Goal: Task Accomplishment & Management: Complete application form

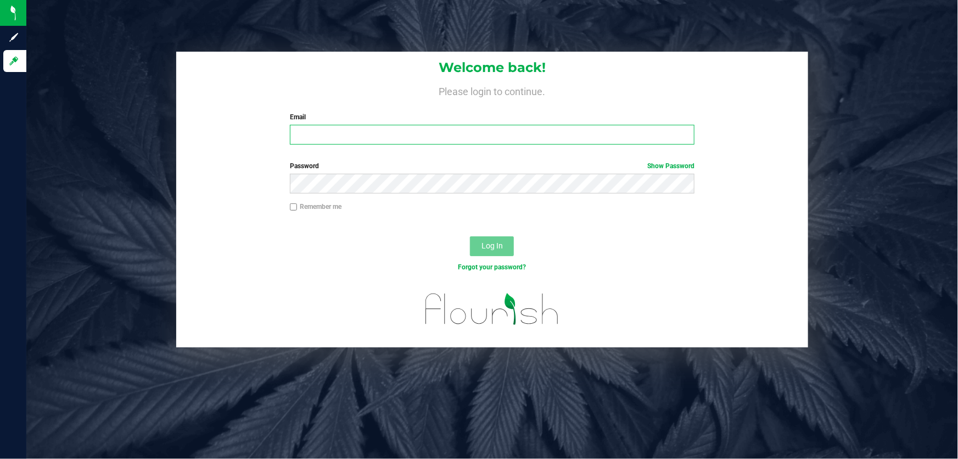
click at [326, 140] on input "Email" at bounding box center [492, 135] width 405 height 20
type input "[EMAIL_ADDRESS][DOMAIN_NAME]"
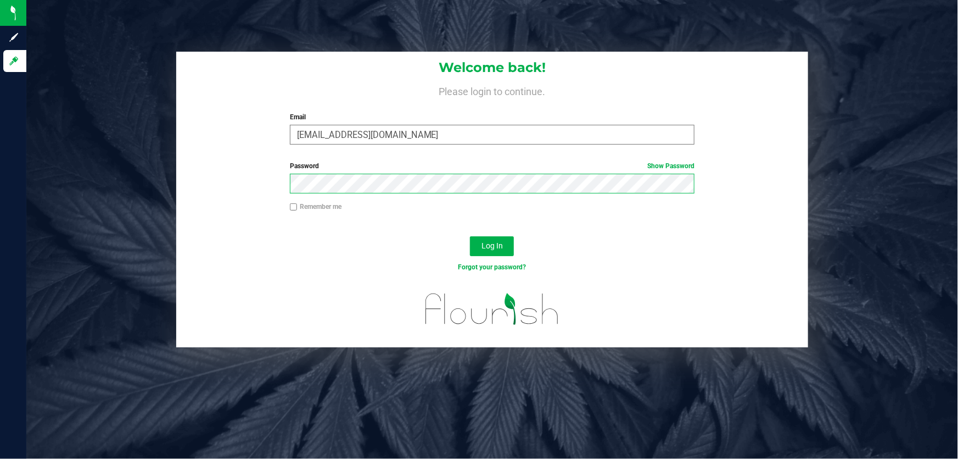
click at [470, 236] on button "Log In" at bounding box center [492, 246] width 44 height 20
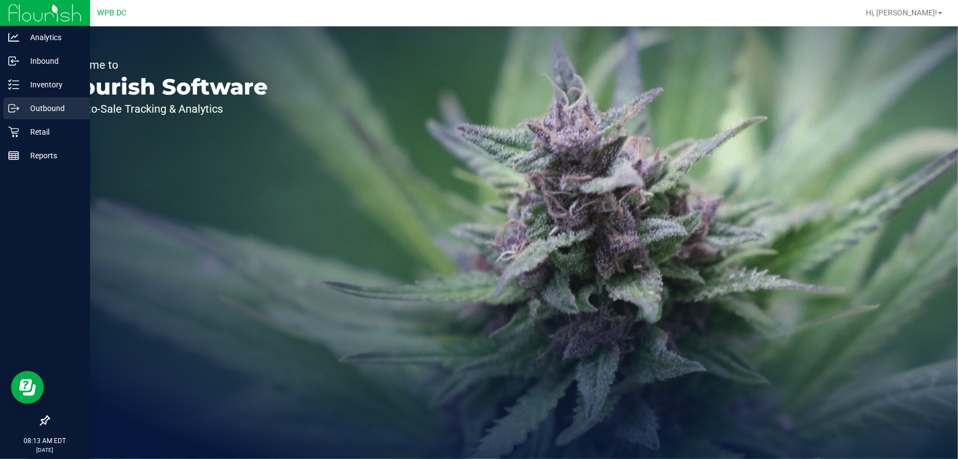
click at [19, 106] on p "Outbound" at bounding box center [52, 108] width 66 height 13
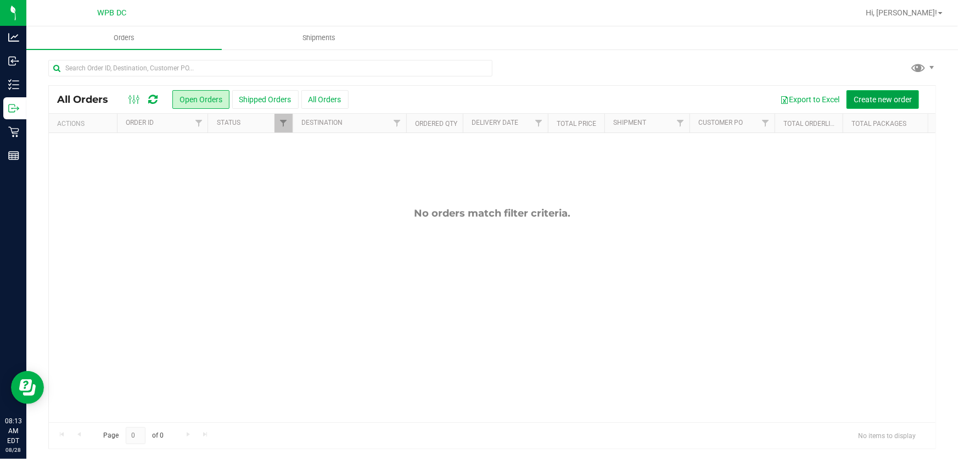
click at [882, 103] on span "Create new order" at bounding box center [883, 99] width 58 height 9
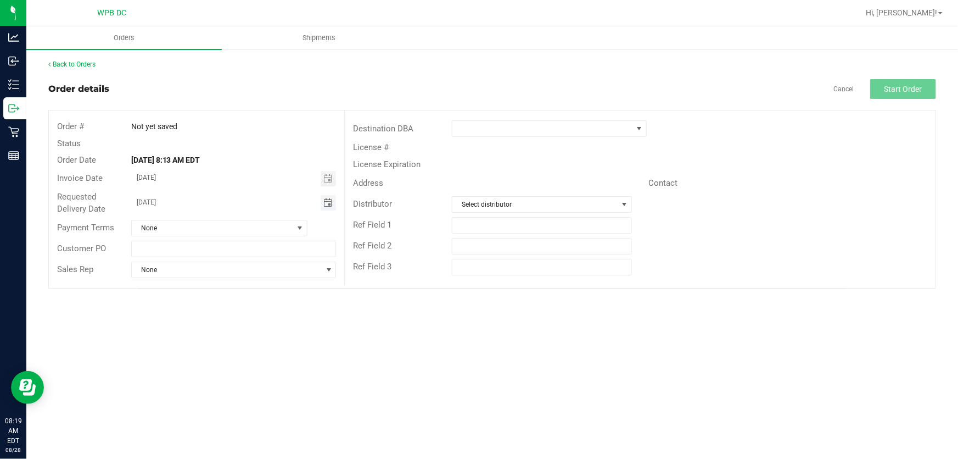
click at [330, 198] on span "Toggle calendar" at bounding box center [328, 202] width 9 height 9
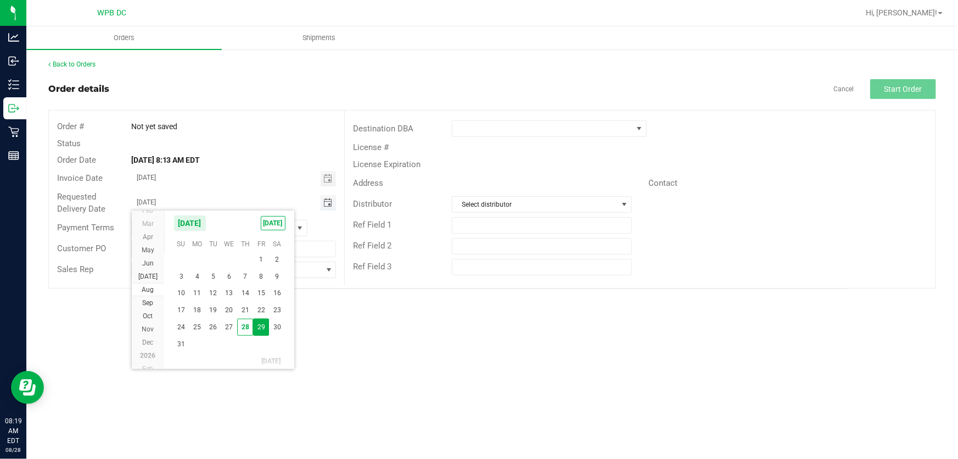
click at [331, 198] on span "Toggle calendar" at bounding box center [328, 202] width 9 height 9
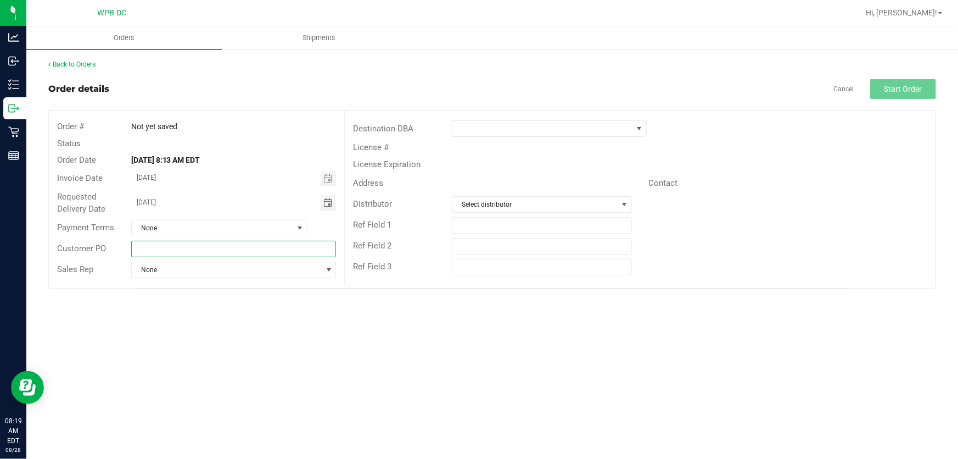
click at [176, 252] on input "text" at bounding box center [233, 249] width 205 height 16
type input "PSLWC08292025"
click at [611, 125] on span at bounding box center [543, 128] width 180 height 15
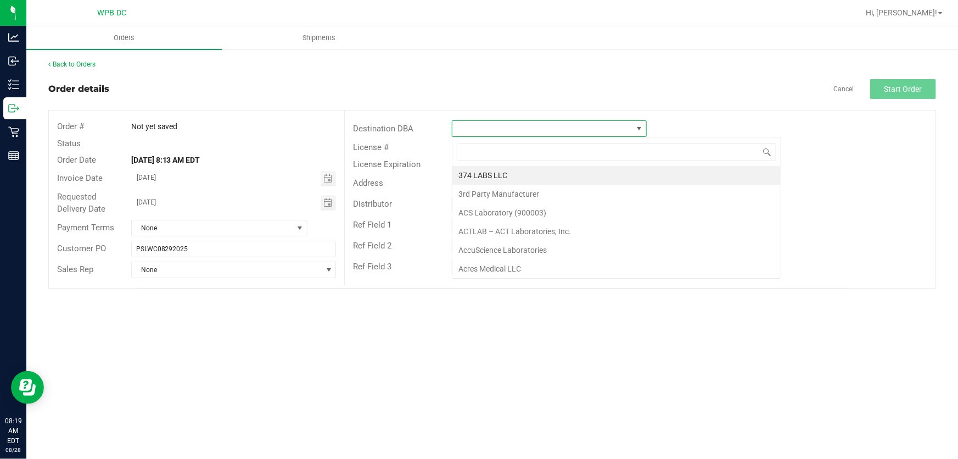
scroll to position [16, 195]
type input "PO"
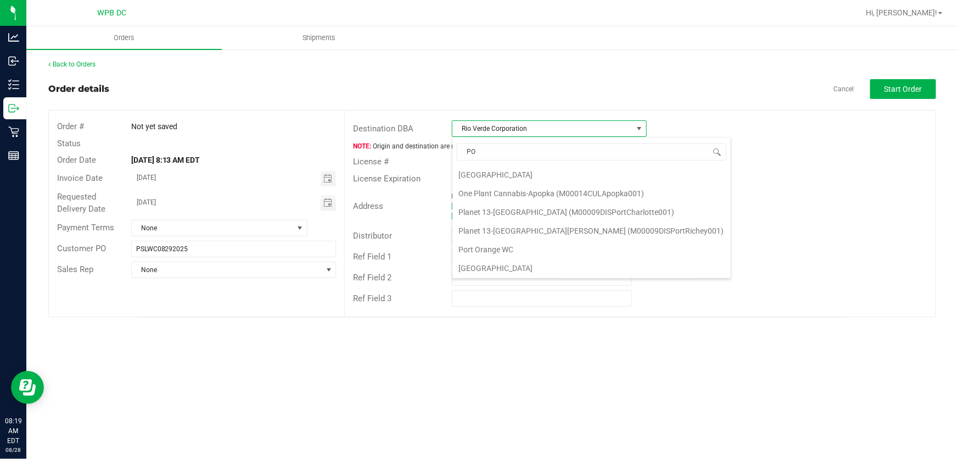
scroll to position [76, 0]
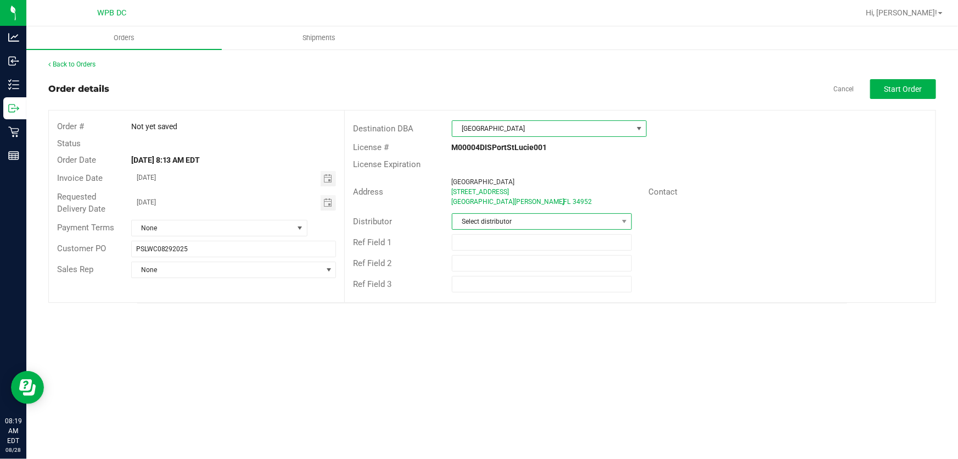
click at [593, 220] on span "Select distributor" at bounding box center [536, 221] width 166 height 15
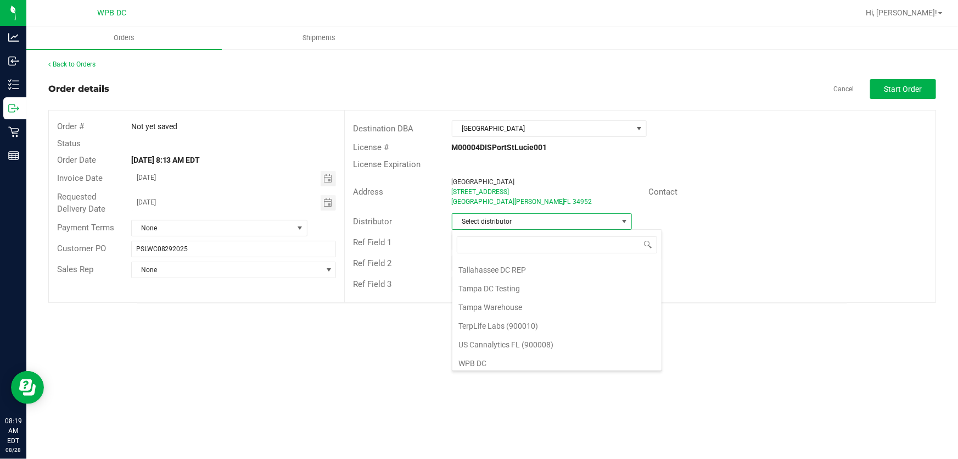
click at [516, 354] on li "WPB DC" at bounding box center [557, 363] width 209 height 19
click at [899, 85] on span "Start Order" at bounding box center [904, 89] width 38 height 9
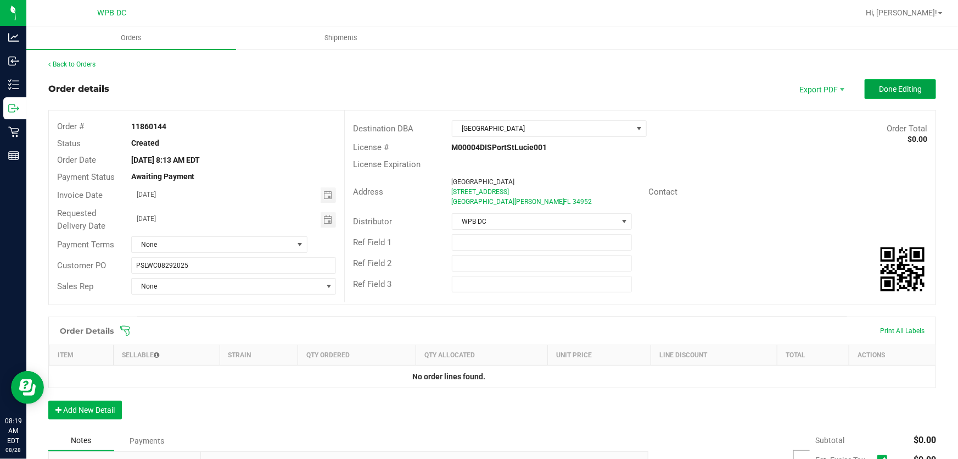
click at [877, 96] on button "Done Editing" at bounding box center [900, 89] width 71 height 20
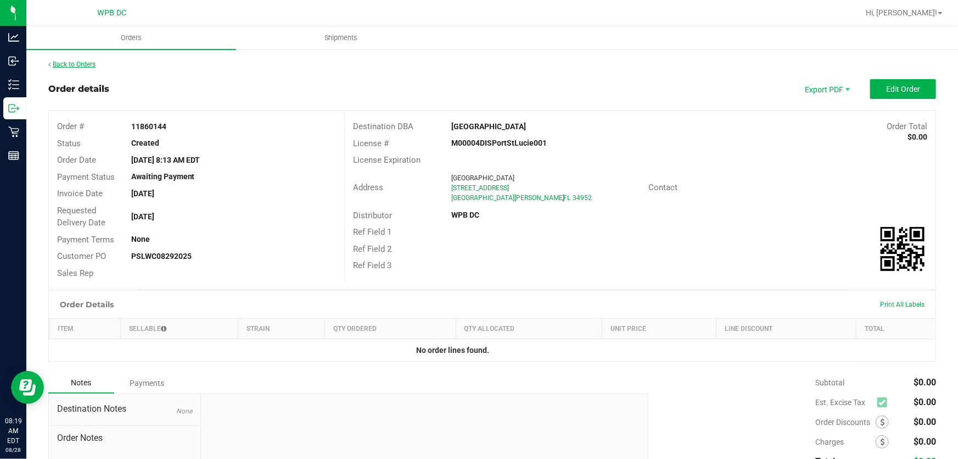
click at [87, 62] on link "Back to Orders" at bounding box center [71, 64] width 47 height 8
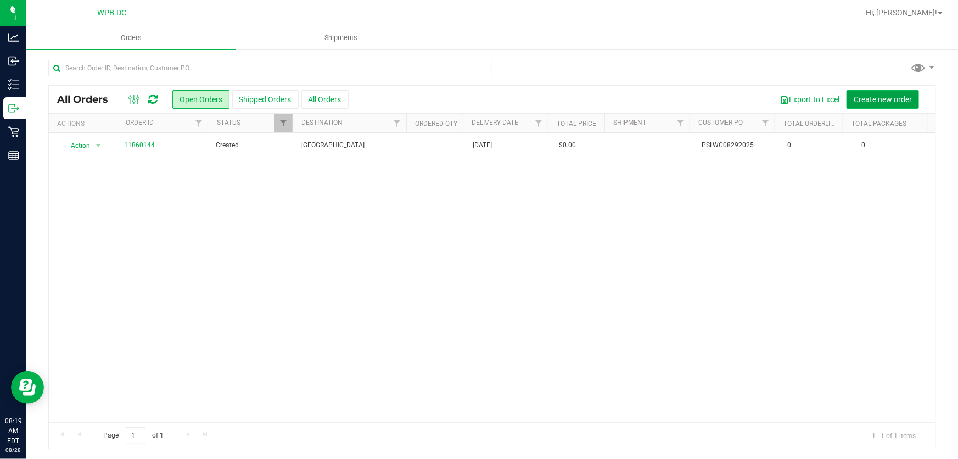
click at [889, 100] on span "Create new order" at bounding box center [883, 99] width 58 height 9
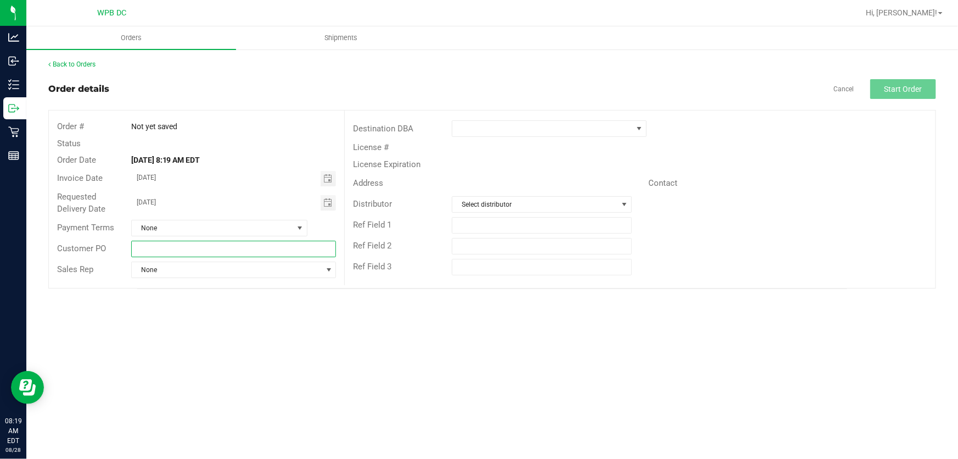
click at [250, 248] on input "text" at bounding box center [233, 249] width 205 height 16
type input "NPBWC08292025"
click at [588, 136] on span at bounding box center [549, 128] width 195 height 16
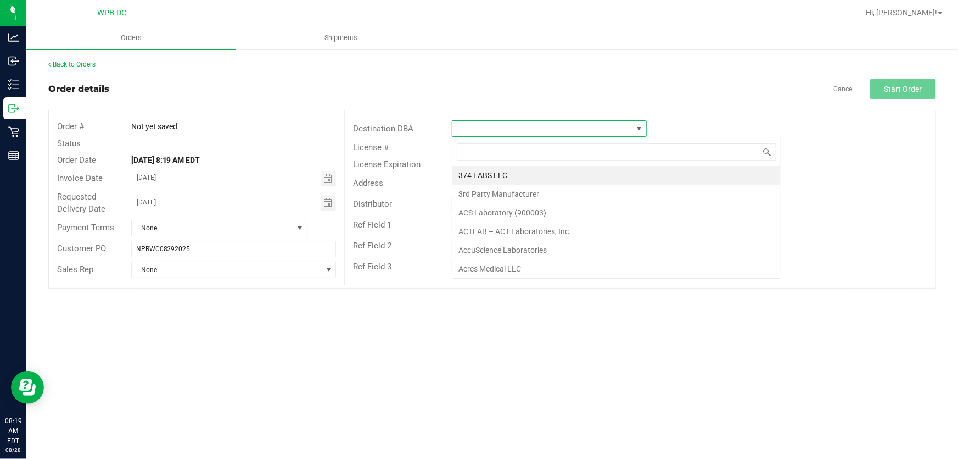
scroll to position [16, 195]
type input "NORTH"
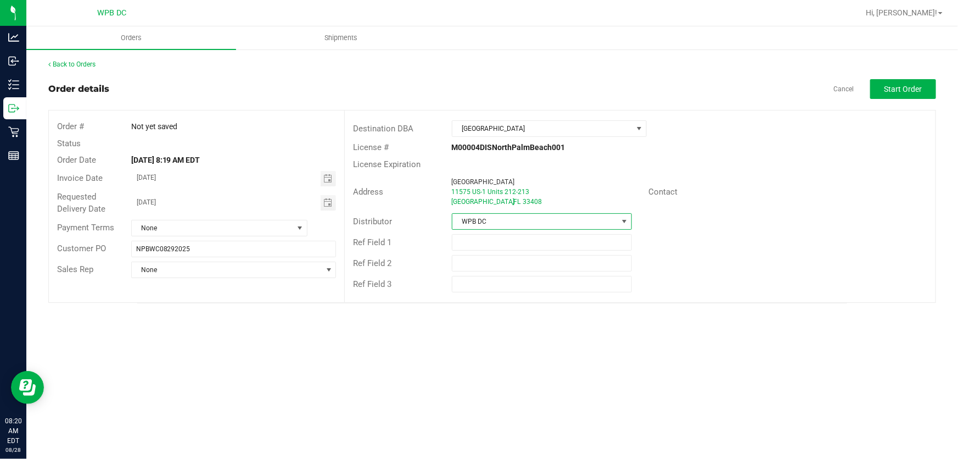
click at [724, 104] on outbound-order-header "Order details Cancel Start Order Order # Not yet saved Status Order Date [DATE]…" at bounding box center [492, 191] width 888 height 224
click at [907, 96] on button "Start Order" at bounding box center [904, 89] width 66 height 20
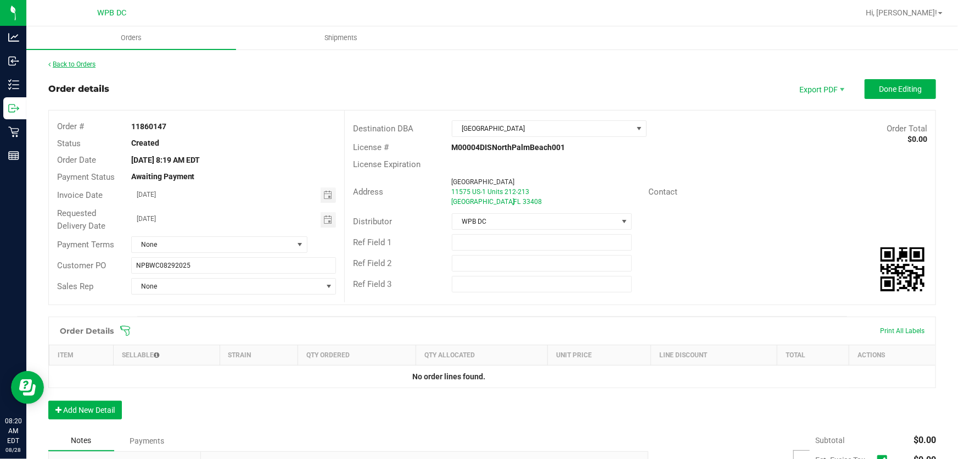
click at [69, 62] on link "Back to Orders" at bounding box center [71, 64] width 47 height 8
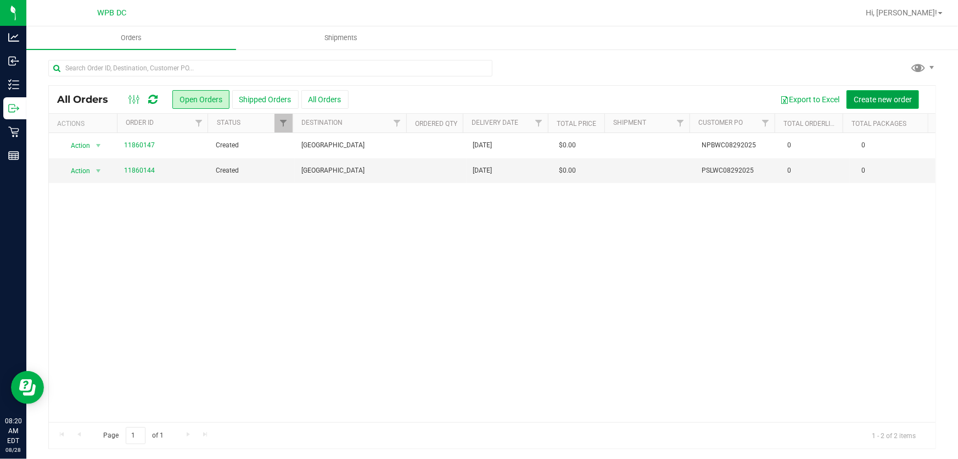
click at [872, 100] on span "Create new order" at bounding box center [883, 99] width 58 height 9
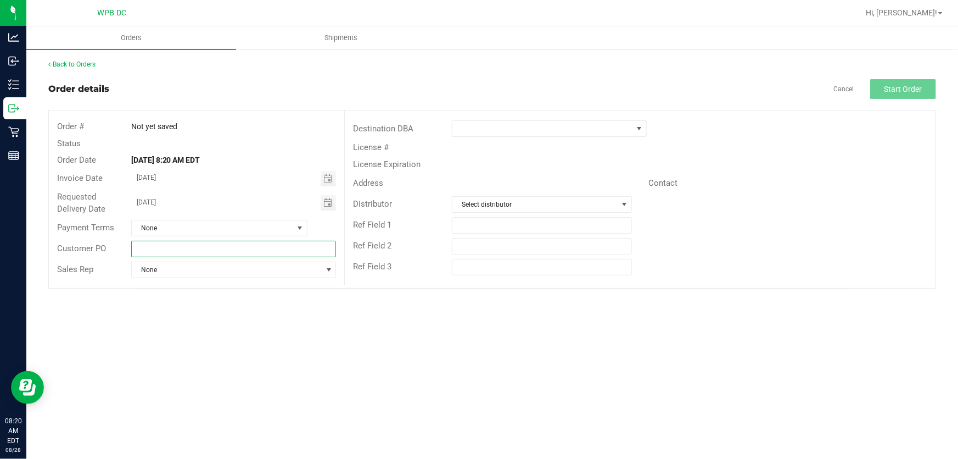
click at [289, 242] on input "text" at bounding box center [233, 249] width 205 height 16
type input "W"
type input "WPBWC08292025"
click at [554, 126] on span at bounding box center [543, 128] width 180 height 15
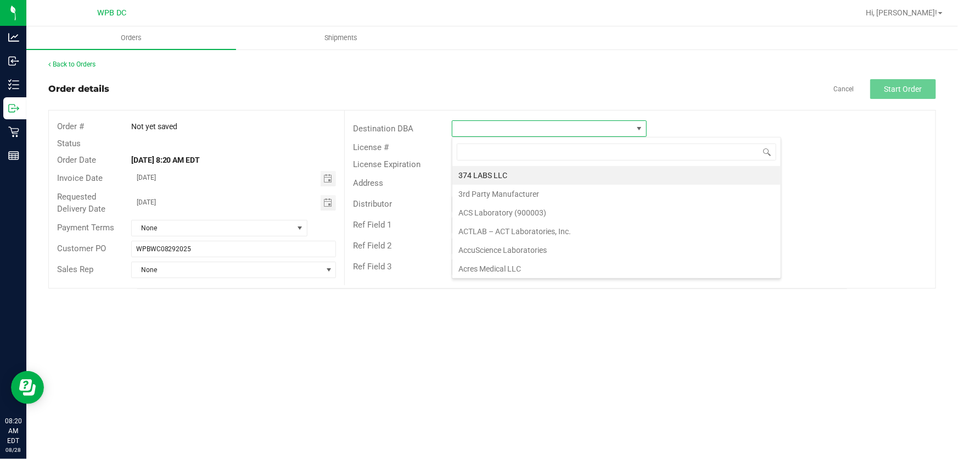
scroll to position [16, 195]
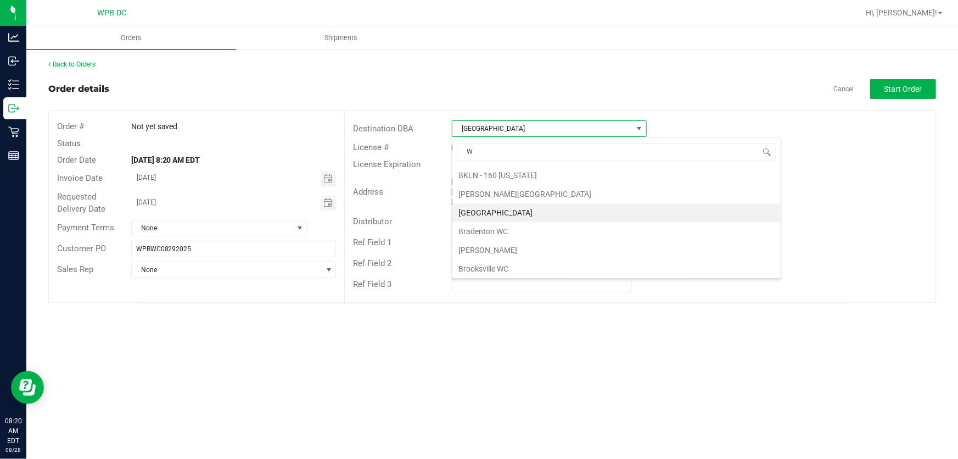
type input "WE"
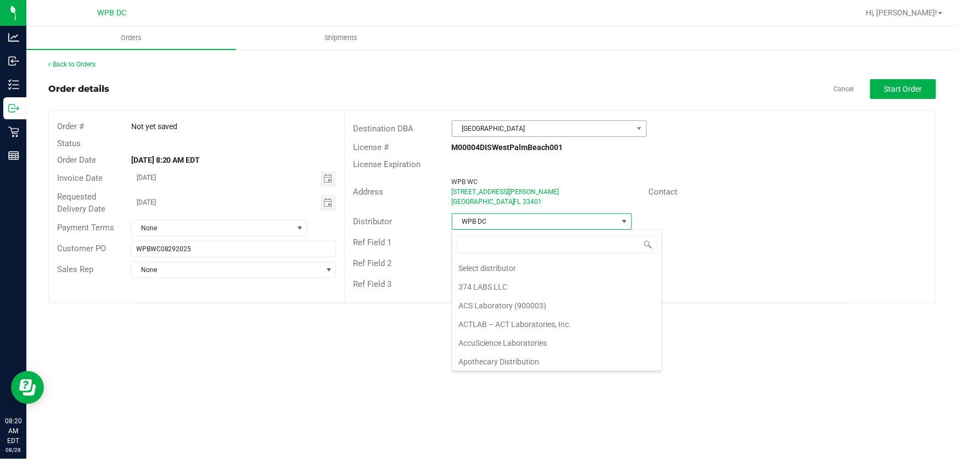
scroll to position [16, 180]
click at [912, 86] on span "Start Order" at bounding box center [904, 89] width 38 height 9
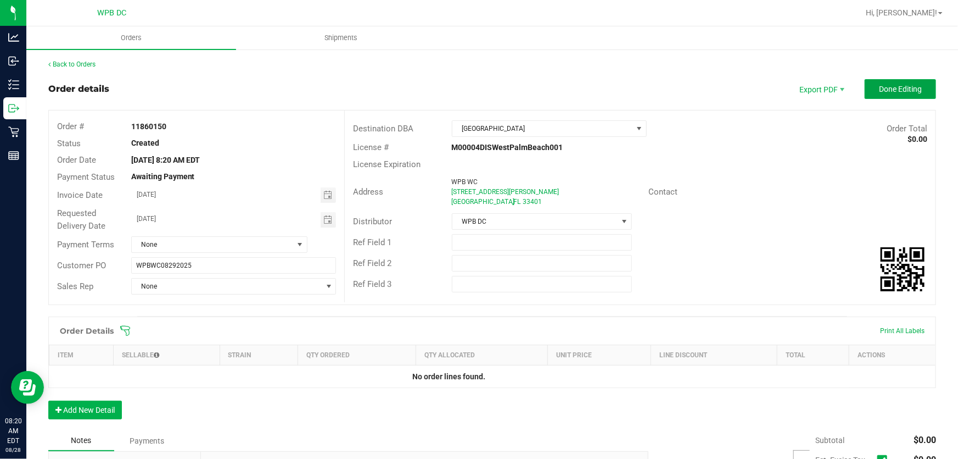
click at [895, 92] on span "Done Editing" at bounding box center [900, 89] width 43 height 9
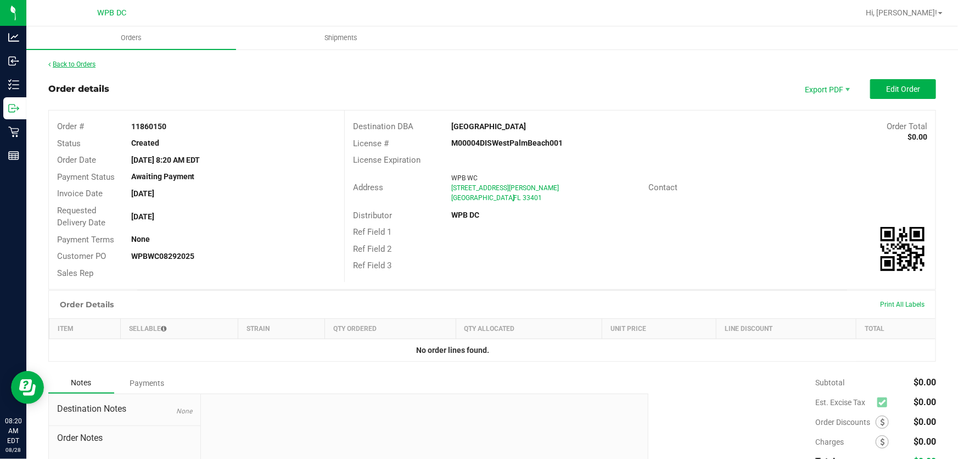
click at [80, 65] on link "Back to Orders" at bounding box center [71, 64] width 47 height 8
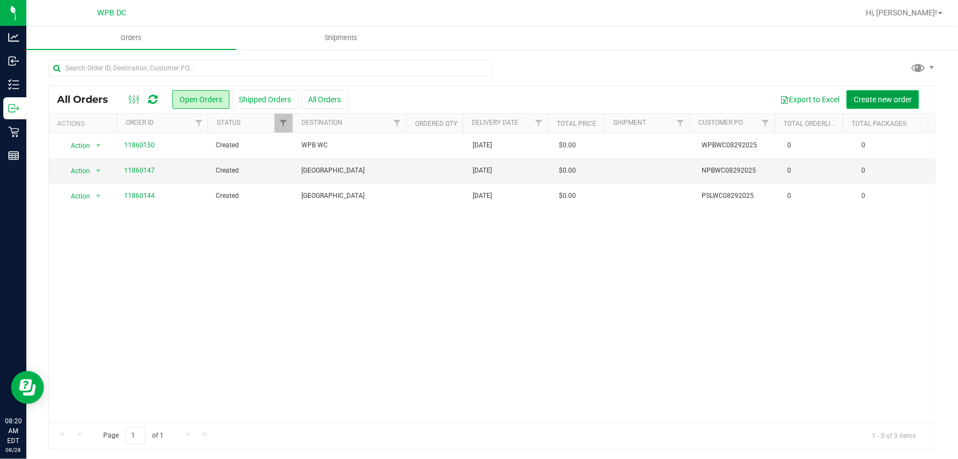
click at [891, 100] on span "Create new order" at bounding box center [883, 99] width 58 height 9
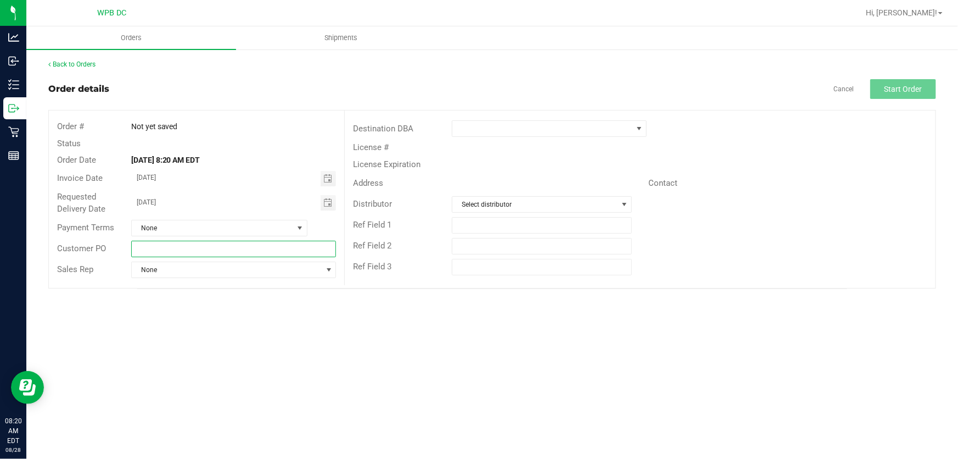
click at [276, 252] on input "text" at bounding box center [233, 249] width 205 height 16
type input "BYBWC08292025"
click at [610, 131] on span at bounding box center [543, 128] width 180 height 15
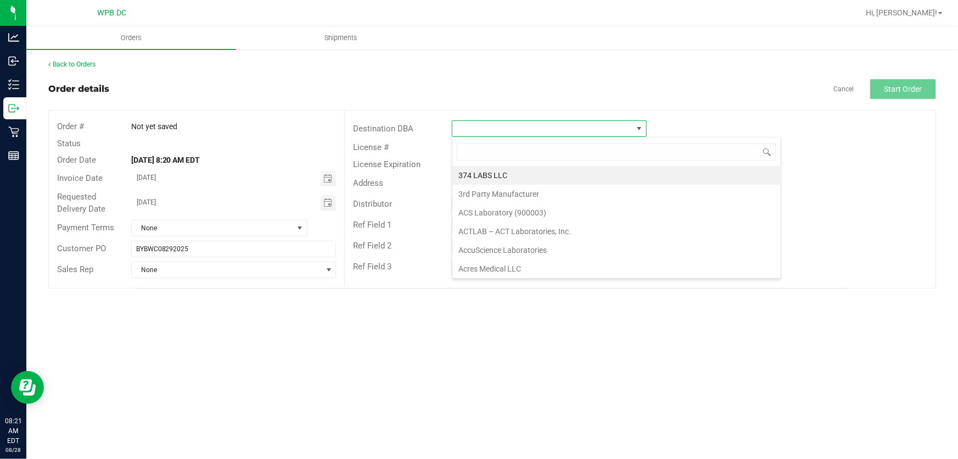
scroll to position [16, 195]
type input "BOY"
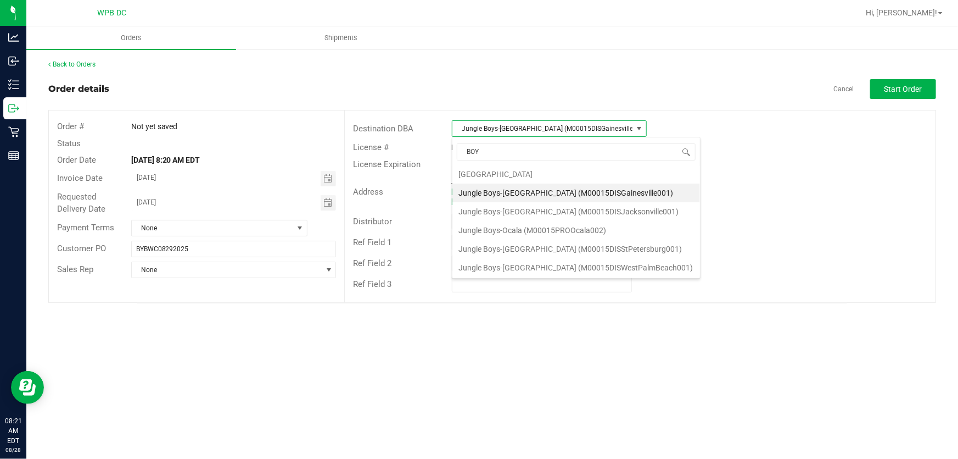
scroll to position [0, 0]
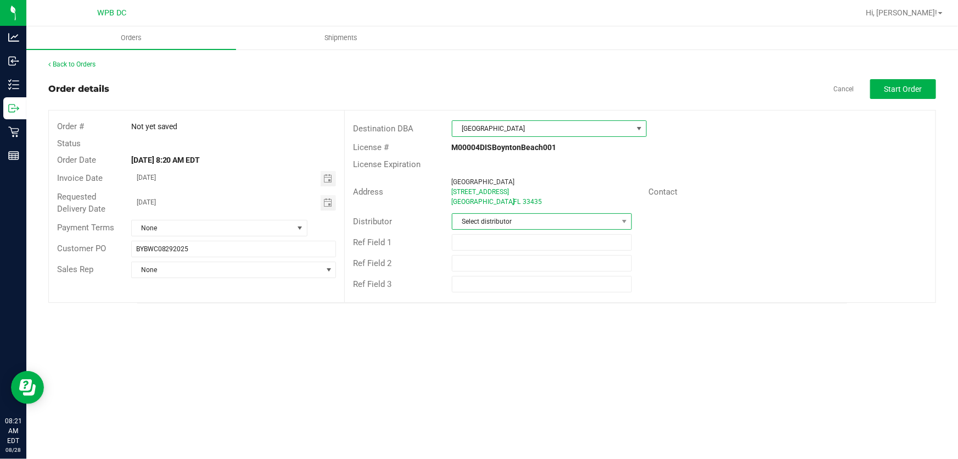
click at [571, 220] on span "Select distributor" at bounding box center [536, 221] width 166 height 15
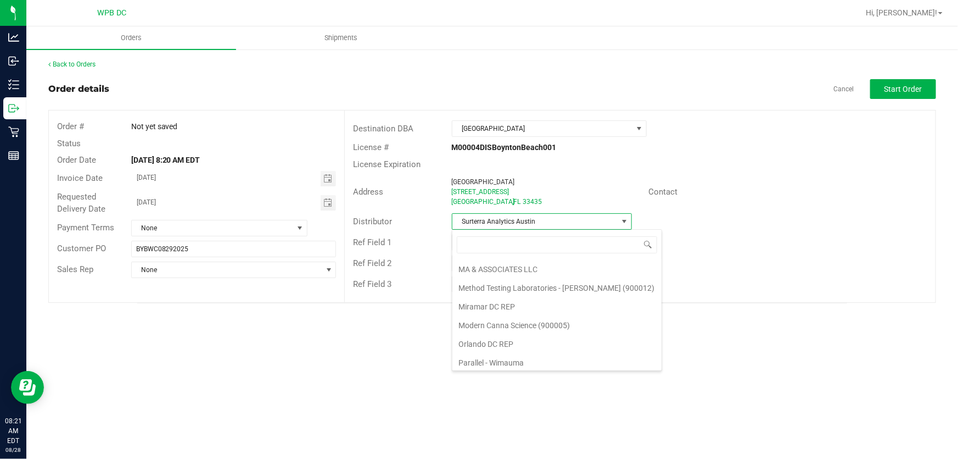
scroll to position [521, 0]
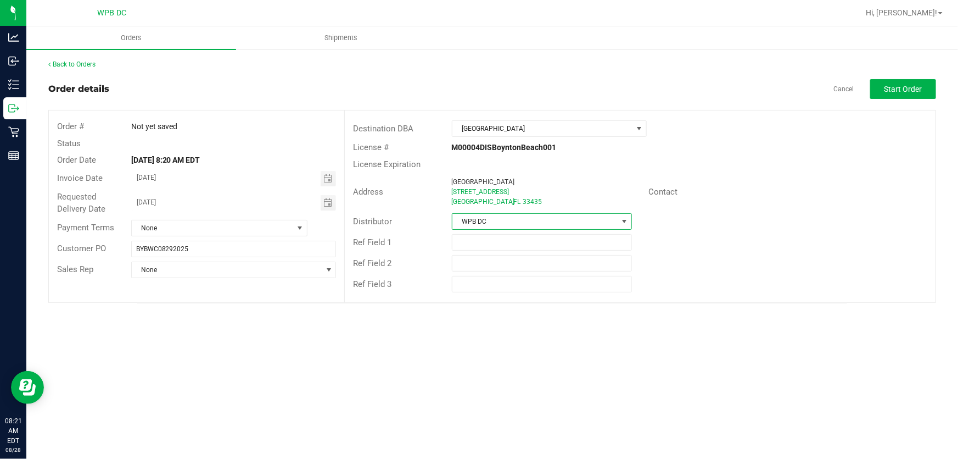
click at [904, 99] on outbound-order-header "Order details Cancel Start Order Order # Not yet saved Status Order Date [DATE]…" at bounding box center [492, 191] width 888 height 224
click at [909, 93] on span "Start Order" at bounding box center [904, 89] width 38 height 9
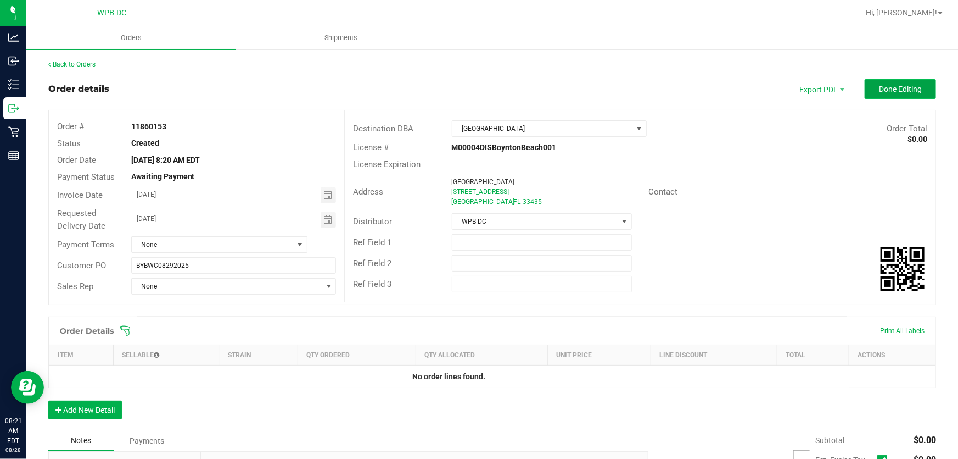
click at [906, 90] on span "Done Editing" at bounding box center [900, 89] width 43 height 9
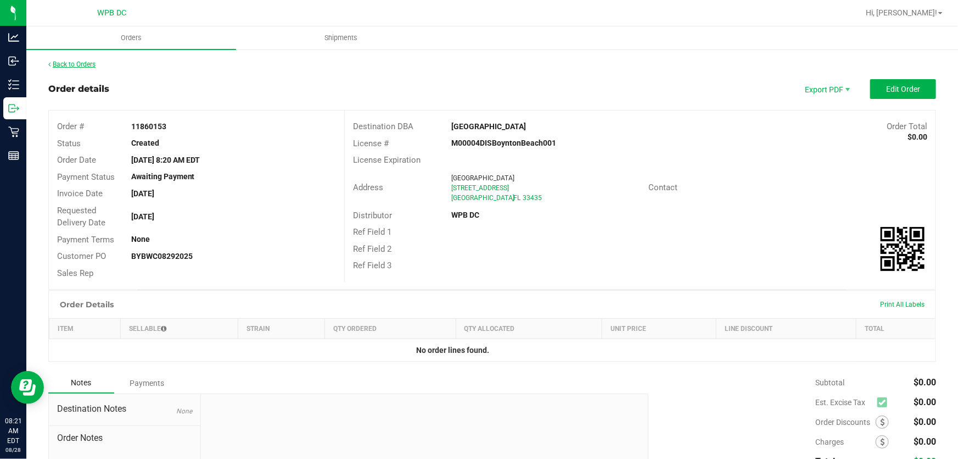
click at [77, 63] on link "Back to Orders" at bounding box center [71, 64] width 47 height 8
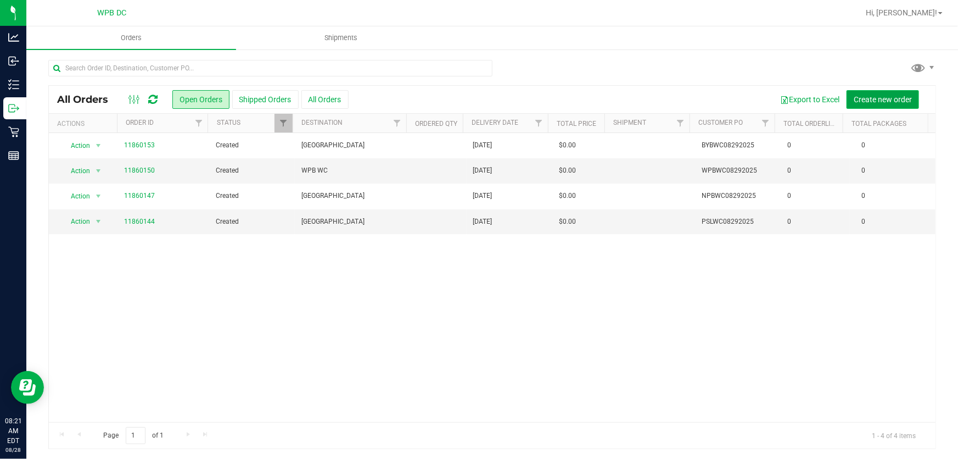
click at [891, 104] on button "Create new order" at bounding box center [883, 99] width 73 height 19
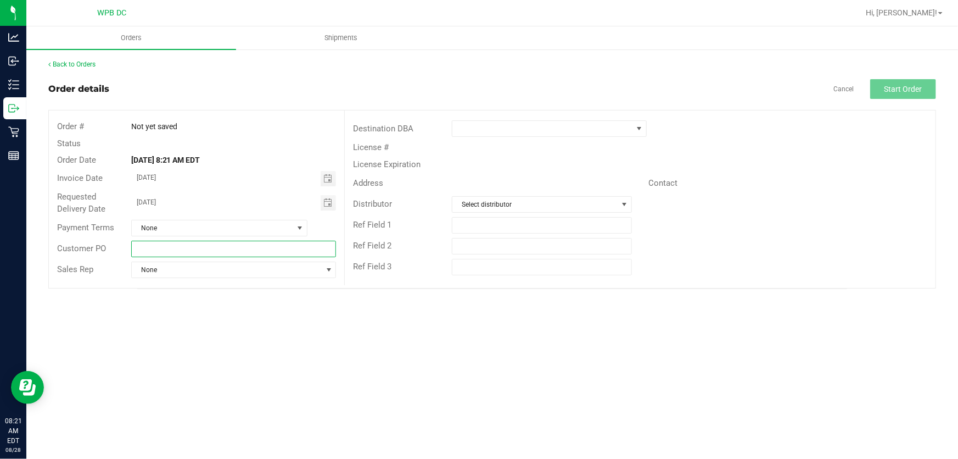
click at [250, 246] on input "text" at bounding box center [233, 249] width 205 height 16
click at [238, 247] on input "text" at bounding box center [233, 249] width 205 height 16
click at [851, 90] on link "Cancel" at bounding box center [844, 89] width 20 height 9
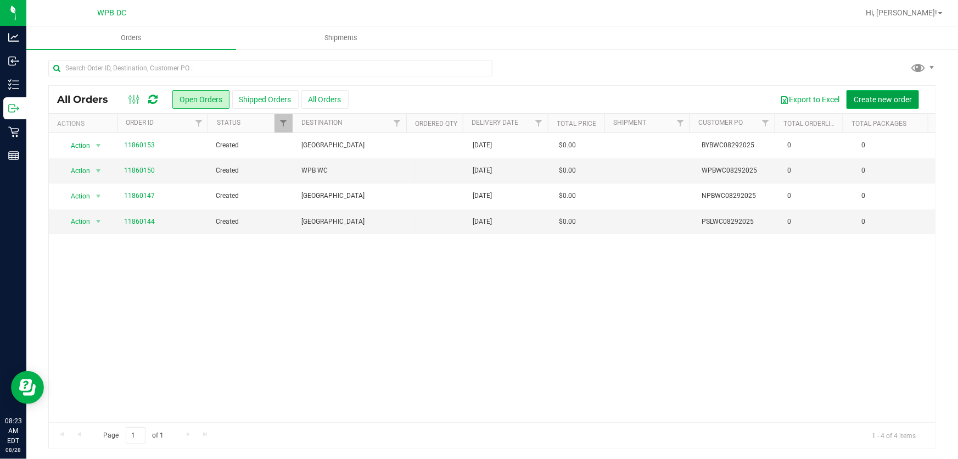
click at [882, 92] on button "Create new order" at bounding box center [883, 99] width 73 height 19
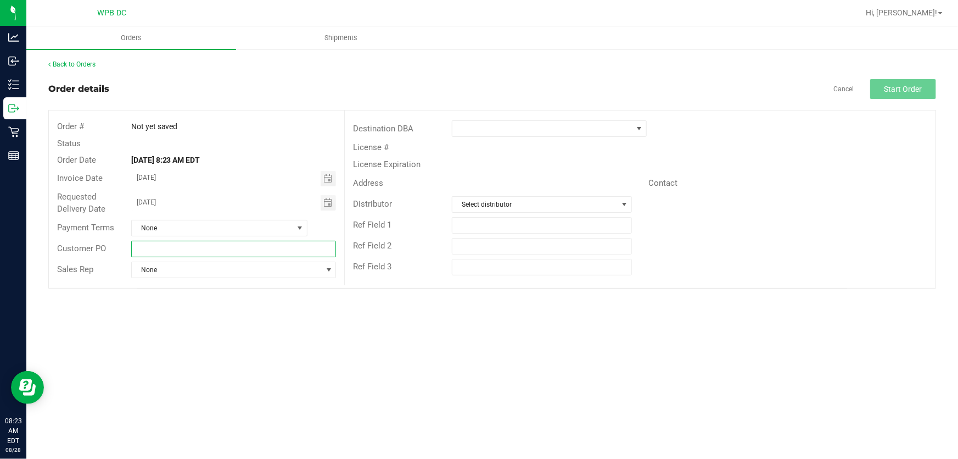
click at [248, 252] on input "text" at bounding box center [233, 249] width 205 height 16
type input "DRBWC08292025"
click at [537, 131] on span at bounding box center [543, 128] width 180 height 15
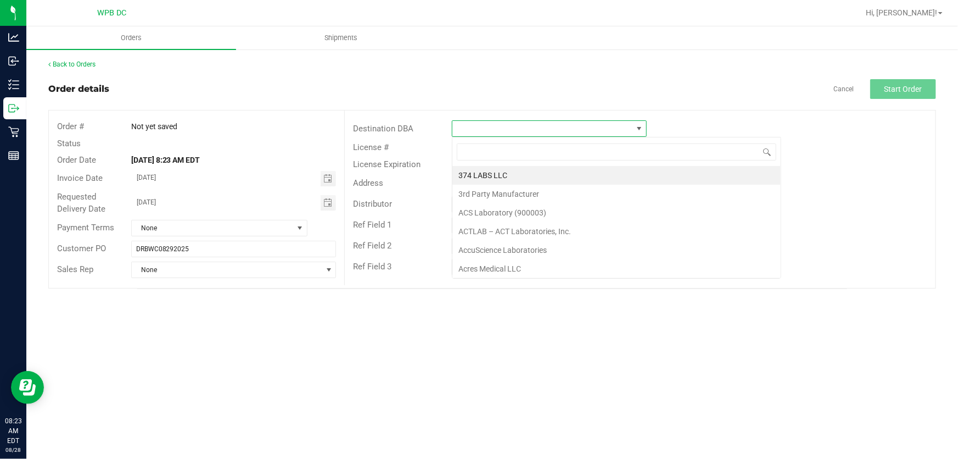
scroll to position [16, 195]
type input "D"
type input "DEL"
click at [559, 174] on li "[GEOGRAPHIC_DATA]" at bounding box center [574, 175] width 242 height 19
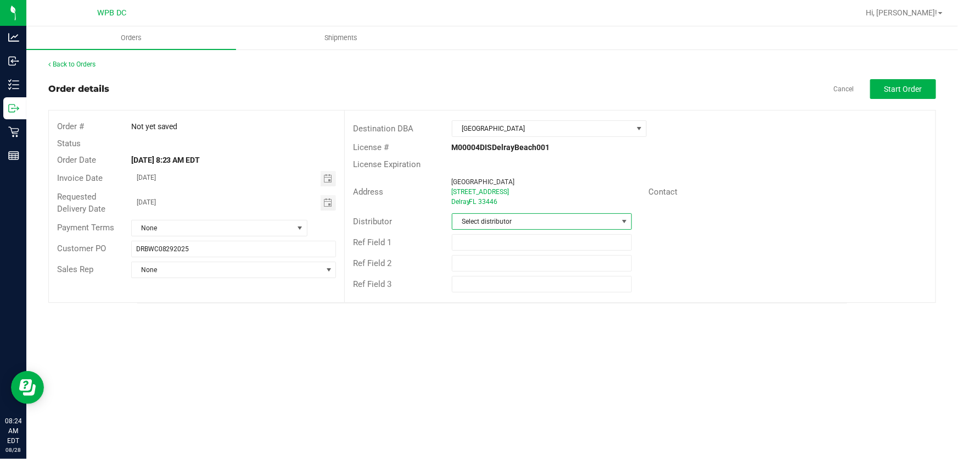
click at [571, 222] on span "Select distributor" at bounding box center [536, 221] width 166 height 15
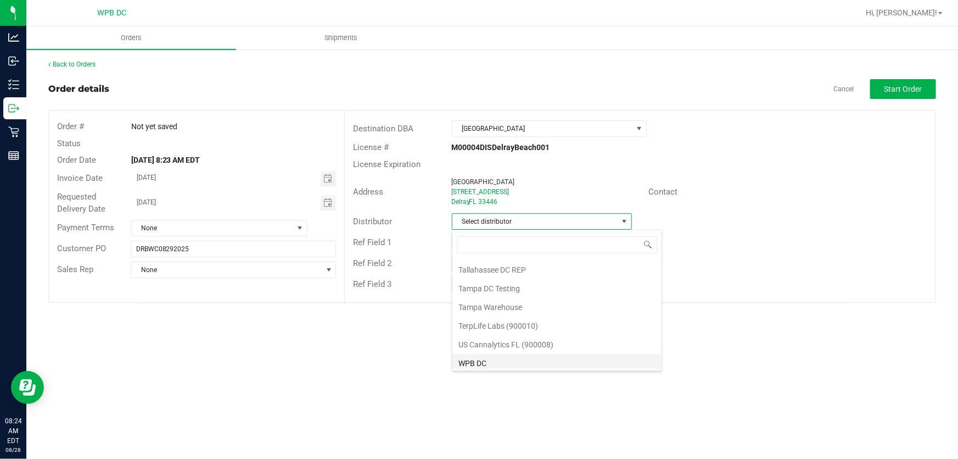
click at [540, 363] on li "WPB DC" at bounding box center [557, 363] width 209 height 19
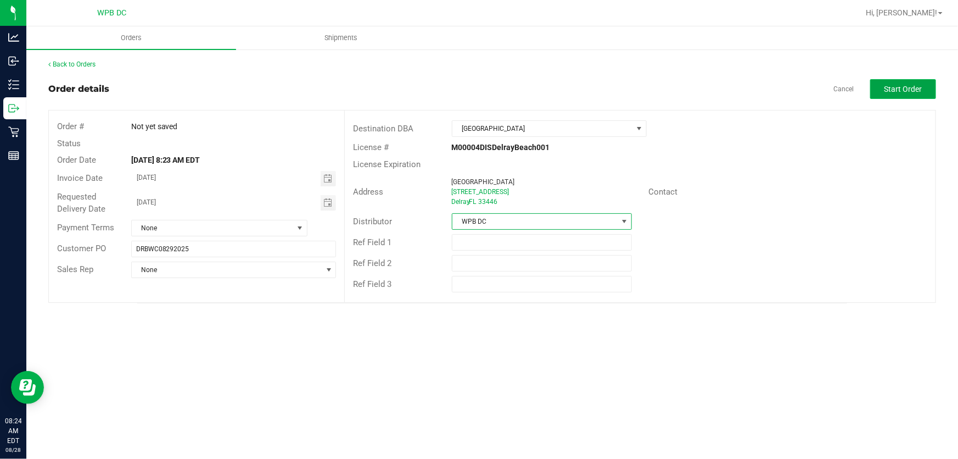
click at [901, 91] on span "Start Order" at bounding box center [904, 89] width 38 height 9
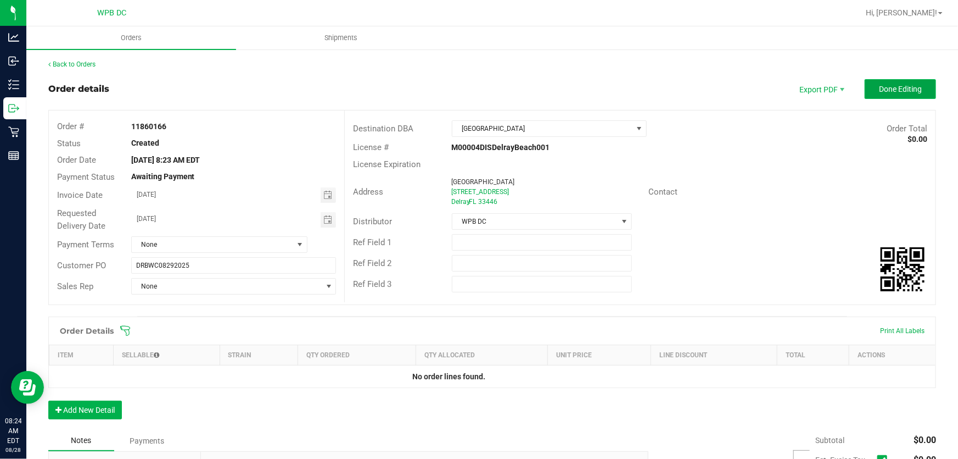
click at [904, 88] on span "Done Editing" at bounding box center [900, 89] width 43 height 9
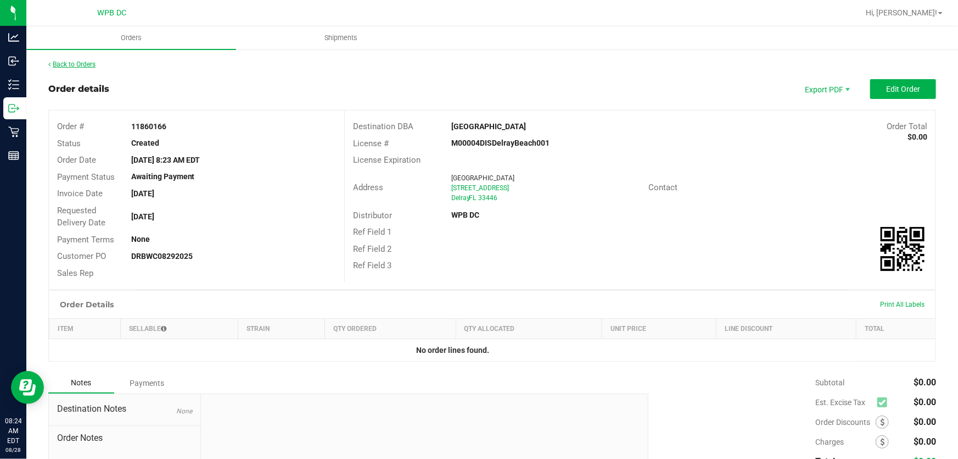
click at [82, 62] on link "Back to Orders" at bounding box center [71, 64] width 47 height 8
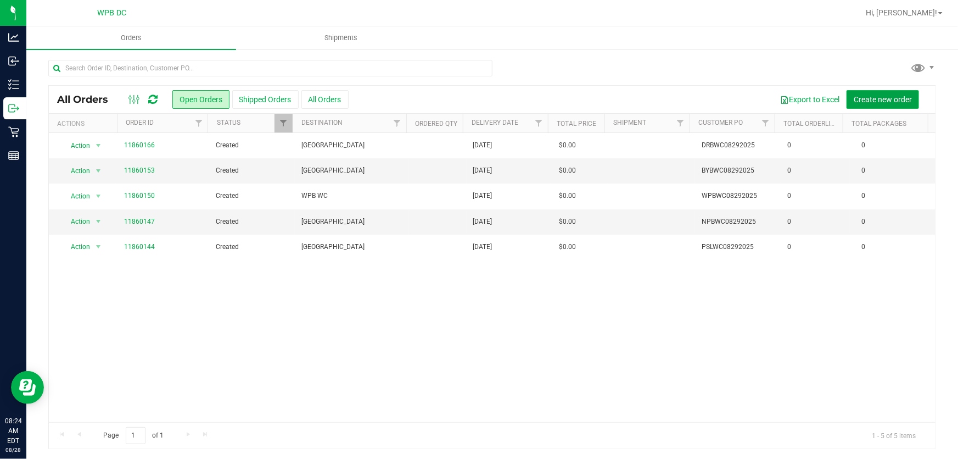
click at [895, 96] on span "Create new order" at bounding box center [883, 99] width 58 height 9
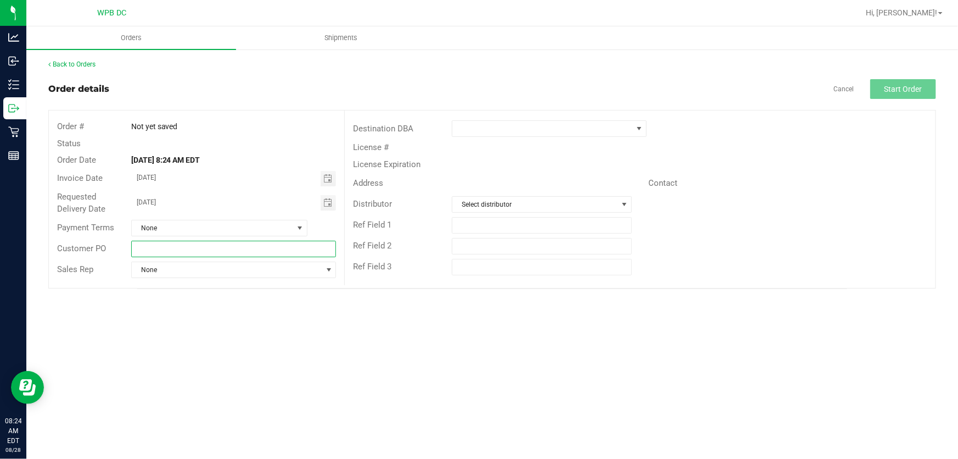
click at [230, 256] on input "text" at bounding box center [233, 249] width 205 height 16
type input "DFBWC08292025"
click at [548, 126] on span at bounding box center [543, 128] width 180 height 15
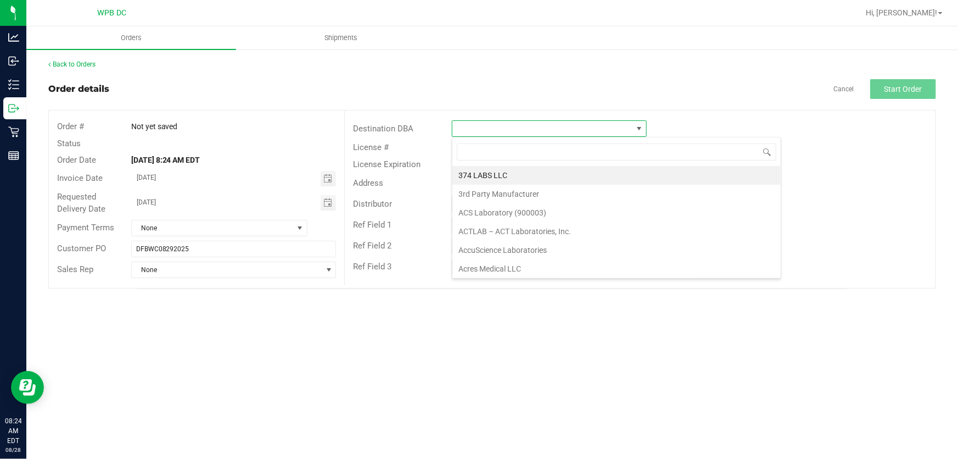
scroll to position [16, 195]
type input "DEE"
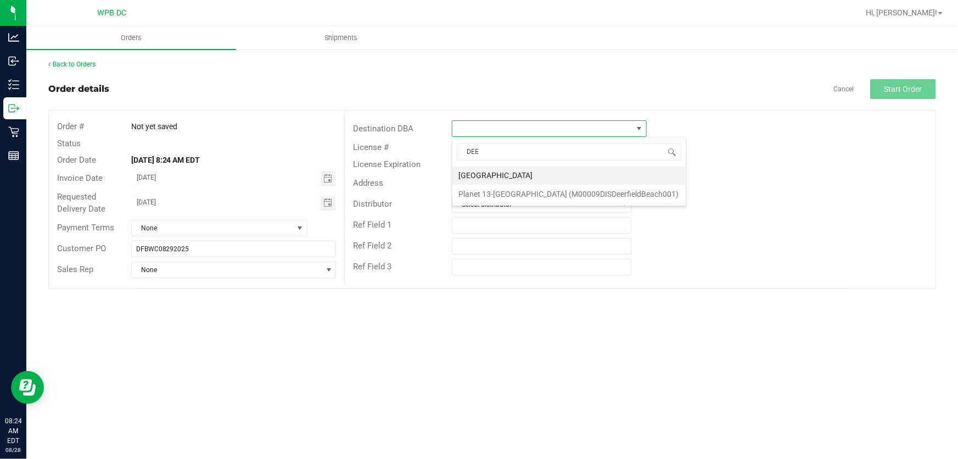
click at [533, 169] on li "[GEOGRAPHIC_DATA]" at bounding box center [569, 175] width 233 height 19
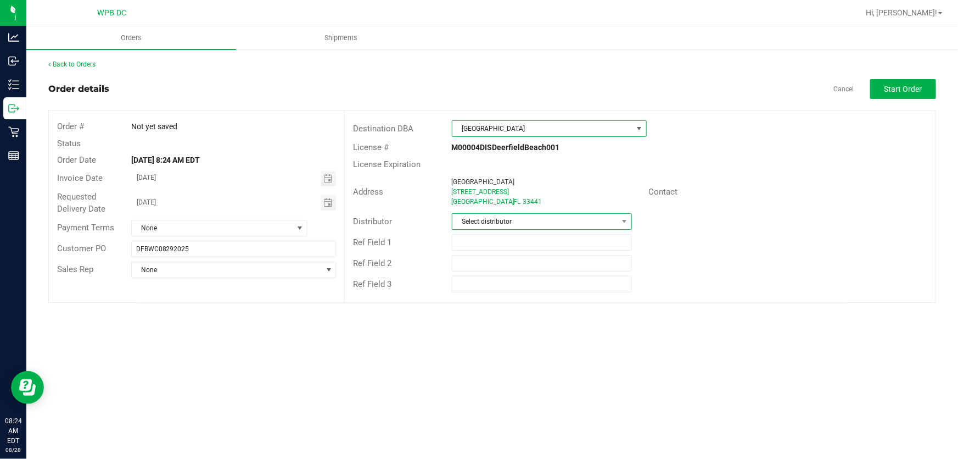
click at [558, 214] on span "Select distributor" at bounding box center [536, 221] width 166 height 15
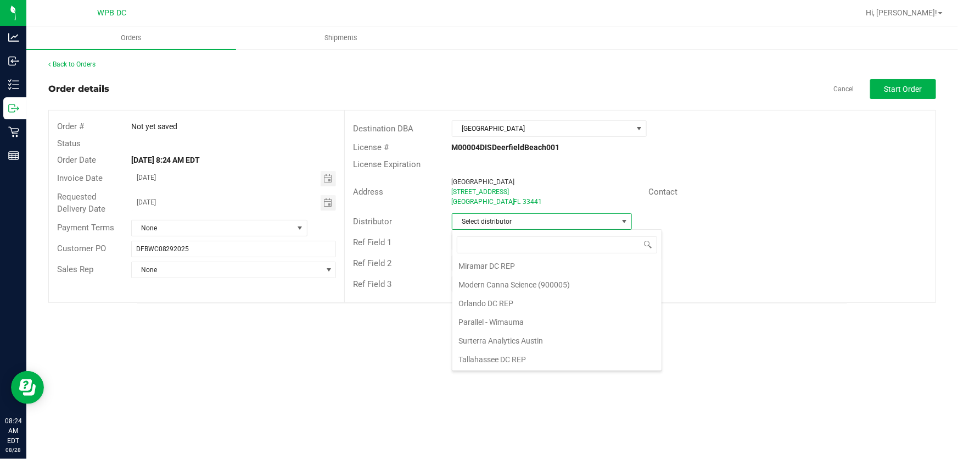
scroll to position [521, 0]
click at [559, 358] on li "WPB DC" at bounding box center [557, 363] width 209 height 19
click at [907, 82] on button "Start Order" at bounding box center [904, 89] width 66 height 20
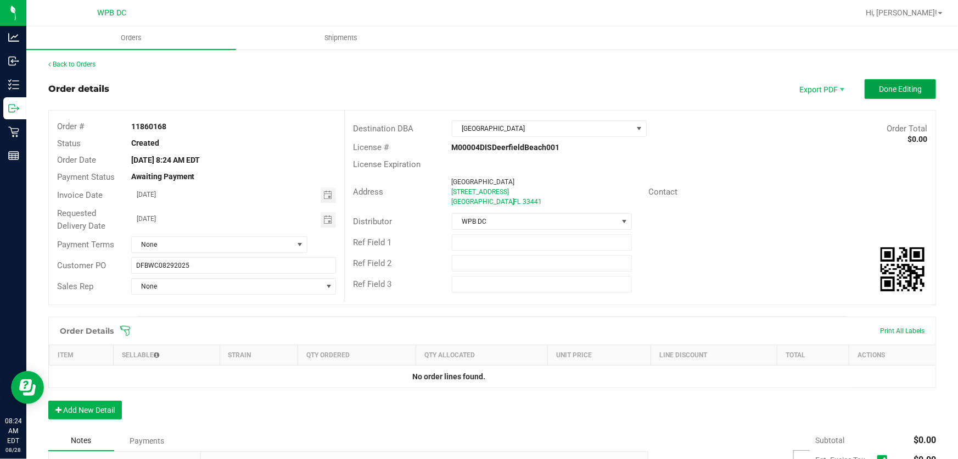
click at [903, 90] on span "Done Editing" at bounding box center [900, 89] width 43 height 9
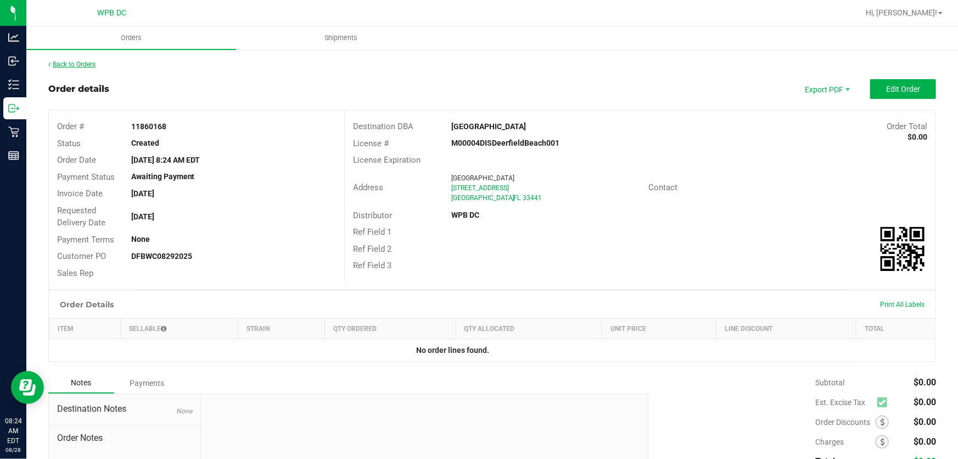
click at [80, 63] on link "Back to Orders" at bounding box center [71, 64] width 47 height 8
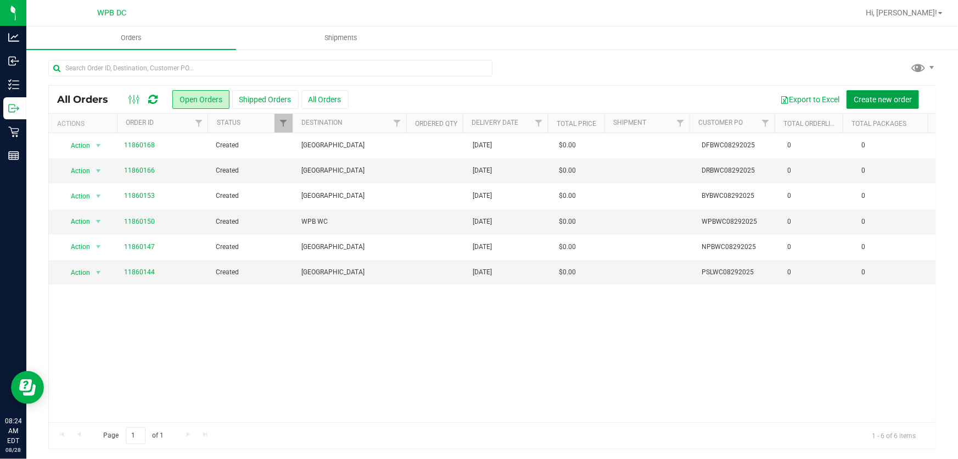
click at [888, 98] on span "Create new order" at bounding box center [883, 99] width 58 height 9
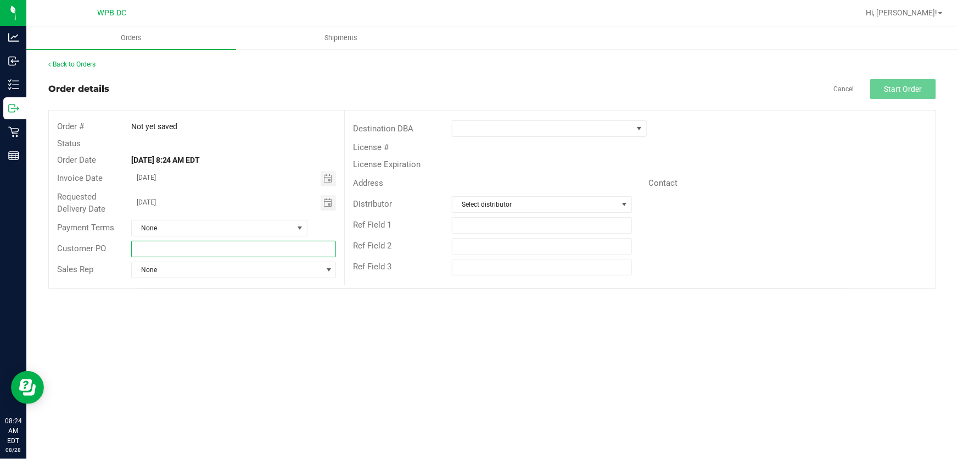
click at [252, 252] on input "text" at bounding box center [233, 249] width 205 height 16
type input "FTLWC08292025"
click at [588, 131] on span at bounding box center [543, 128] width 180 height 15
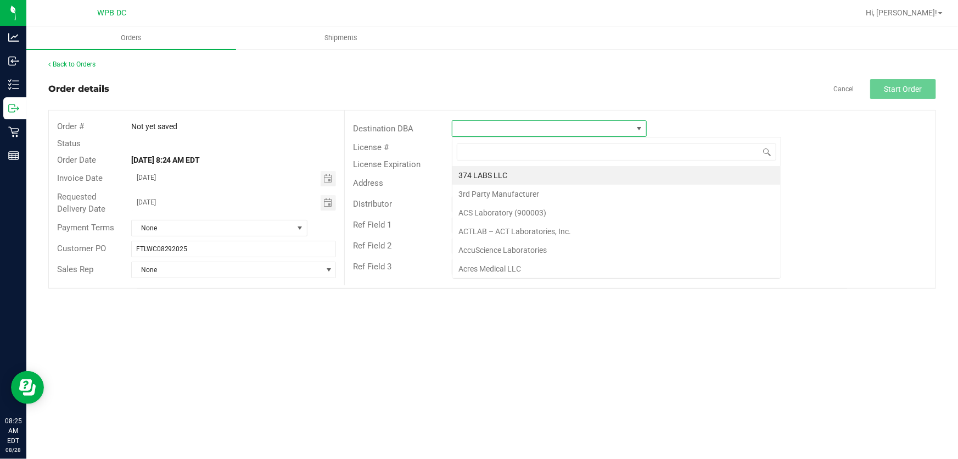
scroll to position [16, 195]
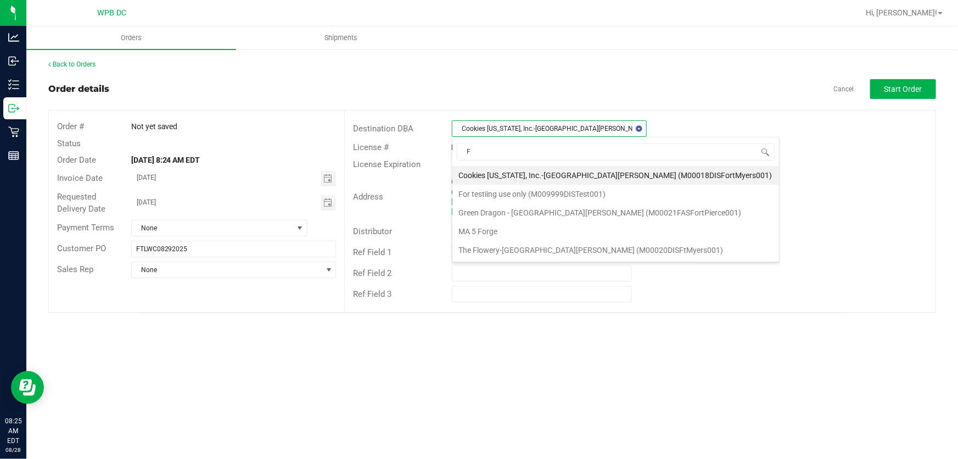
type input "FT"
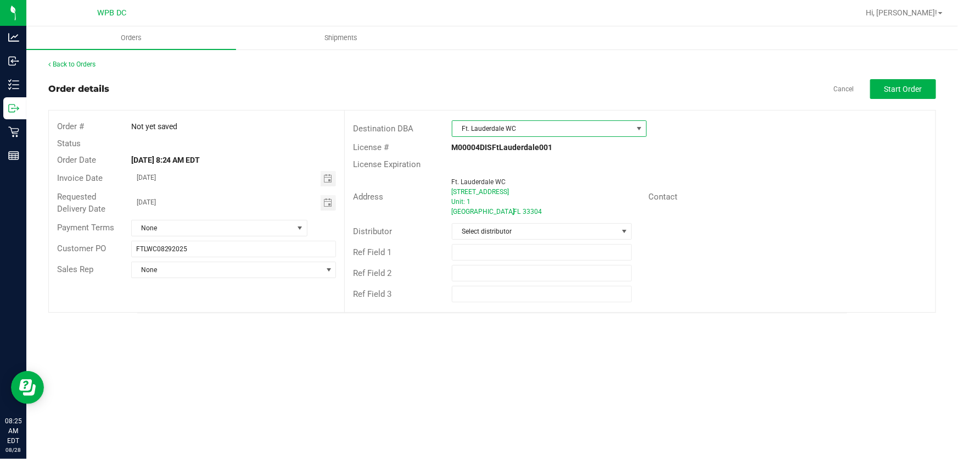
click at [607, 242] on div "Ref Field 1" at bounding box center [640, 252] width 591 height 21
click at [614, 232] on span "Select distributor" at bounding box center [536, 231] width 166 height 15
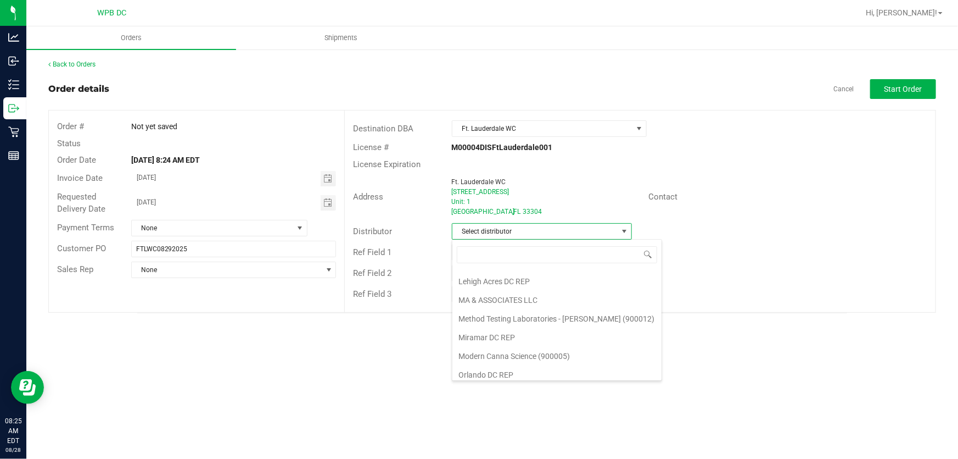
scroll to position [521, 0]
click at [560, 373] on li "WPB DC" at bounding box center [557, 373] width 209 height 19
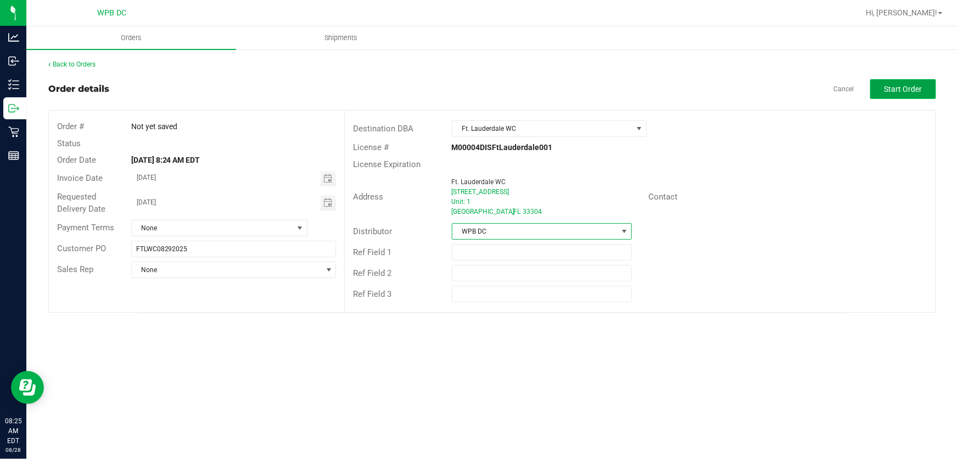
click at [899, 91] on span "Start Order" at bounding box center [904, 89] width 38 height 9
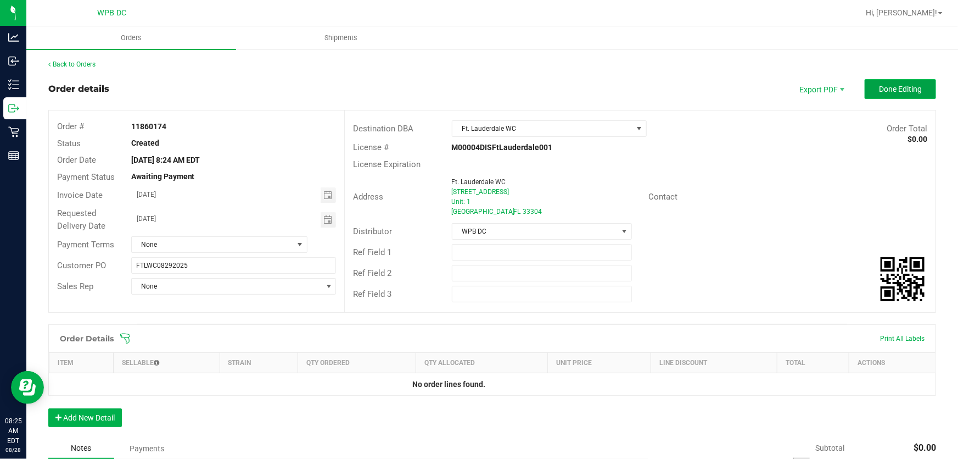
click at [923, 87] on button "Done Editing" at bounding box center [900, 89] width 71 height 20
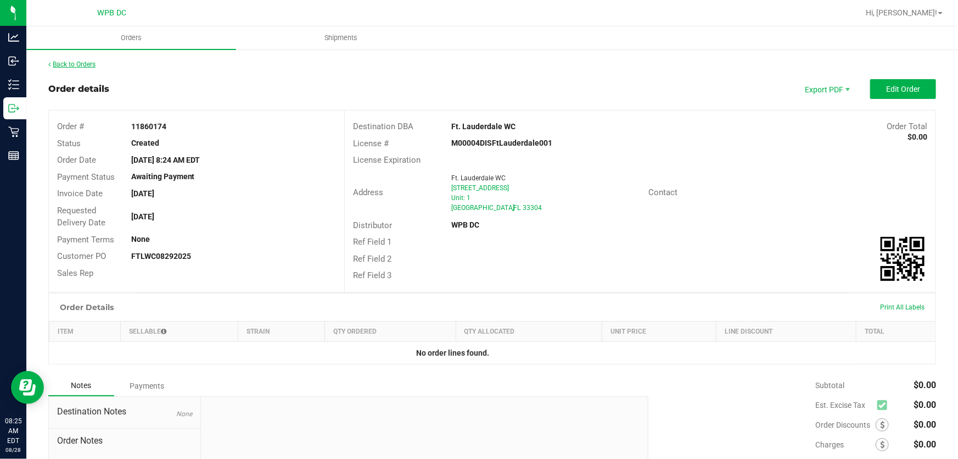
click at [88, 63] on link "Back to Orders" at bounding box center [71, 64] width 47 height 8
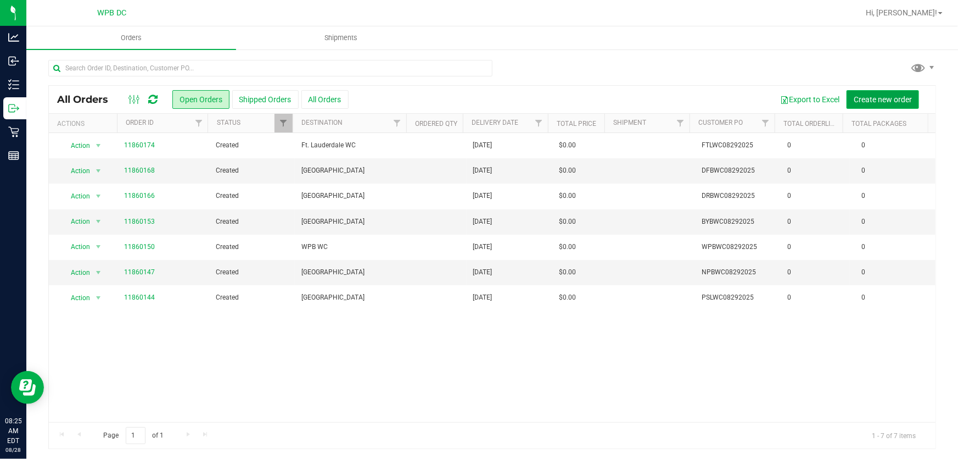
click at [885, 102] on span "Create new order" at bounding box center [883, 99] width 58 height 9
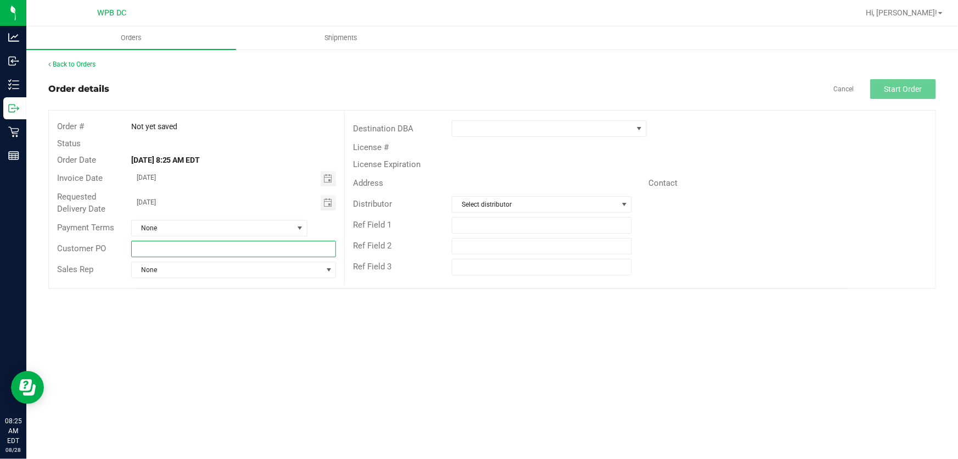
click at [205, 251] on input "text" at bounding box center [233, 249] width 205 height 16
type input "M"
type input "MIBWC08292025"
click at [581, 125] on span at bounding box center [543, 128] width 180 height 15
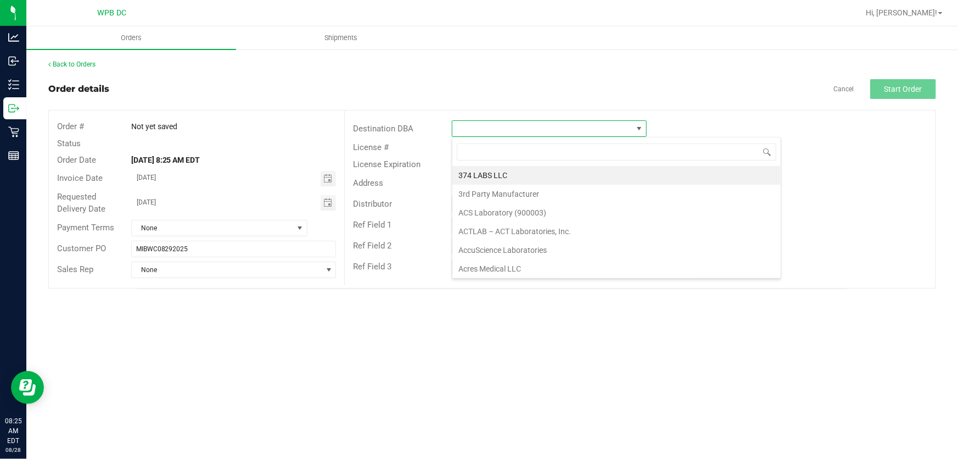
scroll to position [16, 195]
type input "MIA"
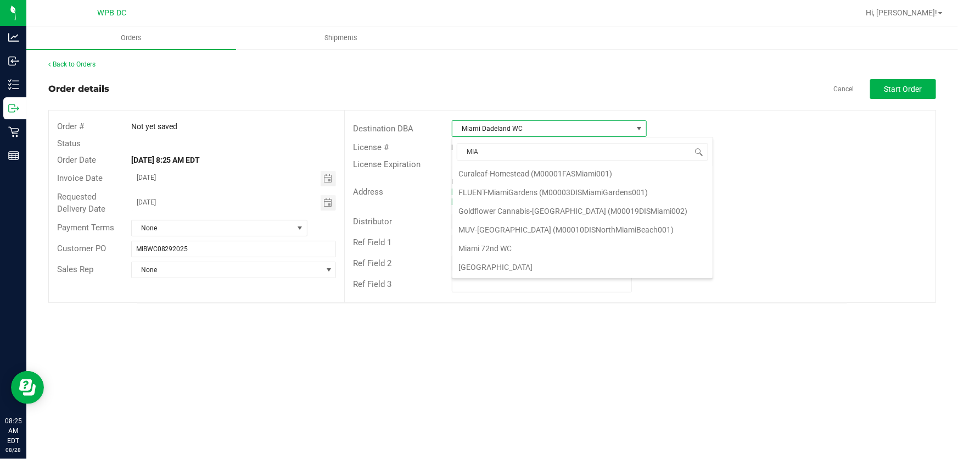
scroll to position [38, 0]
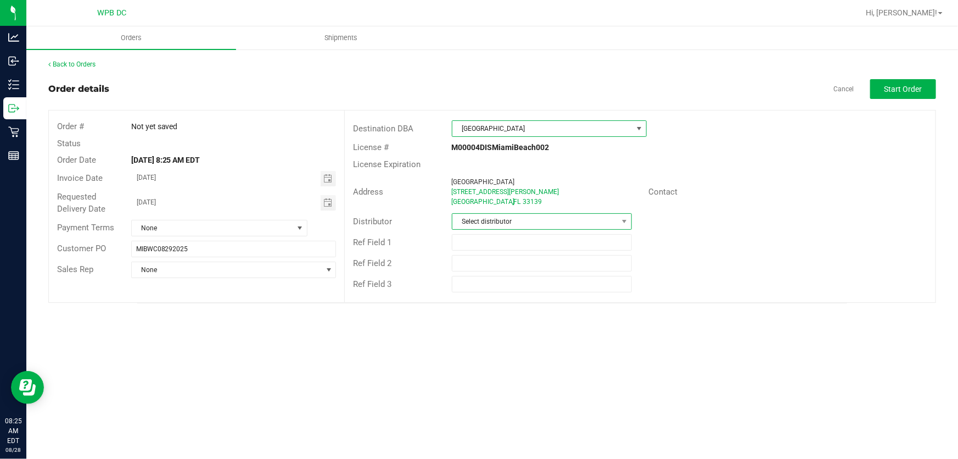
click at [592, 226] on span "Select distributor" at bounding box center [536, 221] width 166 height 15
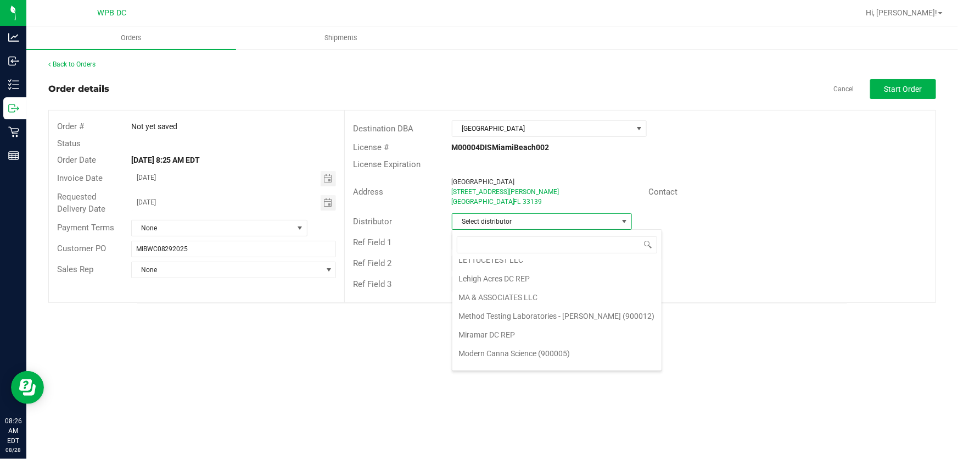
scroll to position [521, 0]
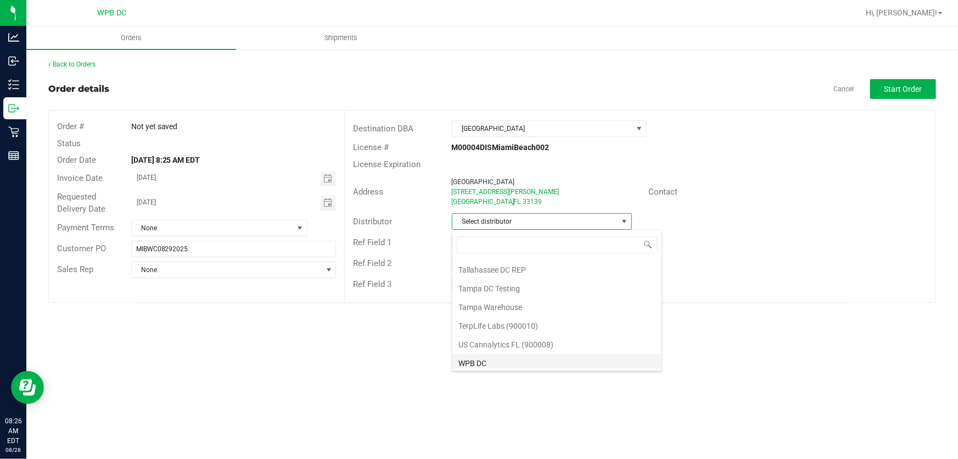
click at [587, 357] on li "WPB DC" at bounding box center [557, 363] width 209 height 19
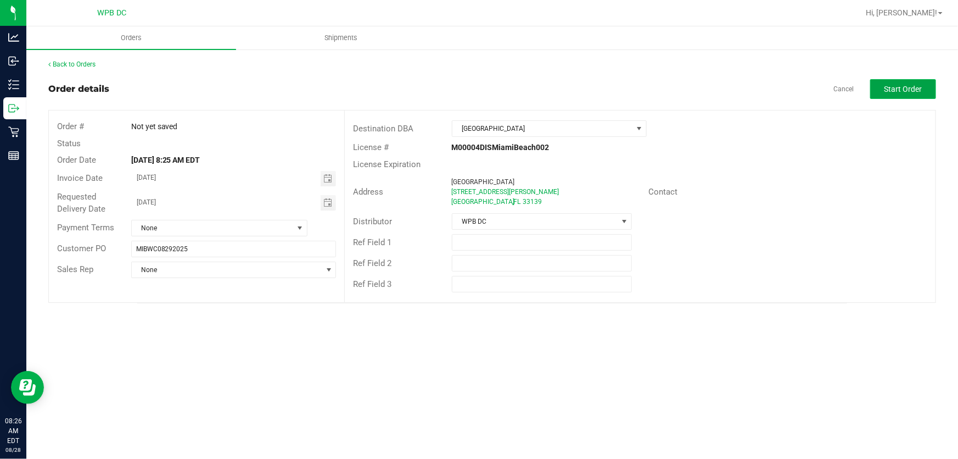
click at [919, 85] on span "Start Order" at bounding box center [904, 89] width 38 height 9
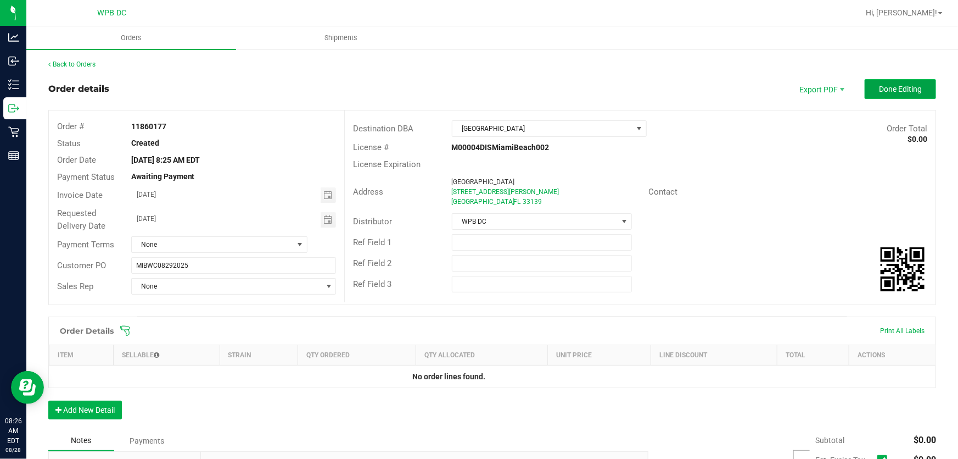
click at [905, 85] on span "Done Editing" at bounding box center [900, 89] width 43 height 9
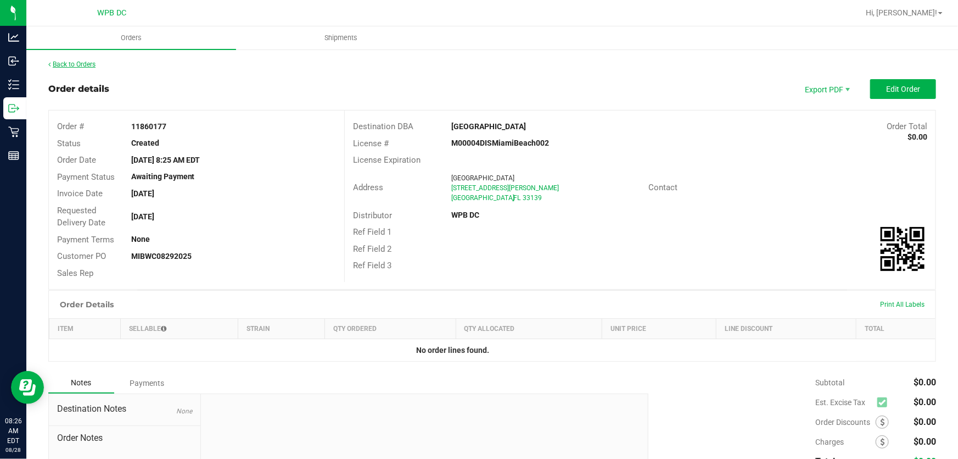
click at [88, 63] on link "Back to Orders" at bounding box center [71, 64] width 47 height 8
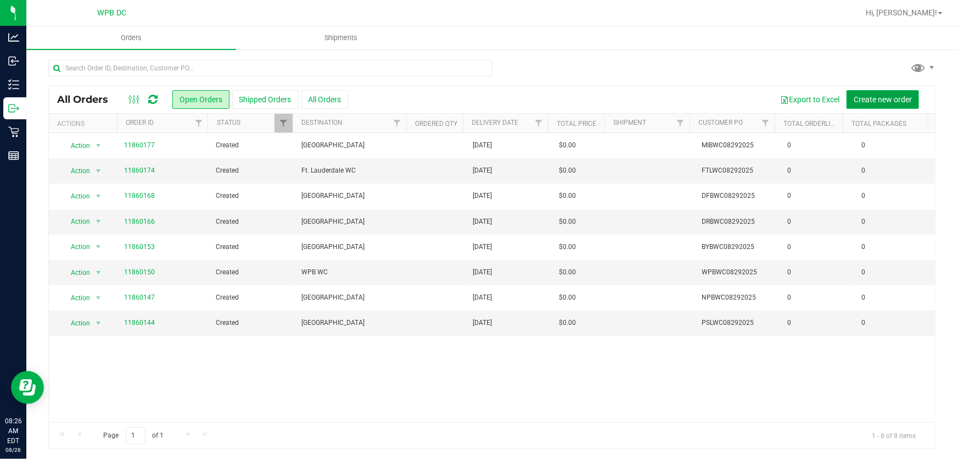
click at [890, 99] on span "Create new order" at bounding box center [883, 99] width 58 height 9
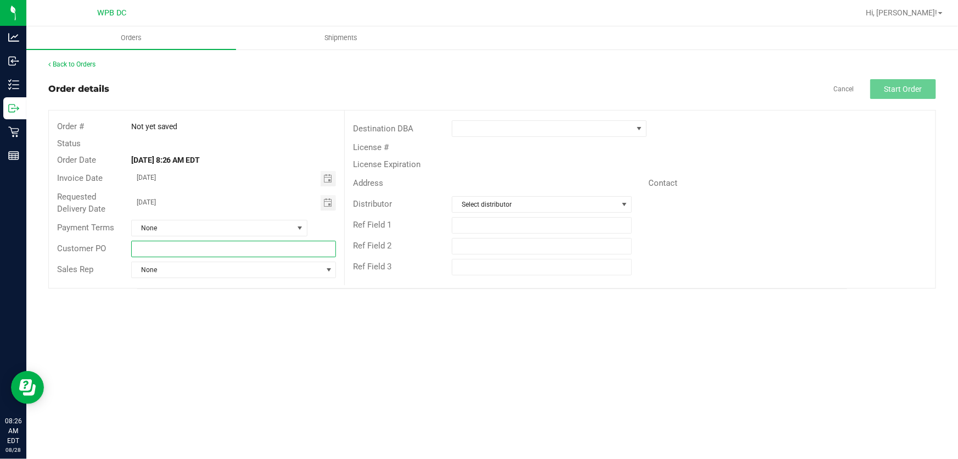
click at [272, 247] on input "text" at bounding box center [233, 249] width 205 height 16
type input "MIAWC08292025"
click at [529, 132] on span at bounding box center [543, 128] width 180 height 15
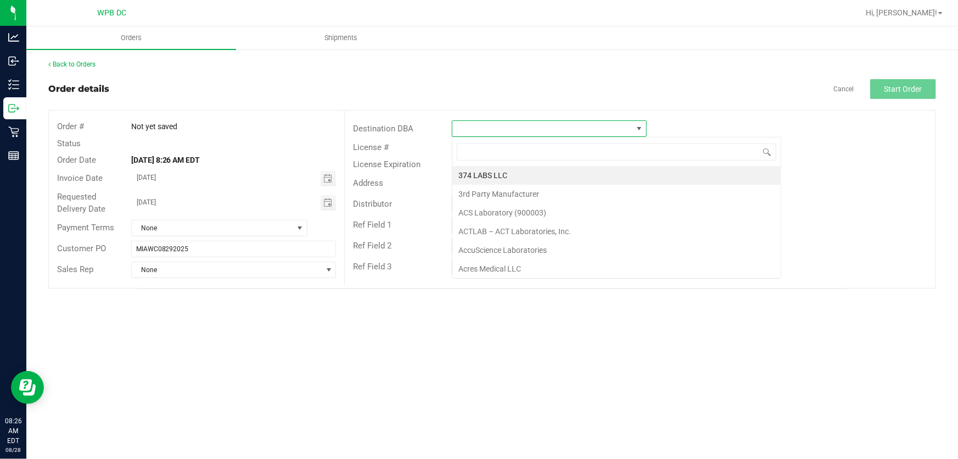
scroll to position [16, 195]
type input "MIA"
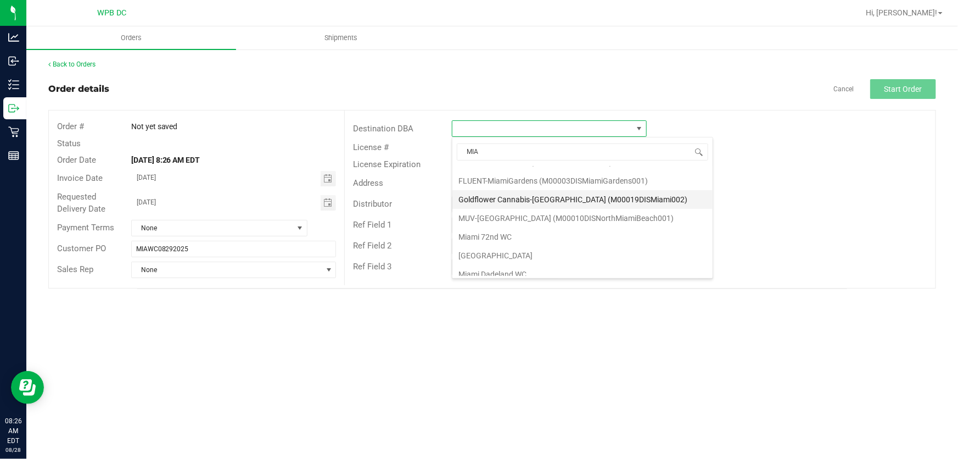
scroll to position [49, 0]
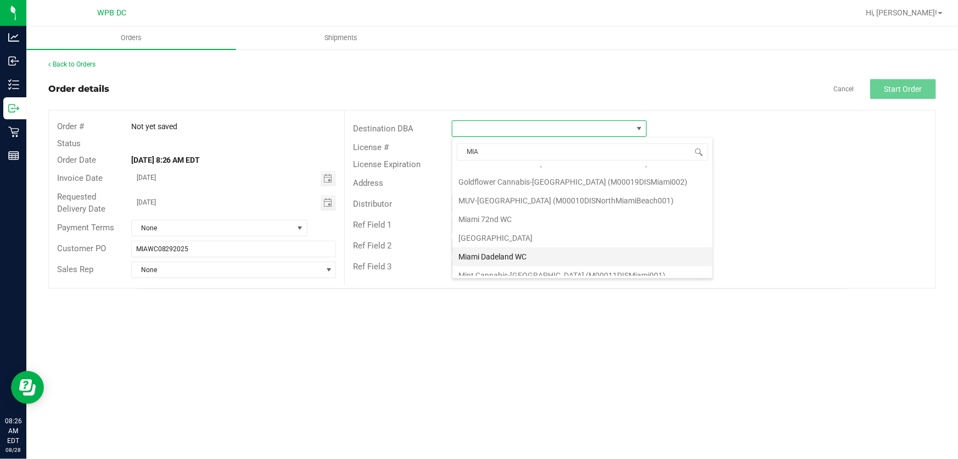
click at [549, 254] on li "Miami Dadeland WC" at bounding box center [583, 256] width 260 height 19
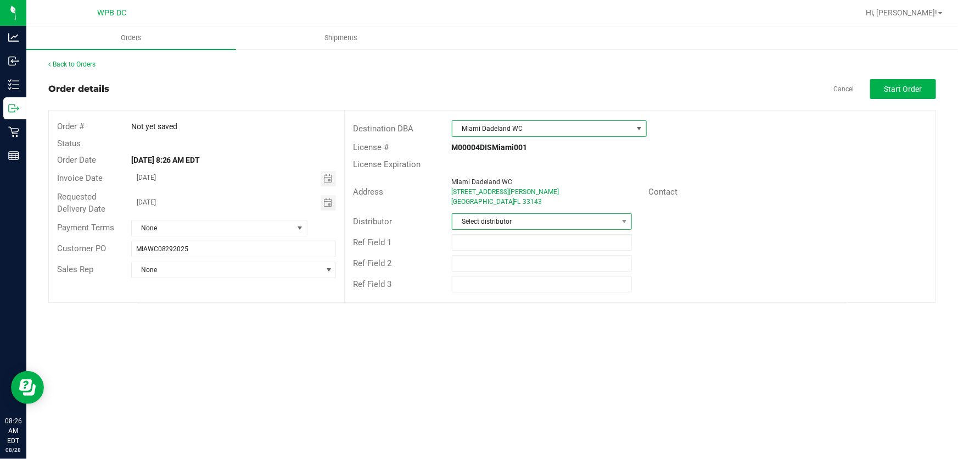
click at [559, 224] on span "Select distributor" at bounding box center [536, 221] width 166 height 15
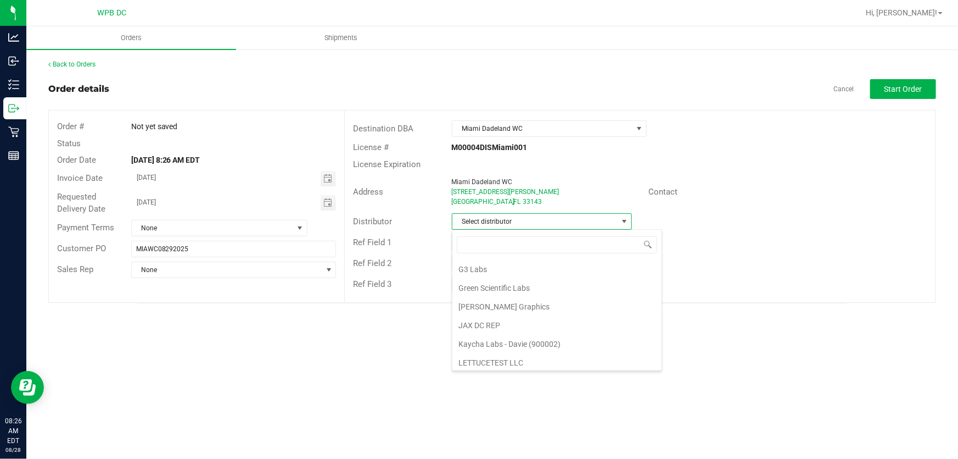
scroll to position [521, 0]
click at [607, 361] on li "WPB DC" at bounding box center [557, 363] width 209 height 19
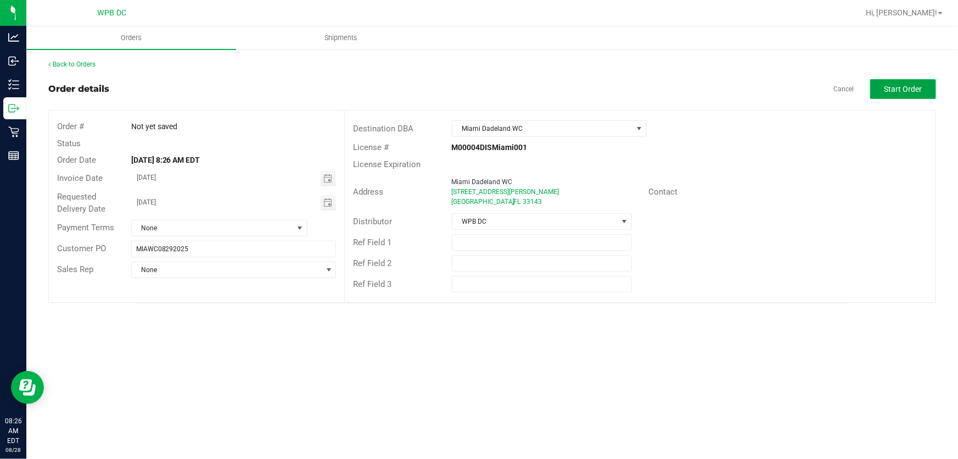
click at [906, 81] on button "Start Order" at bounding box center [904, 89] width 66 height 20
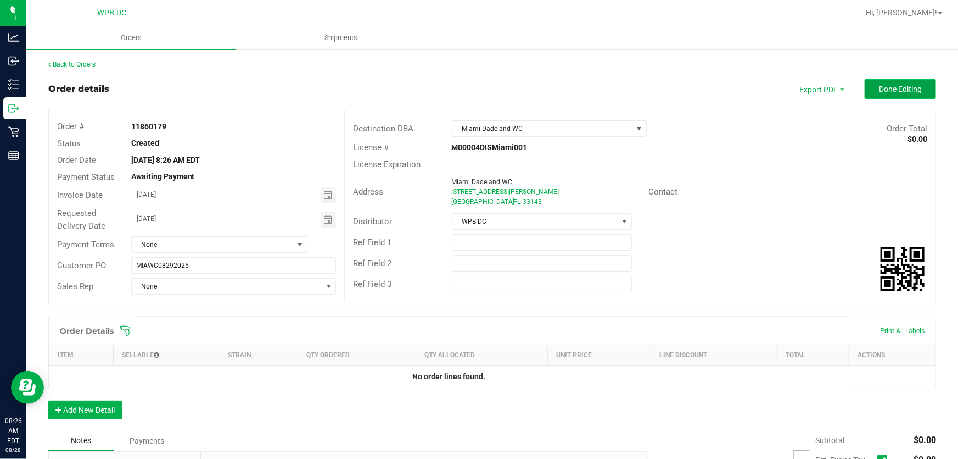
click at [890, 94] on button "Done Editing" at bounding box center [900, 89] width 71 height 20
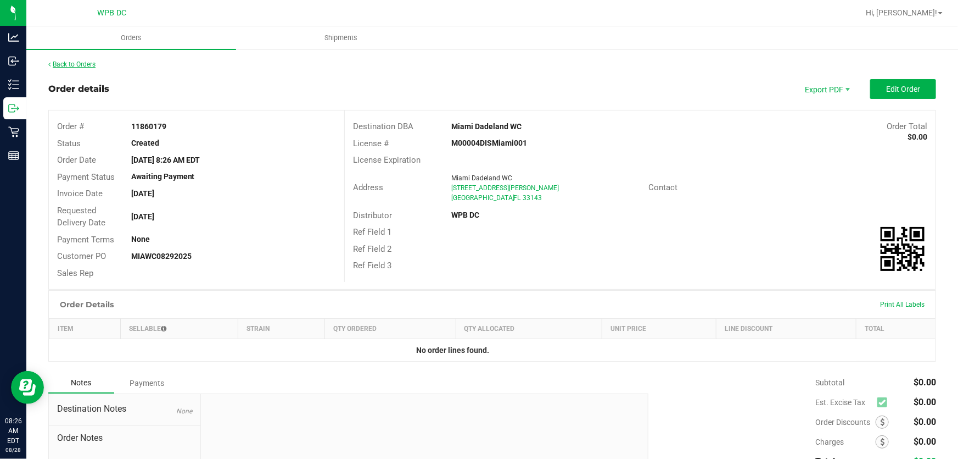
click at [77, 65] on link "Back to Orders" at bounding box center [71, 64] width 47 height 8
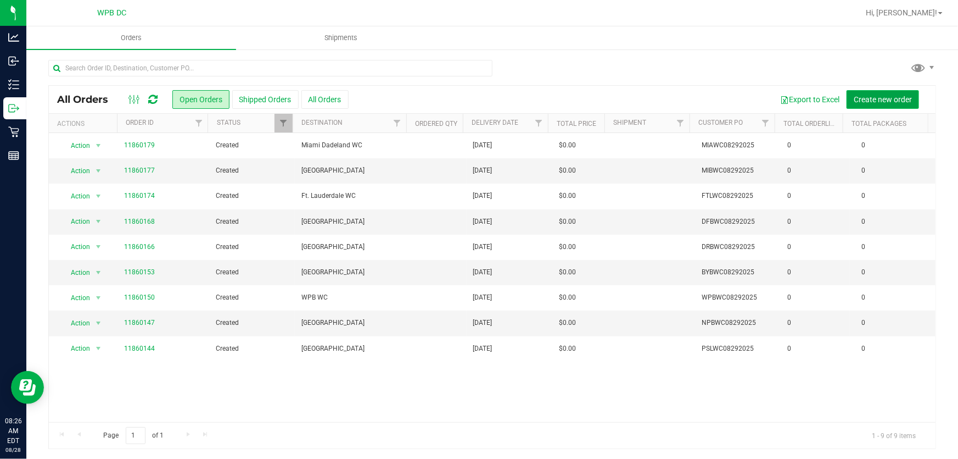
click at [868, 104] on button "Create new order" at bounding box center [883, 99] width 73 height 19
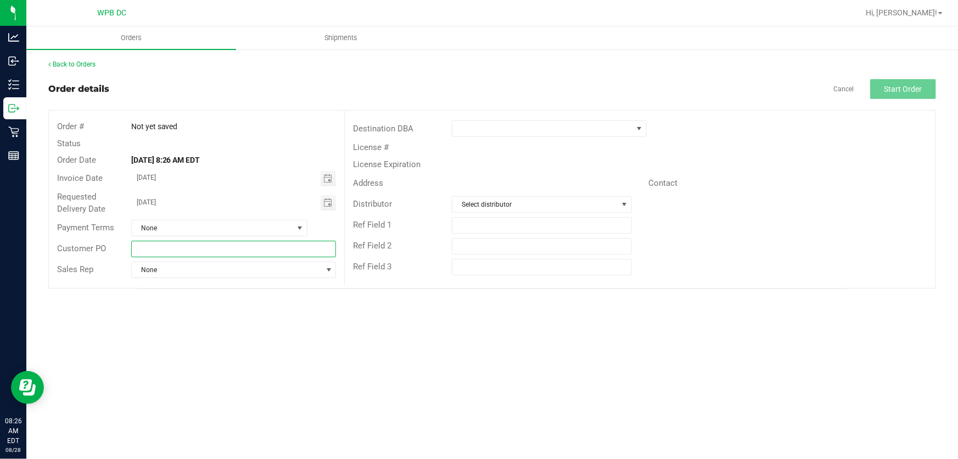
click at [257, 253] on input "text" at bounding box center [233, 249] width 205 height 16
type input "MIKWC08292025"
click at [578, 136] on span at bounding box center [543, 128] width 180 height 15
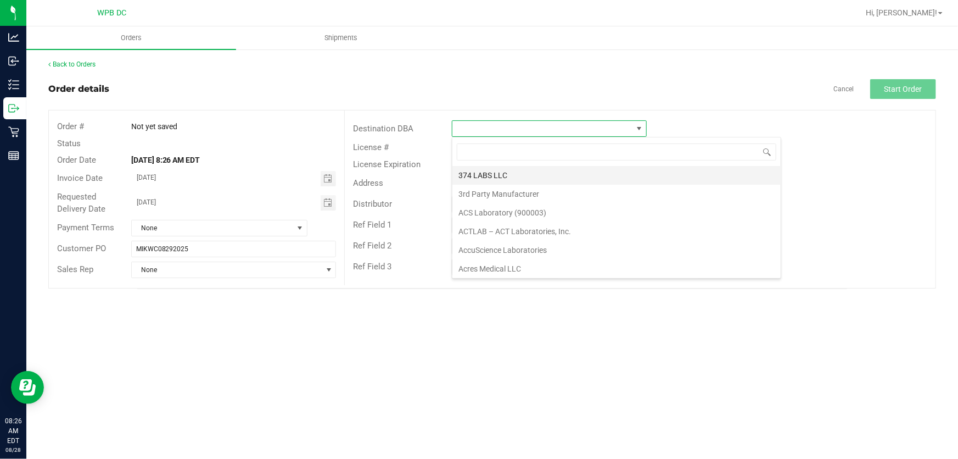
scroll to position [16, 195]
type input "MIA"
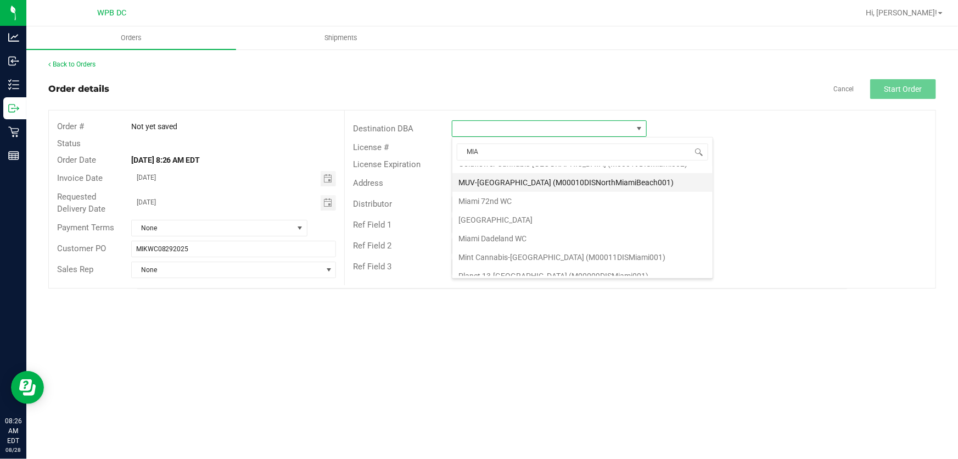
scroll to position [49, 0]
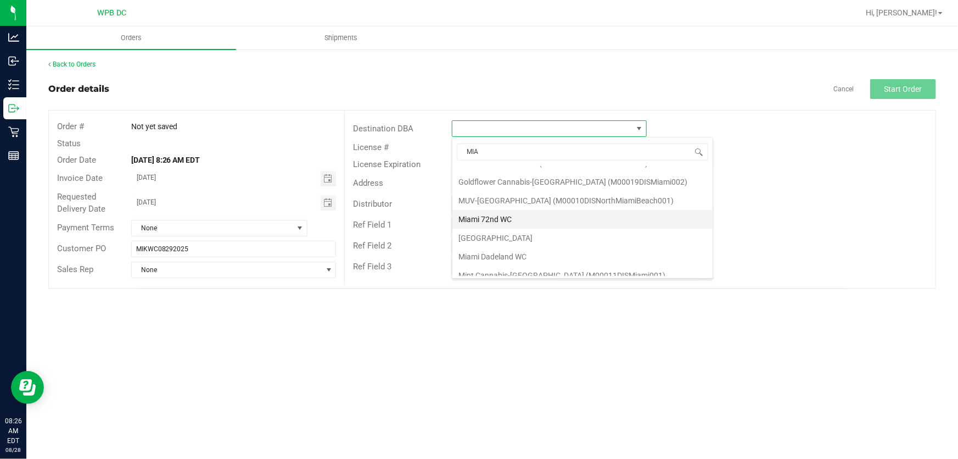
click at [536, 215] on li "Miami 72nd WC" at bounding box center [583, 219] width 260 height 19
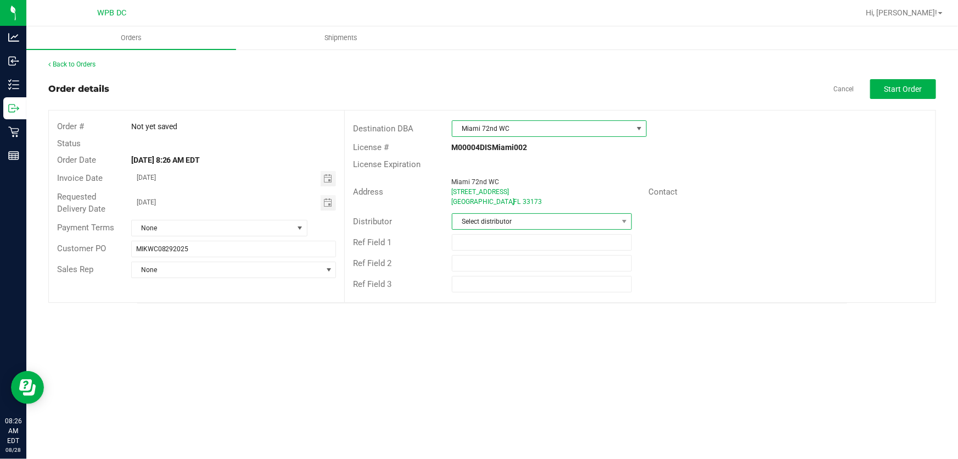
click at [584, 226] on span "Select distributor" at bounding box center [536, 221] width 166 height 15
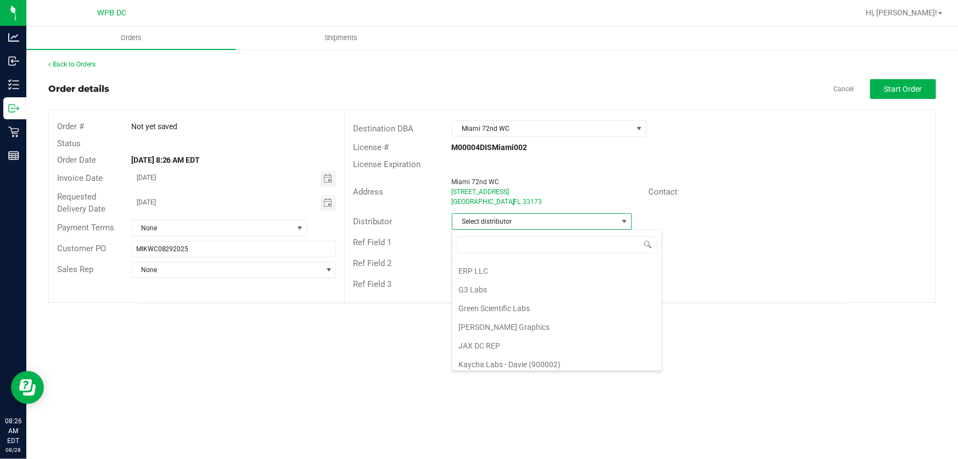
scroll to position [521, 0]
click at [582, 361] on li "WPB DC" at bounding box center [557, 363] width 209 height 19
click at [928, 93] on button "Start Order" at bounding box center [904, 89] width 66 height 20
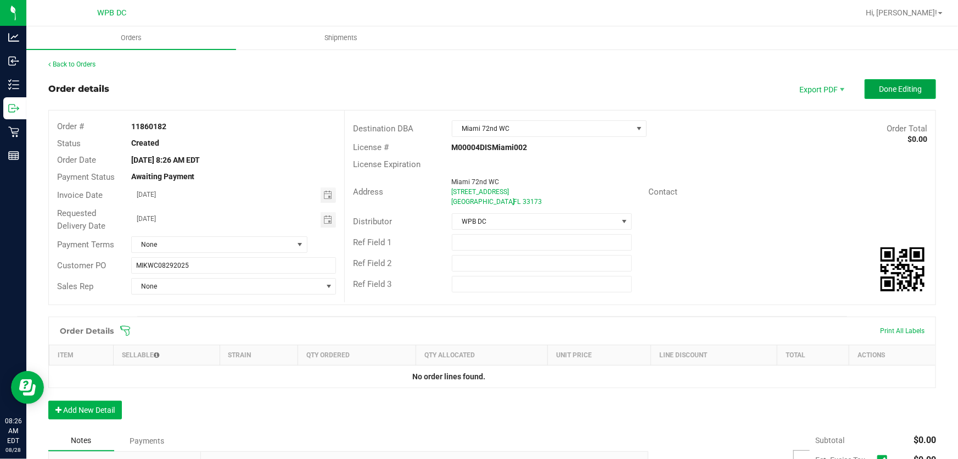
click at [909, 97] on button "Done Editing" at bounding box center [900, 89] width 71 height 20
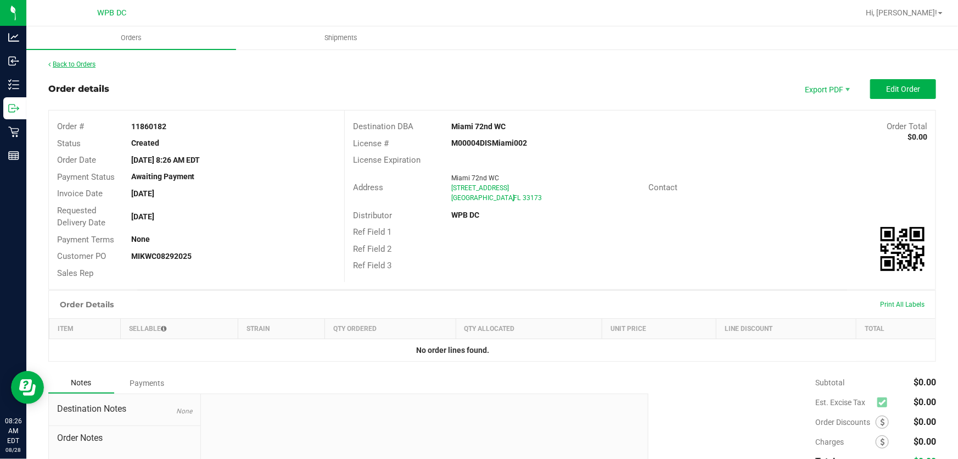
click at [83, 67] on link "Back to Orders" at bounding box center [71, 64] width 47 height 8
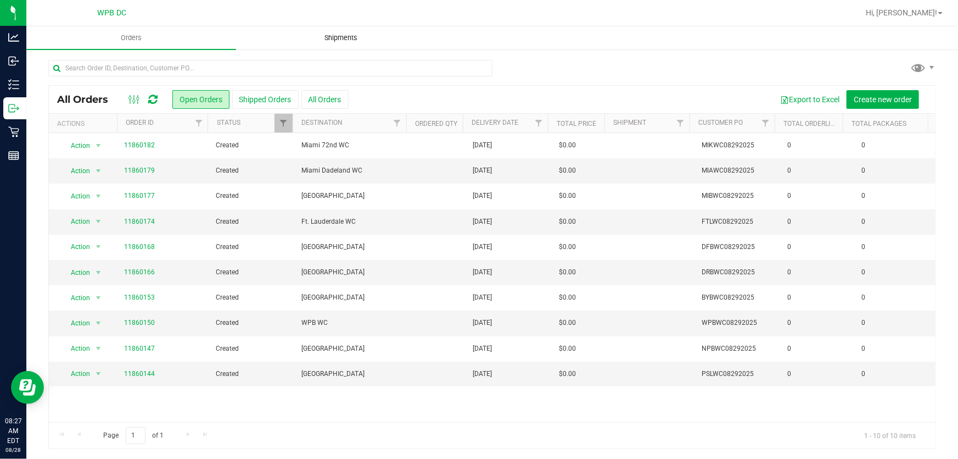
click at [346, 41] on span "Shipments" at bounding box center [341, 38] width 63 height 10
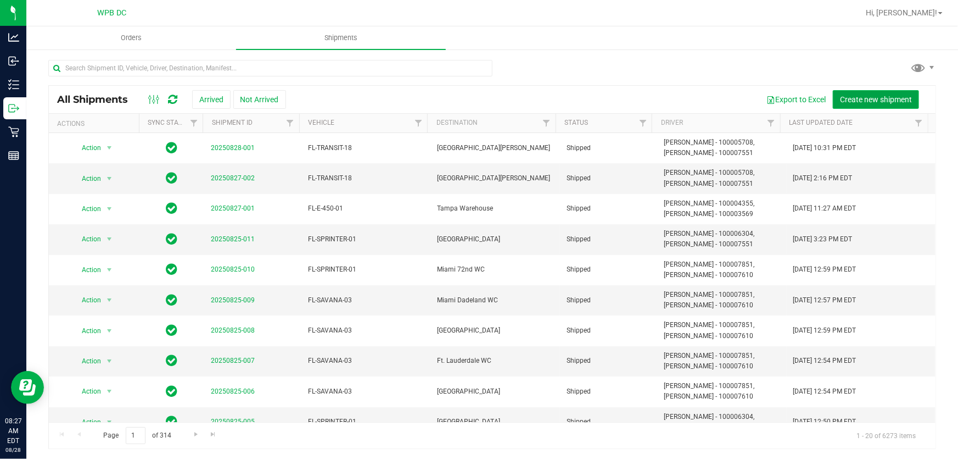
click at [890, 102] on span "Create new shipment" at bounding box center [876, 99] width 72 height 9
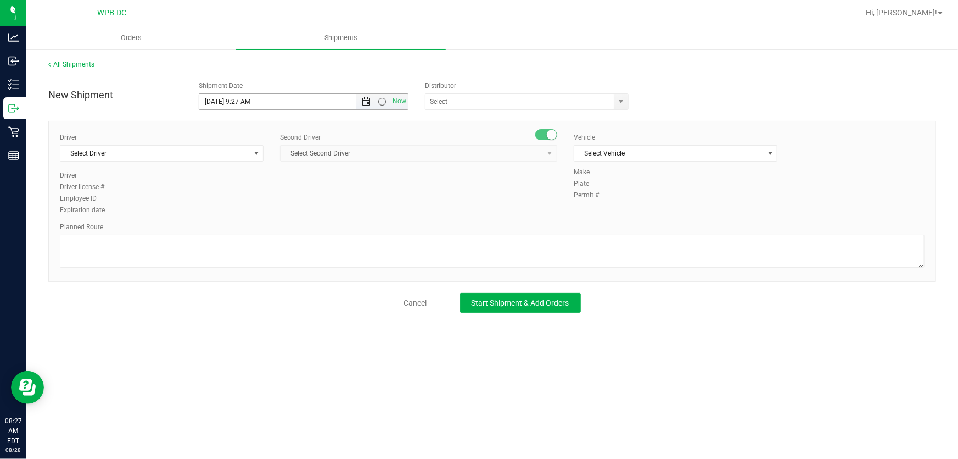
click at [365, 103] on span "Open the date view" at bounding box center [366, 101] width 9 height 9
click at [293, 229] on link "29" at bounding box center [289, 229] width 16 height 17
click at [381, 100] on span "Open the time view" at bounding box center [382, 101] width 9 height 9
click at [230, 158] on li "8:30 AM" at bounding box center [304, 160] width 208 height 14
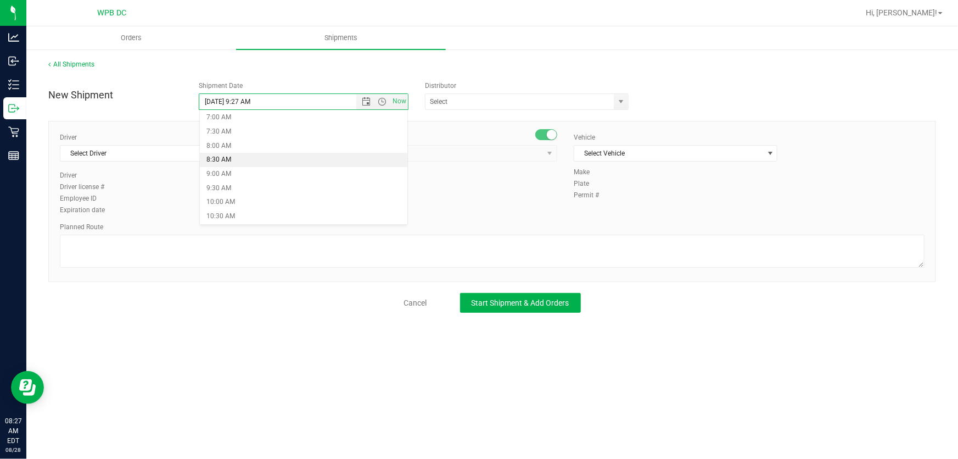
type input "[DATE] 8:30 AM"
click at [626, 100] on span "select" at bounding box center [621, 101] width 14 height 15
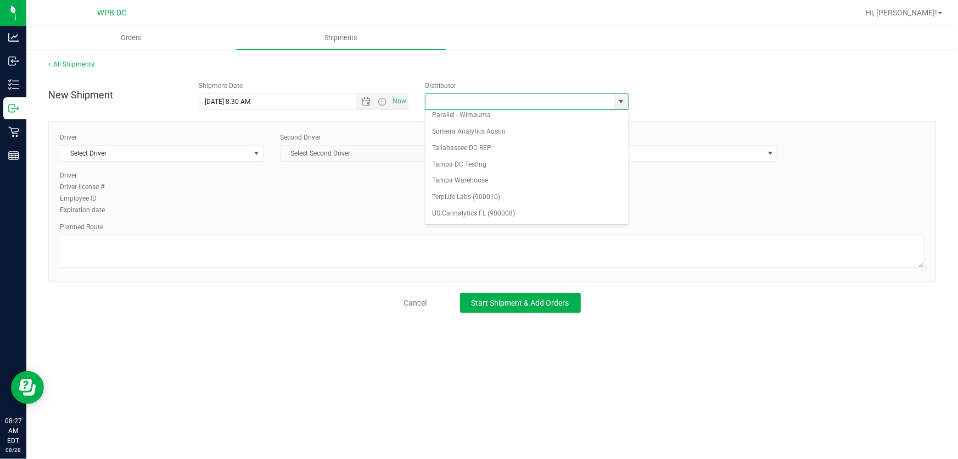
scroll to position [425, 0]
click at [559, 213] on li "WPB DC" at bounding box center [527, 218] width 202 height 16
type input "WPB DC"
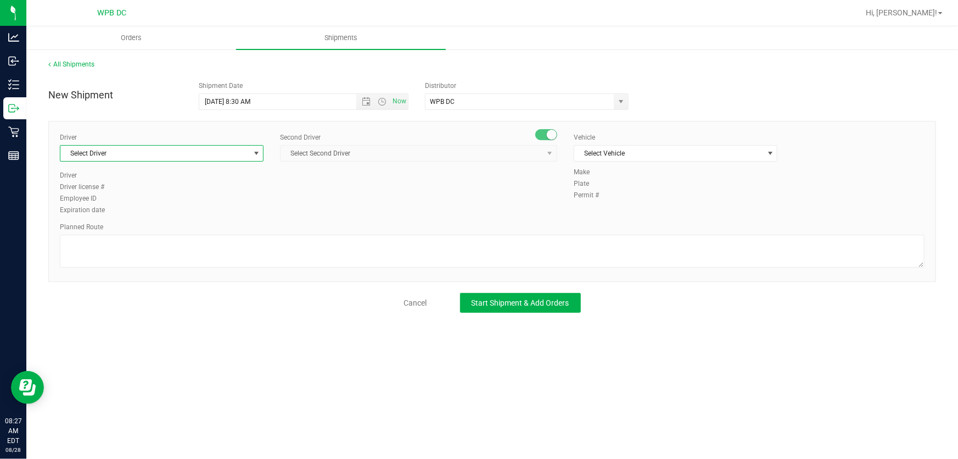
click at [163, 156] on span "Select Driver" at bounding box center [154, 153] width 189 height 15
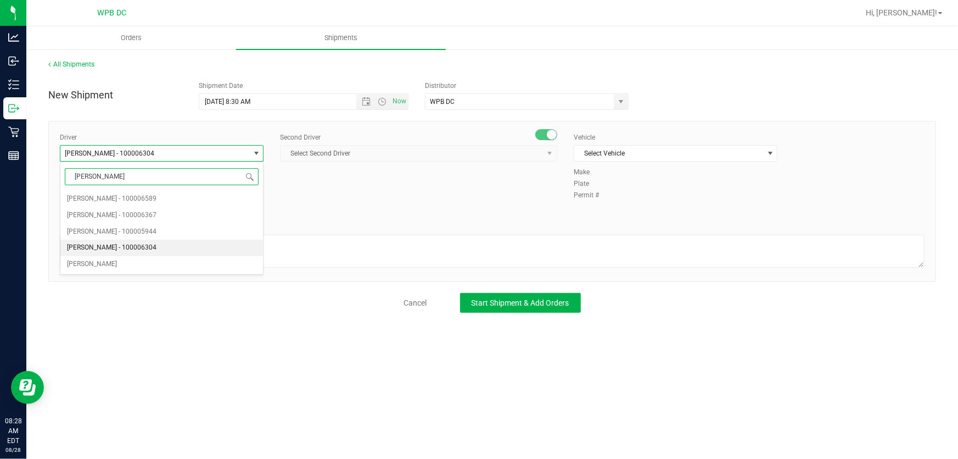
type input "[PERSON_NAME]"
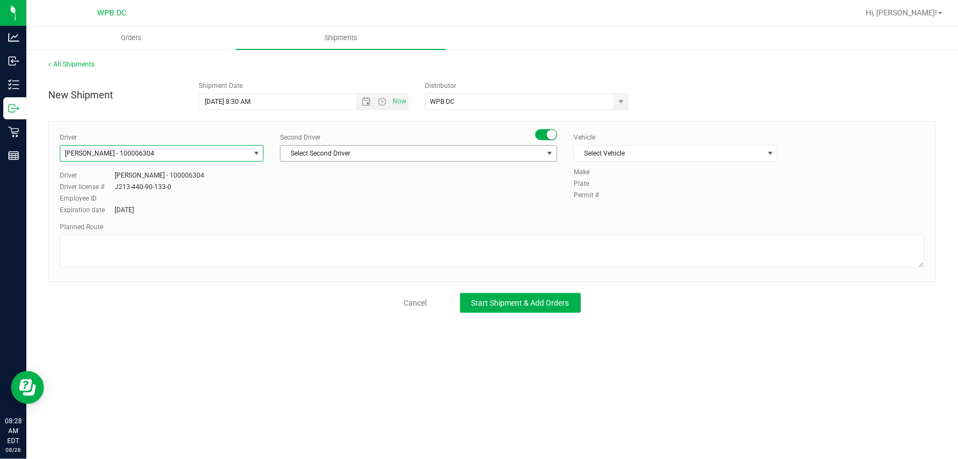
click at [421, 157] on span "Select Second Driver" at bounding box center [412, 153] width 263 height 15
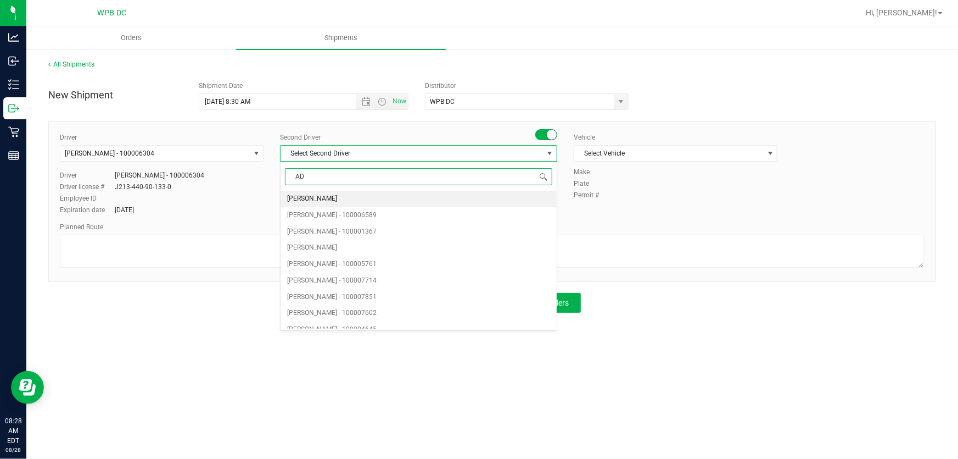
type input "ADA"
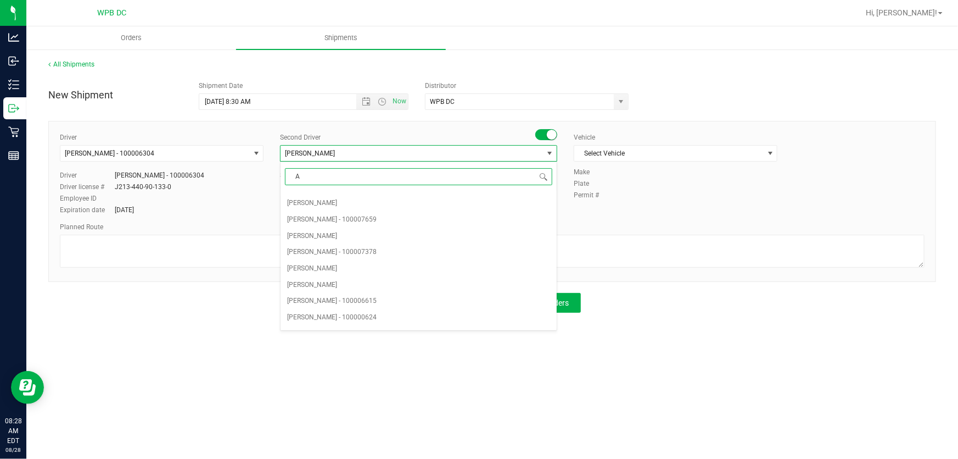
scroll to position [0, 0]
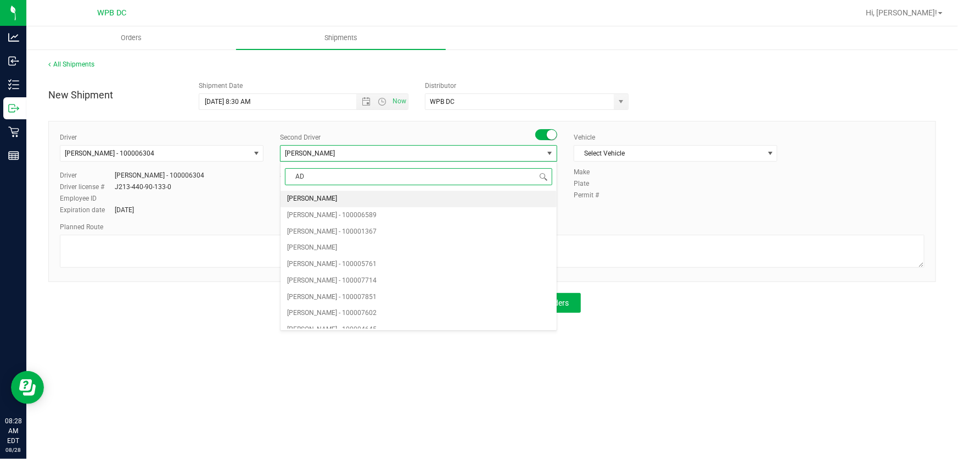
type input "ADA"
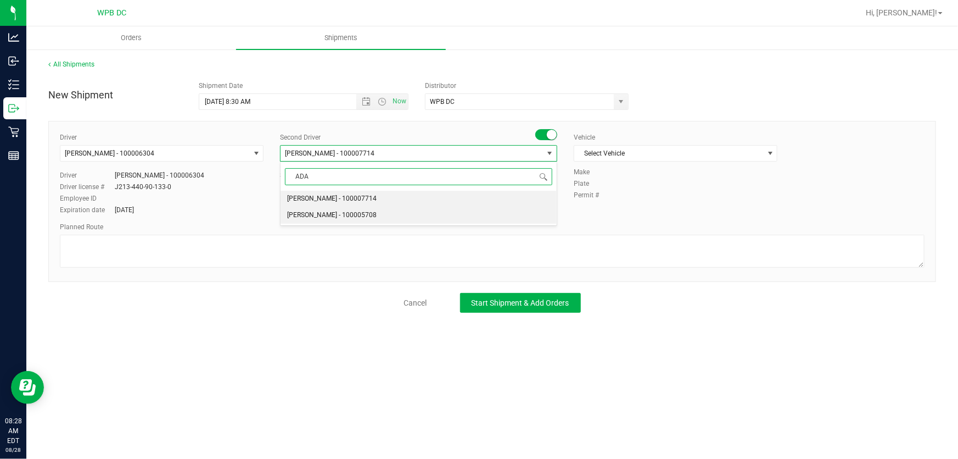
click at [425, 215] on li "[PERSON_NAME] - 100005708" at bounding box center [419, 215] width 276 height 16
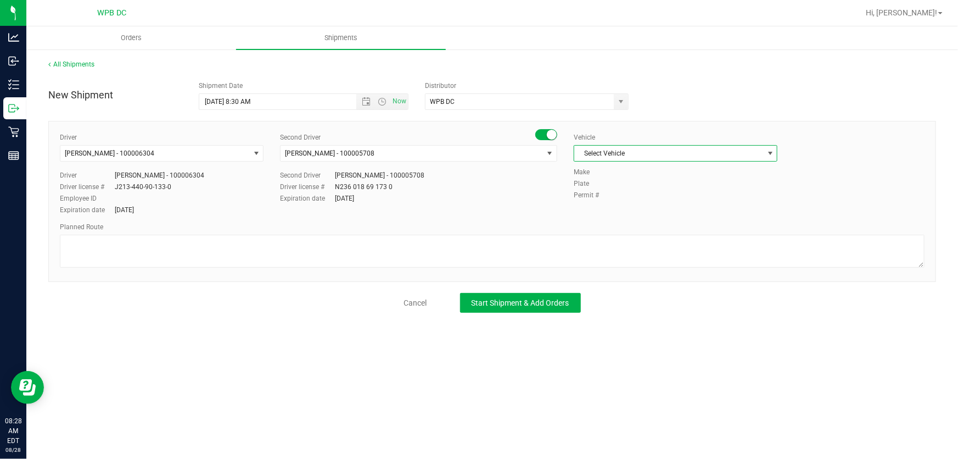
click at [683, 147] on span "Select Vehicle" at bounding box center [669, 153] width 189 height 15
click at [394, 269] on div at bounding box center [492, 253] width 865 height 36
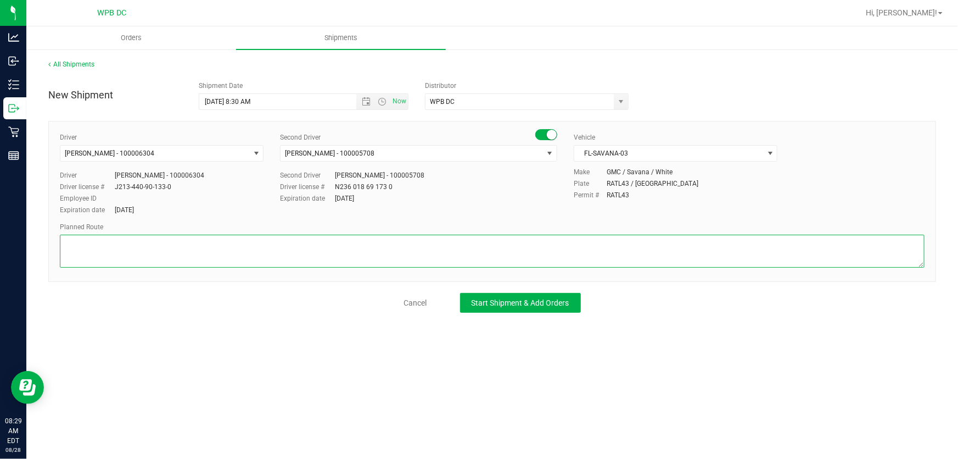
click at [395, 261] on textarea at bounding box center [492, 251] width 865 height 33
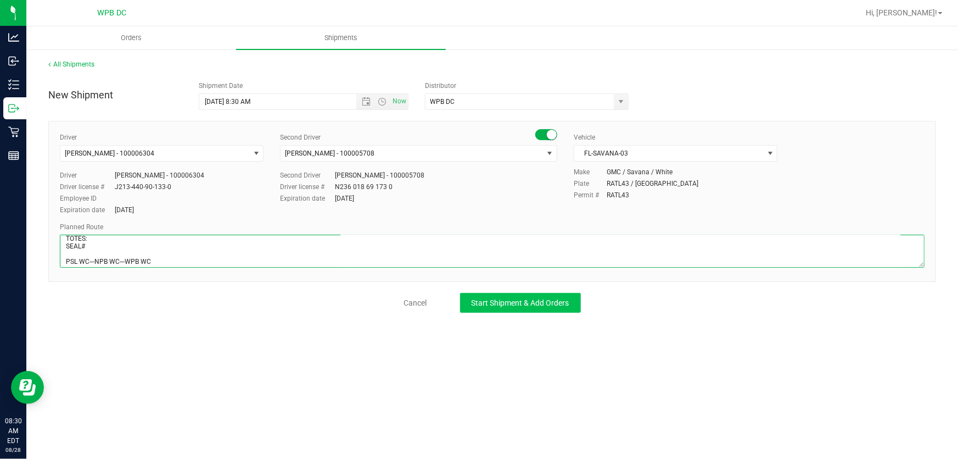
type textarea "PSL WC TOTES: SEAL# PSL WC---NPB WC---WPB WC"
click at [525, 305] on span "Start Shipment & Add Orders" at bounding box center [521, 302] width 98 height 9
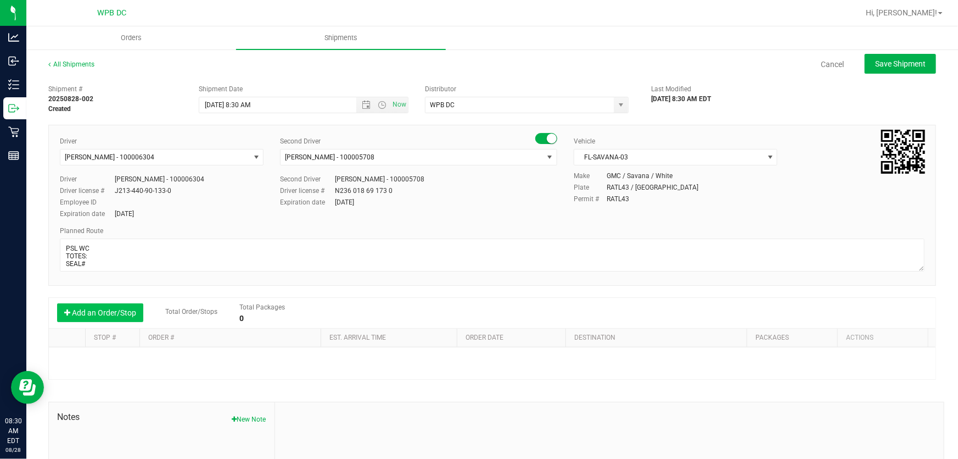
click at [133, 316] on button "Add an Order/Stop" at bounding box center [100, 312] width 86 height 19
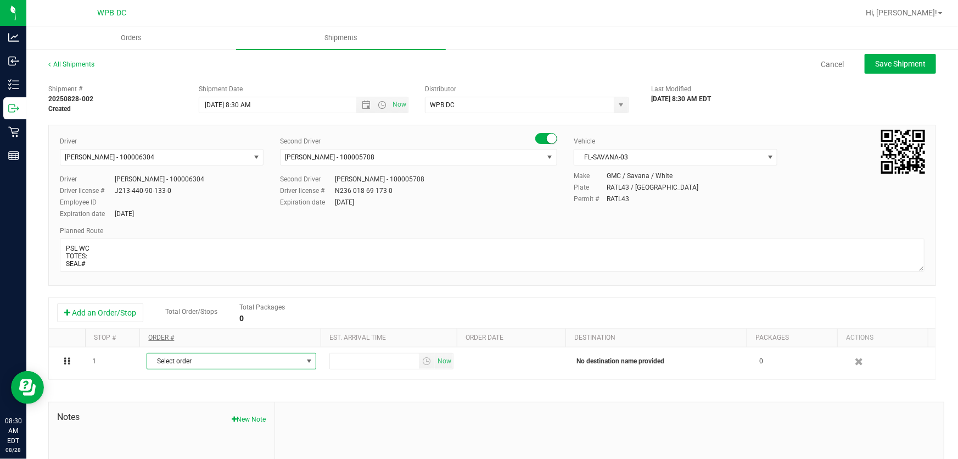
click at [235, 362] on span "Select order" at bounding box center [224, 360] width 155 height 15
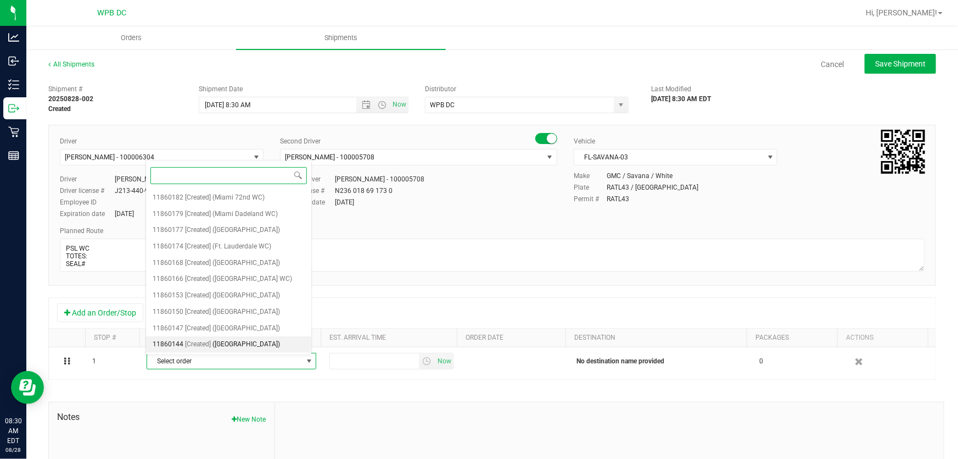
click at [289, 348] on li "11860144 [Created] ([GEOGRAPHIC_DATA])" at bounding box center [229, 344] width 166 height 16
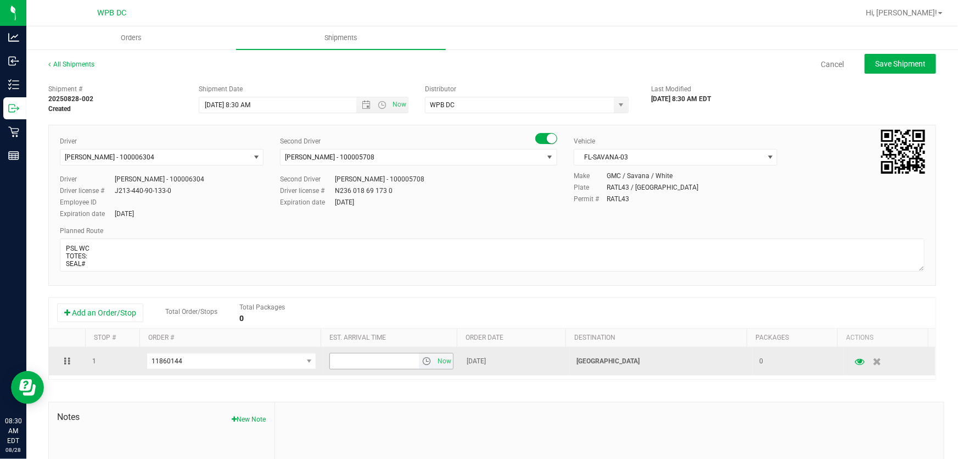
click at [422, 364] on span "select" at bounding box center [426, 360] width 9 height 9
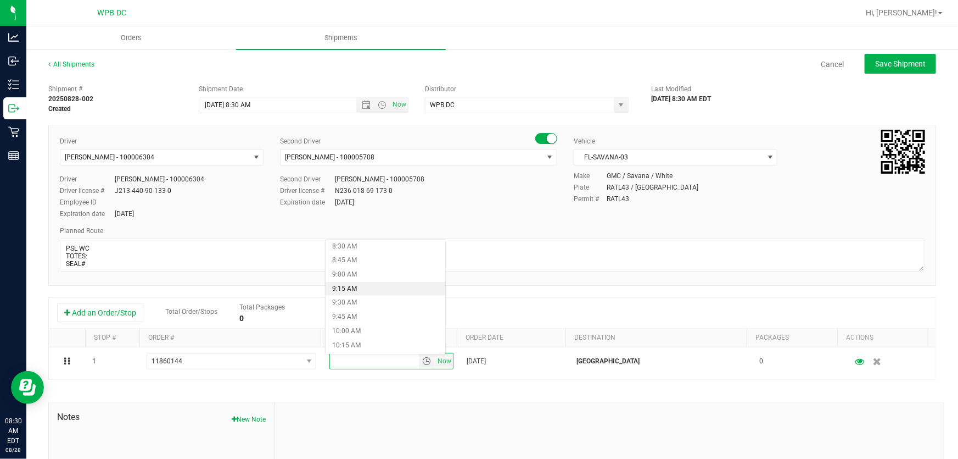
scroll to position [499, 0]
click at [373, 280] on li "9:30 AM" at bounding box center [386, 285] width 120 height 14
click at [908, 61] on span "Save Shipment" at bounding box center [901, 63] width 51 height 9
type input "[DATE] 12:30 PM"
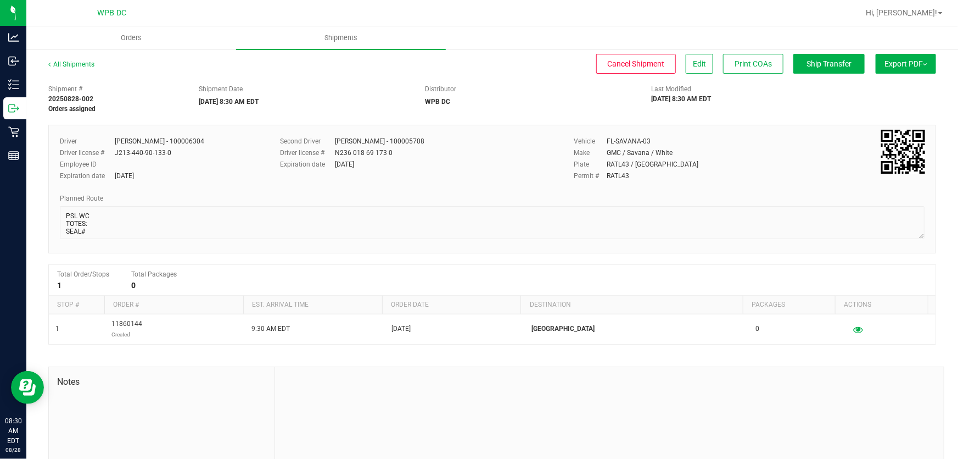
click at [76, 68] on div "All Shipments" at bounding box center [81, 67] width 66 height 16
click at [77, 60] on link "All Shipments" at bounding box center [71, 64] width 46 height 8
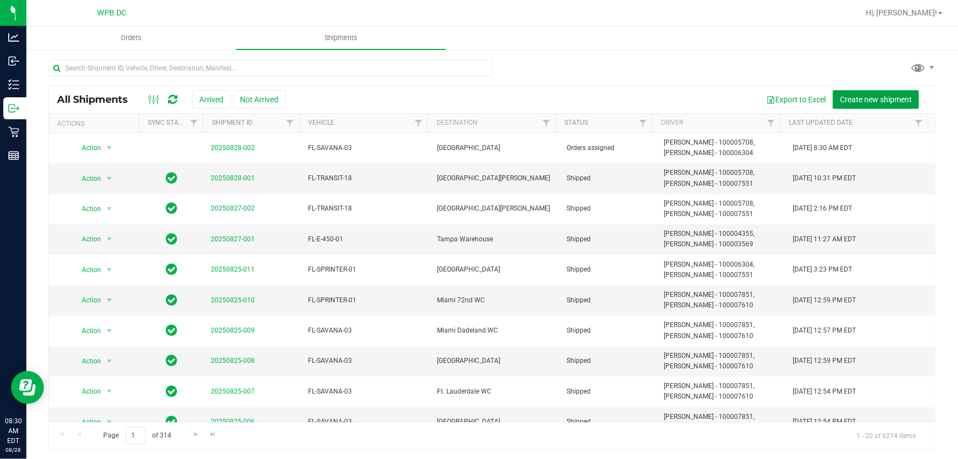
click at [882, 105] on button "Create new shipment" at bounding box center [876, 99] width 86 height 19
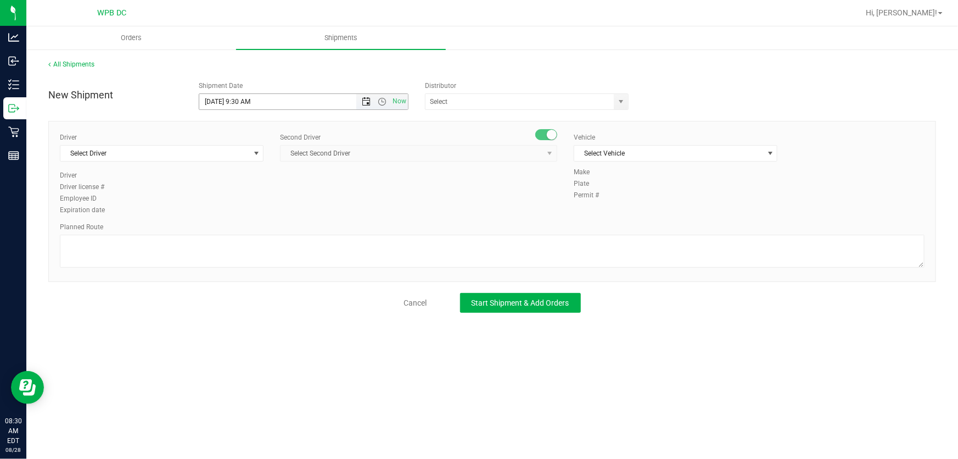
click at [363, 100] on span "Open the date view" at bounding box center [366, 101] width 9 height 9
click at [286, 227] on link "29" at bounding box center [289, 229] width 16 height 17
click at [386, 102] on span "Open the time view" at bounding box center [382, 101] width 9 height 9
click at [263, 187] on li "8:30 AM" at bounding box center [304, 190] width 208 height 14
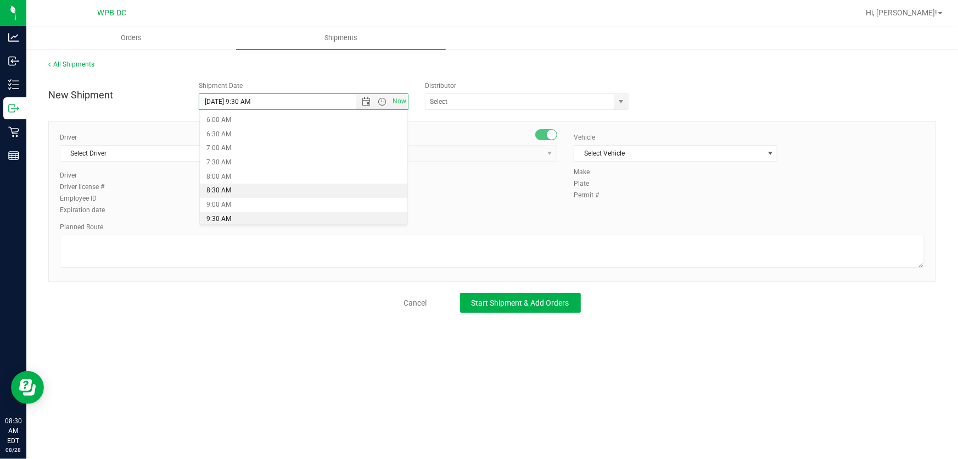
type input "[DATE] 8:30 AM"
click at [626, 102] on span "select" at bounding box center [621, 101] width 9 height 9
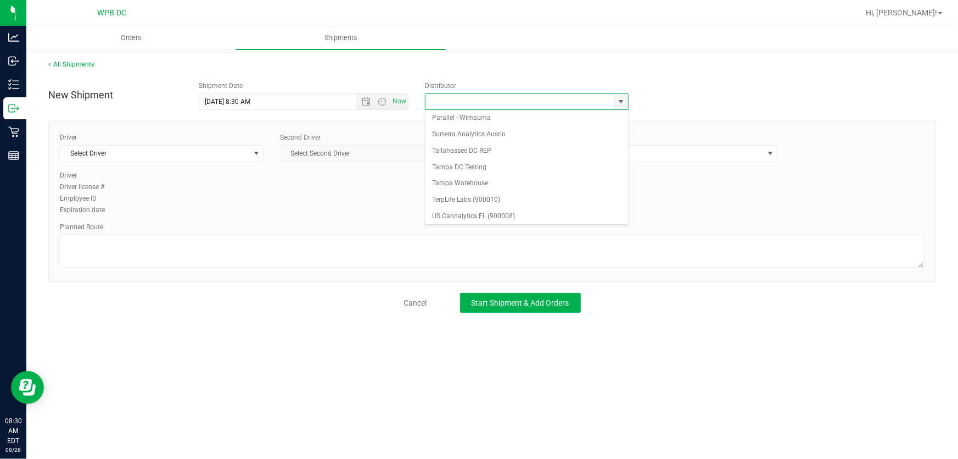
scroll to position [425, 0]
click at [543, 211] on li "WPB DC" at bounding box center [527, 218] width 202 height 16
type input "WPB DC"
click at [167, 154] on span "Select Driver" at bounding box center [154, 153] width 189 height 15
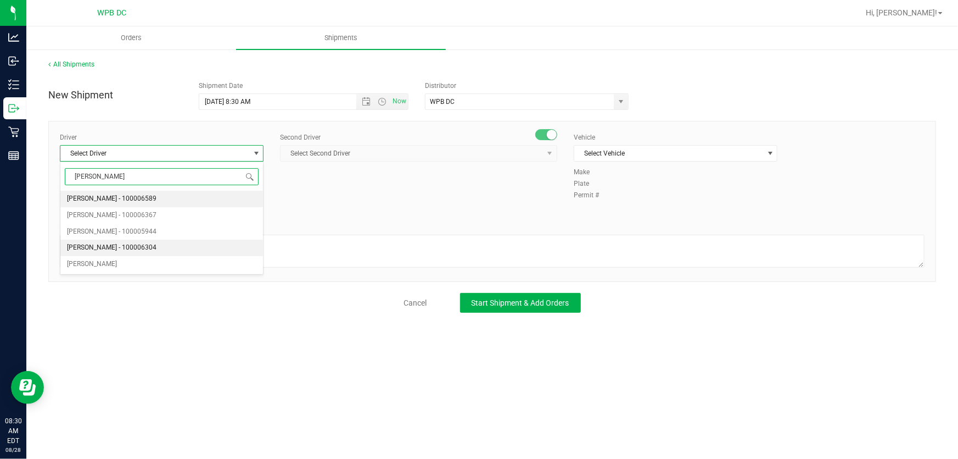
click at [161, 243] on li "[PERSON_NAME] - 100006304" at bounding box center [161, 247] width 203 height 16
type input "[PERSON_NAME]"
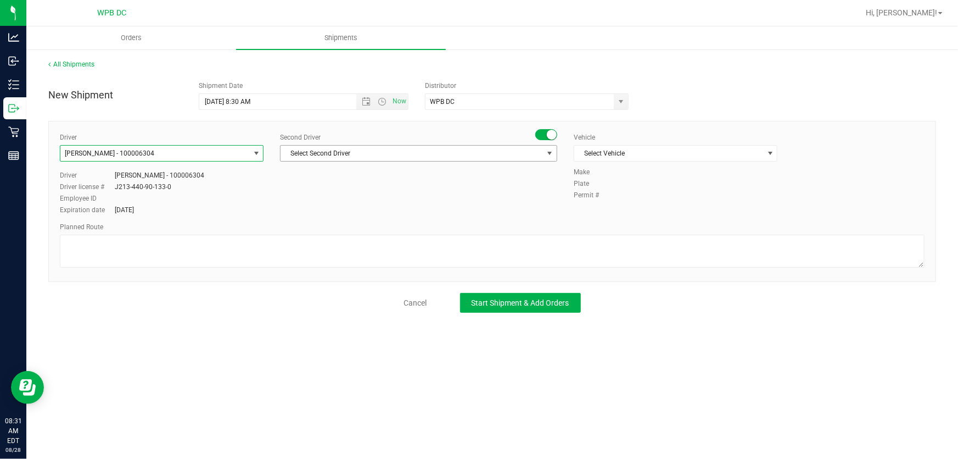
click at [390, 155] on span "Select Second Driver" at bounding box center [412, 153] width 263 height 15
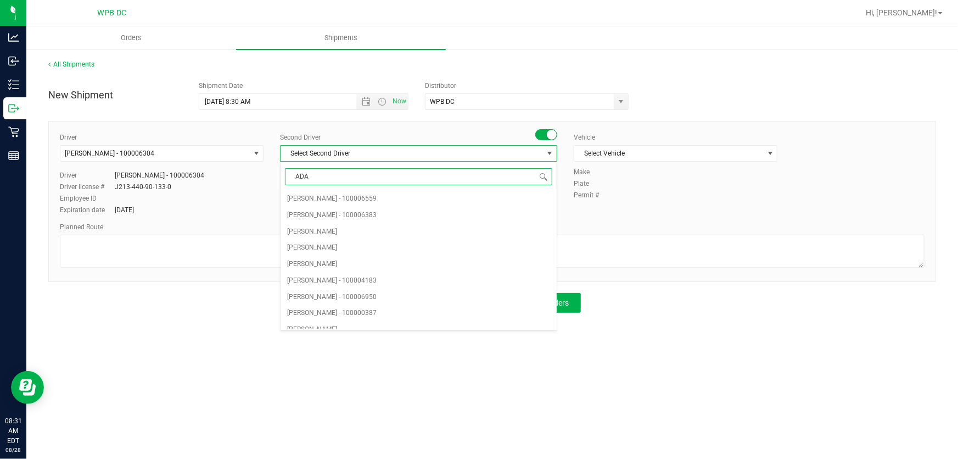
type input "[PERSON_NAME]"
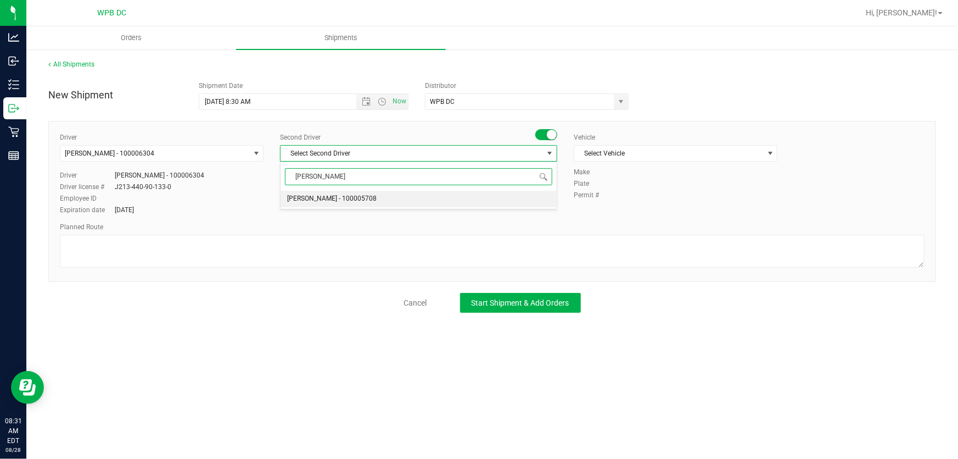
click at [411, 200] on li "[PERSON_NAME] - 100005708" at bounding box center [419, 199] width 276 height 16
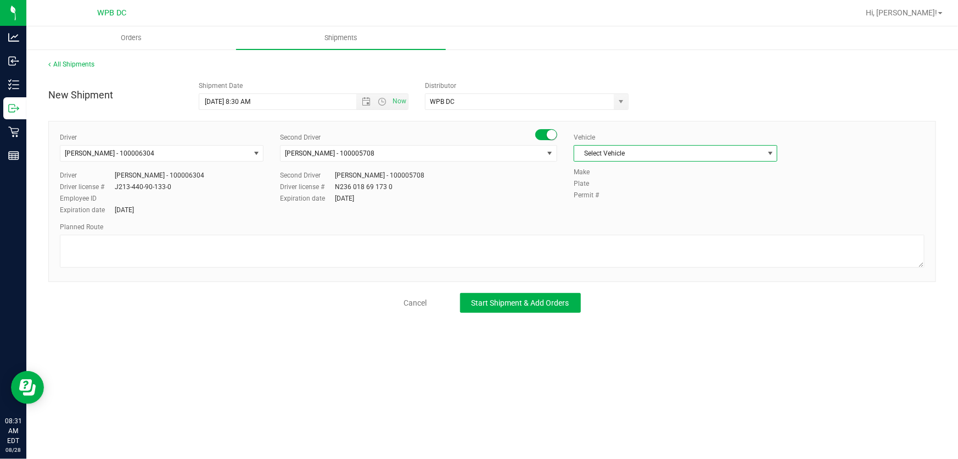
click at [693, 158] on span "Select Vehicle" at bounding box center [669, 153] width 189 height 15
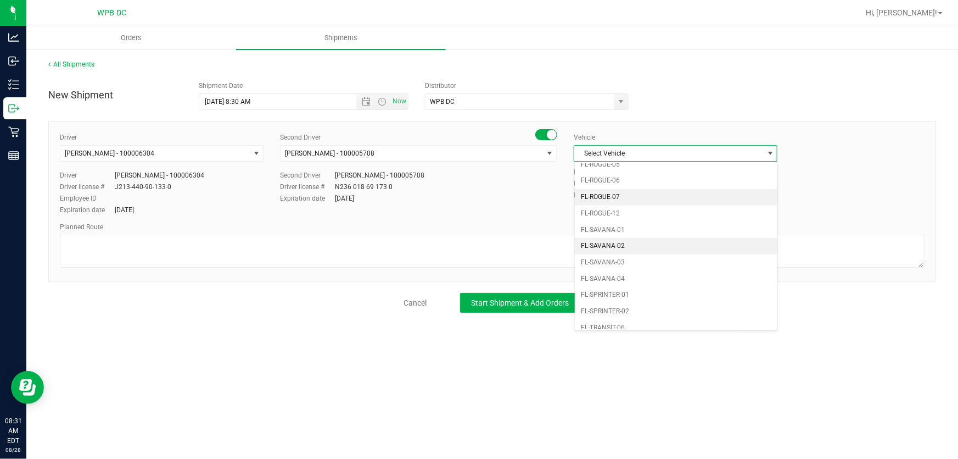
scroll to position [499, 0]
click at [634, 253] on li "FL-SAVANA-03" at bounding box center [676, 260] width 203 height 16
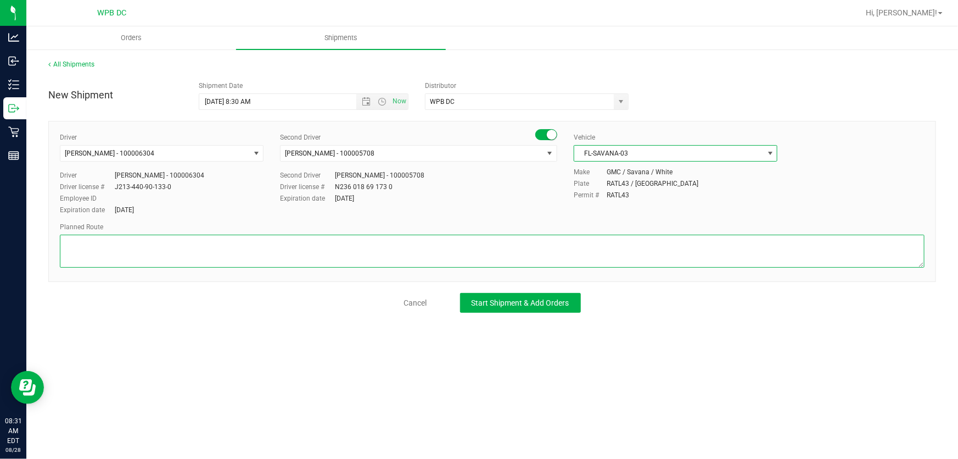
click at [536, 259] on textarea at bounding box center [492, 251] width 865 height 33
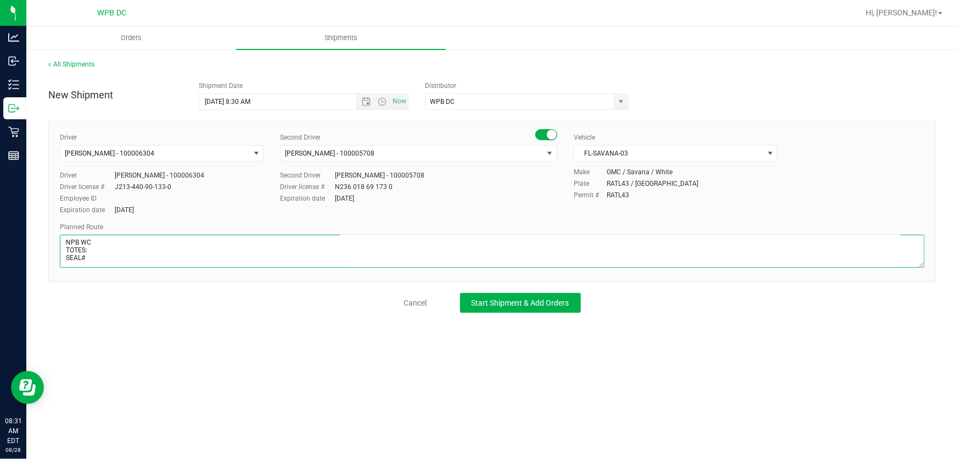
scroll to position [14, 0]
type textarea "NPB WC TOTES: SEAL# PSL WC--NPB WC-- WPB WC"
click at [527, 302] on span "Start Shipment & Add Orders" at bounding box center [521, 302] width 98 height 9
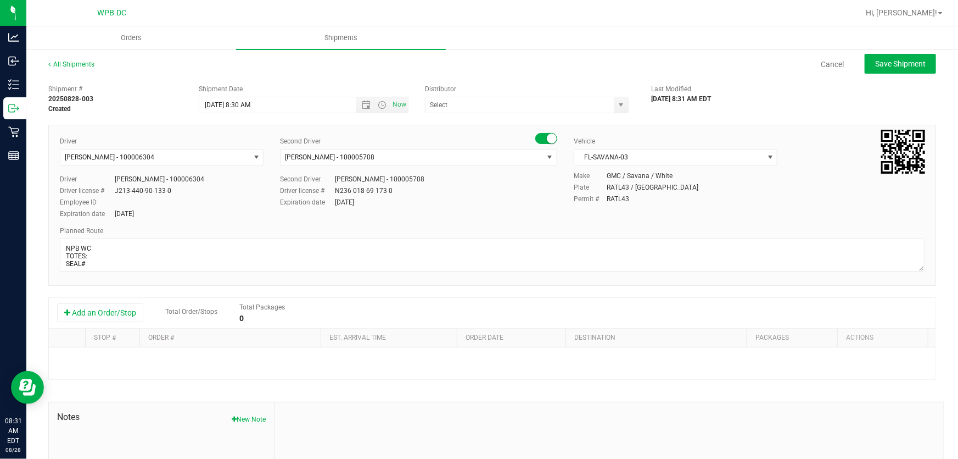
type input "WPB DC"
click at [116, 312] on button "Add an Order/Stop" at bounding box center [100, 312] width 86 height 19
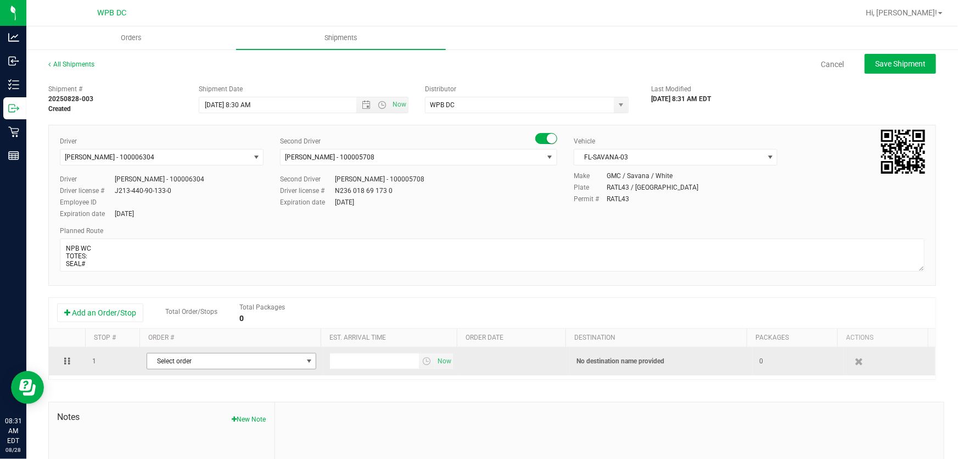
click at [302, 367] on span "select" at bounding box center [309, 360] width 14 height 15
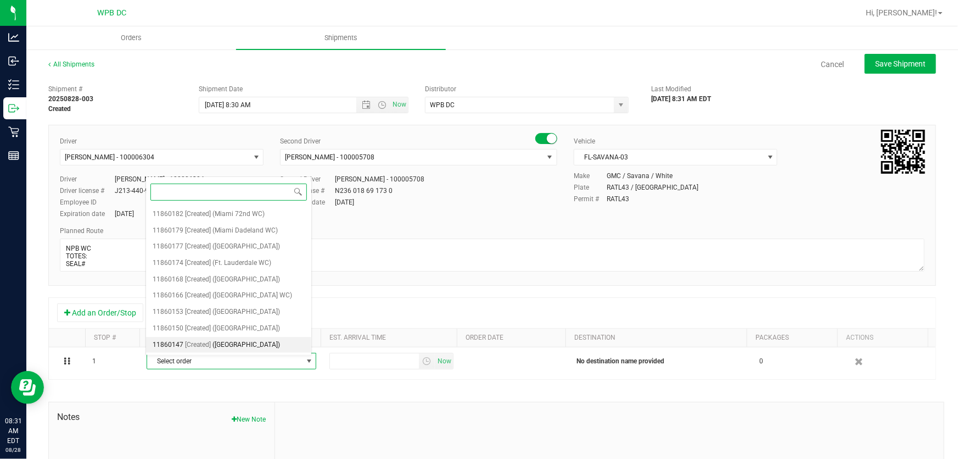
click at [281, 342] on span "([GEOGRAPHIC_DATA])" at bounding box center [247, 345] width 68 height 14
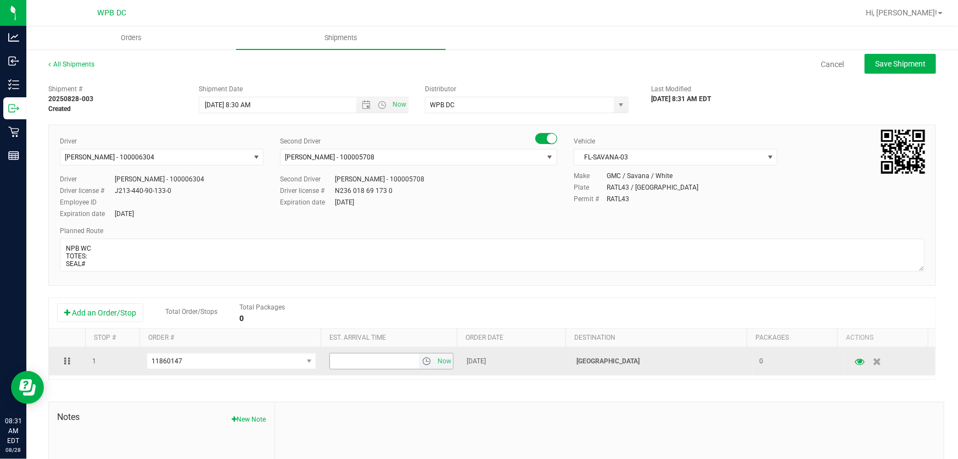
click at [422, 361] on span "select" at bounding box center [426, 360] width 9 height 9
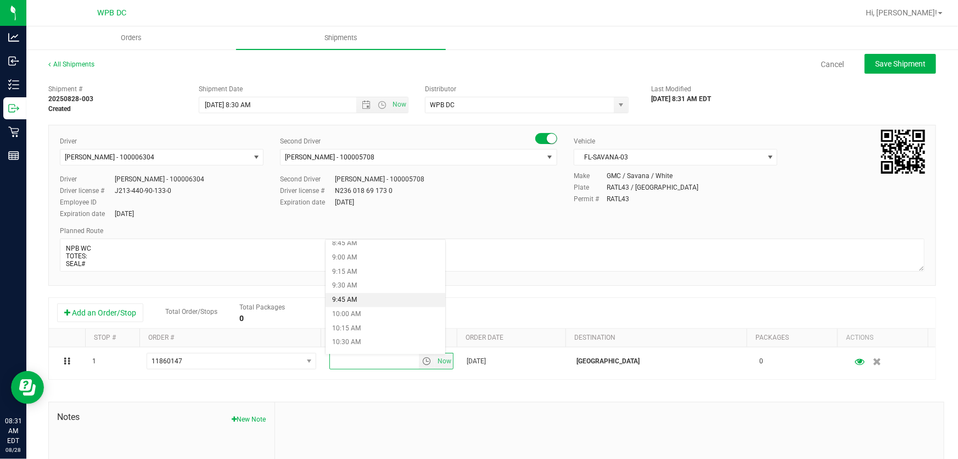
scroll to position [549, 0]
click at [386, 291] on li "10:30 AM" at bounding box center [386, 292] width 120 height 14
click at [893, 64] on span "Save Shipment" at bounding box center [901, 63] width 51 height 9
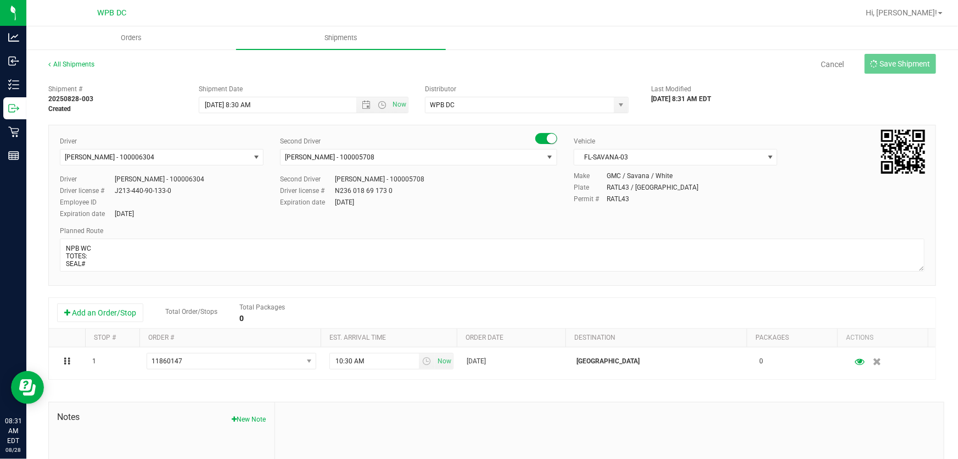
type input "[DATE] 12:30 PM"
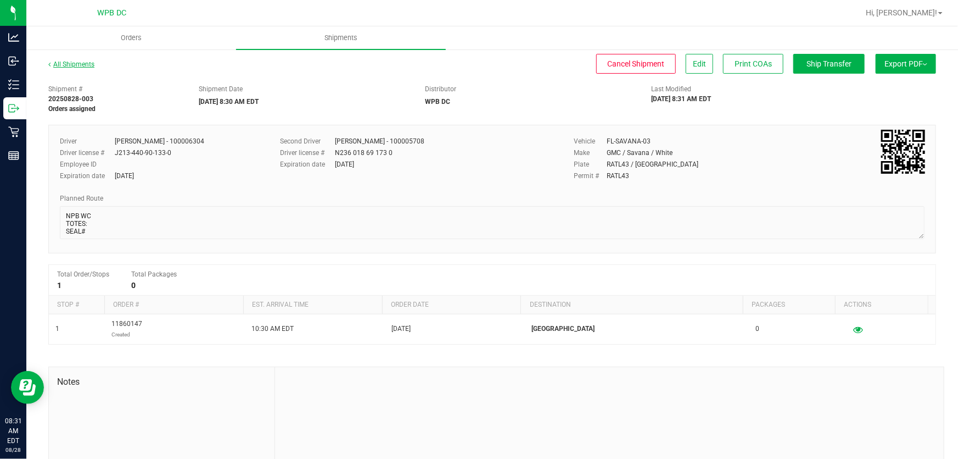
click at [78, 65] on link "All Shipments" at bounding box center [71, 64] width 46 height 8
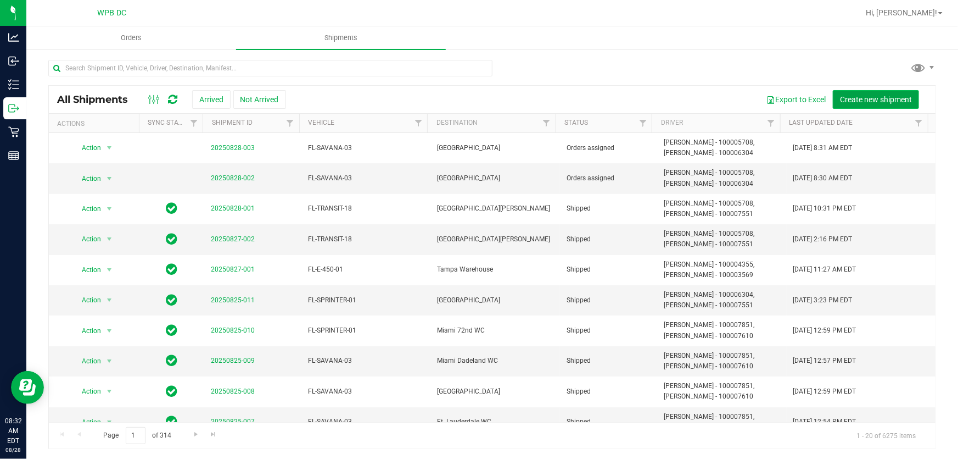
click at [889, 95] on span "Create new shipment" at bounding box center [876, 99] width 72 height 9
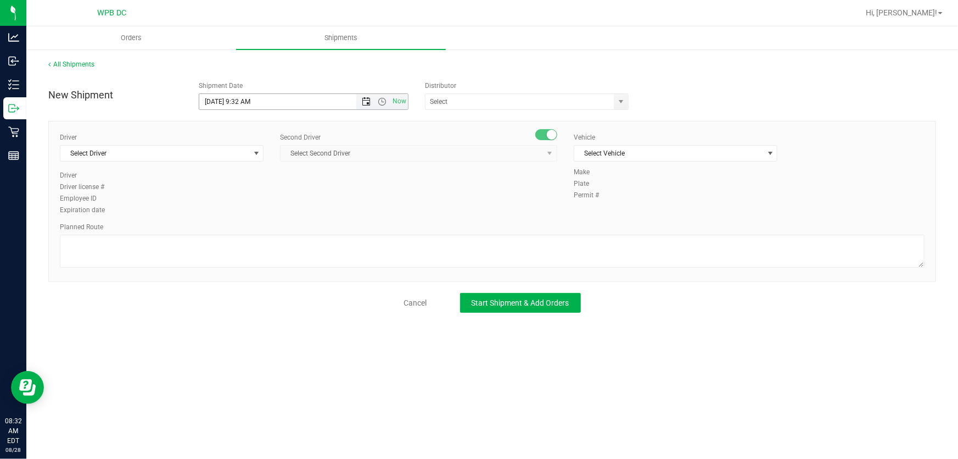
click at [368, 100] on span "Open the date view" at bounding box center [366, 101] width 9 height 9
click at [290, 233] on link "29" at bounding box center [289, 229] width 16 height 17
click at [381, 95] on span "Now" at bounding box center [382, 101] width 52 height 15
click at [381, 102] on span "Open the time view" at bounding box center [382, 101] width 9 height 9
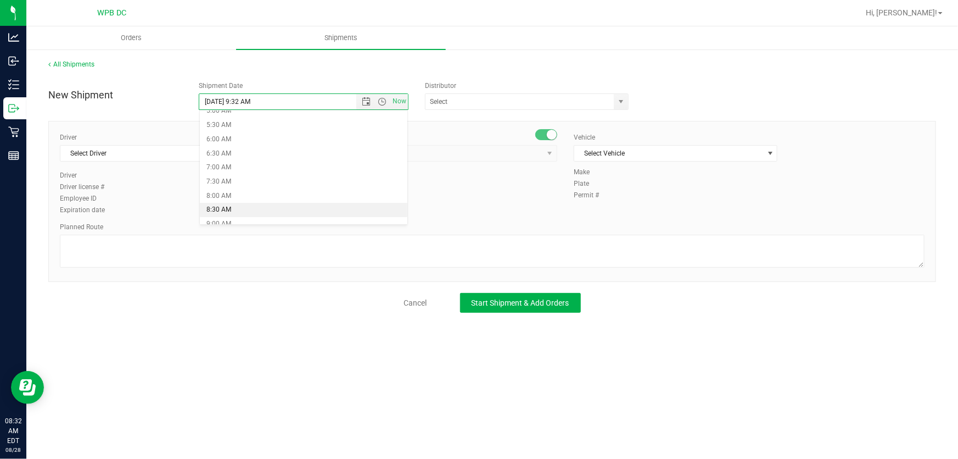
click at [289, 207] on li "8:30 AM" at bounding box center [304, 210] width 208 height 14
type input "[DATE] 8:30 AM"
click at [621, 97] on span "select" at bounding box center [621, 101] width 9 height 9
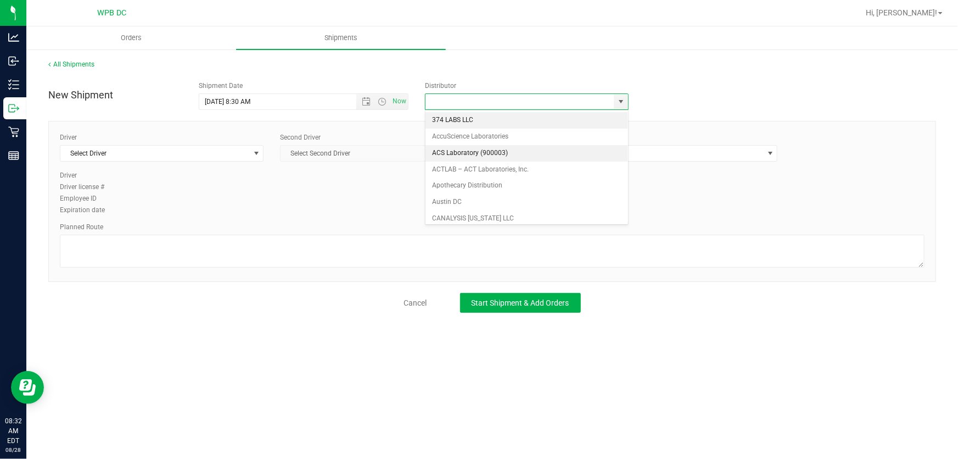
drag, startPoint x: 619, startPoint y: 140, endPoint x: 617, endPoint y: 157, distance: 16.6
click at [617, 157] on ul "374 LABS LLC AccuScience Laboratories ACS Laboratory (900003) ACTLAB – ACT Labo…" at bounding box center [527, 381] width 202 height 539
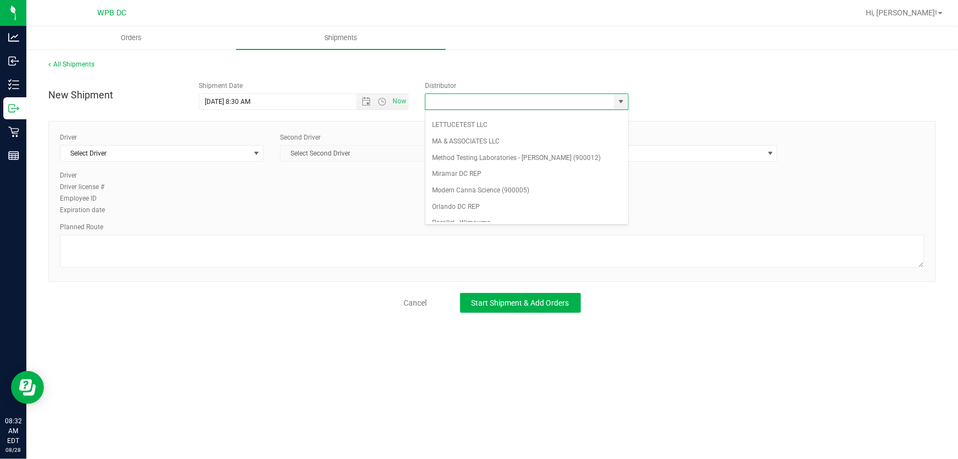
scroll to position [425, 0]
click at [570, 219] on li "WPB DC" at bounding box center [527, 218] width 202 height 16
type input "WPB DC"
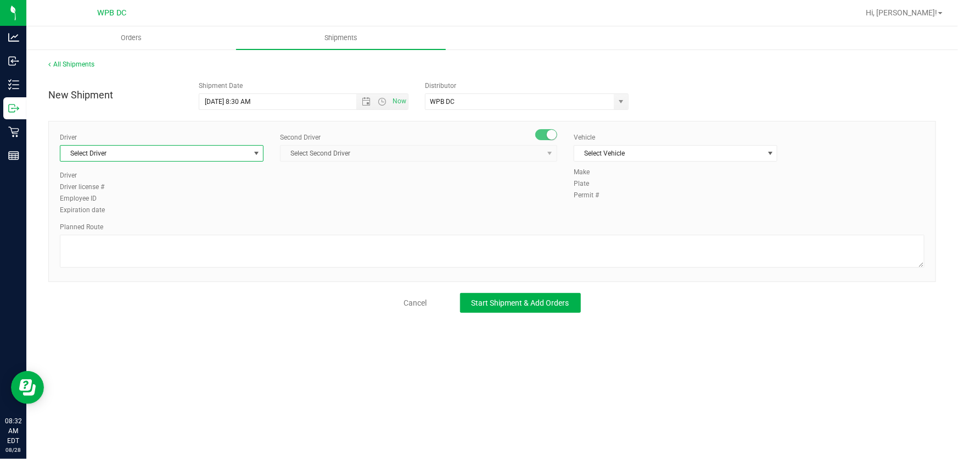
click at [158, 156] on span "Select Driver" at bounding box center [154, 153] width 189 height 15
click at [158, 158] on span "Select Driver" at bounding box center [154, 153] width 189 height 15
type input "[PERSON_NAME]"
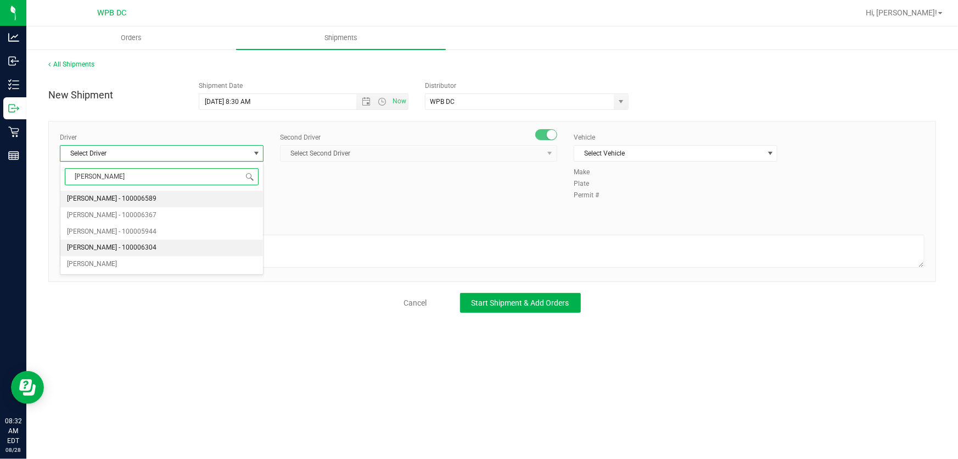
click at [182, 246] on li "[PERSON_NAME] - 100006304" at bounding box center [161, 247] width 203 height 16
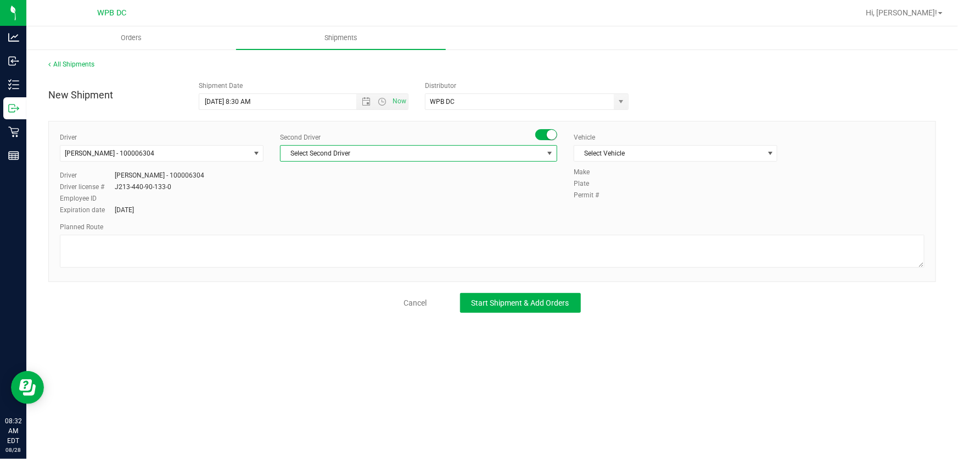
click at [411, 158] on span "Select Second Driver" at bounding box center [412, 153] width 263 height 15
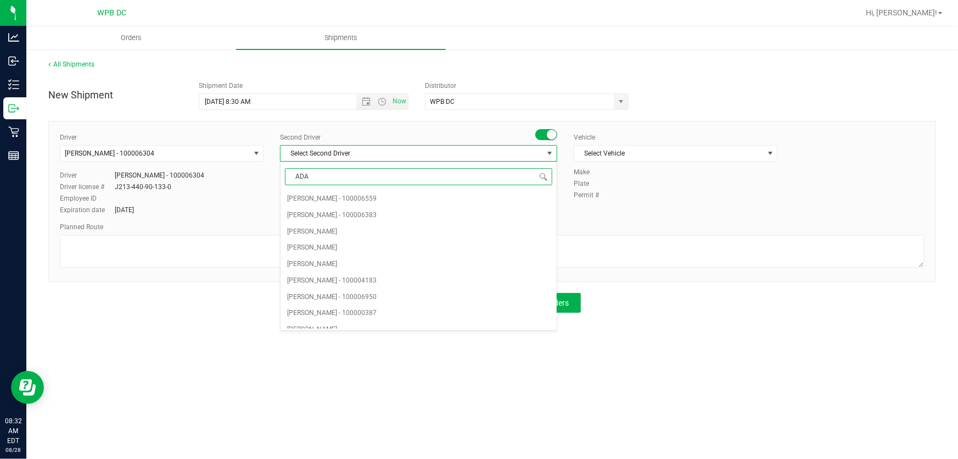
type input "[PERSON_NAME]"
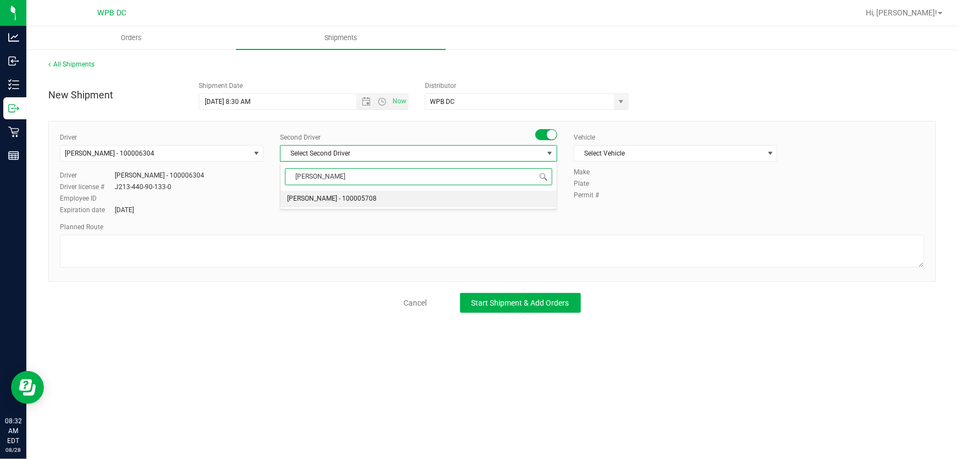
click at [405, 191] on li "[PERSON_NAME] - 100005708" at bounding box center [419, 199] width 276 height 16
click at [610, 146] on span "Select Vehicle" at bounding box center [669, 153] width 189 height 15
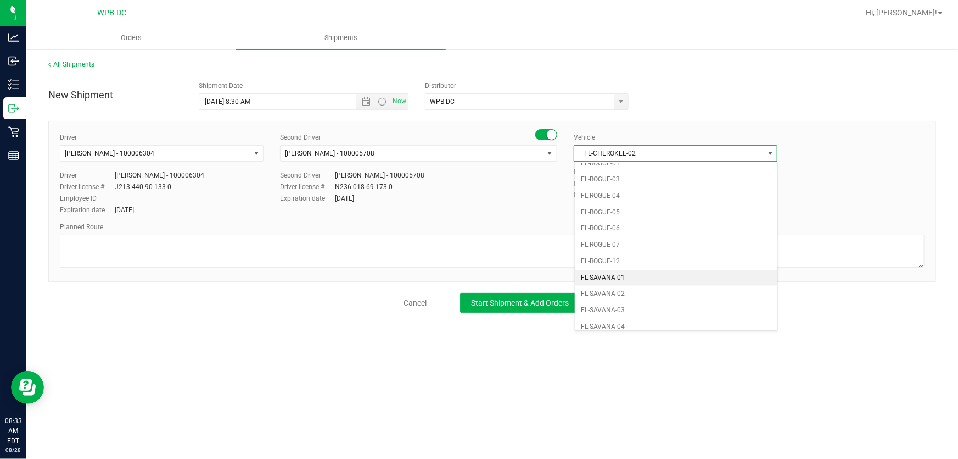
scroll to position [509, 0]
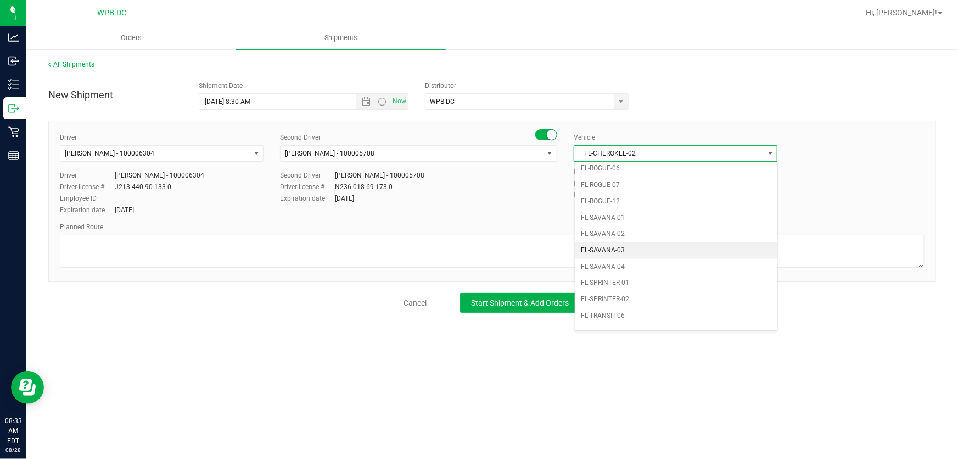
click at [653, 244] on li "FL-SAVANA-03" at bounding box center [676, 250] width 203 height 16
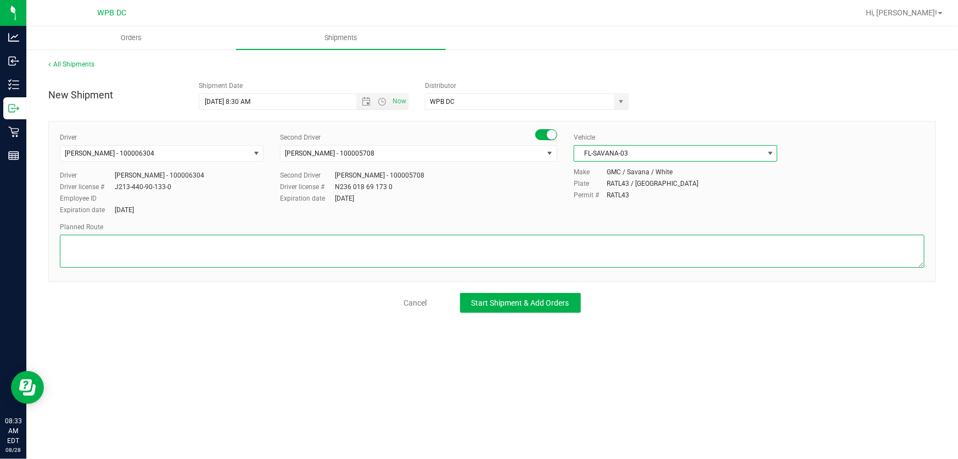
click at [495, 263] on textarea at bounding box center [492, 251] width 865 height 33
click at [345, 258] on textarea at bounding box center [492, 251] width 865 height 33
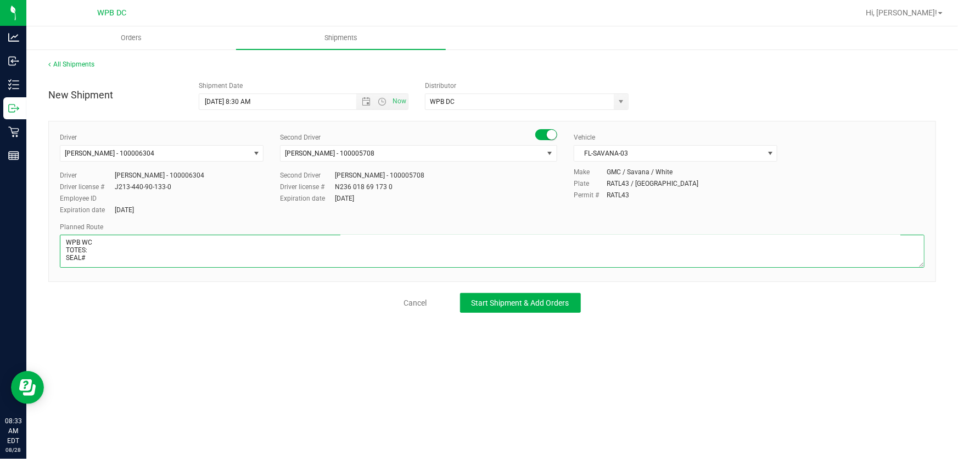
scroll to position [14, 0]
type textarea "WPB WC TOTES: SEAL# PSL WC---NPB WC---WPB WC"
click at [528, 309] on button "Start Shipment & Add Orders" at bounding box center [520, 303] width 121 height 20
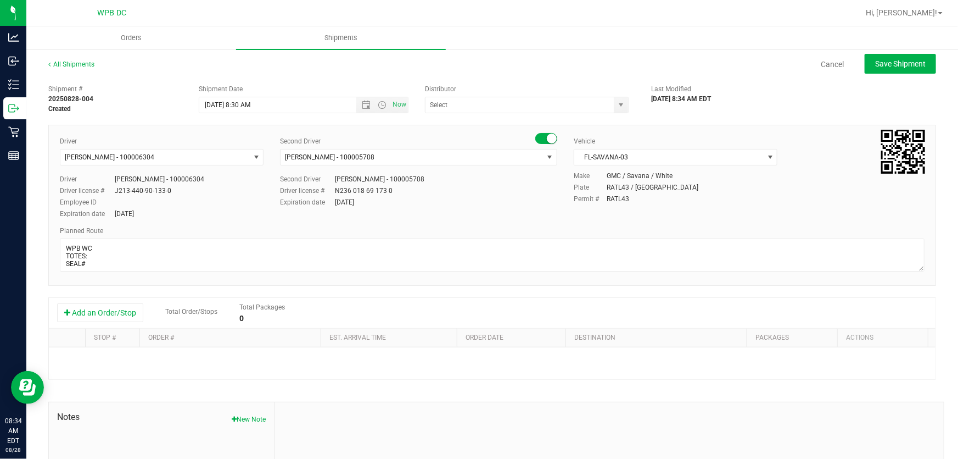
type input "WPB DC"
click at [111, 319] on button "Add an Order/Stop" at bounding box center [100, 312] width 86 height 19
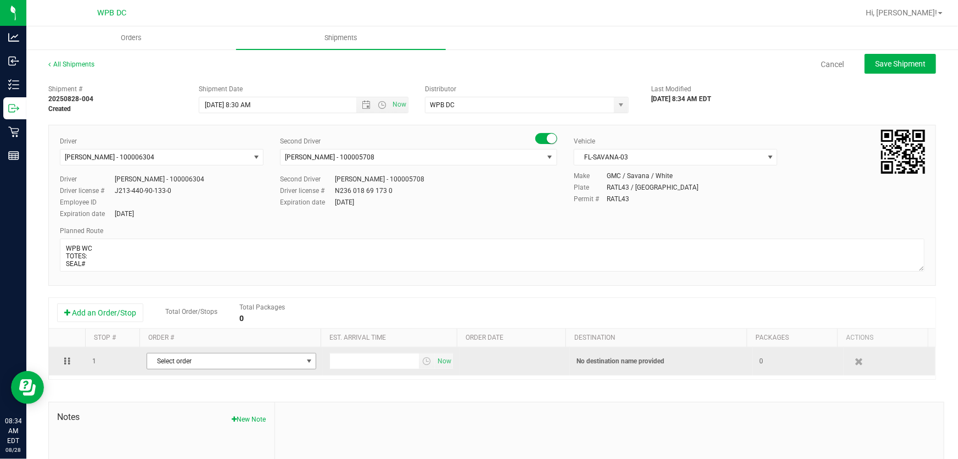
click at [277, 365] on span "Select order" at bounding box center [224, 360] width 155 height 15
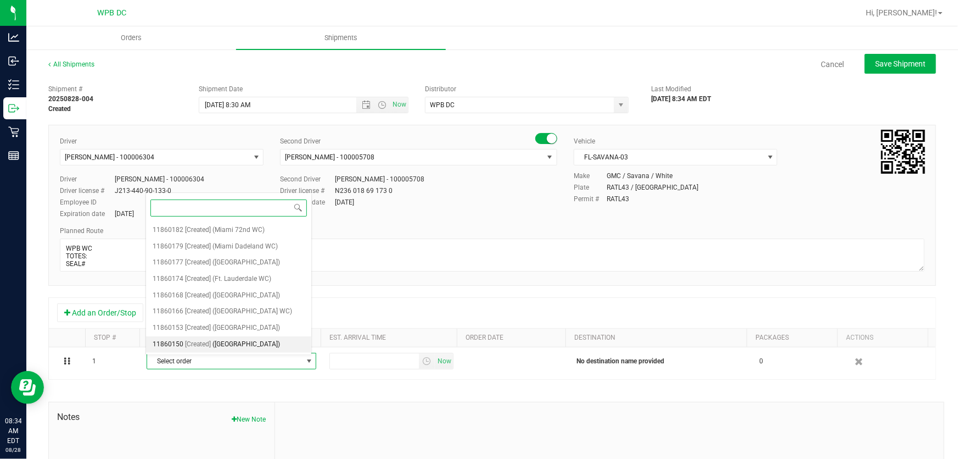
click at [266, 337] on span "([GEOGRAPHIC_DATA])" at bounding box center [247, 344] width 68 height 14
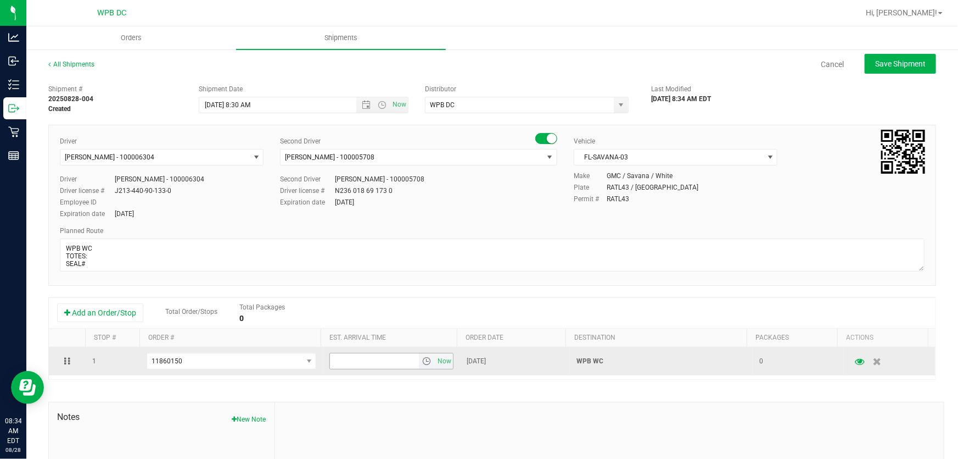
click at [422, 363] on span "select" at bounding box center [426, 360] width 9 height 9
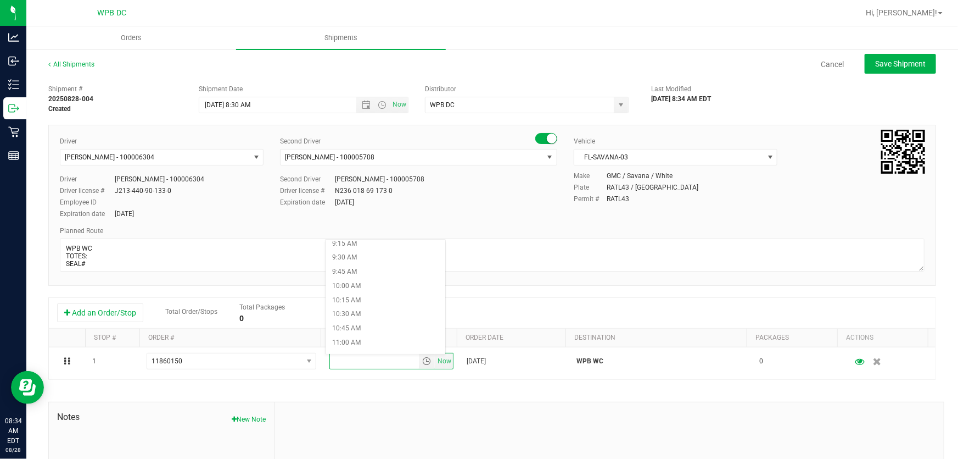
scroll to position [549, 0]
click at [387, 321] on li "11:00 AM" at bounding box center [386, 321] width 120 height 14
click at [886, 68] on span "Save Shipment" at bounding box center [901, 63] width 51 height 9
type input "[DATE] 12:30 PM"
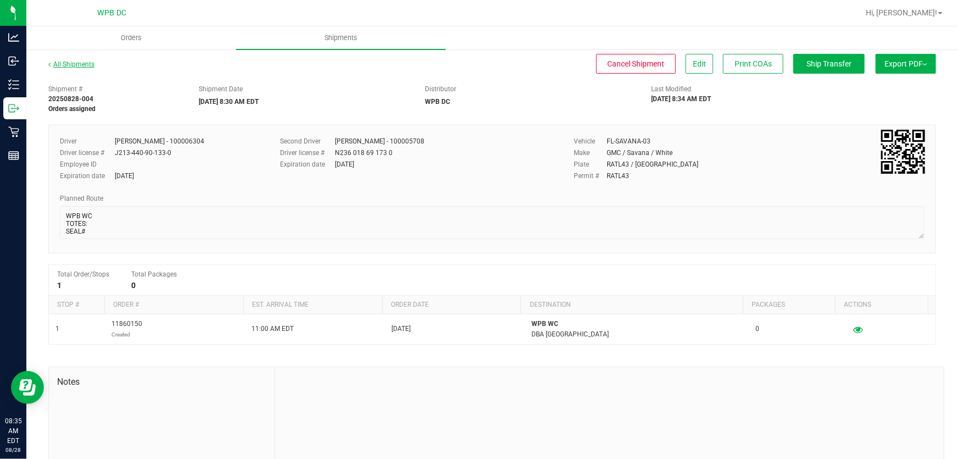
click at [70, 65] on link "All Shipments" at bounding box center [71, 64] width 46 height 8
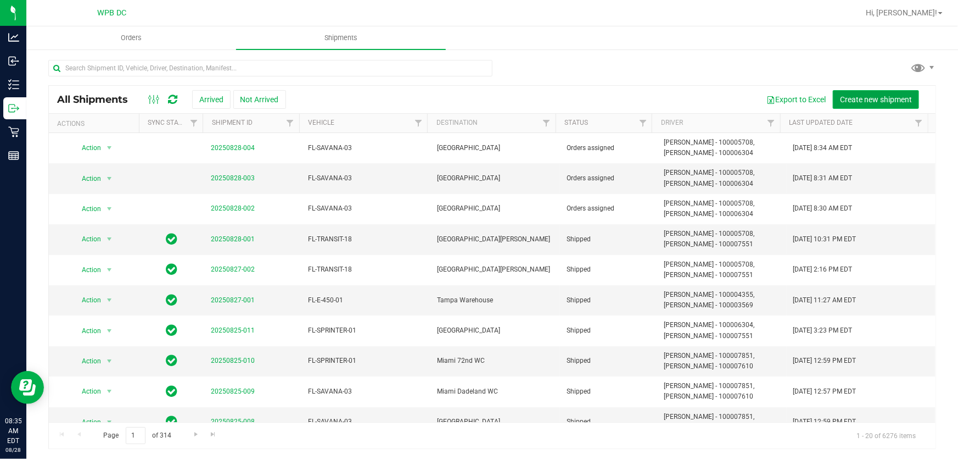
click at [891, 97] on span "Create new shipment" at bounding box center [876, 99] width 72 height 9
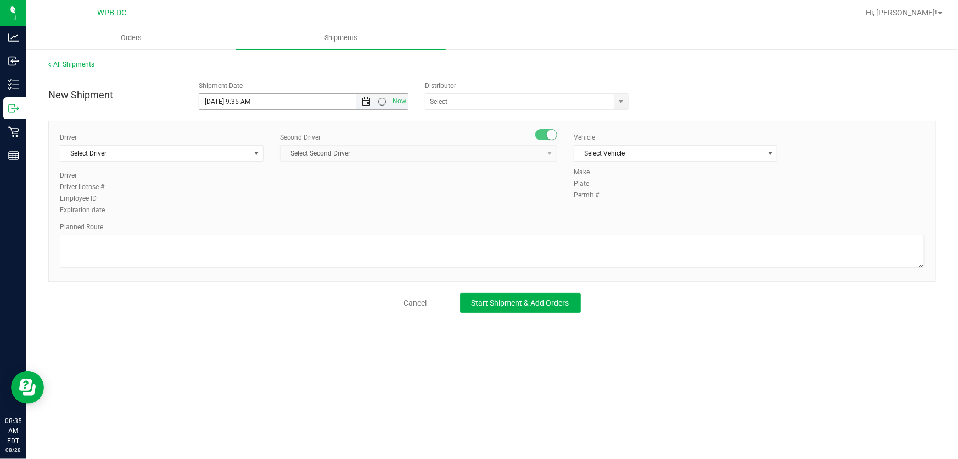
click at [367, 98] on span "Open the date view" at bounding box center [366, 101] width 9 height 9
click at [287, 228] on link "29" at bounding box center [289, 229] width 16 height 17
click at [381, 99] on span "Open the time view" at bounding box center [382, 101] width 9 height 9
drag, startPoint x: 271, startPoint y: 214, endPoint x: 313, endPoint y: 197, distance: 45.8
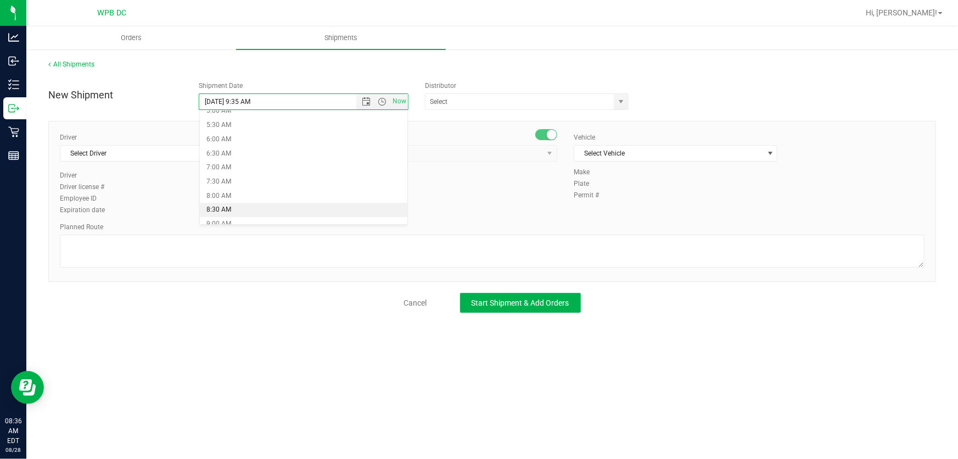
click at [271, 214] on li "8:30 AM" at bounding box center [304, 210] width 208 height 14
type input "[DATE] 8:30 AM"
click at [623, 102] on span "select" at bounding box center [621, 101] width 9 height 9
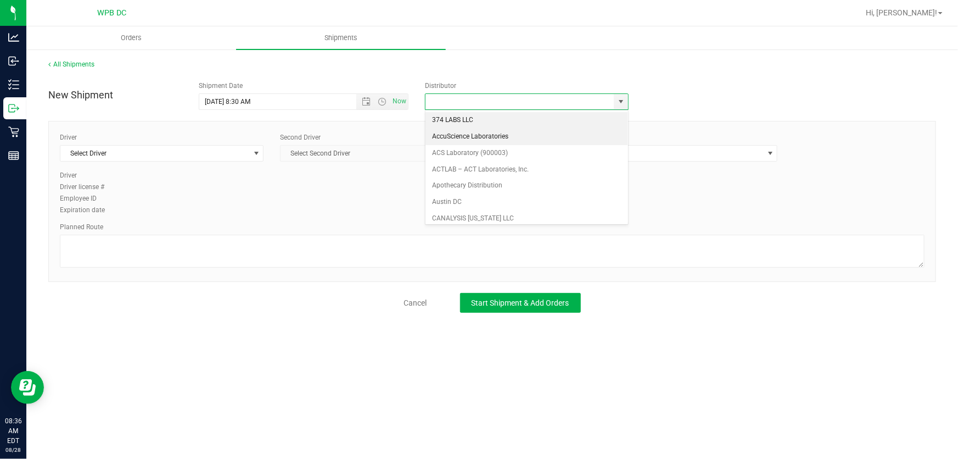
click at [619, 136] on li "AccuScience Laboratories" at bounding box center [527, 137] width 202 height 16
click at [619, 136] on body "Analytics Inbound Inventory Outbound Retail Reports 08:36 AM EDT [DATE] 08/28 W…" at bounding box center [479, 229] width 958 height 459
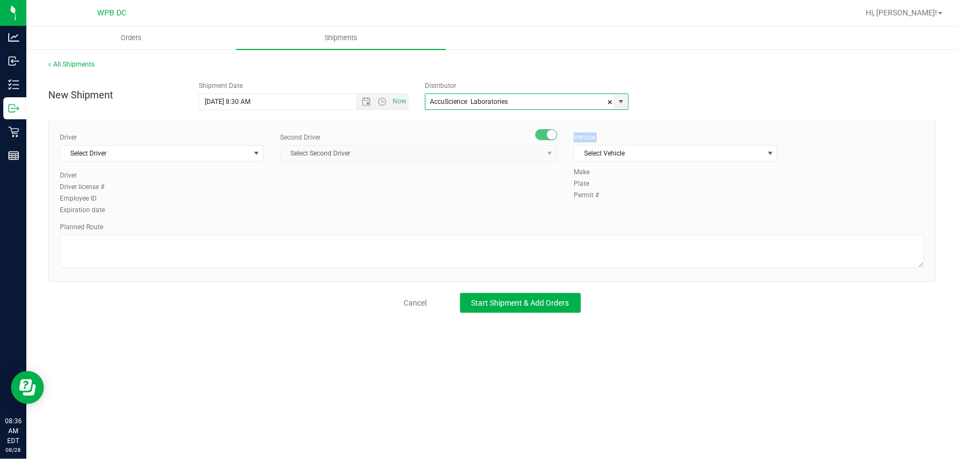
click at [619, 136] on div "Vehicle" at bounding box center [676, 137] width 204 height 10
click at [627, 103] on span "select" at bounding box center [621, 101] width 14 height 15
click at [497, 214] on li "WPB DC" at bounding box center [527, 218] width 202 height 16
type input "WPB DC"
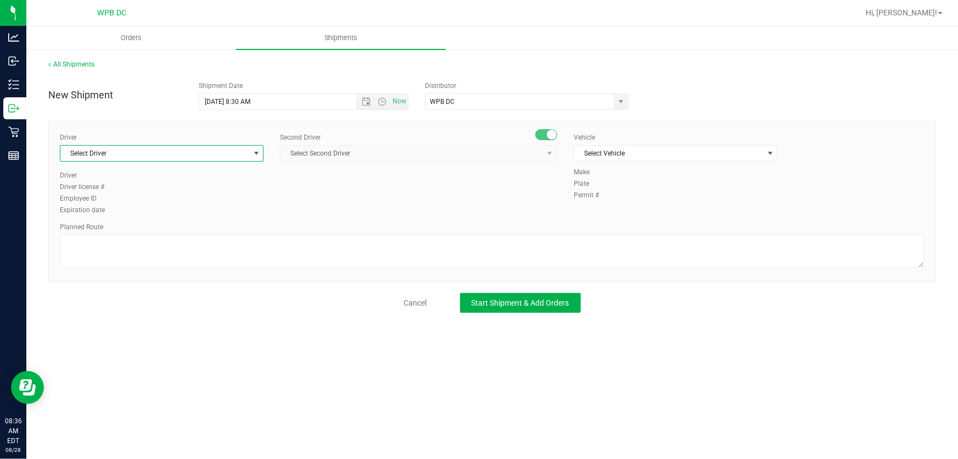
click at [248, 158] on span "Select Driver" at bounding box center [154, 153] width 189 height 15
type input "A"
click at [157, 193] on span "[PERSON_NAME] - 100007851" at bounding box center [112, 199] width 90 height 14
type input "MALDO"
click at [359, 155] on span "Select Second Driver" at bounding box center [412, 153] width 263 height 15
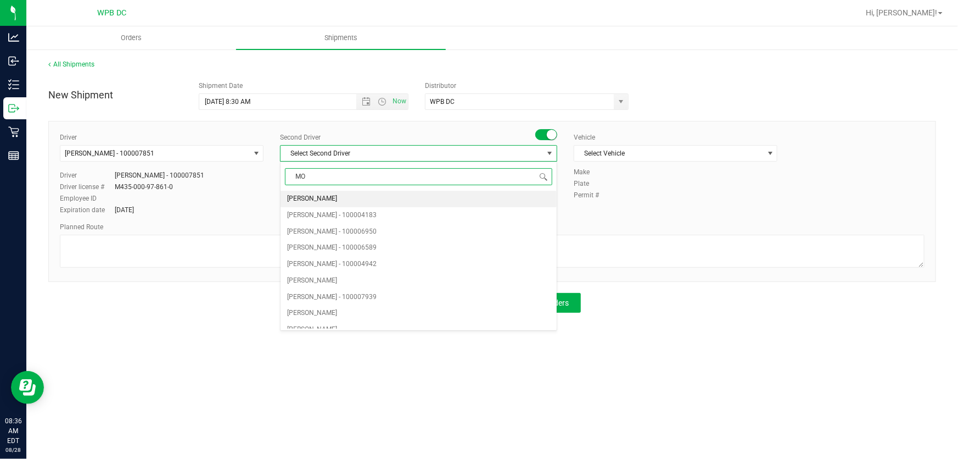
type input "MOR"
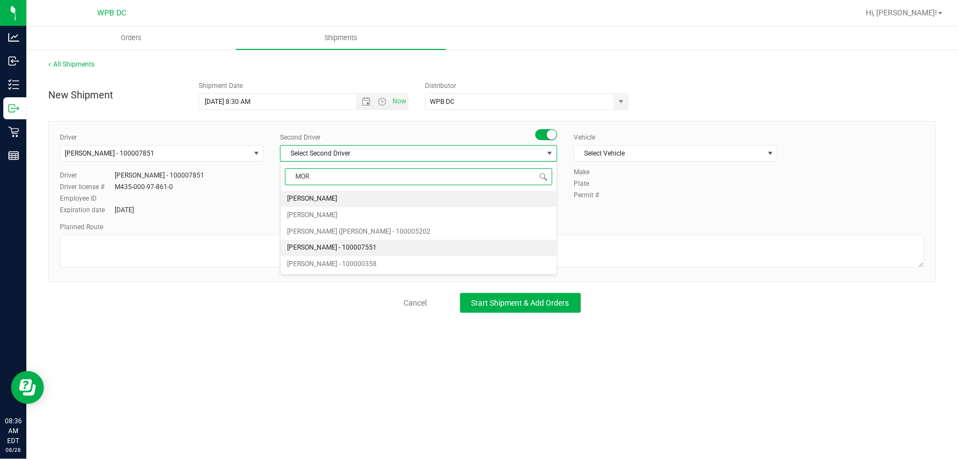
click at [401, 242] on li "[PERSON_NAME] - 100007551" at bounding box center [419, 247] width 276 height 16
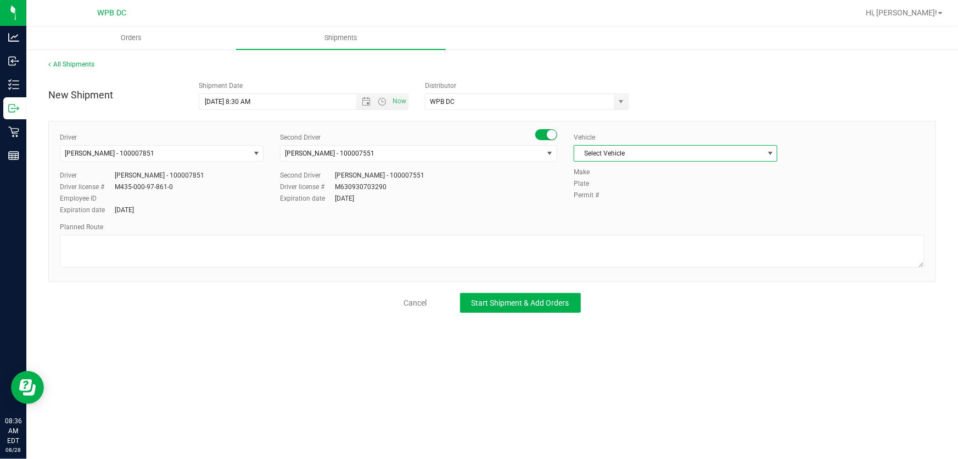
click at [654, 148] on span "Select Vehicle" at bounding box center [669, 153] width 189 height 15
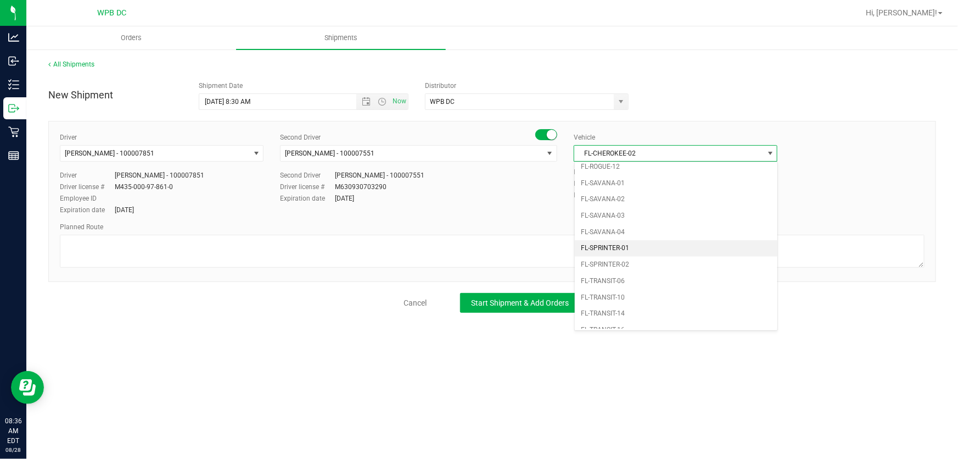
click at [621, 247] on li "FL-SPRINTER-01" at bounding box center [676, 248] width 203 height 16
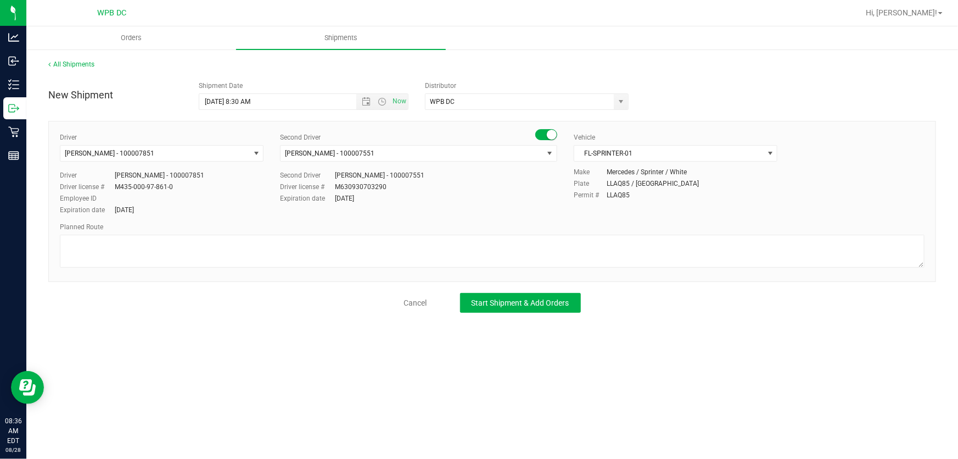
click at [516, 232] on div "Planned Route" at bounding box center [492, 246] width 865 height 48
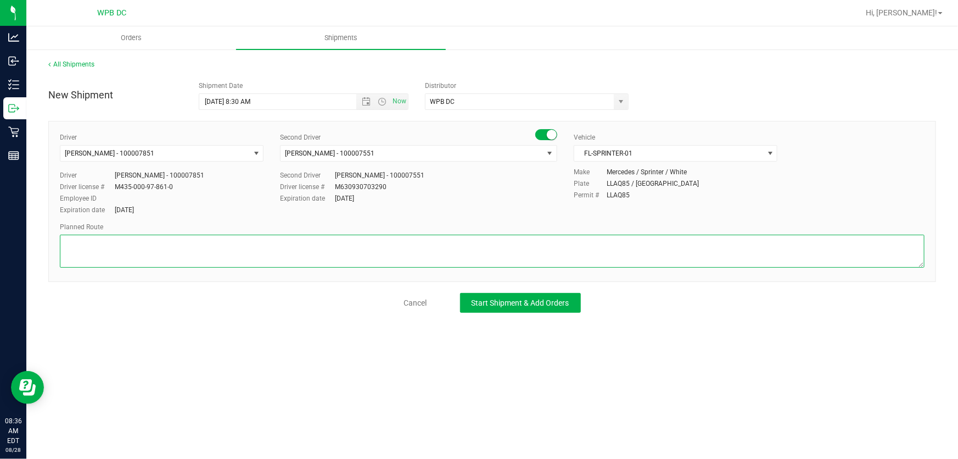
click at [488, 240] on textarea at bounding box center [492, 251] width 865 height 33
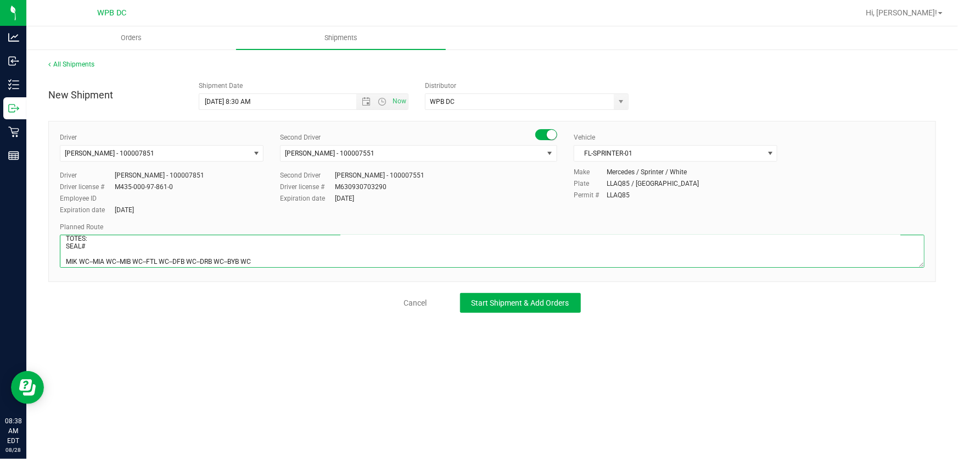
type textarea "BYB WC TOTES: SEAL# MIK WC--MIA WC--MIB WC--FTL WC--DFB WC--DRB WC--BYB WC"
click at [268, 270] on div "Driver [PERSON_NAME] - 100007851 Select Driver [PERSON_NAME] - 100007851 Driver…" at bounding box center [492, 201] width 888 height 161
drag, startPoint x: 270, startPoint y: 260, endPoint x: 60, endPoint y: 267, distance: 209.9
click at [60, 267] on div at bounding box center [492, 253] width 865 height 36
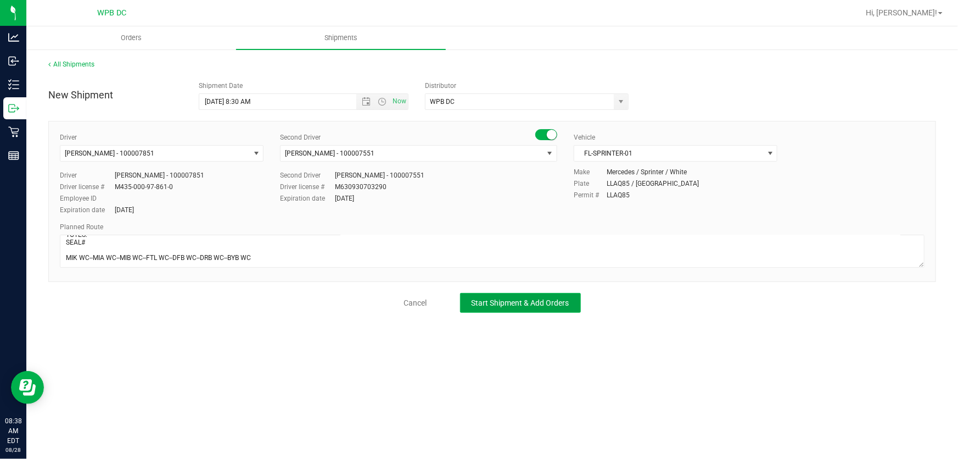
click at [535, 302] on span "Start Shipment & Add Orders" at bounding box center [521, 302] width 98 height 9
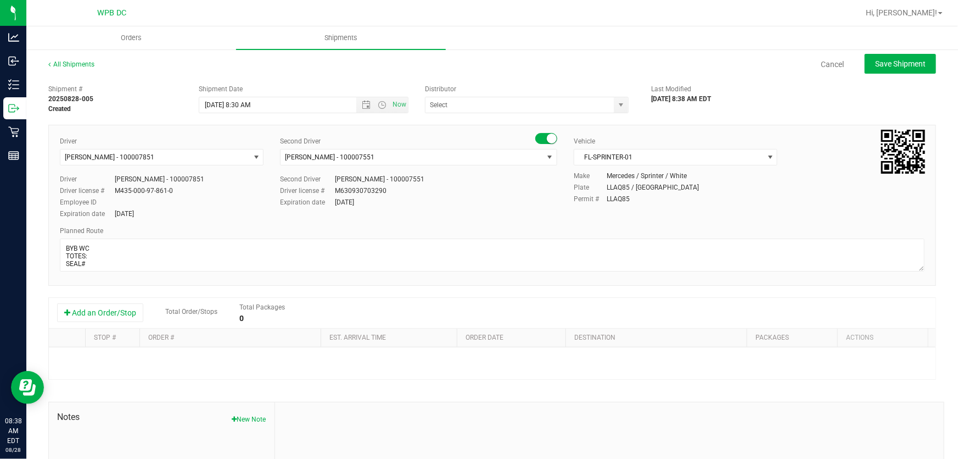
type input "WPB DC"
click at [126, 310] on button "Add an Order/Stop" at bounding box center [100, 312] width 86 height 19
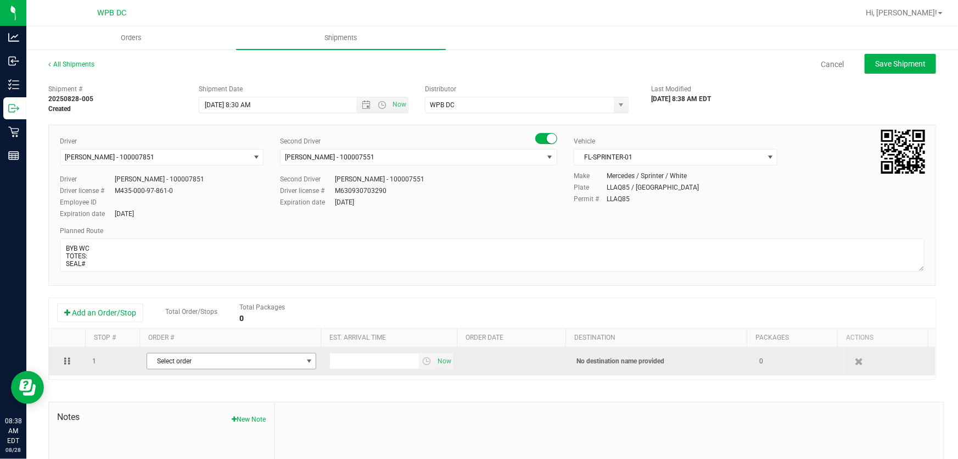
click at [259, 367] on span "Select order" at bounding box center [224, 360] width 155 height 15
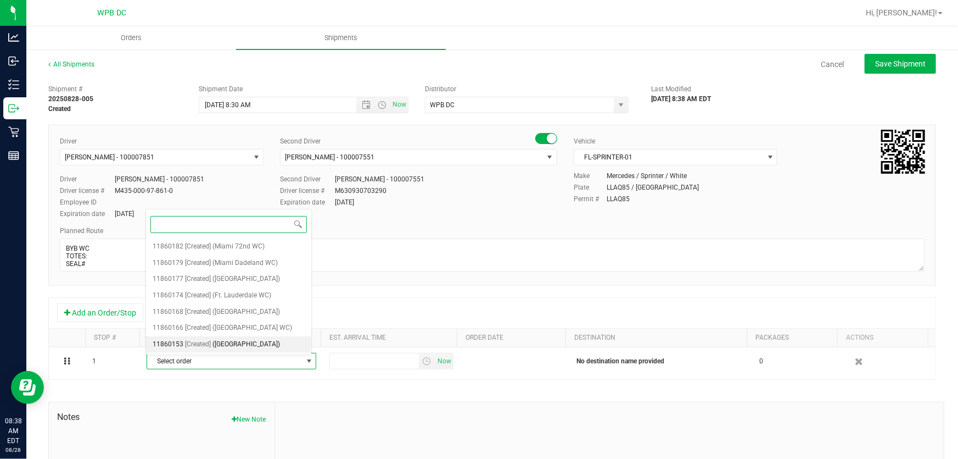
click at [292, 342] on li "11860153 [Created] ([GEOGRAPHIC_DATA])" at bounding box center [229, 344] width 166 height 16
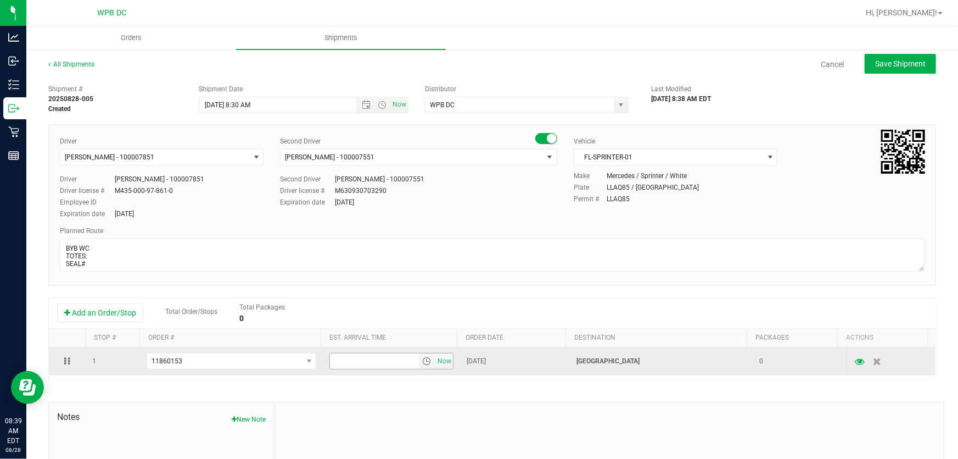
click at [422, 362] on span "select" at bounding box center [426, 360] width 9 height 9
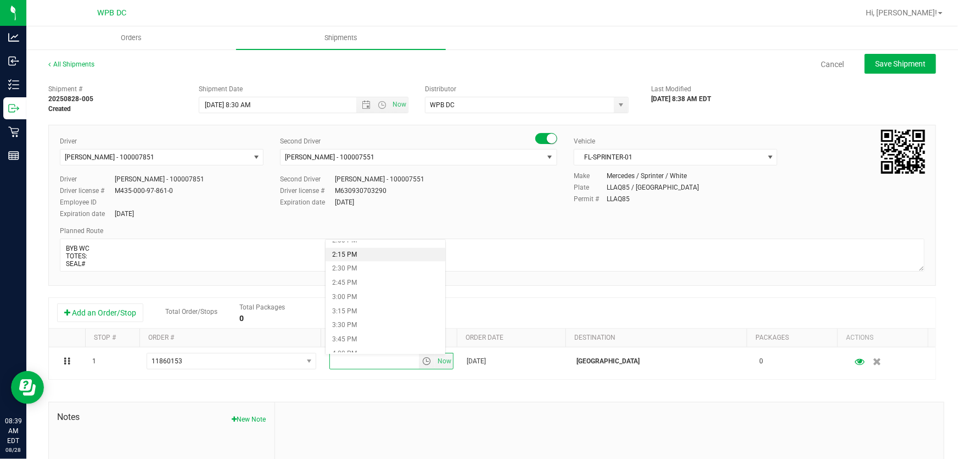
scroll to position [749, 0]
click at [383, 293] on li "2:00 PM" at bounding box center [386, 290] width 120 height 14
click at [907, 63] on span "Save Shipment" at bounding box center [901, 63] width 51 height 9
type input "[DATE] 12:30 PM"
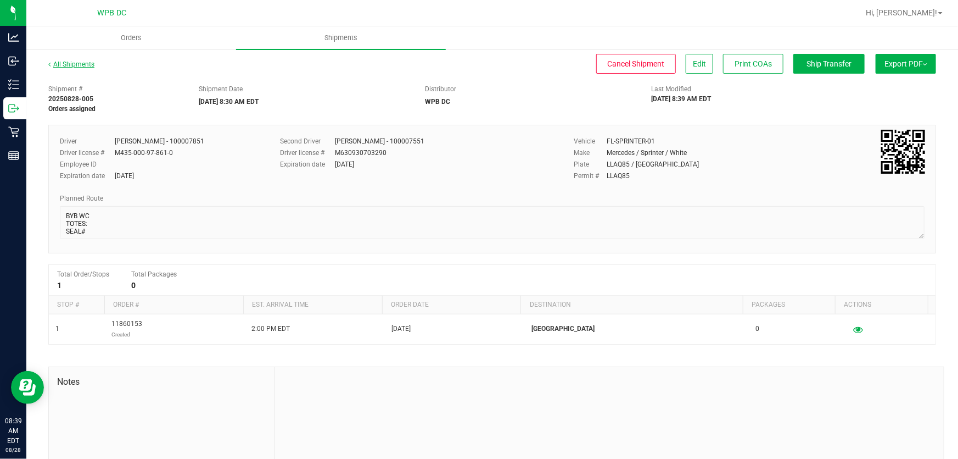
click at [70, 65] on link "All Shipments" at bounding box center [71, 64] width 46 height 8
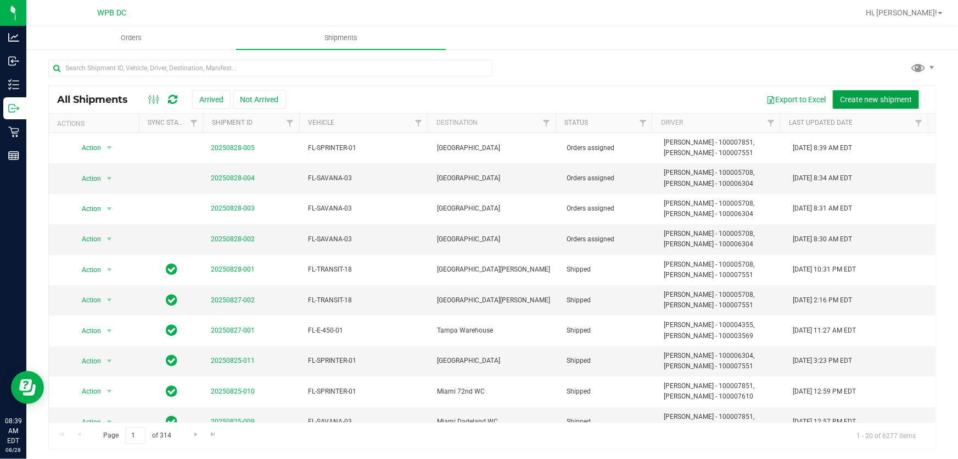
click at [884, 96] on span "Create new shipment" at bounding box center [876, 99] width 72 height 9
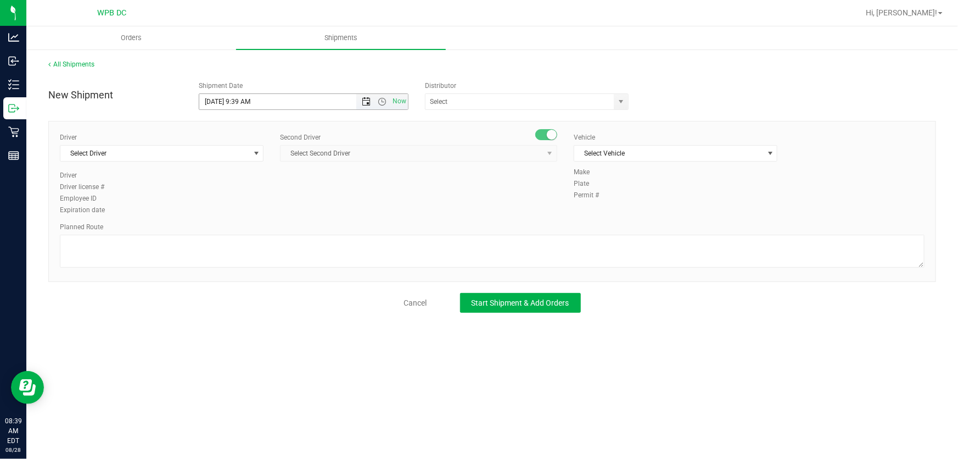
click at [370, 98] on span "Open the date view" at bounding box center [366, 101] width 9 height 9
click at [288, 230] on link "29" at bounding box center [289, 229] width 16 height 17
click at [384, 103] on span "Open the time view" at bounding box center [382, 101] width 9 height 9
click at [322, 208] on li "8:30 AM" at bounding box center [304, 210] width 208 height 14
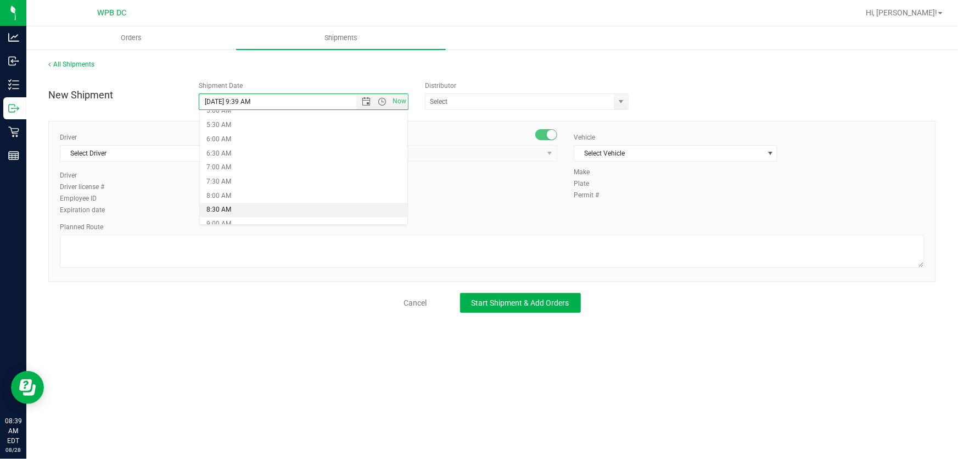
type input "[DATE] 8:30 AM"
click at [196, 149] on span "Select Driver" at bounding box center [154, 153] width 189 height 15
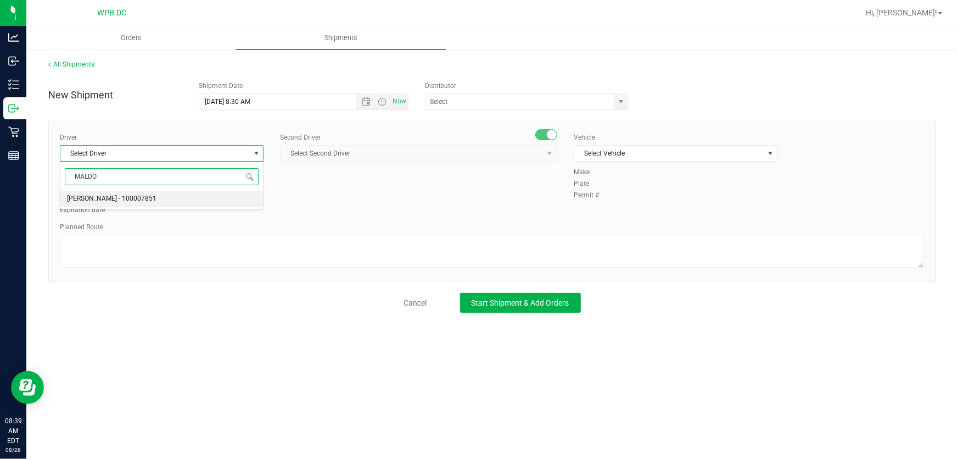
click at [200, 194] on li "[PERSON_NAME] - 100007851" at bounding box center [161, 199] width 203 height 16
type input "MALDO"
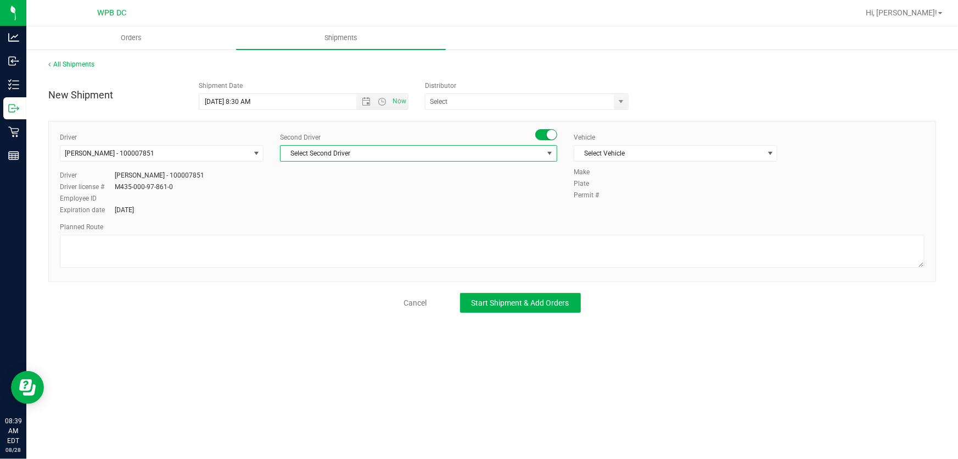
click at [421, 160] on span "Select Second Driver" at bounding box center [418, 153] width 277 height 16
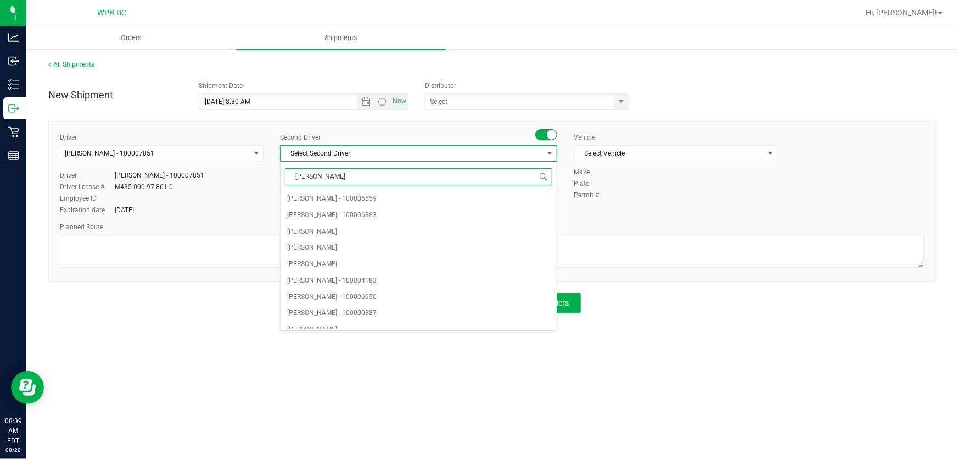
type input "WILL"
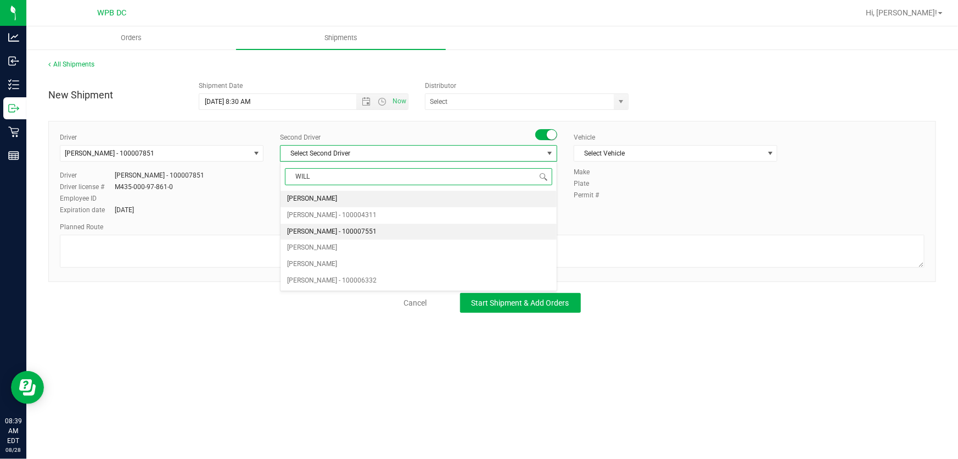
click at [428, 224] on li "[PERSON_NAME] - 100007551" at bounding box center [419, 232] width 276 height 16
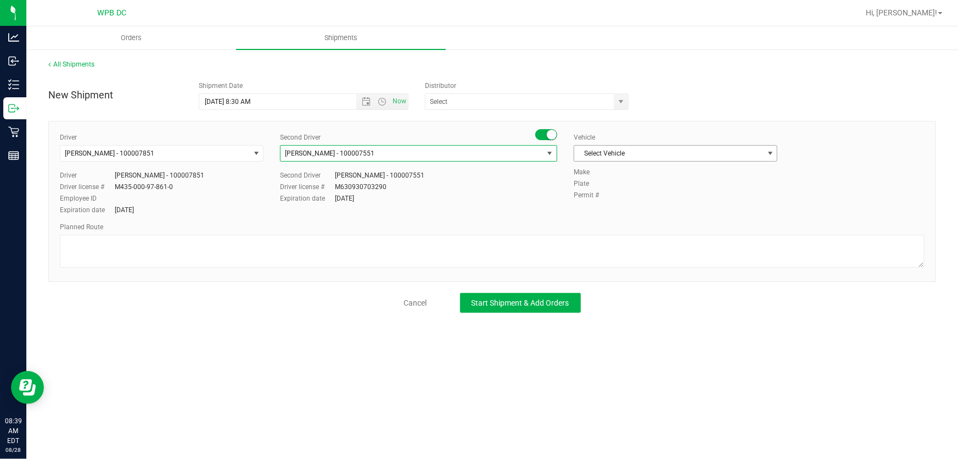
click at [681, 156] on span "Select Vehicle" at bounding box center [669, 153] width 189 height 15
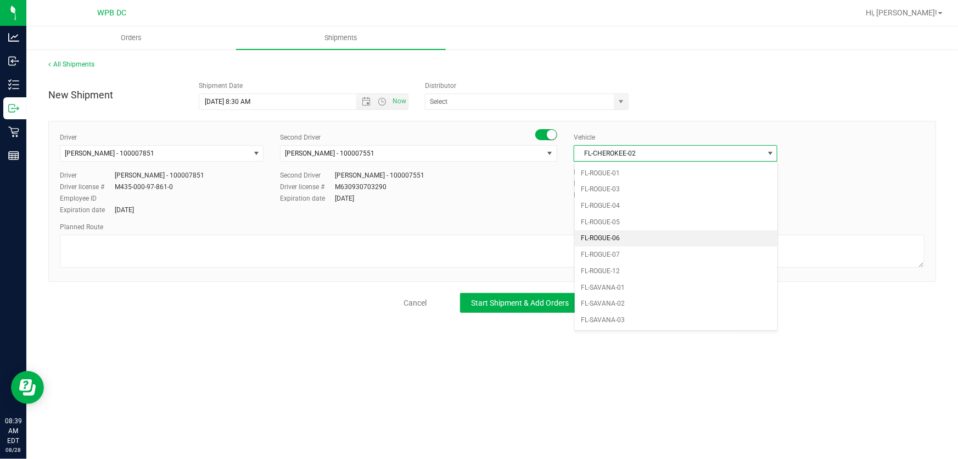
scroll to position [499, 0]
click at [644, 289] on li "FL-SPRINTER-01" at bounding box center [676, 293] width 203 height 16
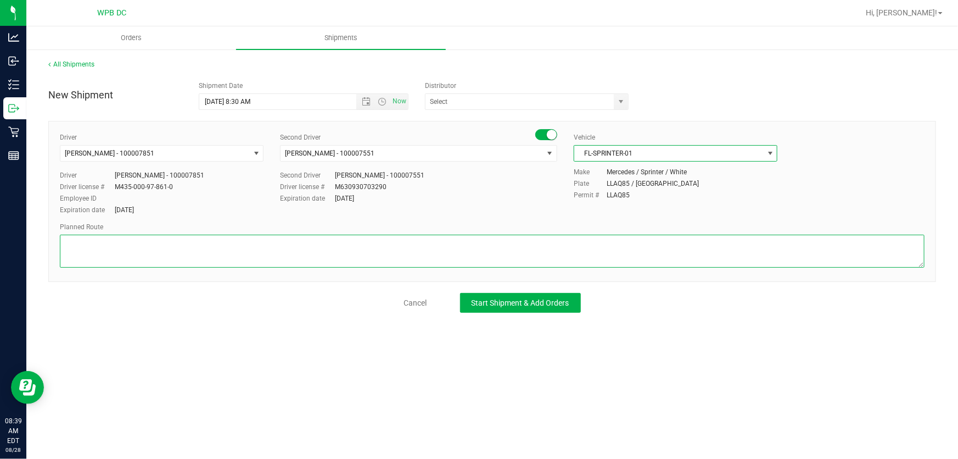
click at [500, 251] on textarea at bounding box center [492, 251] width 865 height 33
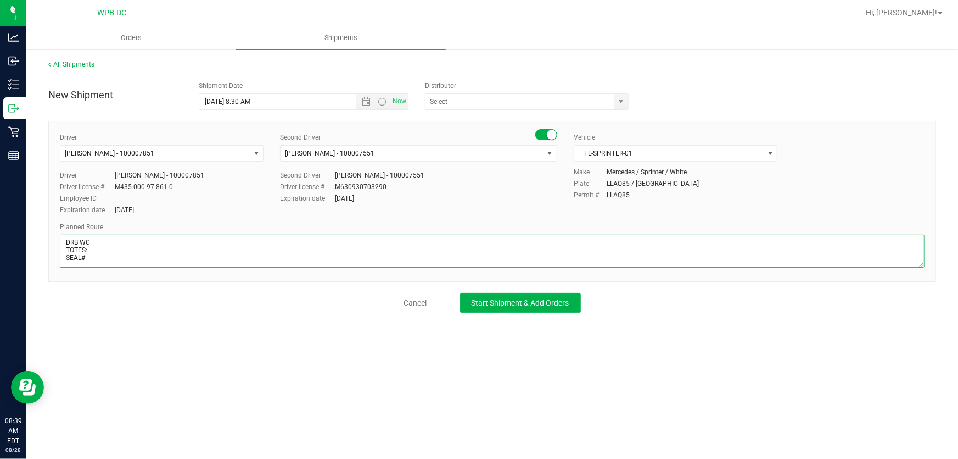
scroll to position [14, 0]
paste textarea "MIK WC--MIA WC--MIB WC--FTL WC--DFB WC--DRB WC--BYB WC"
type textarea "DRB WC TOTES: SEAL# MIK WC--MIA WC--MIB WC--FTL WC--DFB WC--DRB WC--BYB WC"
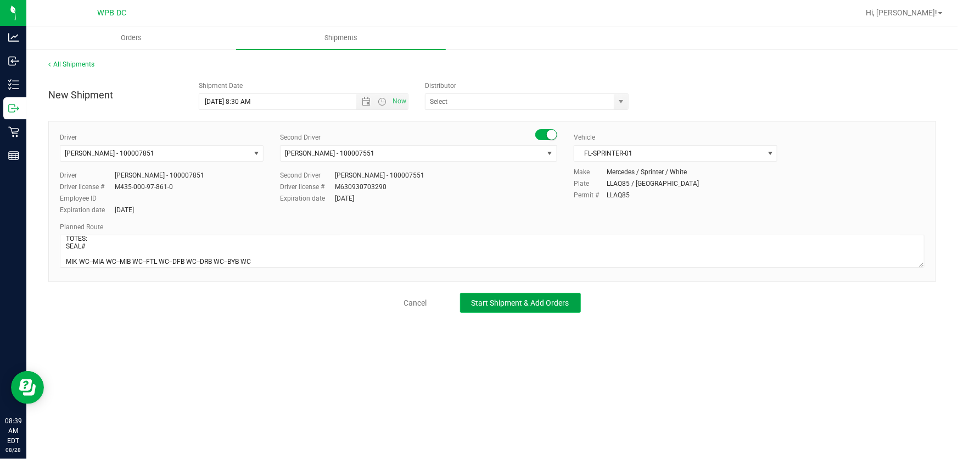
click at [541, 308] on button "Start Shipment & Add Orders" at bounding box center [520, 303] width 121 height 20
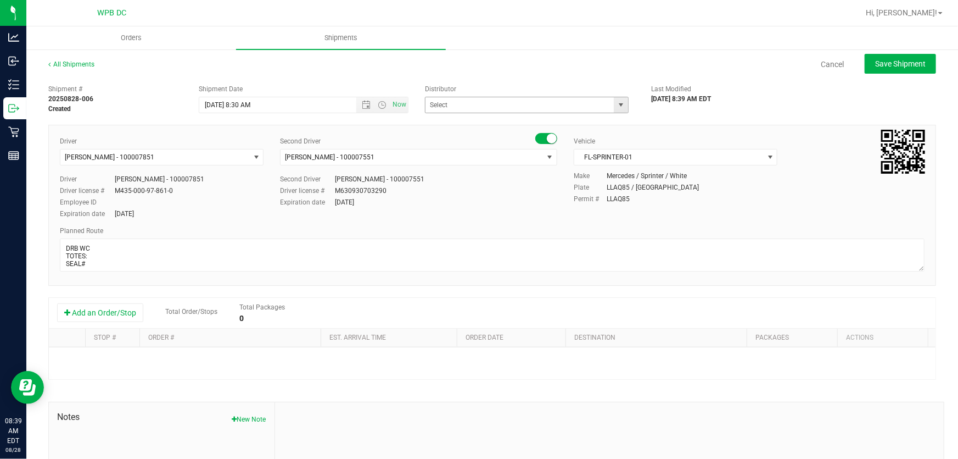
click at [617, 104] on span "select" at bounding box center [621, 105] width 9 height 9
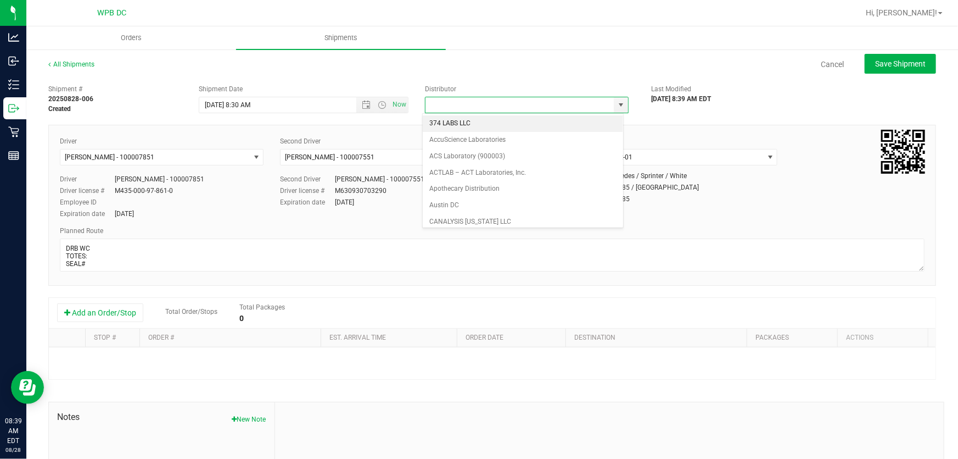
scroll to position [425, 0]
click at [530, 215] on li "WPB DC" at bounding box center [523, 221] width 200 height 16
type input "WPB DC"
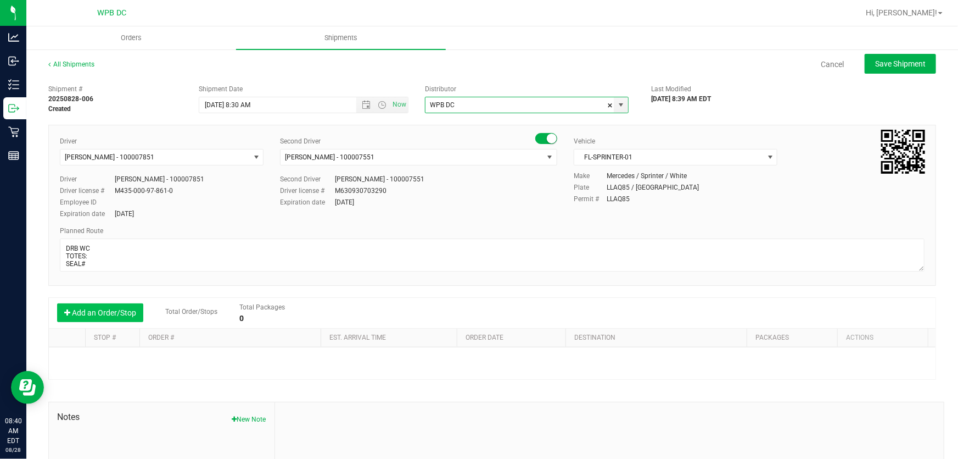
click at [110, 319] on button "Add an Order/Stop" at bounding box center [100, 312] width 86 height 19
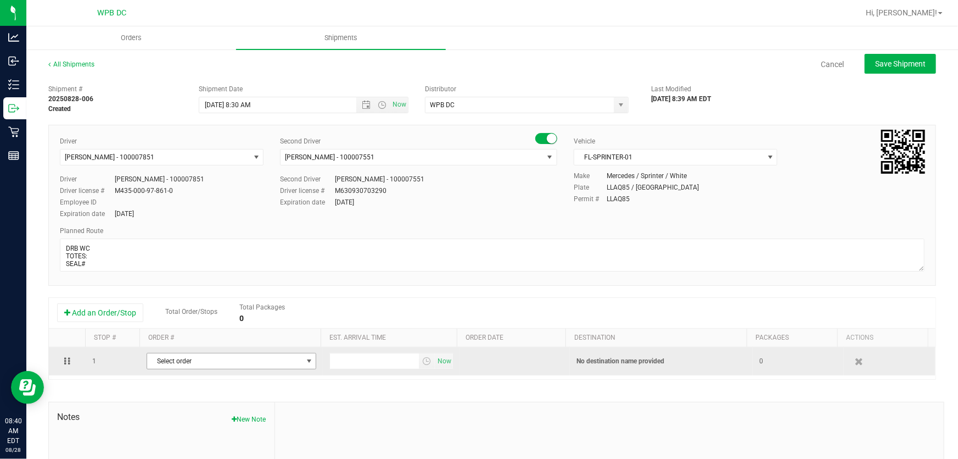
click at [295, 359] on span "Select order" at bounding box center [224, 360] width 155 height 15
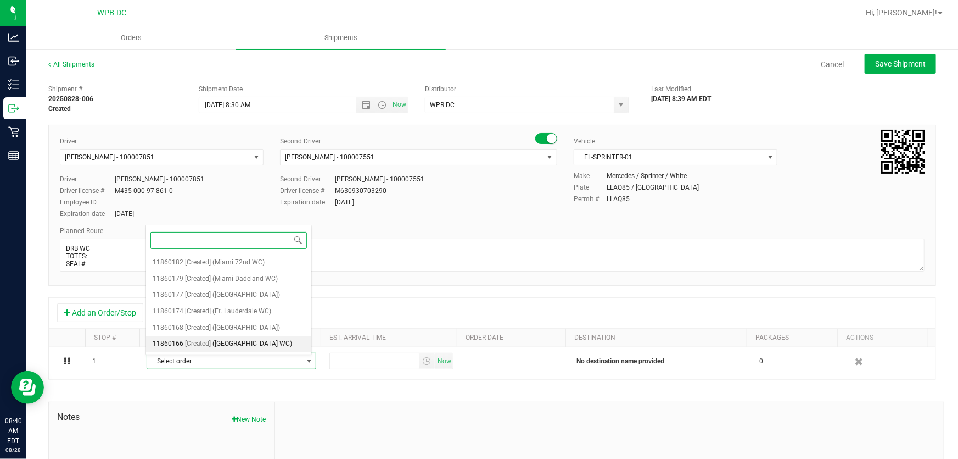
click at [289, 346] on li "11860166 [Created] ([GEOGRAPHIC_DATA])" at bounding box center [229, 344] width 166 height 16
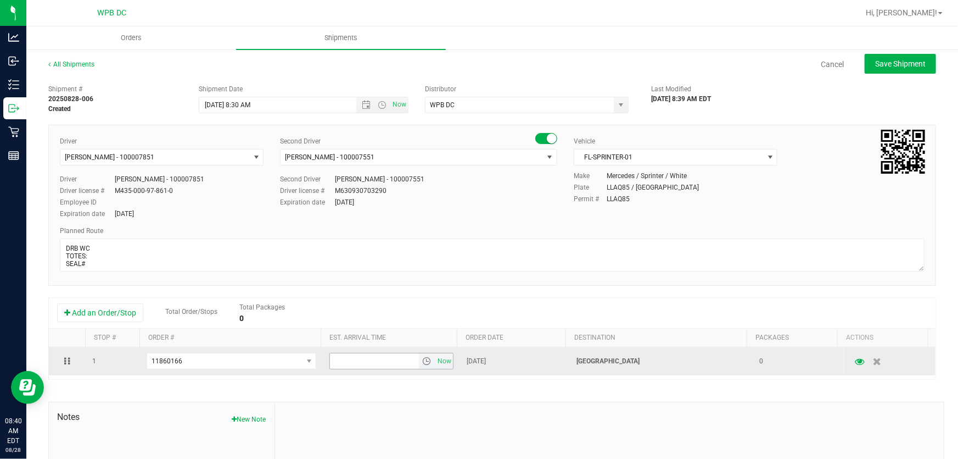
click at [422, 360] on span "select" at bounding box center [426, 360] width 9 height 9
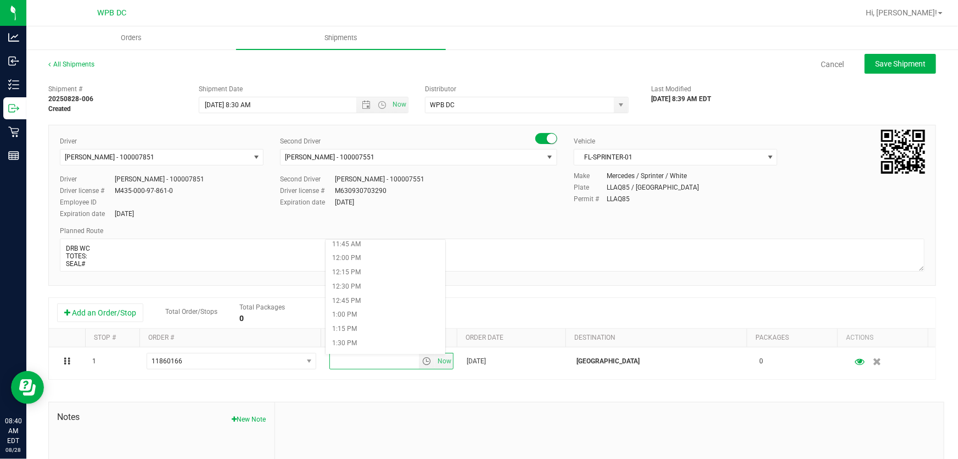
scroll to position [699, 0]
click at [376, 316] on li "1:30 PM" at bounding box center [386, 312] width 120 height 14
click at [919, 62] on button "Save Shipment" at bounding box center [900, 64] width 71 height 20
type input "[DATE] 12:30 PM"
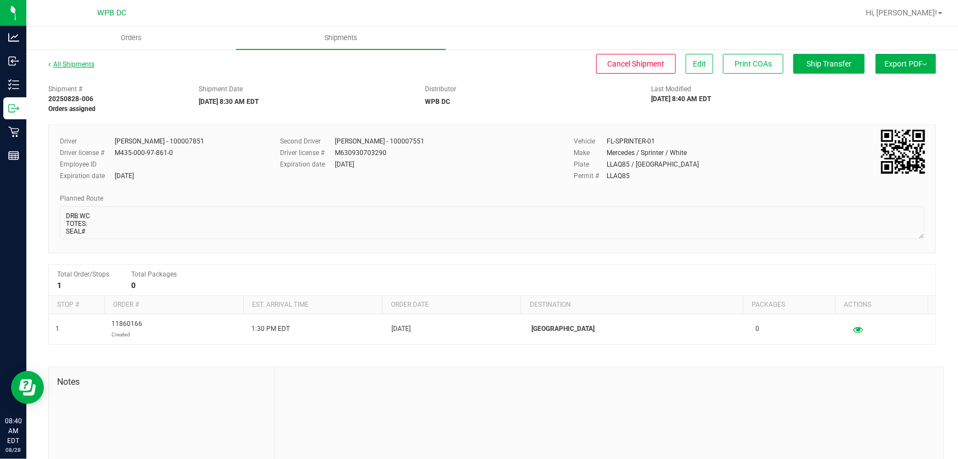
click at [74, 66] on link "All Shipments" at bounding box center [71, 64] width 46 height 8
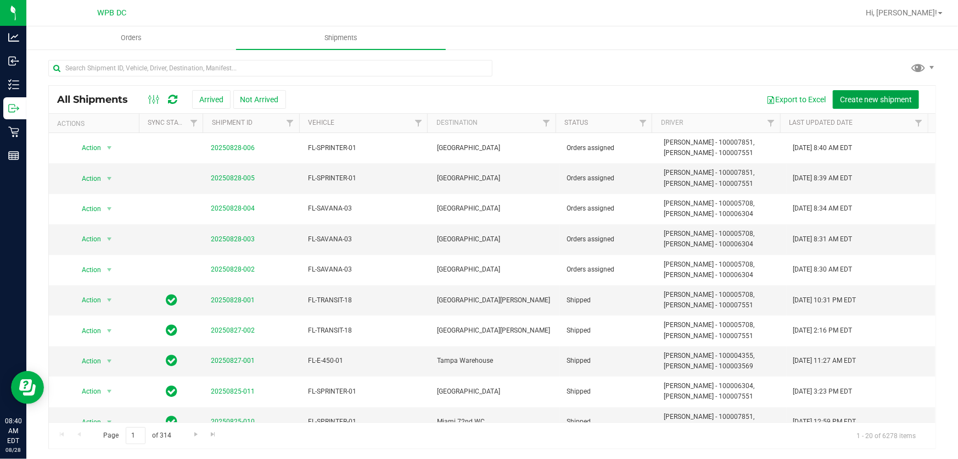
click at [901, 95] on span "Create new shipment" at bounding box center [876, 99] width 72 height 9
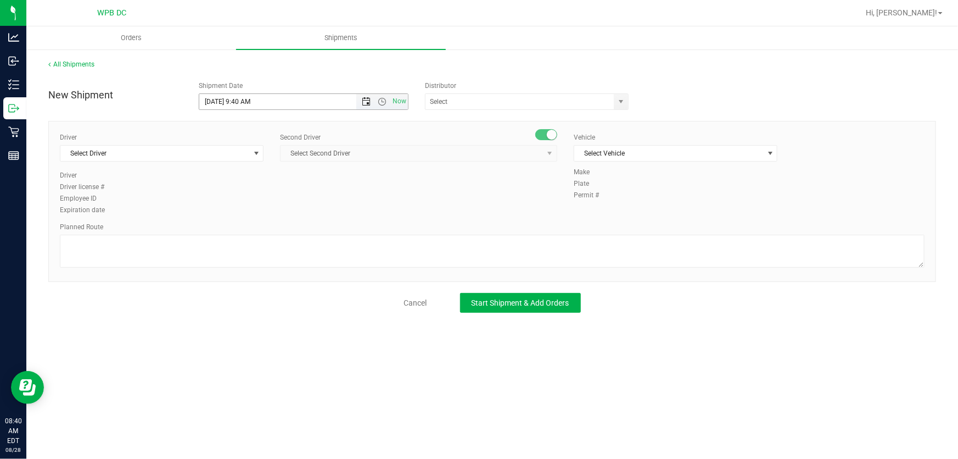
click at [370, 100] on span "Open the date view" at bounding box center [366, 101] width 9 height 9
click at [286, 232] on link "29" at bounding box center [289, 229] width 16 height 17
click at [380, 101] on span "Open the time view" at bounding box center [382, 101] width 9 height 9
click at [318, 203] on li "8:30 AM" at bounding box center [304, 210] width 208 height 14
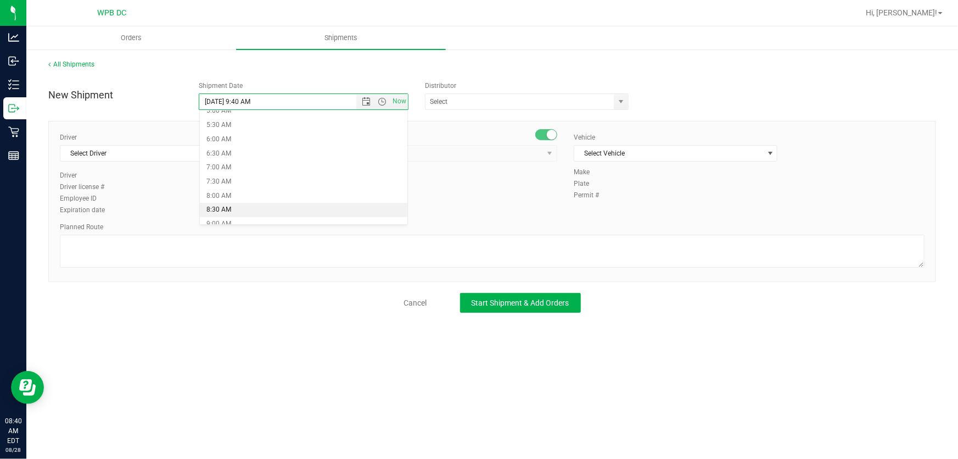
type input "[DATE] 8:30 AM"
click at [627, 97] on span "select" at bounding box center [621, 101] width 14 height 15
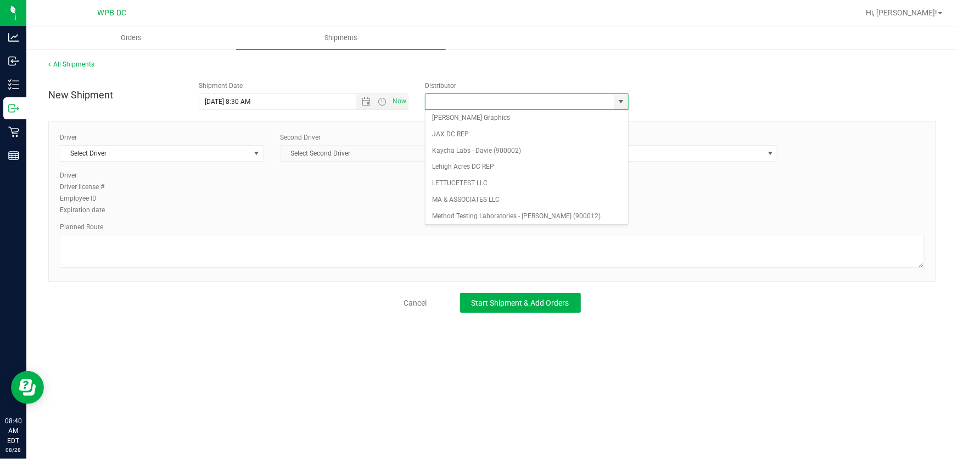
scroll to position [422, 0]
click at [579, 220] on li "WPB DC" at bounding box center [527, 221] width 202 height 16
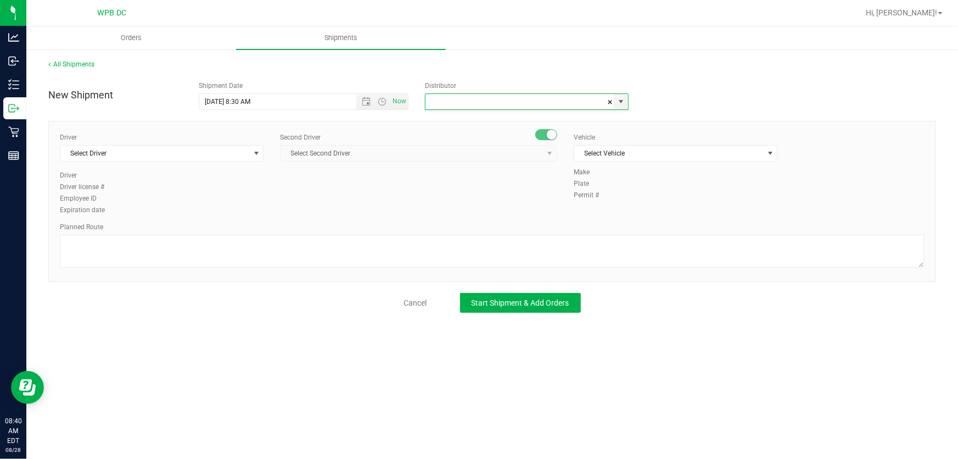
type input "WPB DC"
click at [176, 158] on span "Select Driver" at bounding box center [154, 153] width 189 height 15
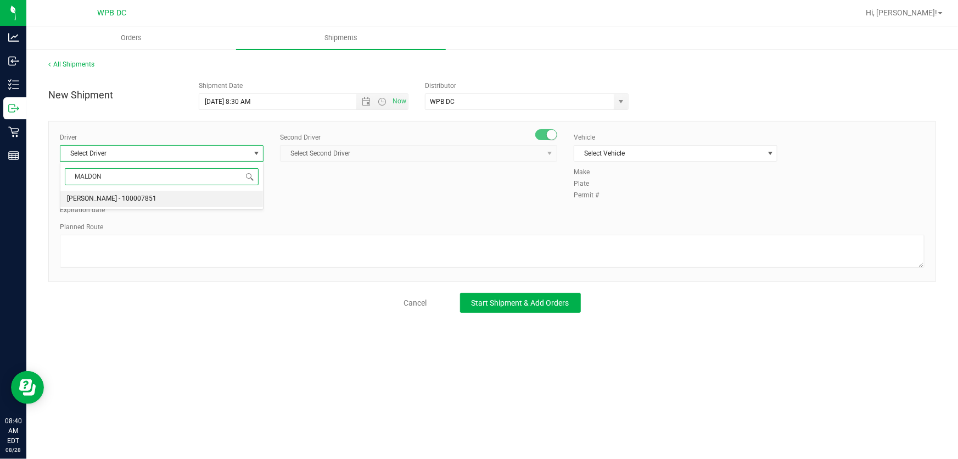
click at [194, 192] on li "[PERSON_NAME] - 100007851" at bounding box center [161, 199] width 203 height 16
type input "MALDON"
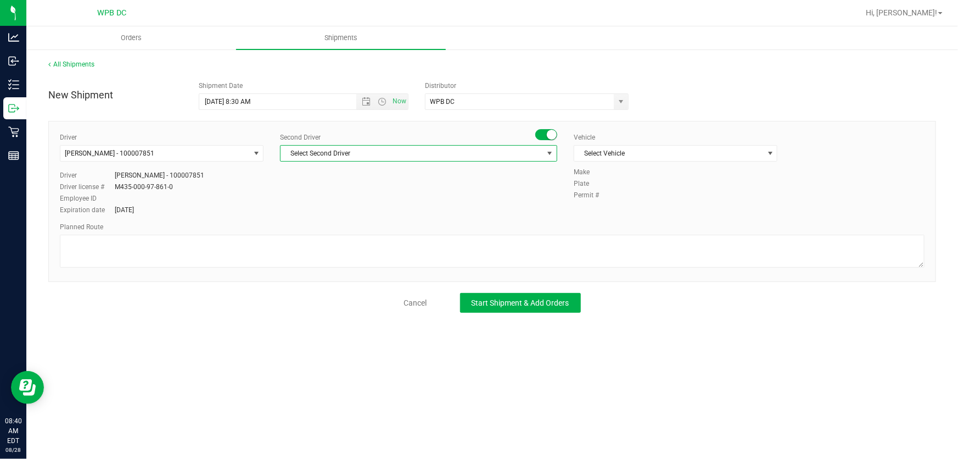
click at [366, 154] on span "Select Second Driver" at bounding box center [412, 153] width 263 height 15
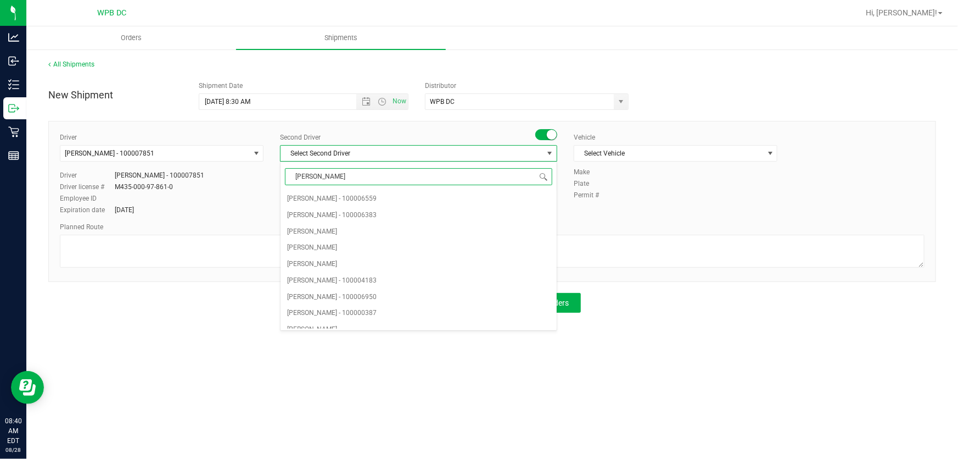
type input "WILL"
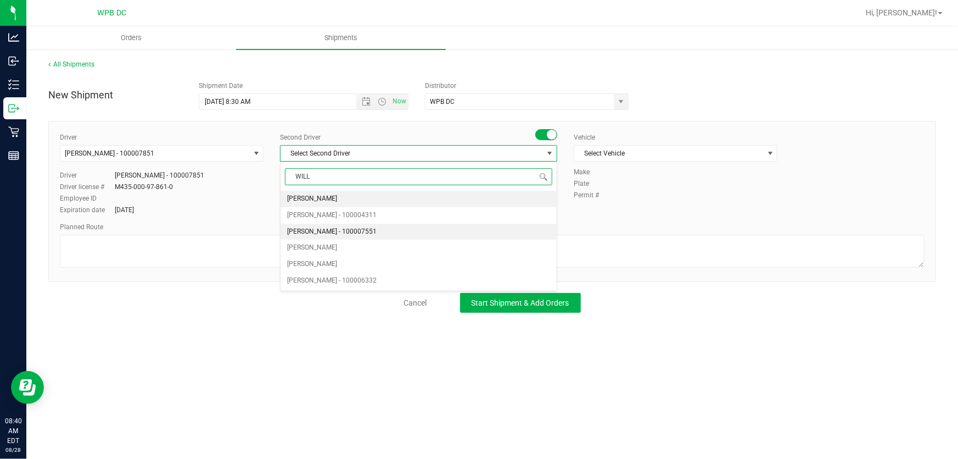
click at [391, 228] on li "[PERSON_NAME] - 100007551" at bounding box center [419, 232] width 276 height 16
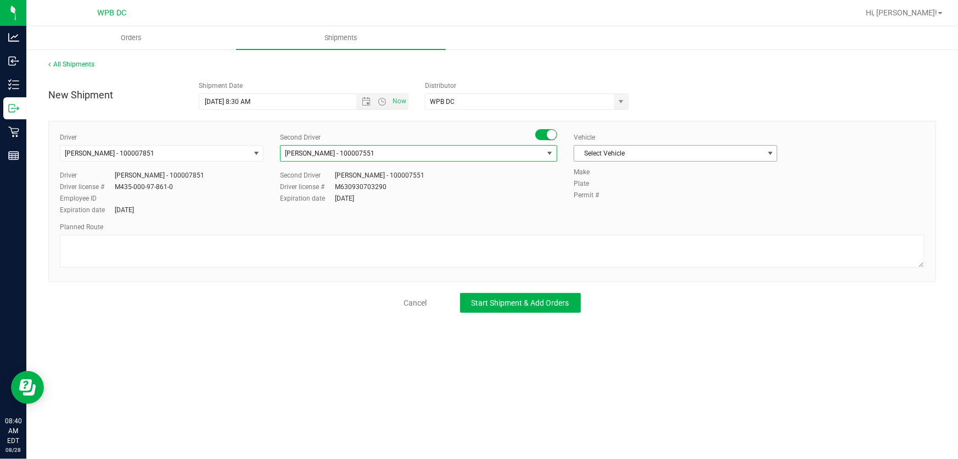
click at [682, 153] on span "Select Vehicle" at bounding box center [669, 153] width 189 height 15
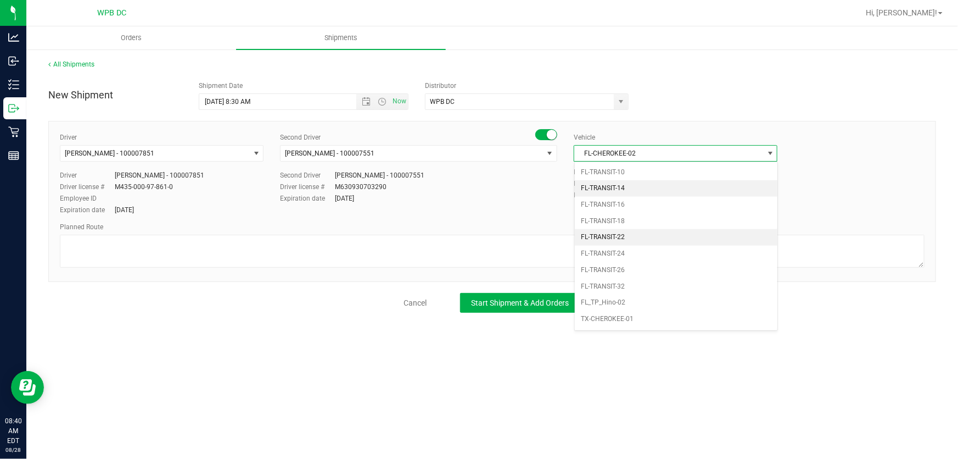
scroll to position [609, 0]
click at [657, 183] on li "FL-SPRINTER-01" at bounding box center [676, 183] width 203 height 16
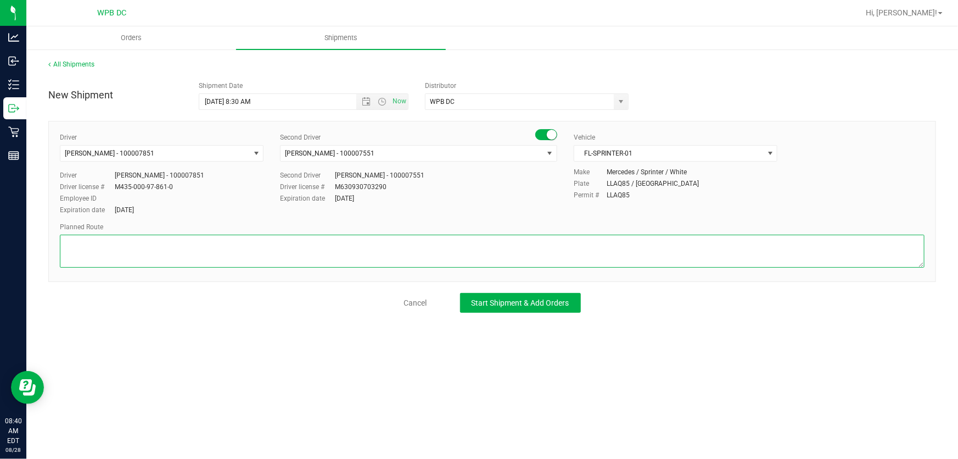
click at [501, 260] on textarea at bounding box center [492, 251] width 865 height 33
paste textarea "MIK WC--MIA WC--MIB WC--FTL WC--DFB WC--DRB WC--BYB WC"
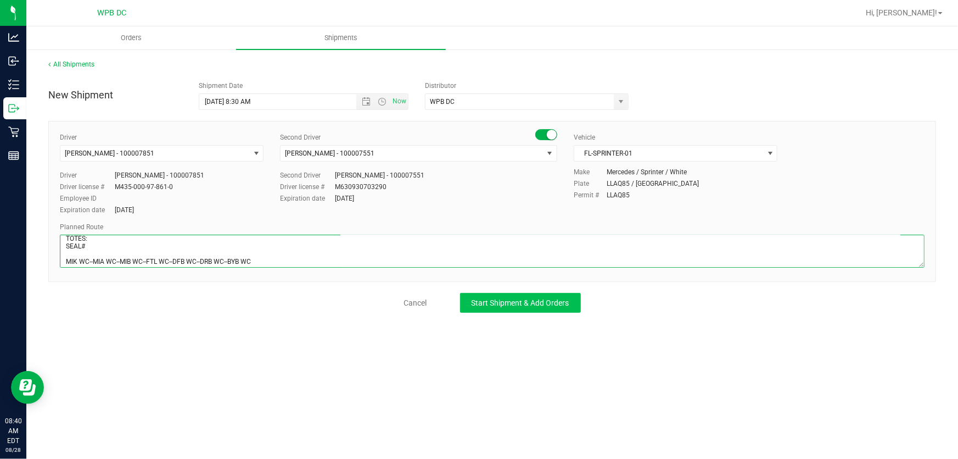
type textarea "DFB WC TOTES: SEAL# MIK WC--MIA WC--MIB WC--FTL WC--DFB WC--DRB WC--BYB WC"
click at [522, 297] on button "Start Shipment & Add Orders" at bounding box center [520, 303] width 121 height 20
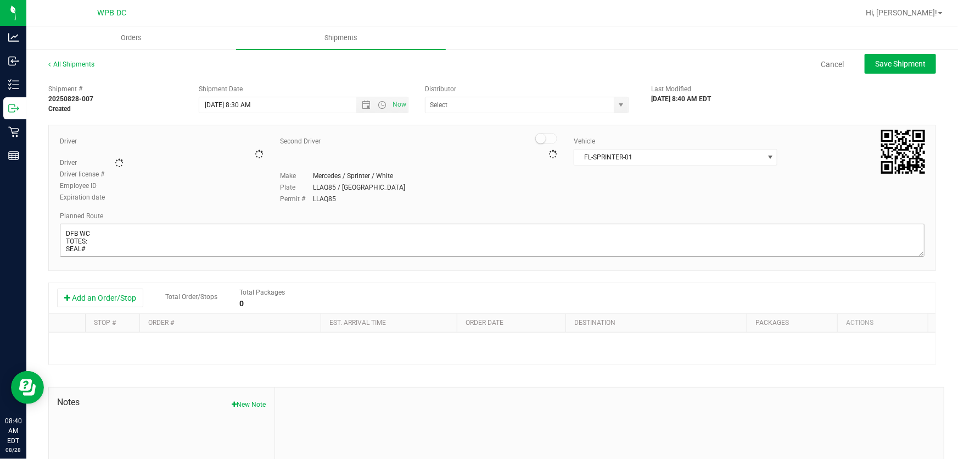
type input "WPB DC"
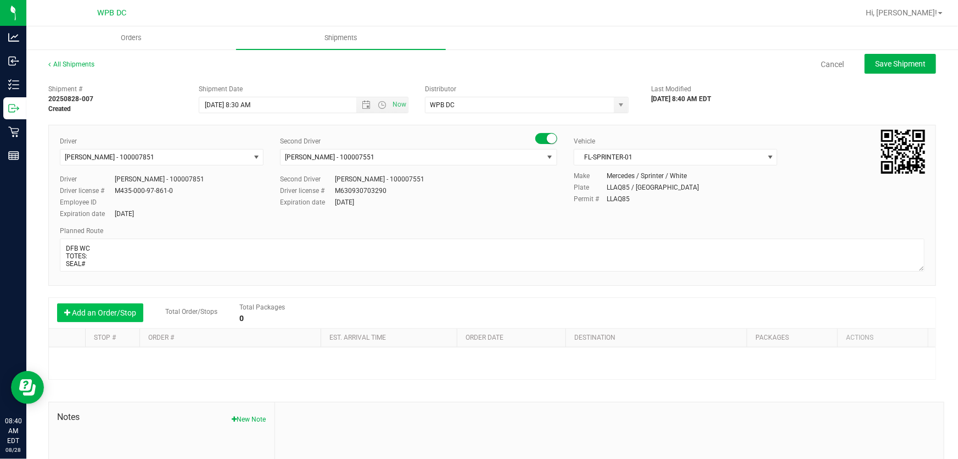
click at [114, 309] on button "Add an Order/Stop" at bounding box center [100, 312] width 86 height 19
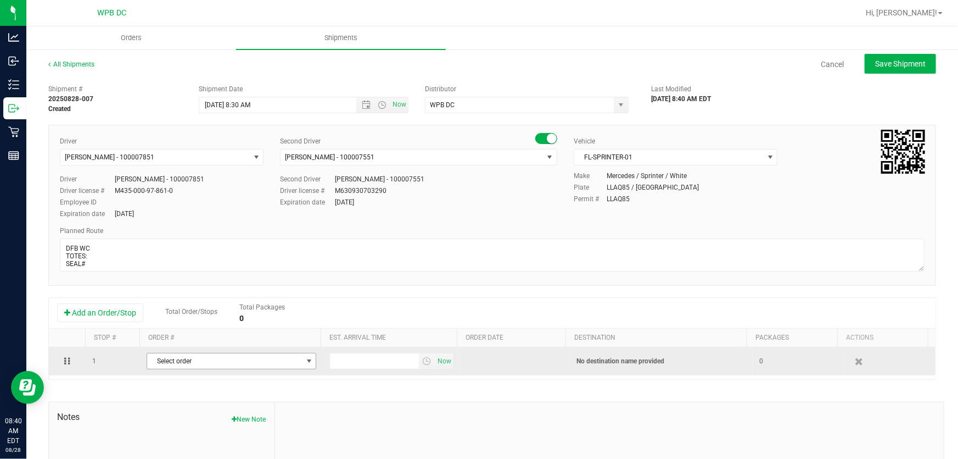
click at [286, 367] on span "Select order" at bounding box center [224, 360] width 155 height 15
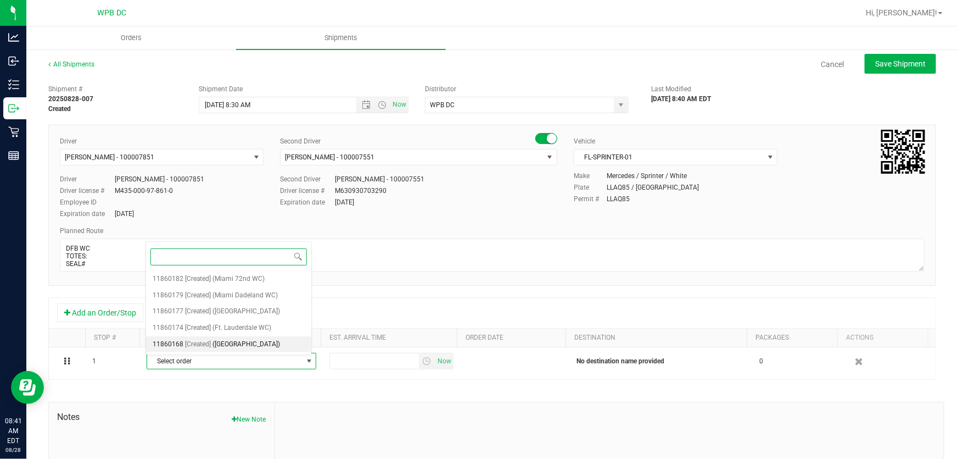
click at [291, 344] on li "11860168 [Created] ([GEOGRAPHIC_DATA])" at bounding box center [229, 344] width 166 height 16
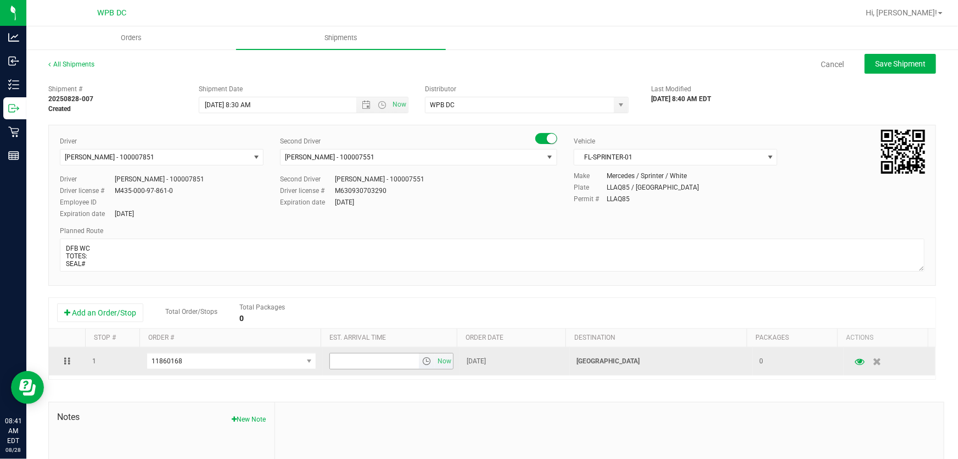
click at [422, 364] on span "select" at bounding box center [426, 360] width 9 height 9
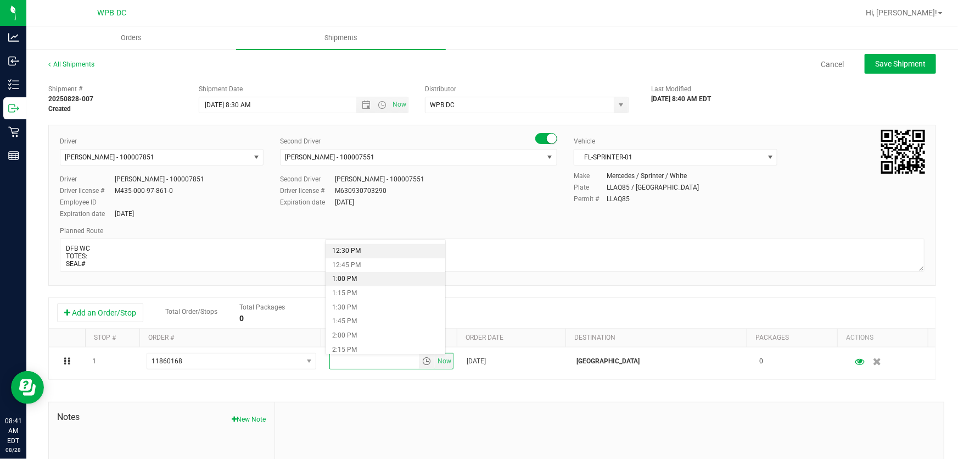
scroll to position [649, 0]
click at [385, 332] on li "1:00 PM" at bounding box center [386, 334] width 120 height 14
click at [900, 63] on span "Save Shipment" at bounding box center [901, 63] width 51 height 9
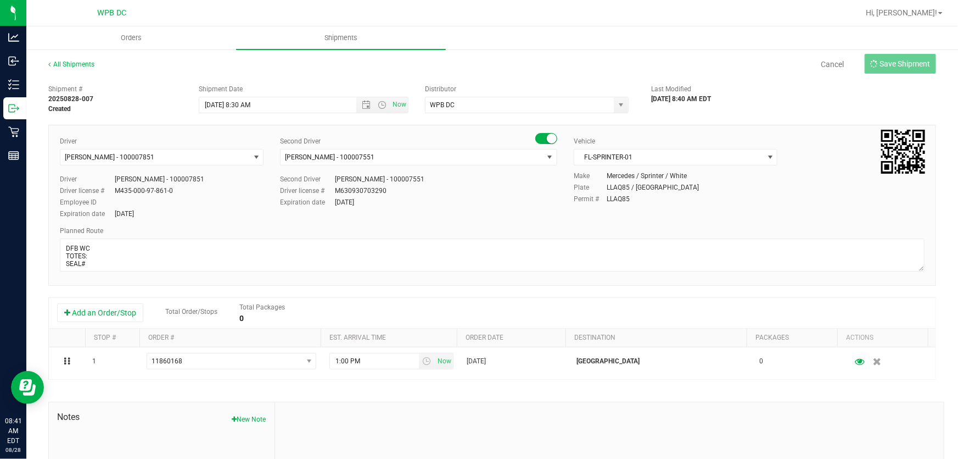
type input "[DATE] 12:30 PM"
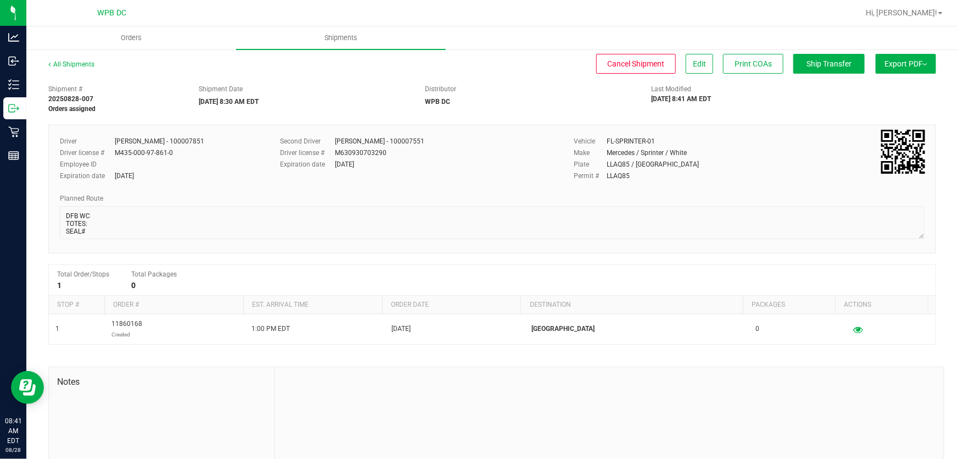
click at [85, 68] on div "All Shipments" at bounding box center [81, 67] width 66 height 16
click at [85, 60] on link "All Shipments" at bounding box center [71, 64] width 46 height 8
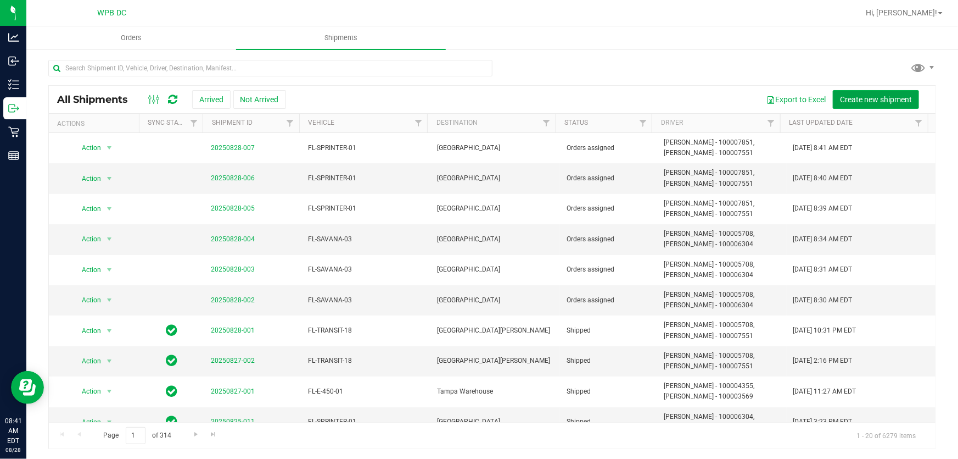
click at [877, 98] on span "Create new shipment" at bounding box center [876, 99] width 72 height 9
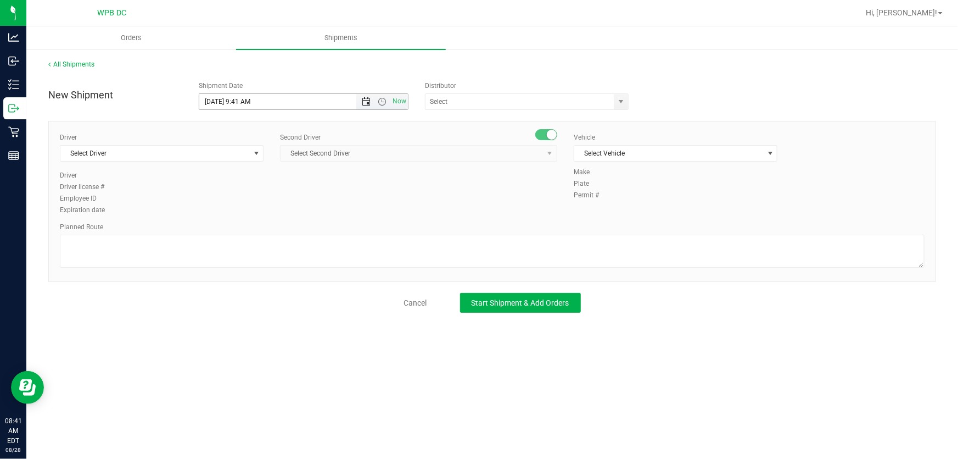
click at [365, 105] on span "Open the date view" at bounding box center [366, 101] width 9 height 9
click at [286, 231] on link "29" at bounding box center [289, 229] width 16 height 17
type input "[DATE] 9:41 AM"
click at [621, 101] on span "select" at bounding box center [621, 101] width 9 height 9
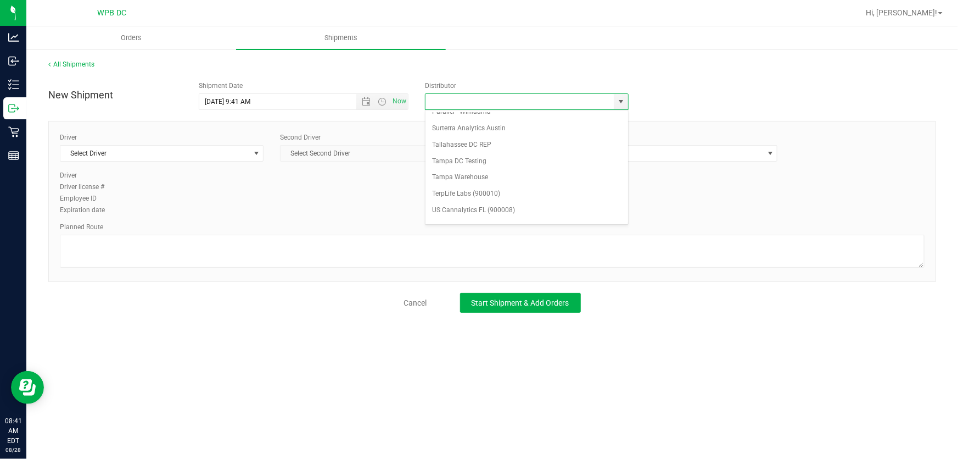
scroll to position [425, 0]
click at [546, 215] on li "WPB DC" at bounding box center [527, 218] width 202 height 16
type input "WPB DC"
click at [192, 161] on div "Driver Select Driver Select Driver [PERSON_NAME] - 100006559 [PERSON_NAME] - 10…" at bounding box center [162, 151] width 204 height 38
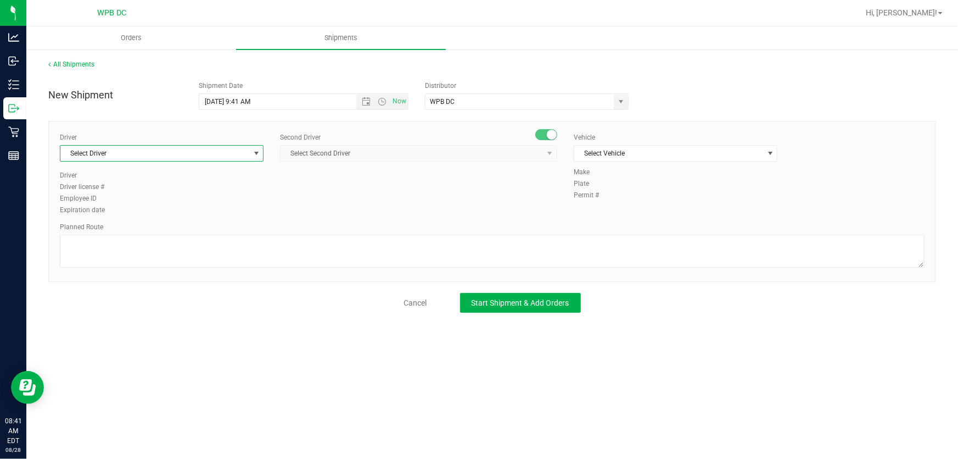
click at [194, 155] on span "Select Driver" at bounding box center [154, 153] width 189 height 15
click at [207, 205] on li "[PERSON_NAME] - 100007851" at bounding box center [161, 199] width 203 height 16
type input "MALDON"
click at [368, 159] on span "Select Second Driver" at bounding box center [412, 153] width 263 height 15
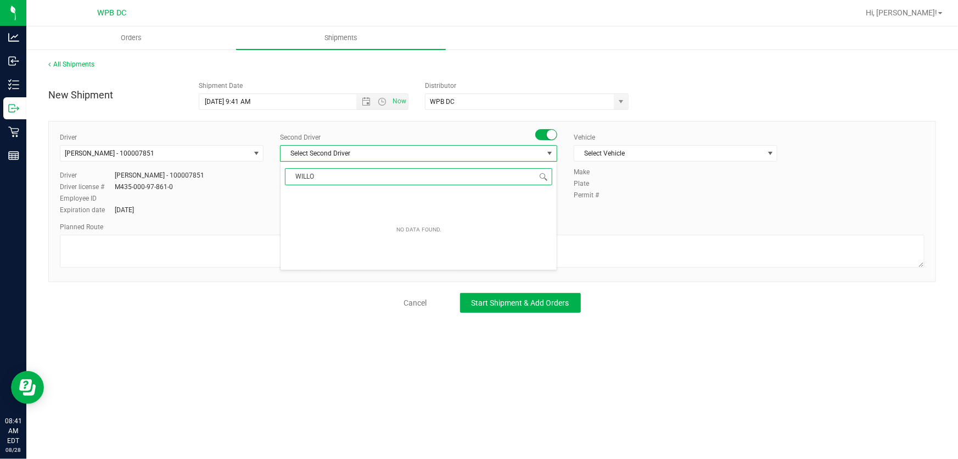
type input "WILL"
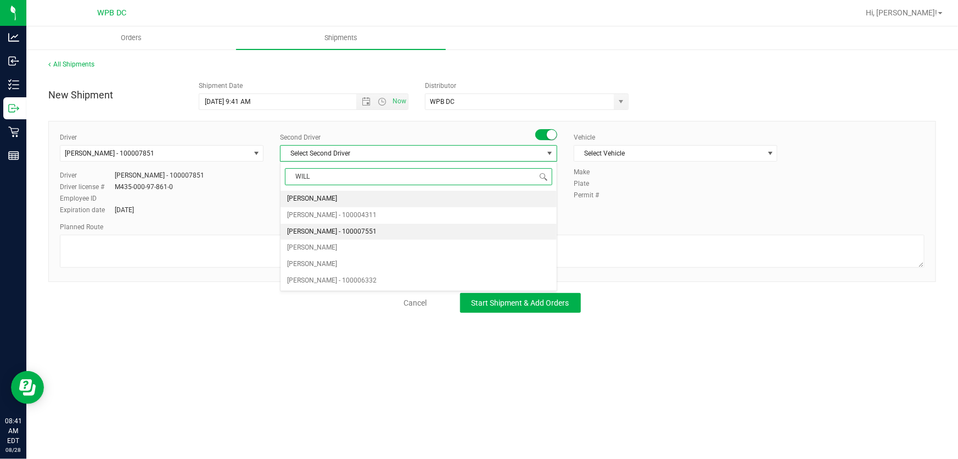
click at [420, 231] on li "[PERSON_NAME] - 100007551" at bounding box center [419, 232] width 276 height 16
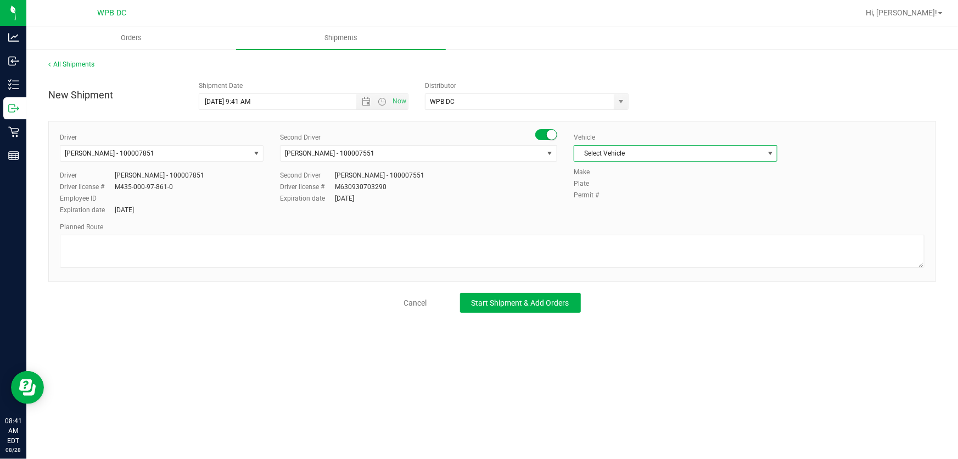
click at [659, 147] on span "Select Vehicle" at bounding box center [669, 153] width 189 height 15
click at [663, 228] on li "FL-SPRINTER-01" at bounding box center [676, 233] width 203 height 16
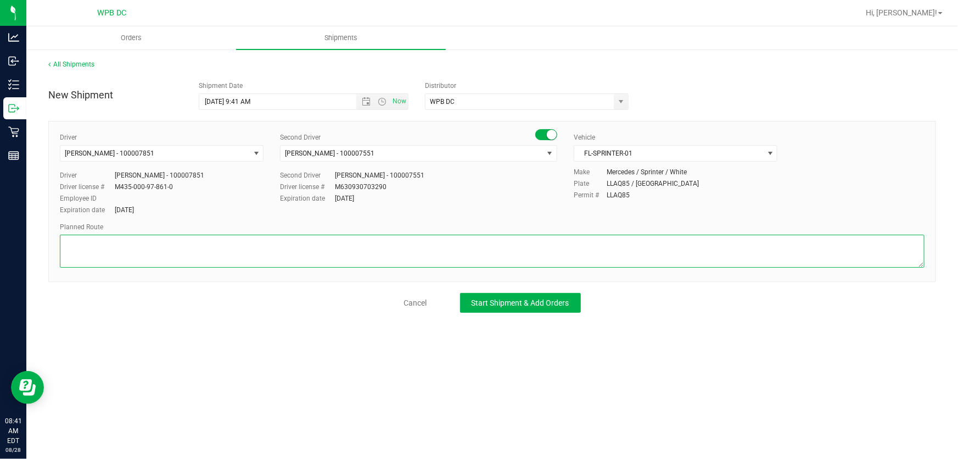
click at [365, 252] on textarea at bounding box center [492, 251] width 865 height 33
type textarea "D"
paste textarea "MIK WC--MIA WC--MIB WC--FTL WC--DFB WC--DRB WC--BYB WC"
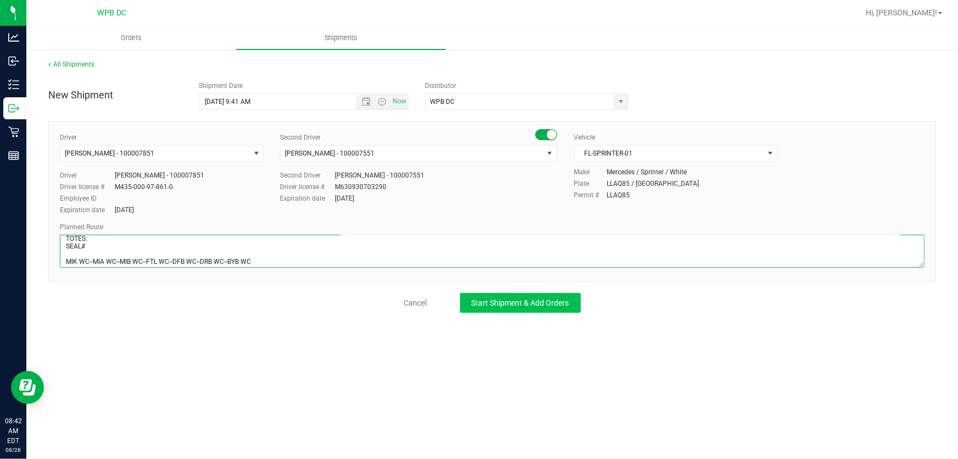
type textarea "FTL WC TOTES: SEAL# MIK WC--MIA WC--MIB WC--FTL WC--DFB WC--DRB WC--BYB WC"
click at [547, 304] on span "Start Shipment & Add Orders" at bounding box center [521, 302] width 98 height 9
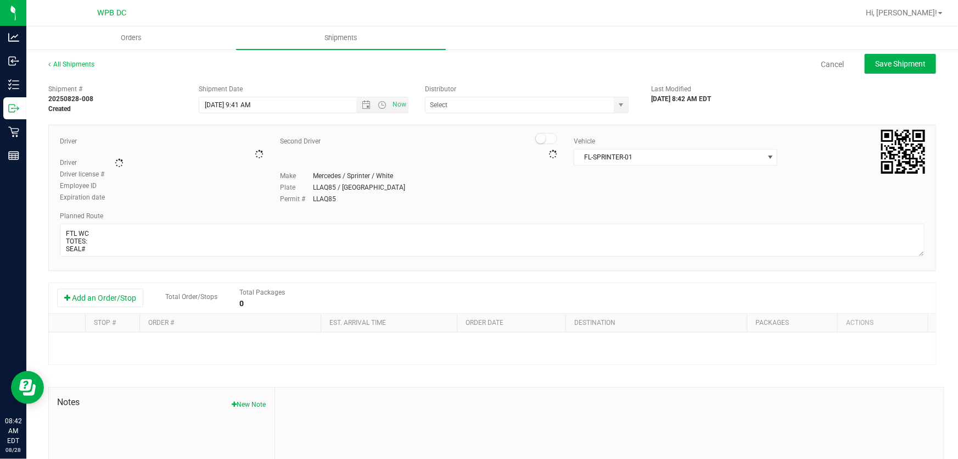
type input "WPB DC"
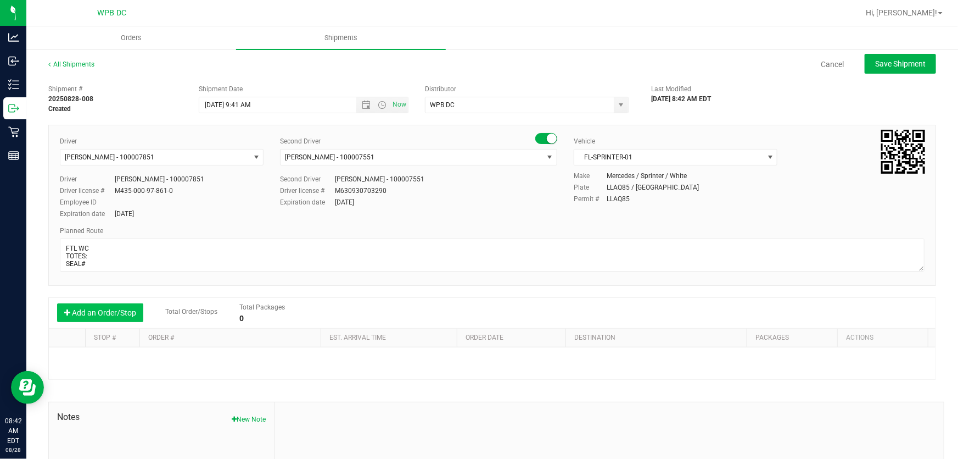
click at [109, 321] on button "Add an Order/Stop" at bounding box center [100, 312] width 86 height 19
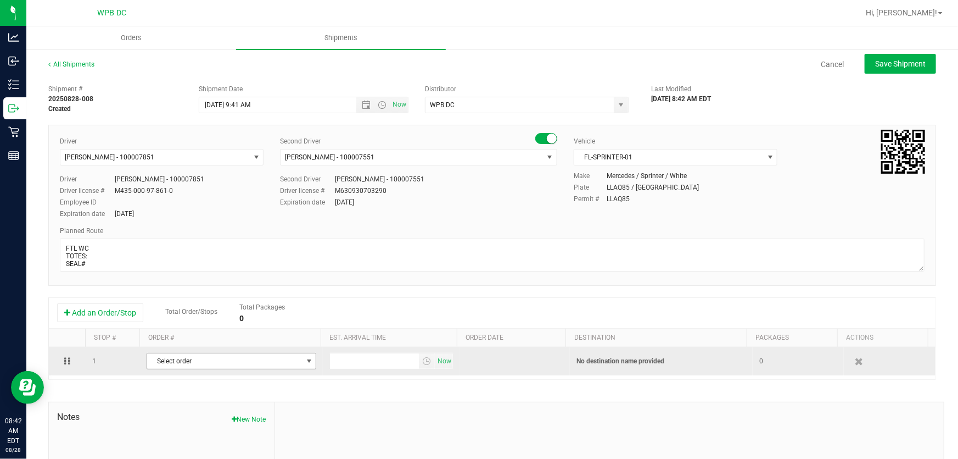
click at [266, 360] on span "Select order" at bounding box center [224, 360] width 155 height 15
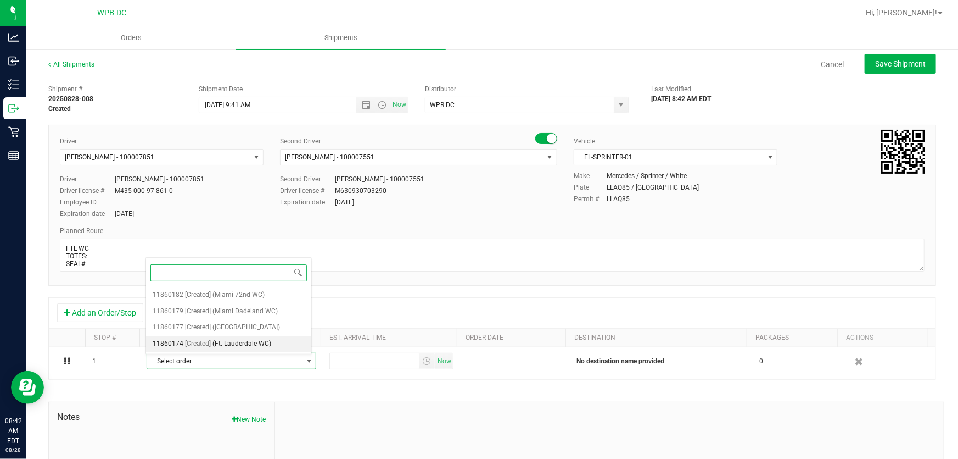
click at [266, 347] on span "(Ft. Lauderdale WC)" at bounding box center [242, 344] width 59 height 14
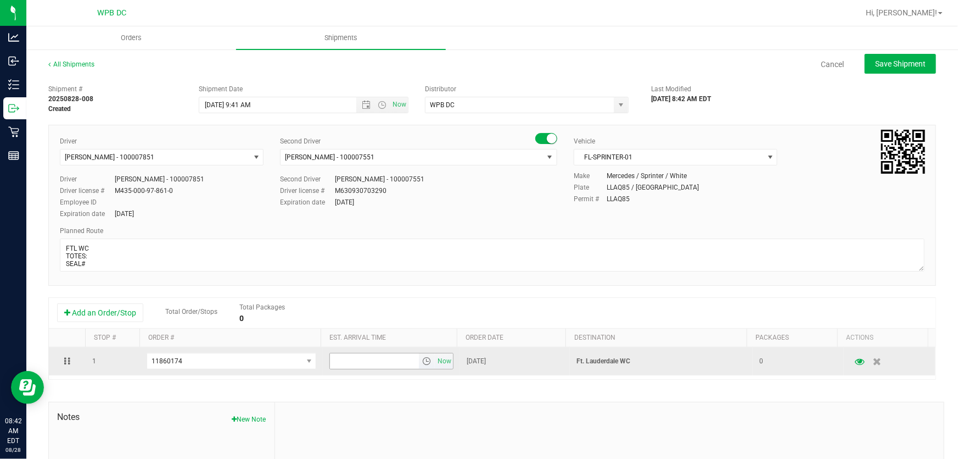
click at [422, 363] on span "select" at bounding box center [426, 360] width 9 height 9
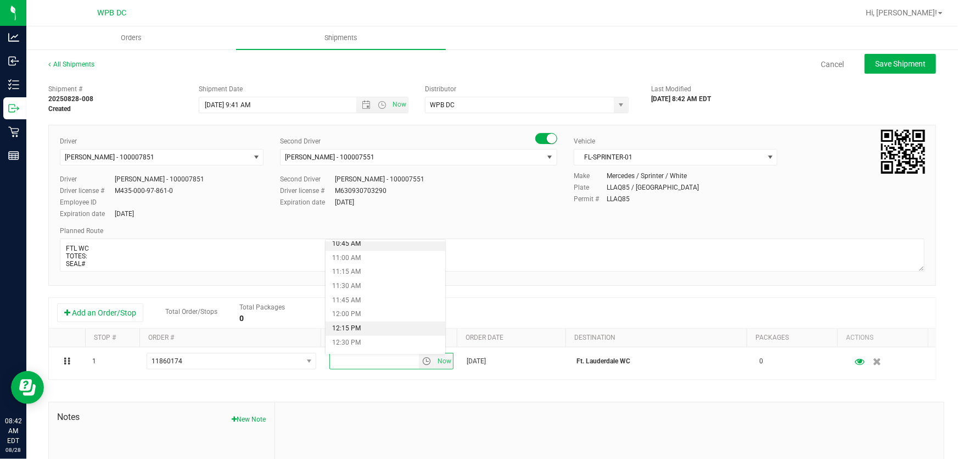
scroll to position [649, 0]
click at [389, 283] on li "12:00 PM" at bounding box center [386, 277] width 120 height 14
click at [913, 62] on span "Save Shipment" at bounding box center [901, 63] width 51 height 9
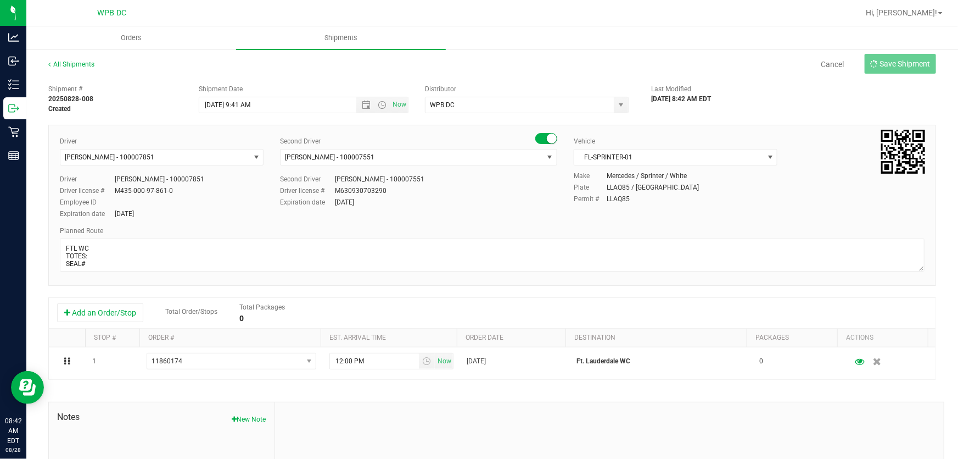
type input "[DATE] 1:41 PM"
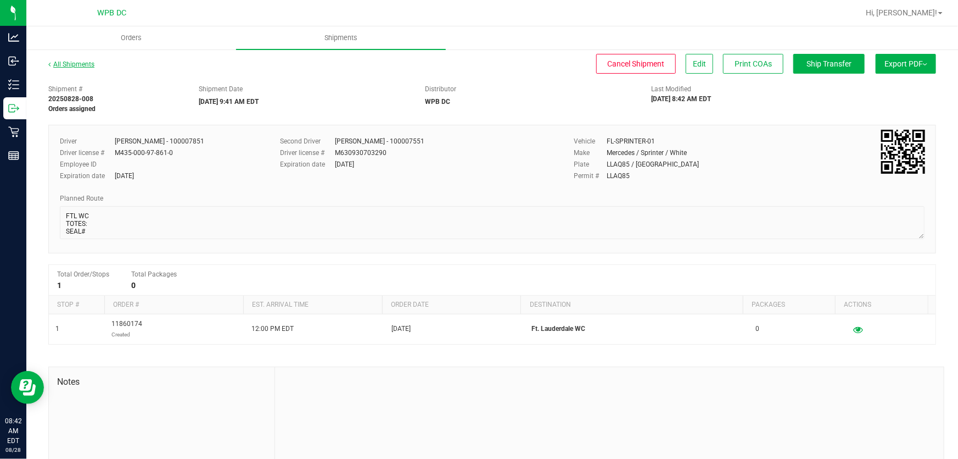
click at [75, 66] on link "All Shipments" at bounding box center [71, 64] width 46 height 8
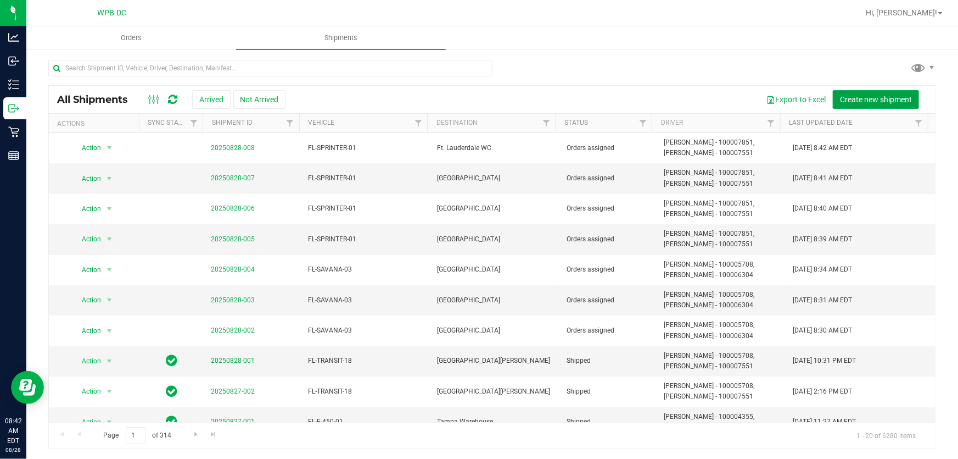
click at [882, 98] on span "Create new shipment" at bounding box center [876, 99] width 72 height 9
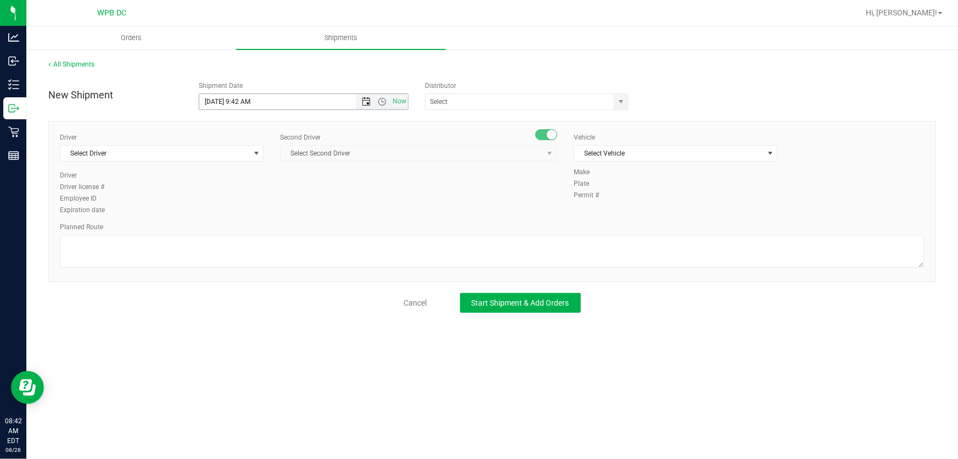
click at [362, 100] on span "Open the date view" at bounding box center [366, 101] width 9 height 9
click at [291, 226] on link "29" at bounding box center [289, 229] width 16 height 17
click at [383, 103] on span "Open the time view" at bounding box center [382, 101] width 9 height 9
click at [297, 205] on li "8:30 AM" at bounding box center [304, 210] width 208 height 14
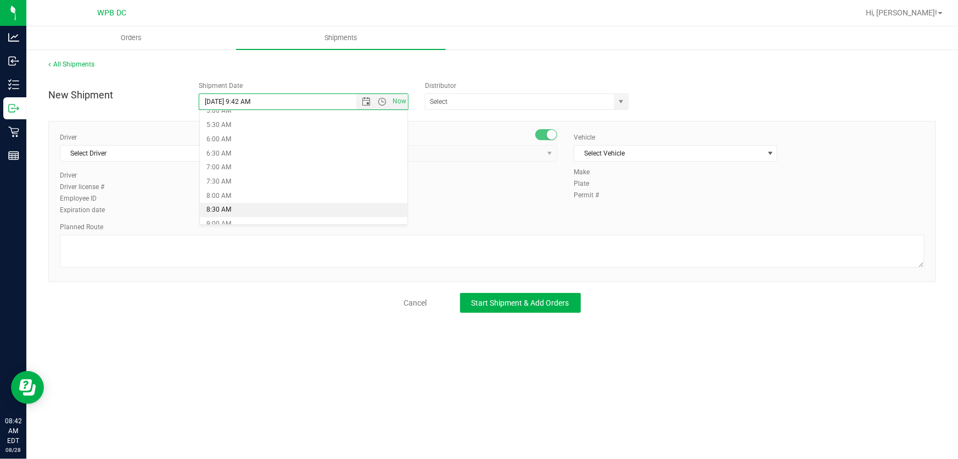
type input "[DATE] 8:30 AM"
click at [629, 99] on div "374 LABS LLC AccuScience Laboratories ACS Laboratory (900003) ACTLAB – ACT Labo…" at bounding box center [530, 101] width 210 height 16
click at [614, 101] on span "select" at bounding box center [621, 101] width 14 height 15
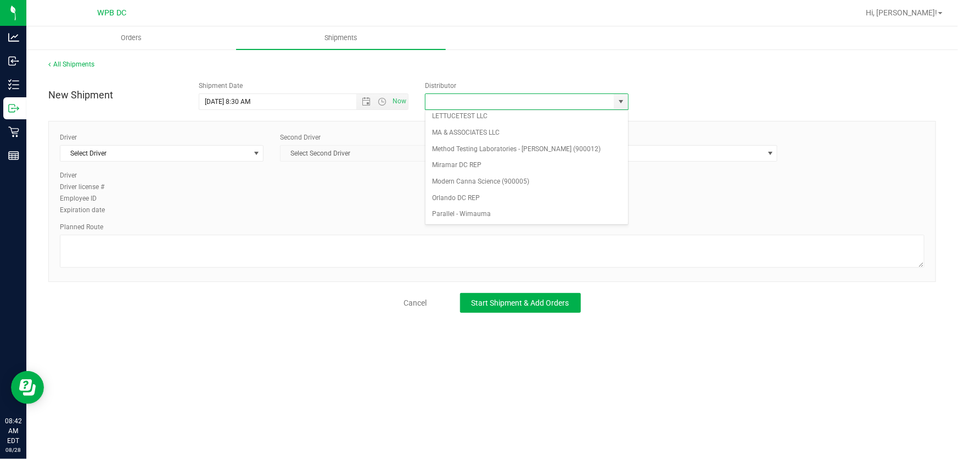
scroll to position [425, 0]
click at [596, 216] on li "WPB DC" at bounding box center [527, 218] width 202 height 16
type input "WPB DC"
click at [173, 152] on span "Select Driver" at bounding box center [154, 153] width 189 height 15
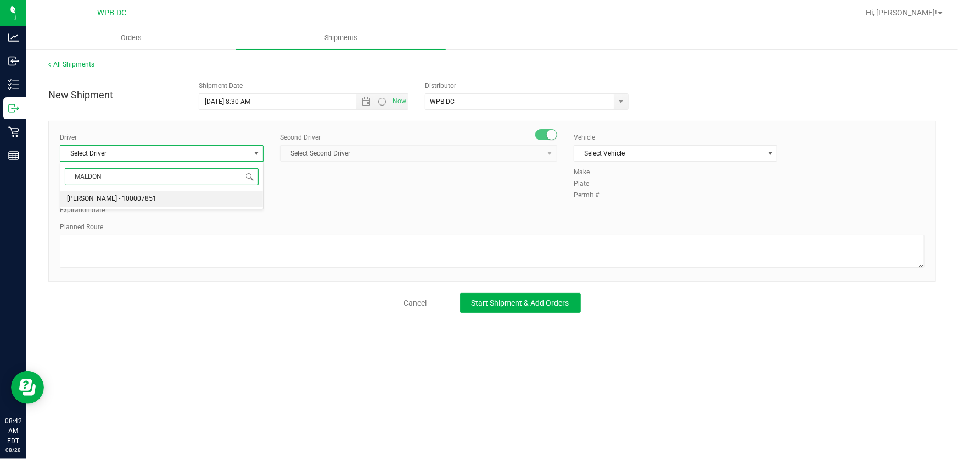
click at [231, 202] on li "[PERSON_NAME] - 100007851" at bounding box center [161, 199] width 203 height 16
type input "MALDON"
click at [345, 154] on span "Select Second Driver" at bounding box center [412, 153] width 263 height 15
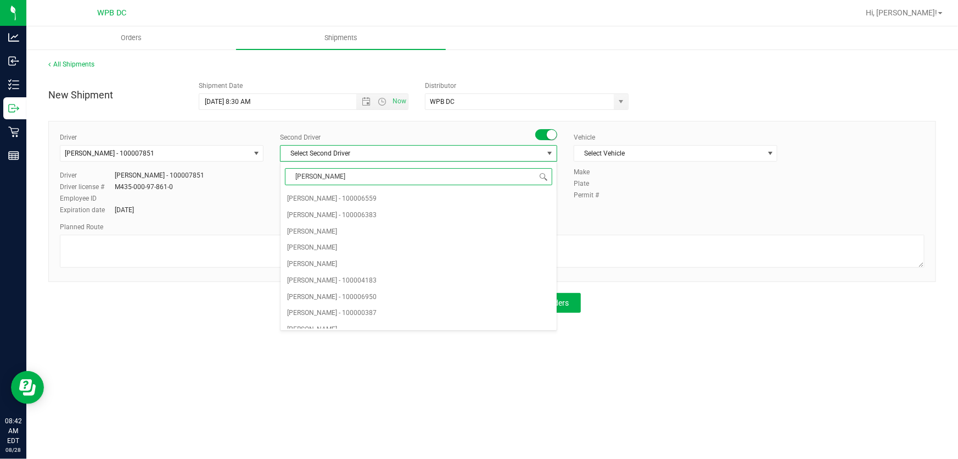
type input "WILL"
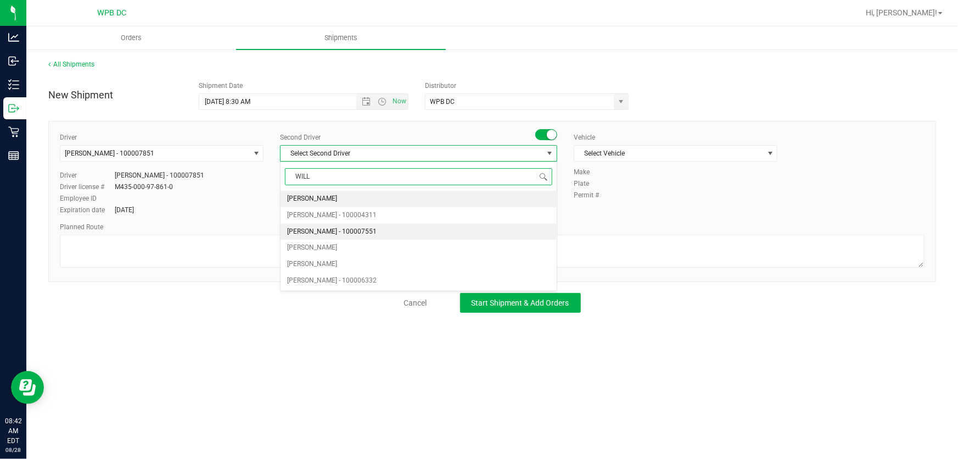
click at [371, 236] on li "[PERSON_NAME] - 100007551" at bounding box center [419, 232] width 276 height 16
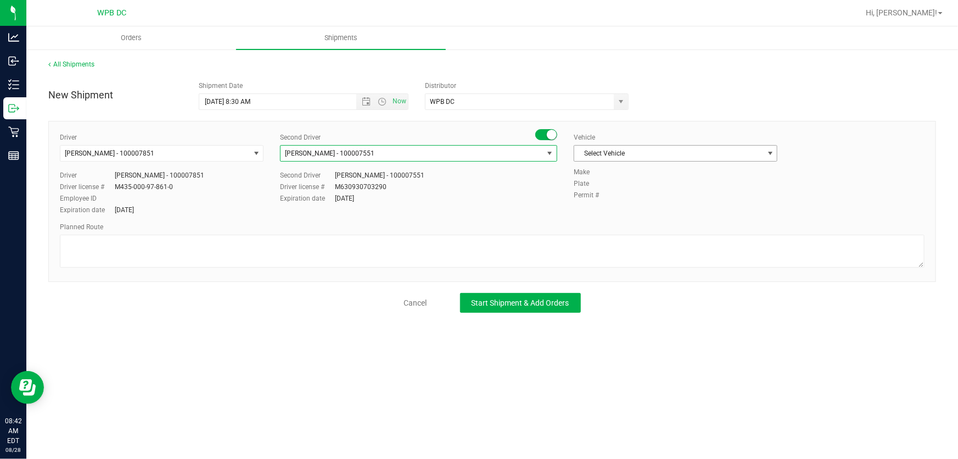
click at [744, 159] on span "Select Vehicle" at bounding box center [669, 153] width 189 height 15
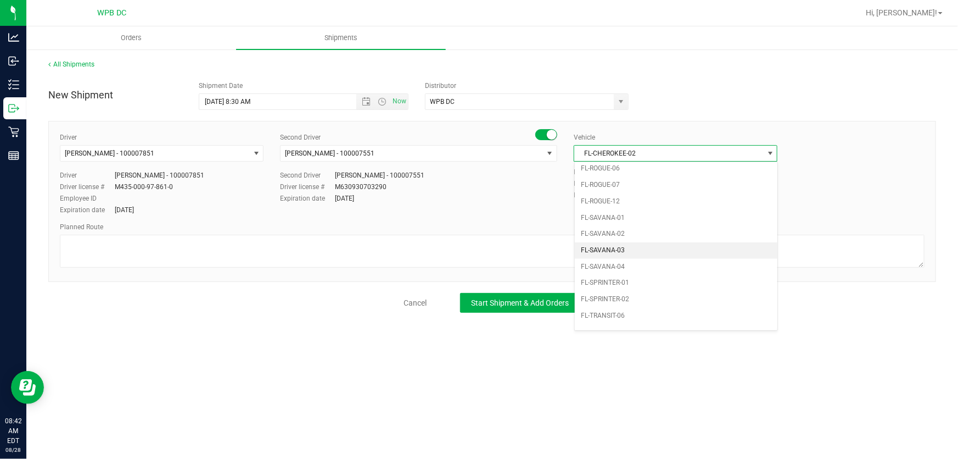
scroll to position [619, 0]
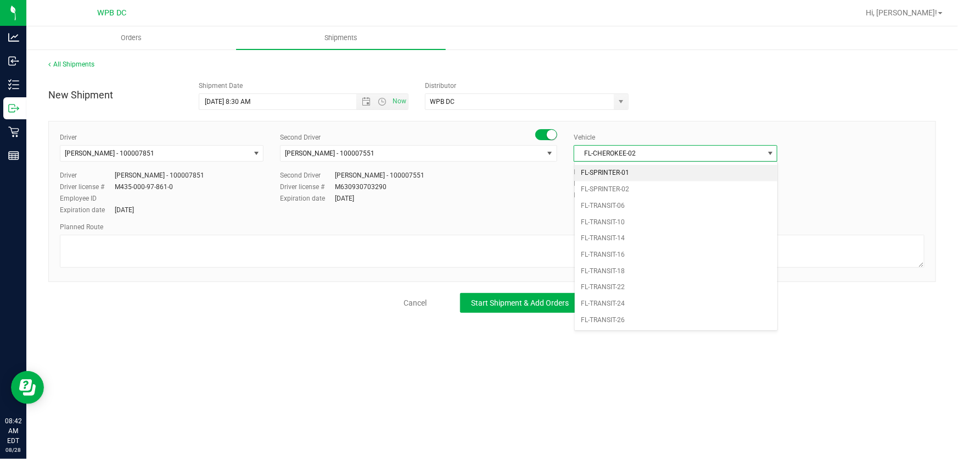
click at [659, 176] on li "FL-SPRINTER-01" at bounding box center [676, 173] width 203 height 16
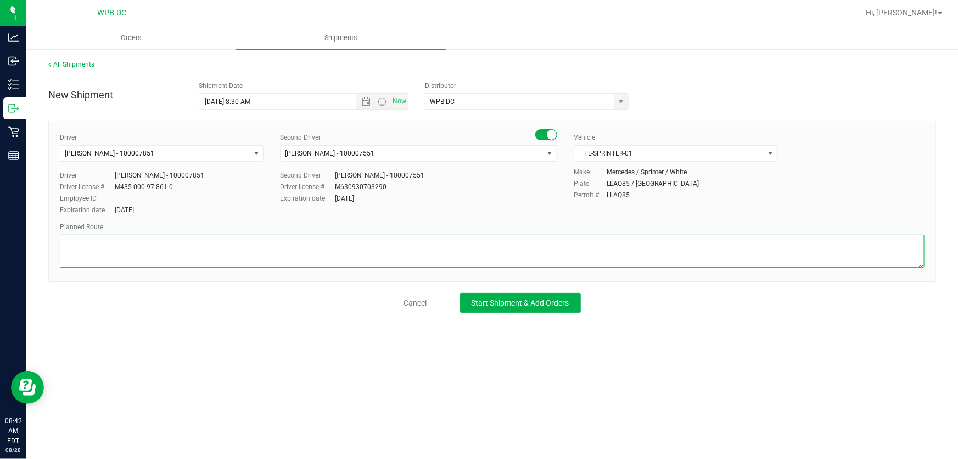
click at [456, 241] on textarea at bounding box center [492, 251] width 865 height 33
paste textarea "MIK WC--MIA WC--MIB WC--FTL WC--DFB WC--DRB WC--BYB WC"
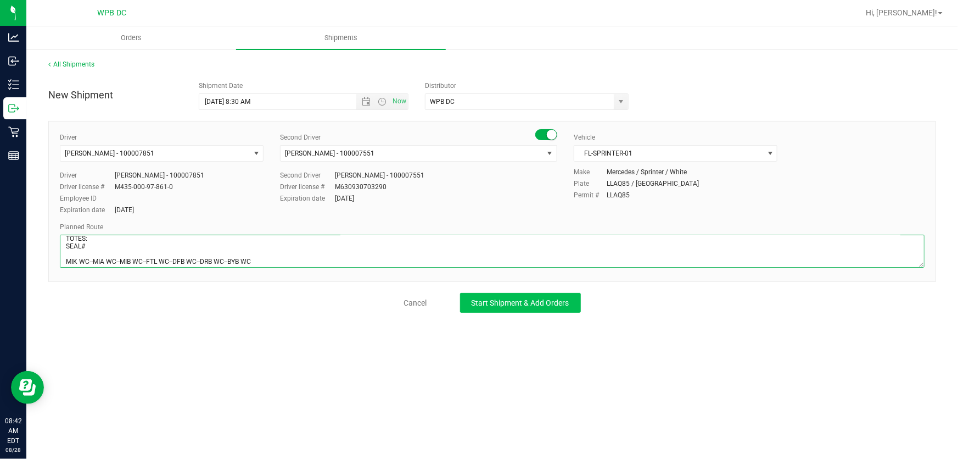
type textarea "MIB WC TOTES: SEAL# MIK WC--MIA WC--MIB WC--FTL WC--DFB WC--DRB WC--BYB WC"
click at [527, 306] on span "Start Shipment & Add Orders" at bounding box center [521, 302] width 98 height 9
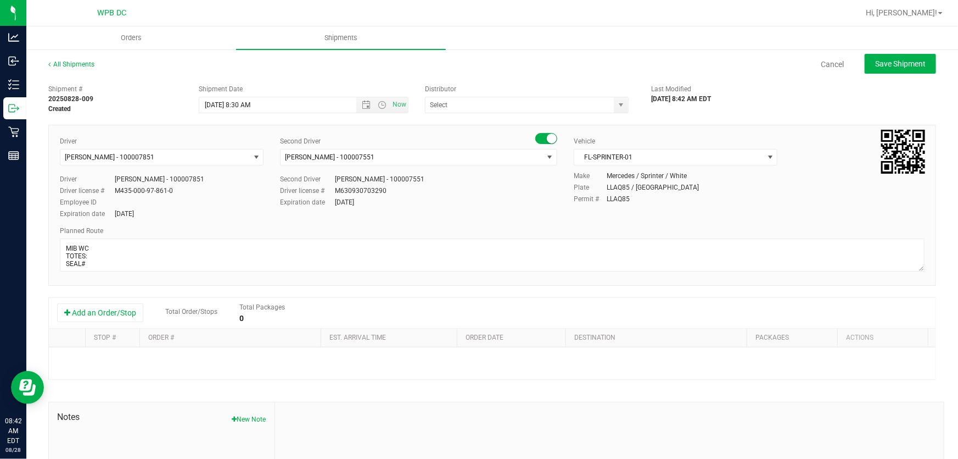
type input "WPB DC"
click at [105, 308] on button "Add an Order/Stop" at bounding box center [100, 312] width 86 height 19
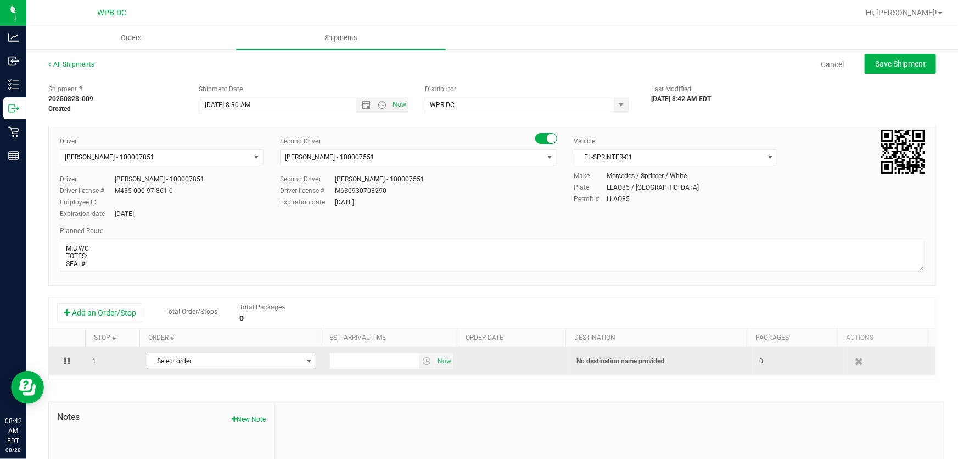
click at [273, 366] on span "Select order" at bounding box center [224, 360] width 155 height 15
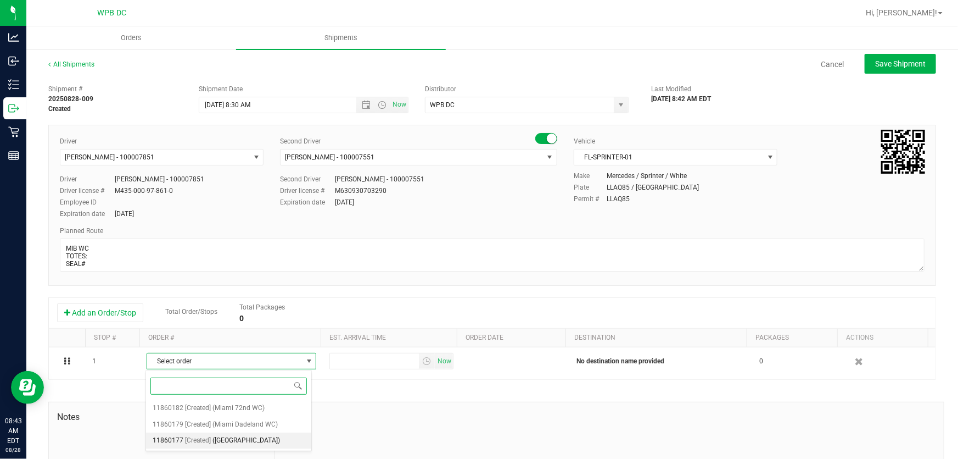
click at [286, 443] on li "11860177 [Created] ([GEOGRAPHIC_DATA])" at bounding box center [229, 440] width 166 height 16
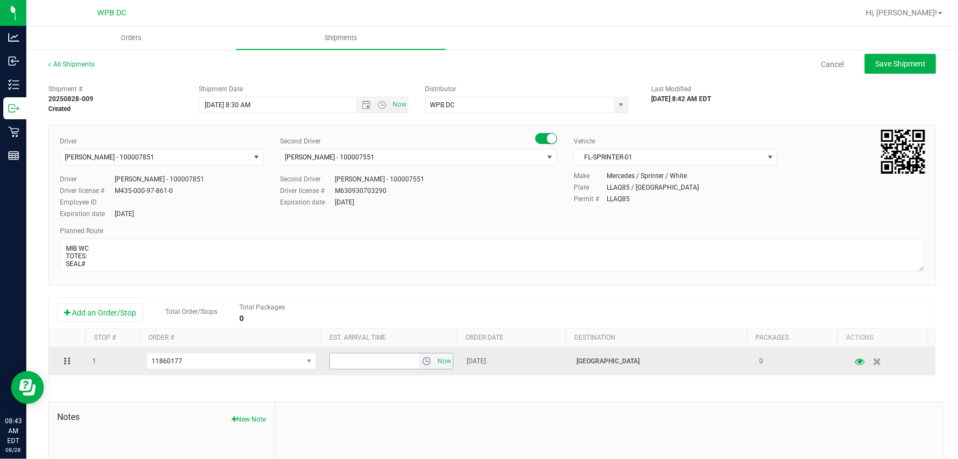
click at [422, 360] on span "select" at bounding box center [426, 360] width 9 height 9
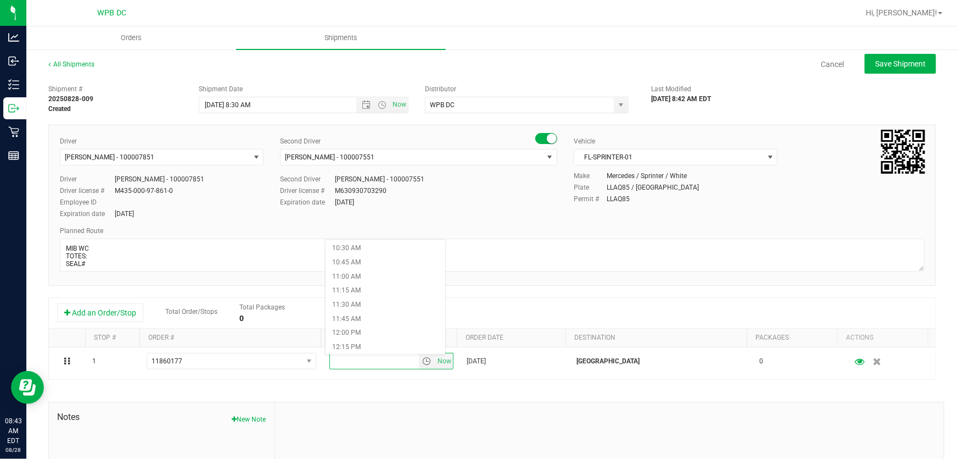
scroll to position [599, 0]
click at [392, 270] on li "11:00 AM" at bounding box center [386, 271] width 120 height 14
click at [917, 67] on span "Save Shipment" at bounding box center [901, 63] width 51 height 9
type input "[DATE] 12:30 PM"
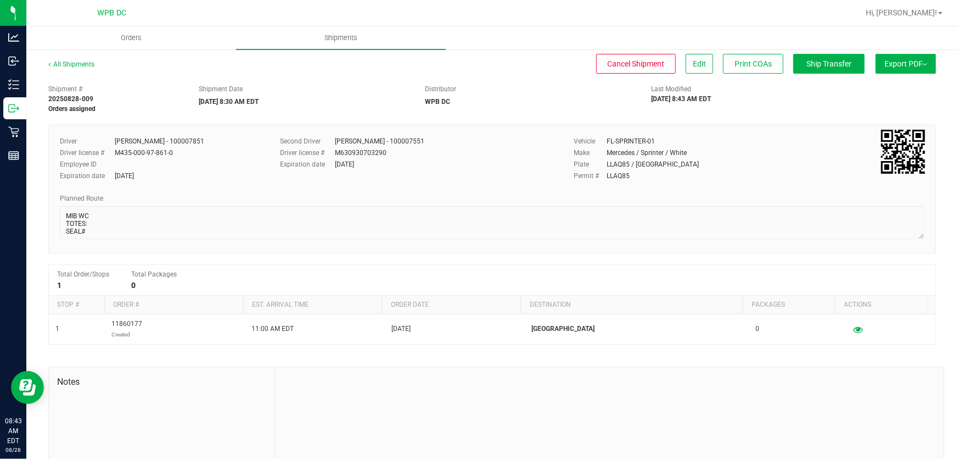
click at [65, 70] on div "All Shipments" at bounding box center [81, 67] width 66 height 16
click at [74, 63] on link "All Shipments" at bounding box center [71, 64] width 46 height 8
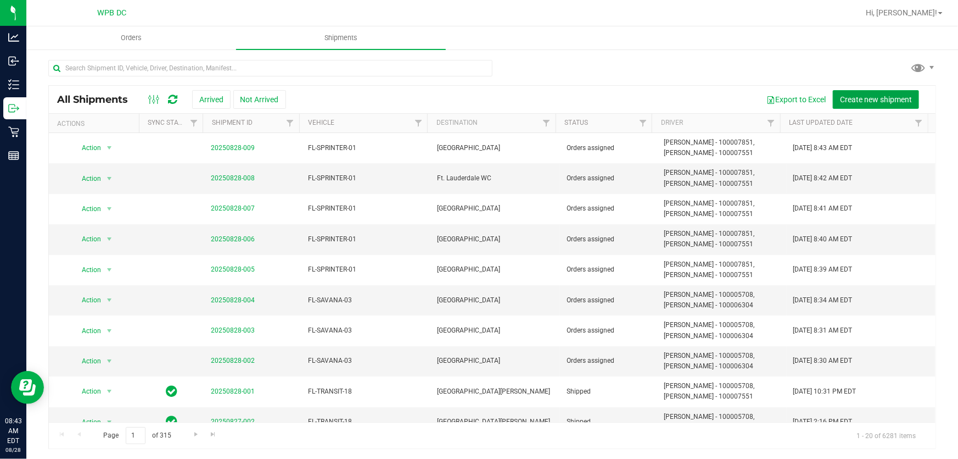
click at [878, 104] on button "Create new shipment" at bounding box center [876, 99] width 86 height 19
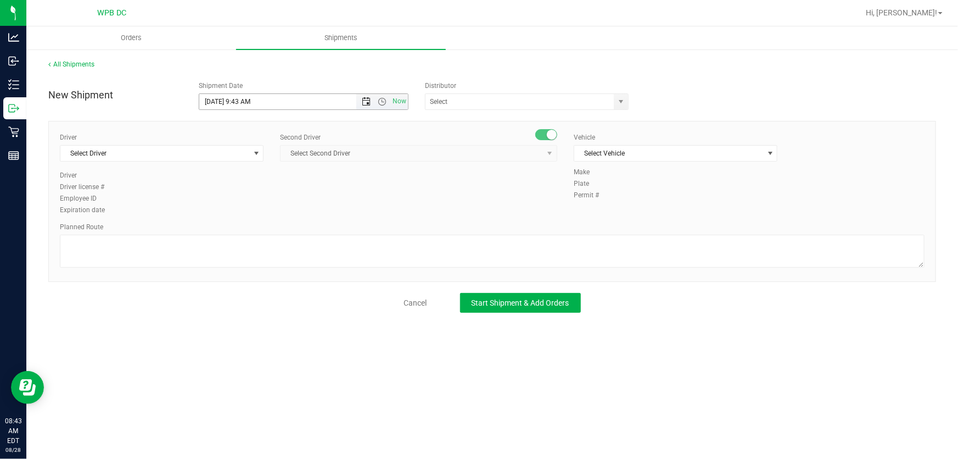
click at [366, 99] on span "Open the date view" at bounding box center [366, 101] width 9 height 9
click at [287, 229] on link "29" at bounding box center [289, 229] width 16 height 17
click at [384, 100] on span "Open the time view" at bounding box center [382, 101] width 9 height 9
click at [282, 155] on li "8:30 AM" at bounding box center [304, 160] width 208 height 14
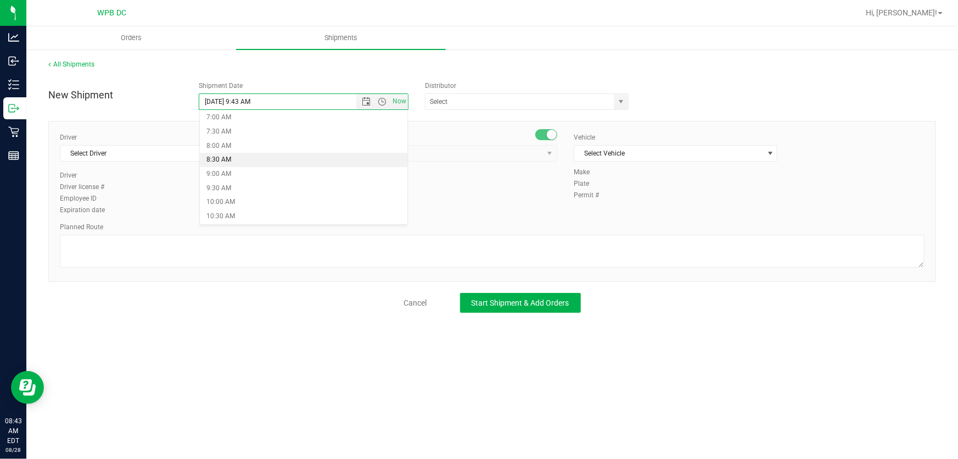
type input "[DATE] 8:30 AM"
click at [620, 103] on span "select" at bounding box center [621, 101] width 9 height 9
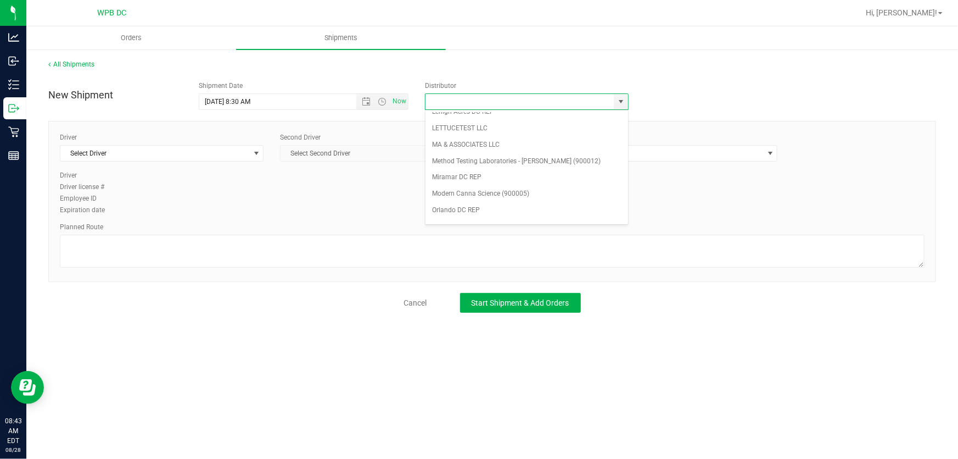
scroll to position [425, 0]
drag, startPoint x: 513, startPoint y: 213, endPoint x: 497, endPoint y: 213, distance: 15.9
click at [512, 213] on li "WPB DC" at bounding box center [527, 218] width 202 height 16
type input "WPB DC"
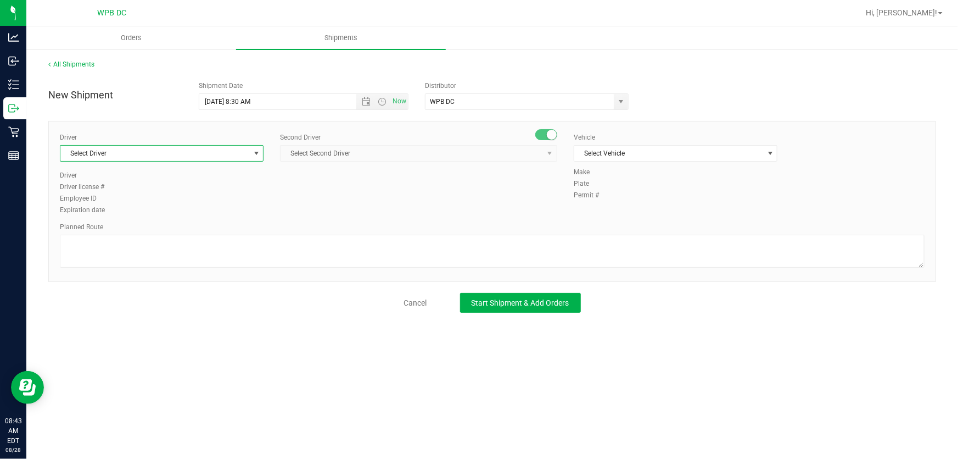
click at [190, 155] on span "Select Driver" at bounding box center [154, 153] width 189 height 15
click at [204, 197] on li "[PERSON_NAME] - 100007851" at bounding box center [161, 199] width 203 height 16
type input "MALDO"
click at [355, 152] on span "Select Second Driver" at bounding box center [412, 153] width 263 height 15
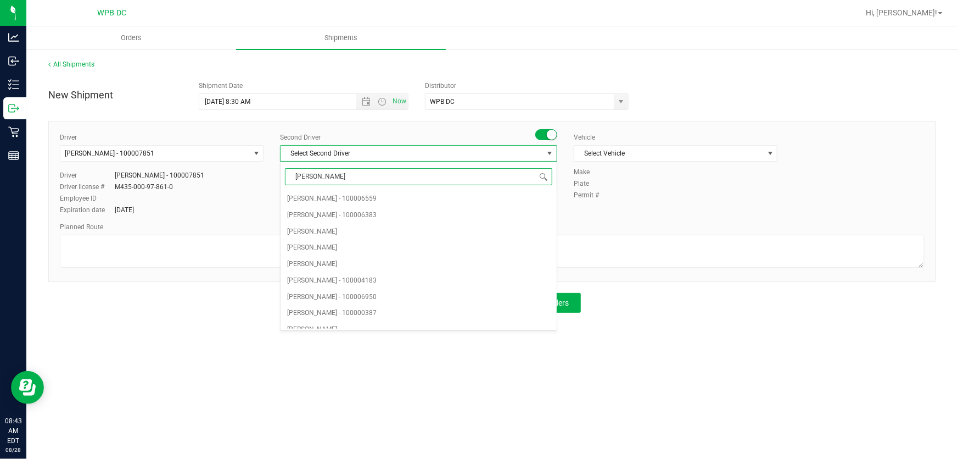
type input "WILL"
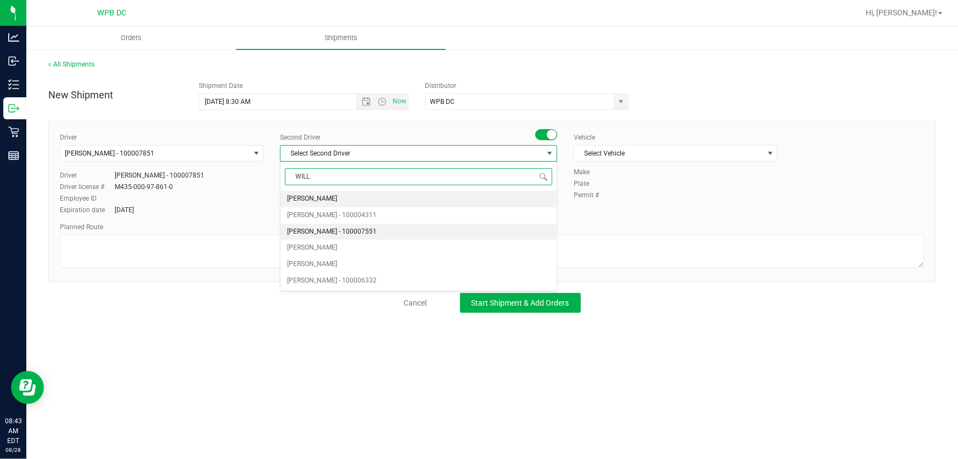
click at [373, 226] on li "[PERSON_NAME] - 100007551" at bounding box center [419, 232] width 276 height 16
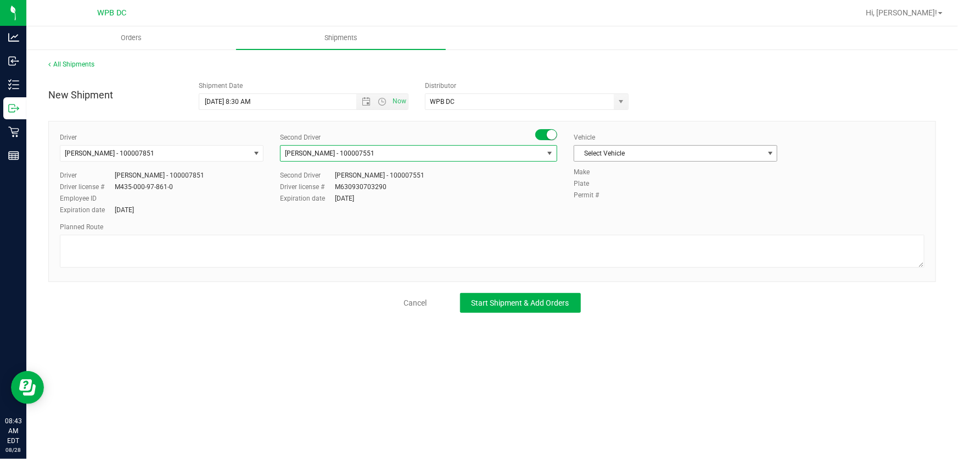
click at [692, 157] on span "Select Vehicle" at bounding box center [669, 153] width 189 height 15
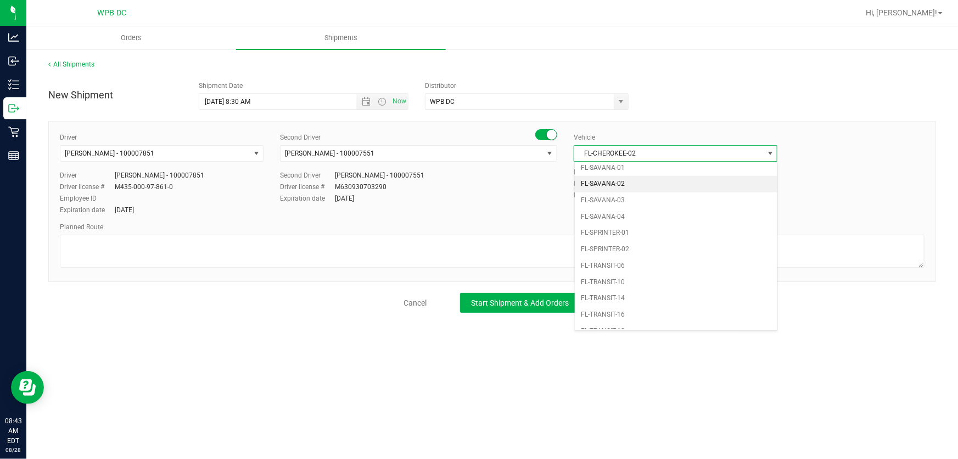
scroll to position [499, 0]
click at [646, 222] on li "FL-SAVANA-01" at bounding box center [676, 228] width 203 height 16
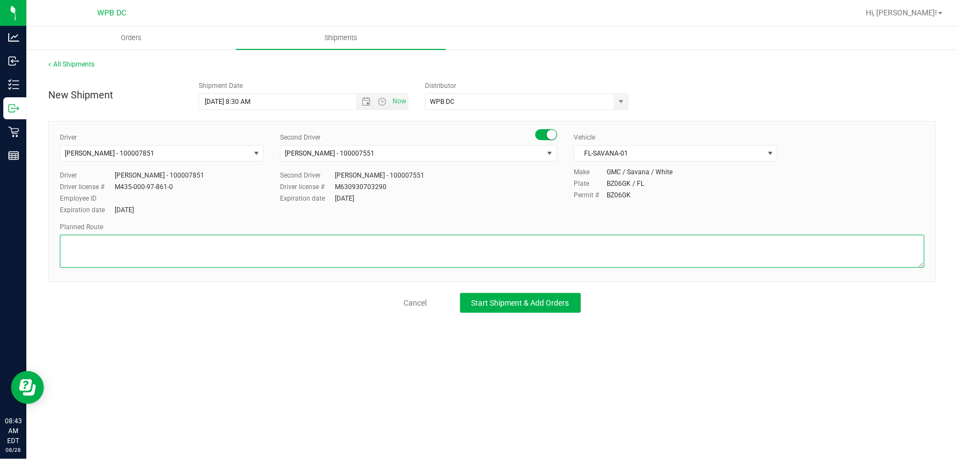
click at [540, 248] on textarea at bounding box center [492, 251] width 865 height 33
paste textarea "MIK WC--MIA WC--MIB WC--FTL WC--DFB WC--DRB WC--BYB WC"
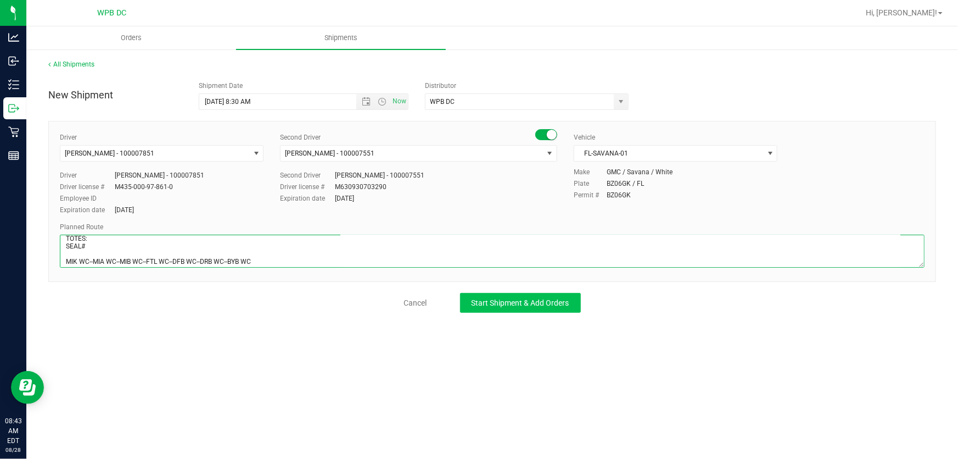
type textarea "MIB WC TOTES: SEAL# MIK WC--MIA WC--MIB WC--FTL WC--DFB WC--DRB WC--BYB WC"
click at [534, 298] on span "Start Shipment & Add Orders" at bounding box center [521, 302] width 98 height 9
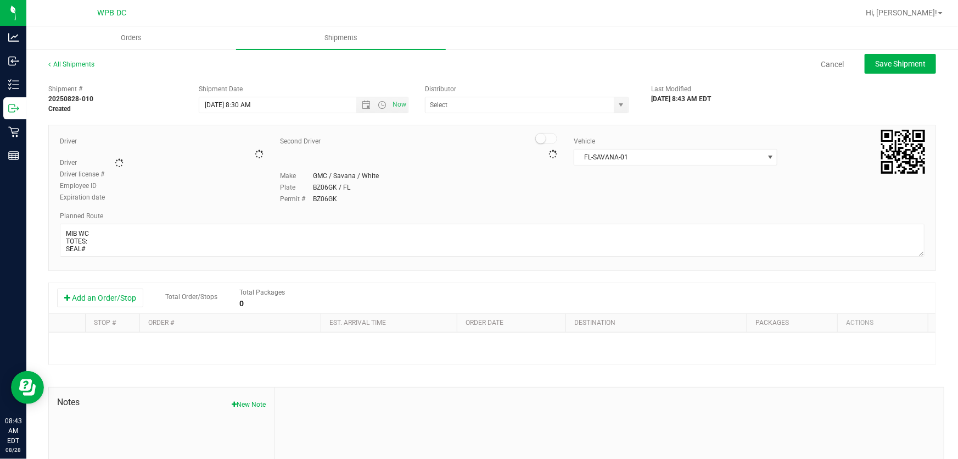
type input "WPB DC"
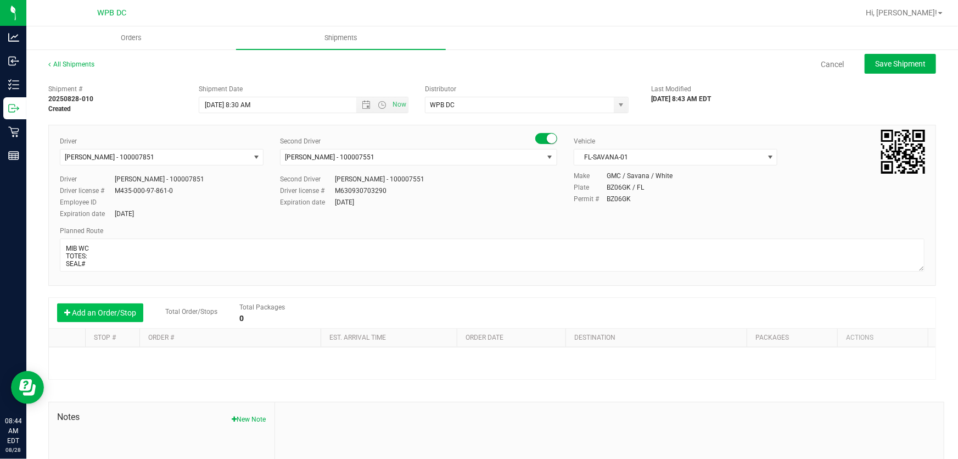
click at [113, 314] on button "Add an Order/Stop" at bounding box center [100, 312] width 86 height 19
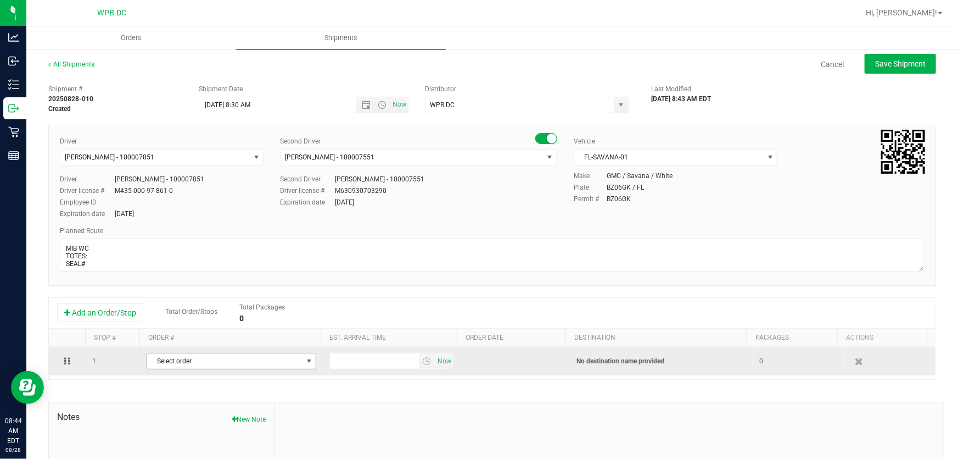
click at [263, 366] on span "Select order" at bounding box center [224, 360] width 155 height 15
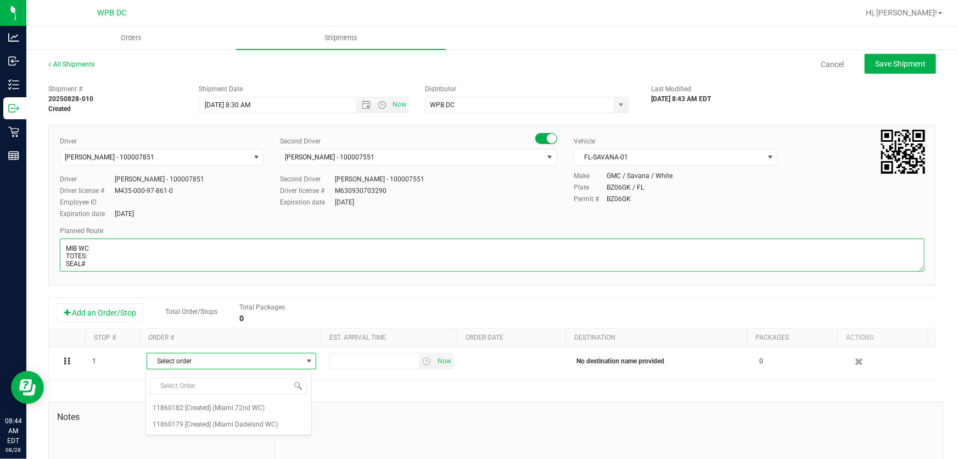
click at [77, 250] on textarea at bounding box center [492, 254] width 865 height 33
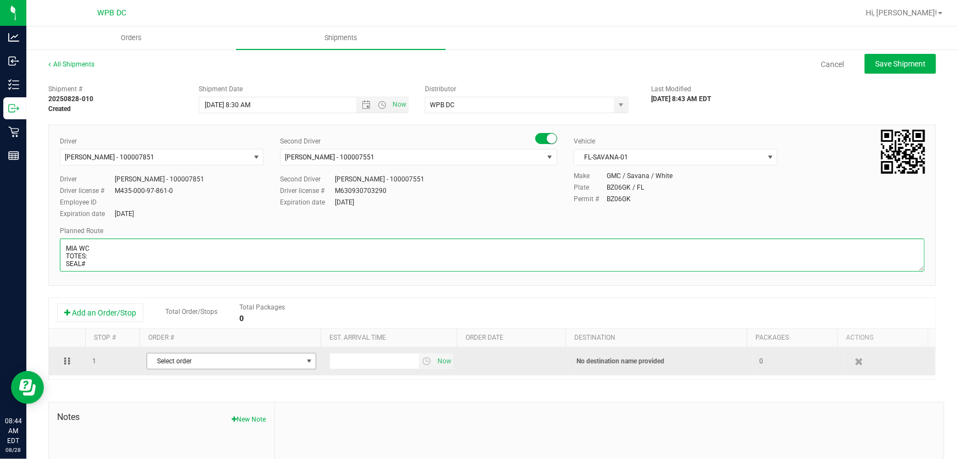
type textarea "MIA WC TOTES: SEAL# MIK WC--MIA WC--MIB WC--FTL WC--DFB WC--DRB WC--BYB WC"
click at [271, 368] on span "Select order" at bounding box center [224, 360] width 155 height 15
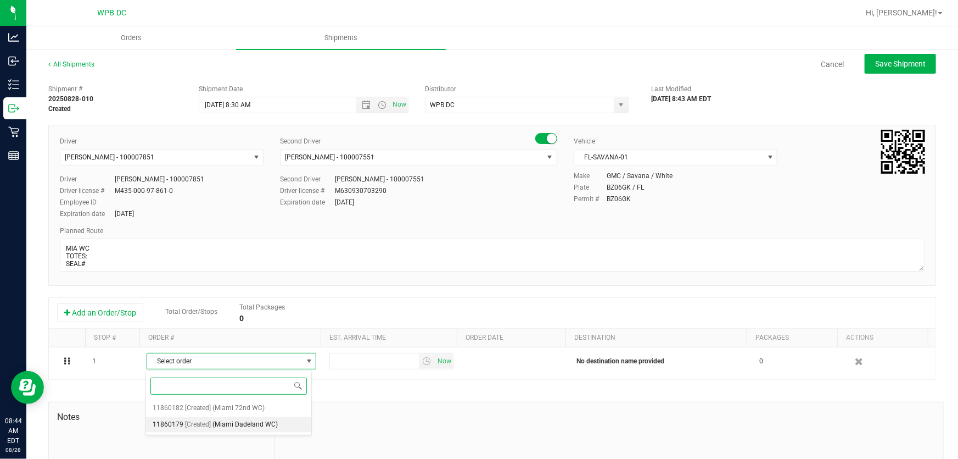
click at [283, 422] on li "11860179 [Created] ([GEOGRAPHIC_DATA] WC)" at bounding box center [229, 424] width 166 height 16
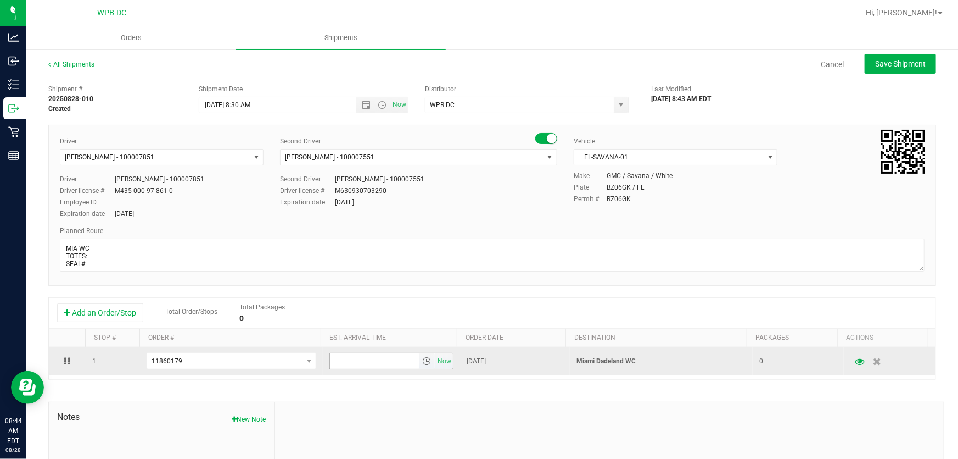
click at [422, 364] on span "select" at bounding box center [426, 360] width 9 height 9
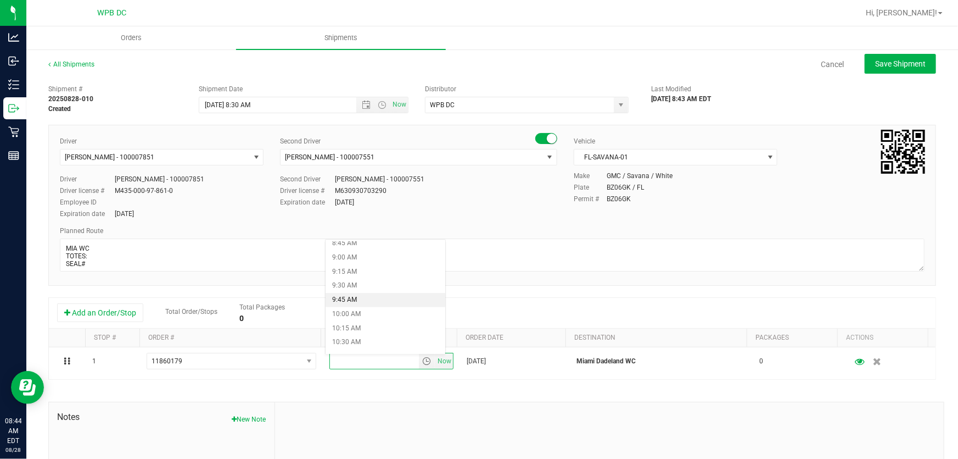
scroll to position [549, 0]
click at [381, 287] on li "10:30 AM" at bounding box center [386, 292] width 120 height 14
click at [908, 63] on span "Save Shipment" at bounding box center [901, 63] width 51 height 9
type input "[DATE] 12:30 PM"
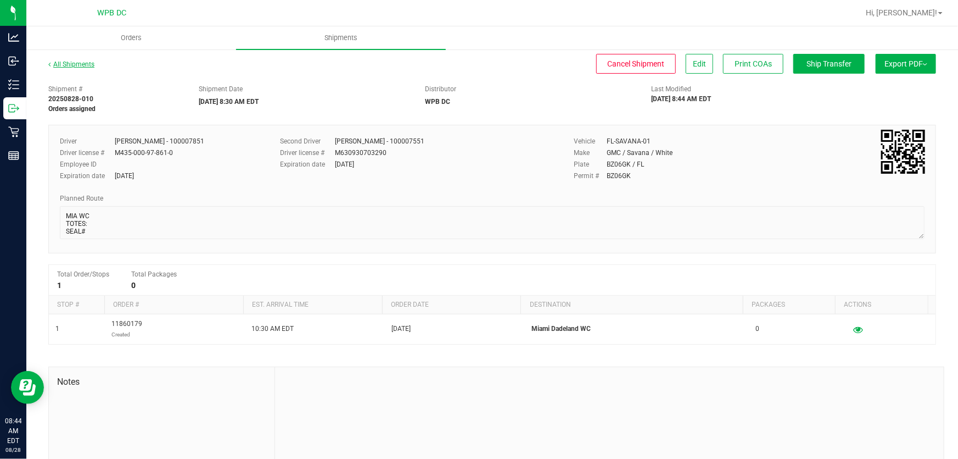
click at [73, 66] on link "All Shipments" at bounding box center [71, 64] width 46 height 8
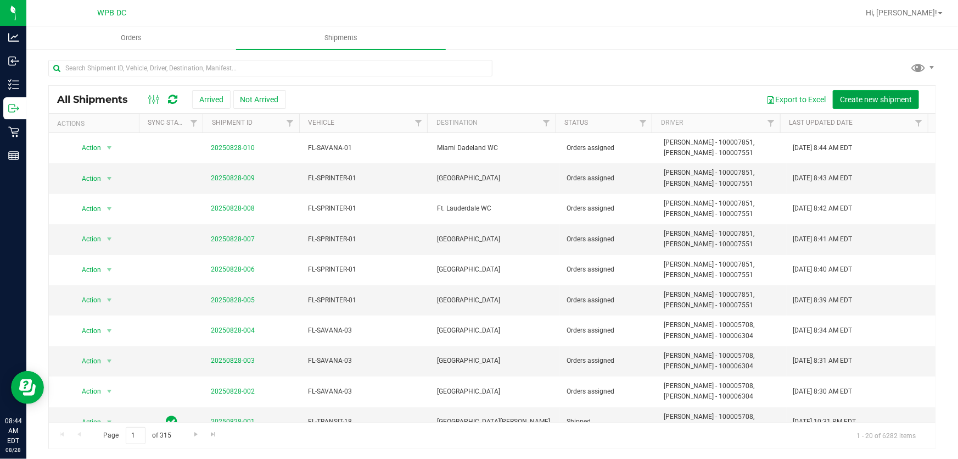
click at [851, 99] on span "Create new shipment" at bounding box center [876, 99] width 72 height 9
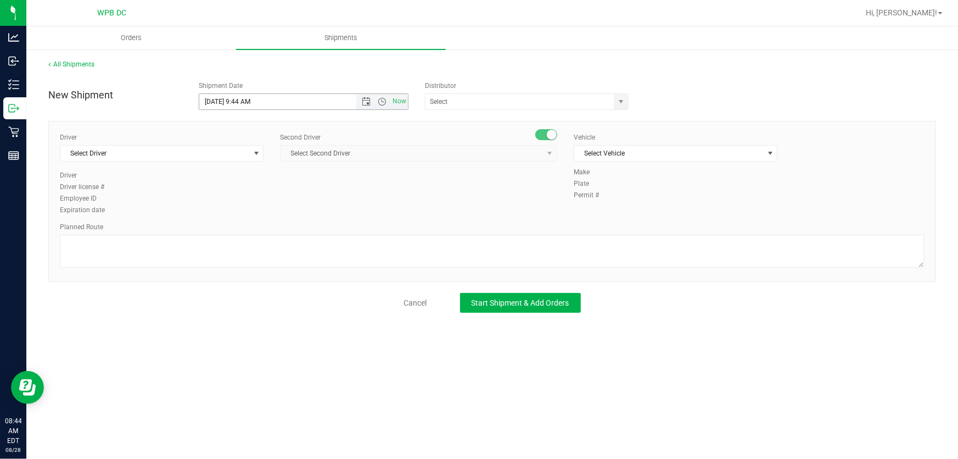
click at [368, 107] on span "Now" at bounding box center [382, 101] width 52 height 15
click at [367, 102] on span "Open the date view" at bounding box center [366, 101] width 9 height 9
click at [291, 227] on link "29" at bounding box center [289, 229] width 16 height 17
click at [379, 99] on span "Open the time view" at bounding box center [382, 101] width 9 height 9
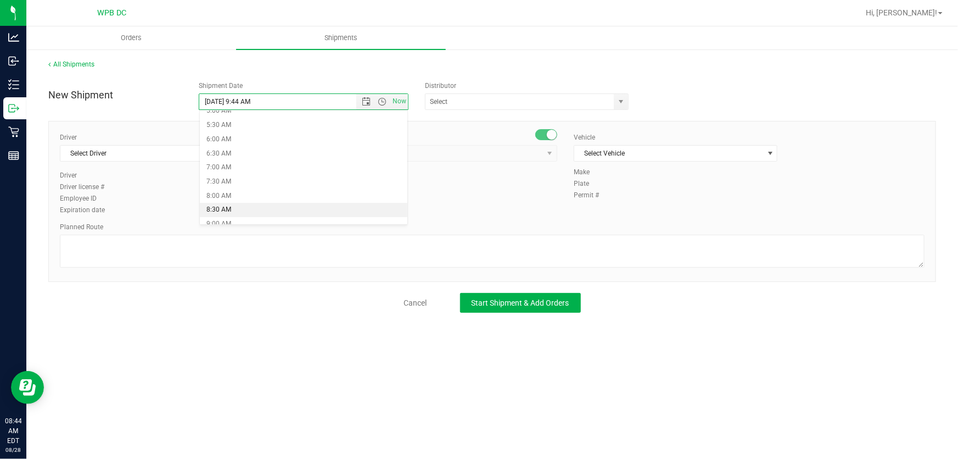
click at [316, 204] on li "8:30 AM" at bounding box center [304, 210] width 208 height 14
type input "[DATE] 8:30 AM"
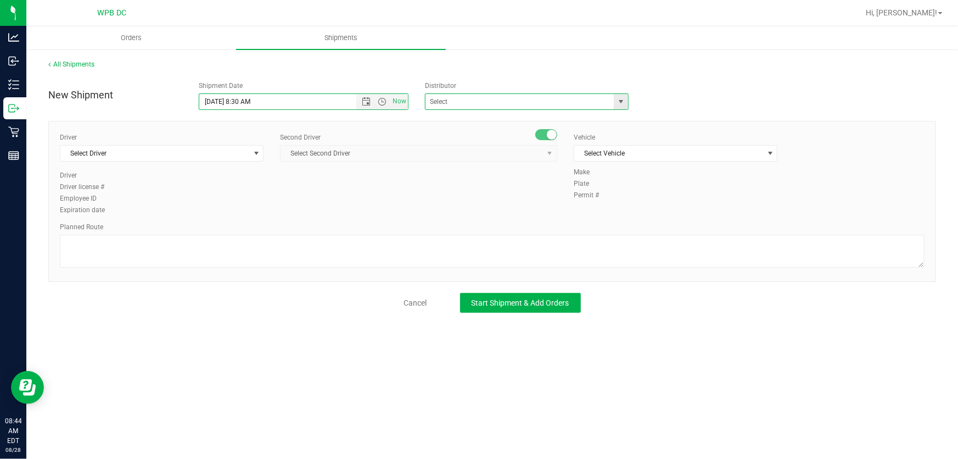
click at [628, 96] on span at bounding box center [526, 101] width 203 height 16
click at [625, 98] on span "select" at bounding box center [621, 101] width 9 height 9
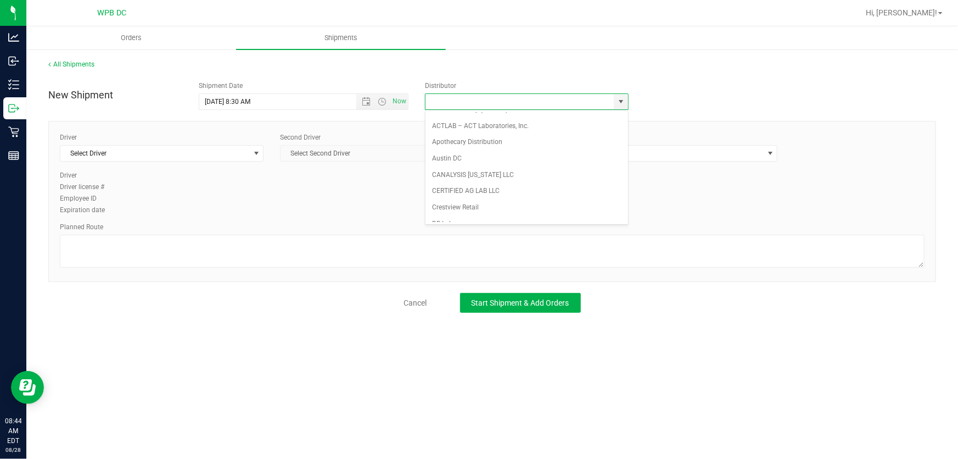
scroll to position [425, 0]
click at [497, 213] on li "WPB DC" at bounding box center [527, 218] width 202 height 16
type input "WPB DC"
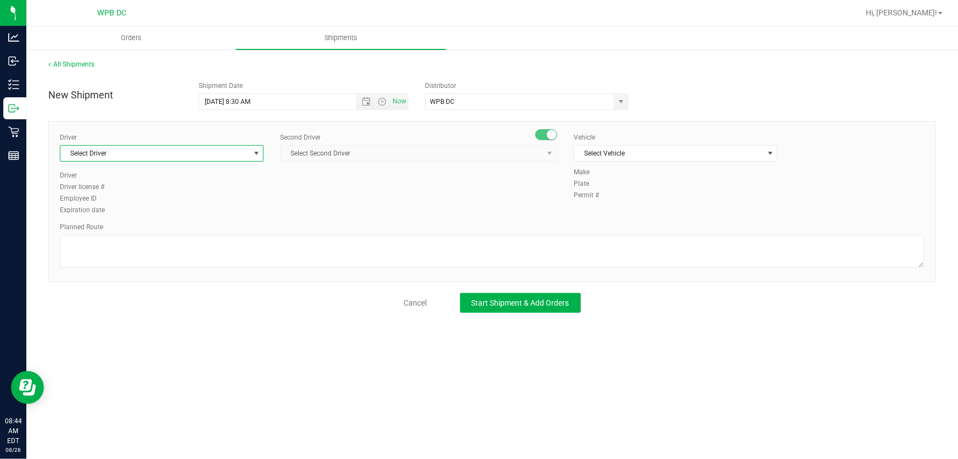
click at [182, 147] on span "Select Driver" at bounding box center [154, 153] width 189 height 15
click at [195, 203] on li "[PERSON_NAME] - 100007851" at bounding box center [161, 199] width 203 height 16
type input "MALDO"
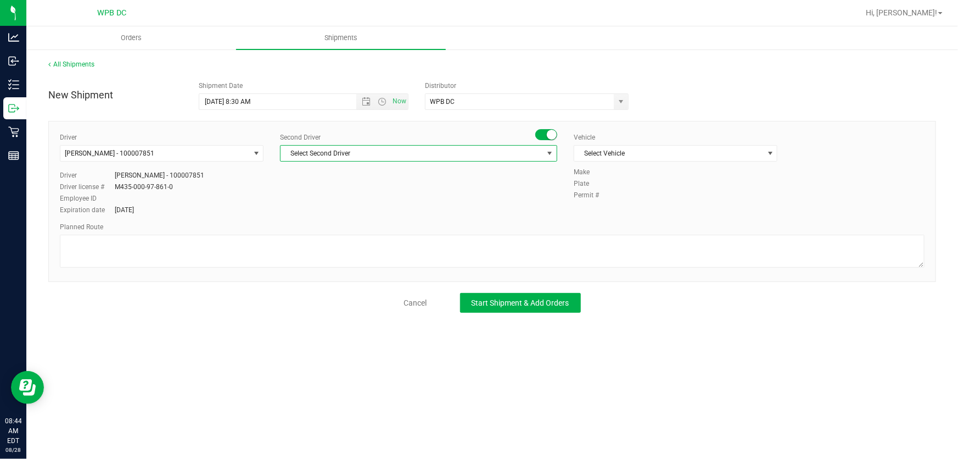
click at [345, 155] on span "Select Second Driver" at bounding box center [412, 153] width 263 height 15
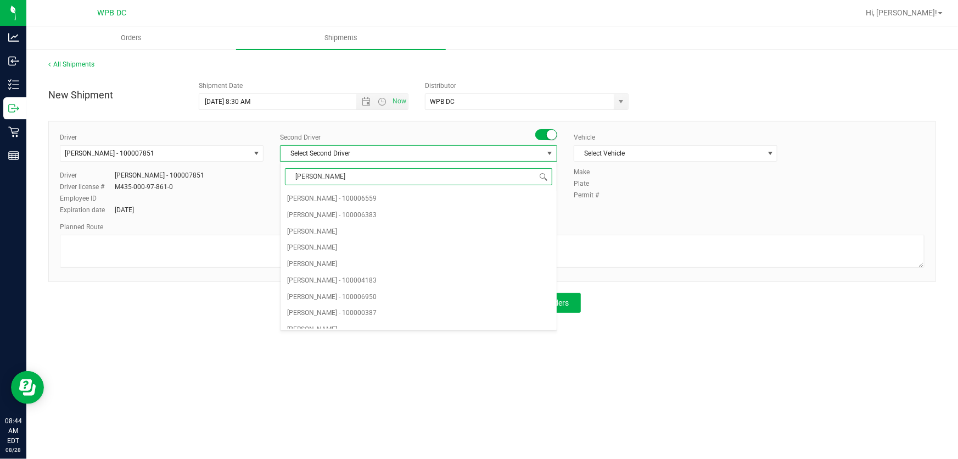
type input "WILL"
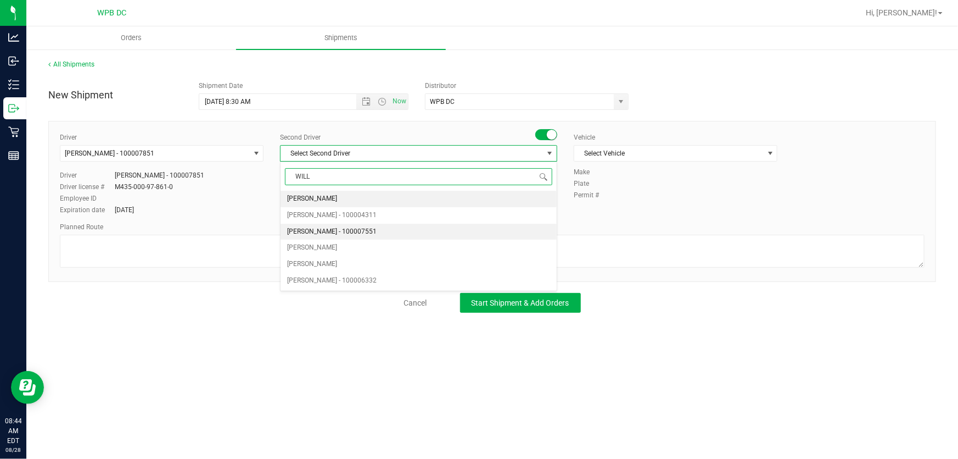
click at [428, 231] on li "[PERSON_NAME] - 100007551" at bounding box center [419, 232] width 276 height 16
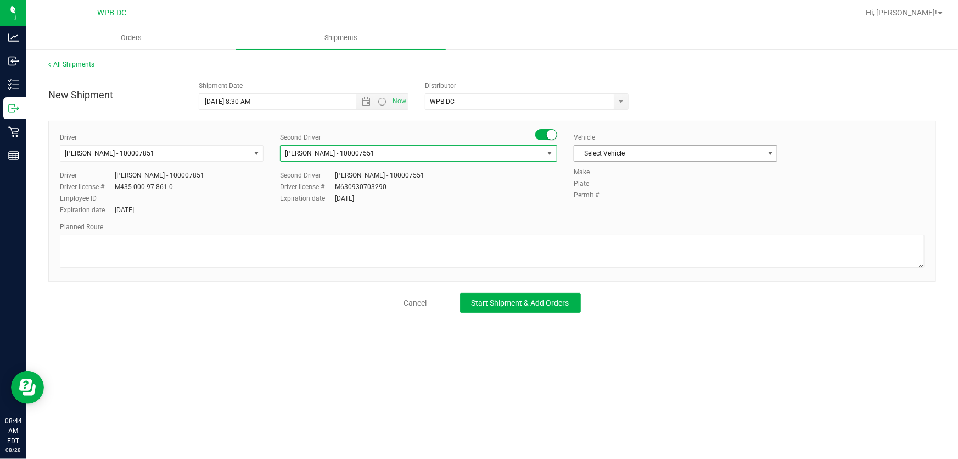
click at [660, 148] on span "Select Vehicle" at bounding box center [669, 153] width 189 height 15
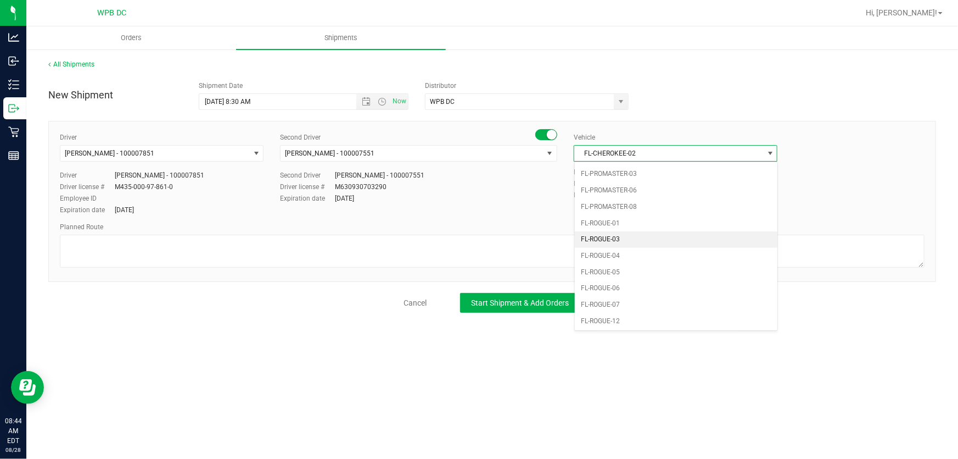
scroll to position [609, 0]
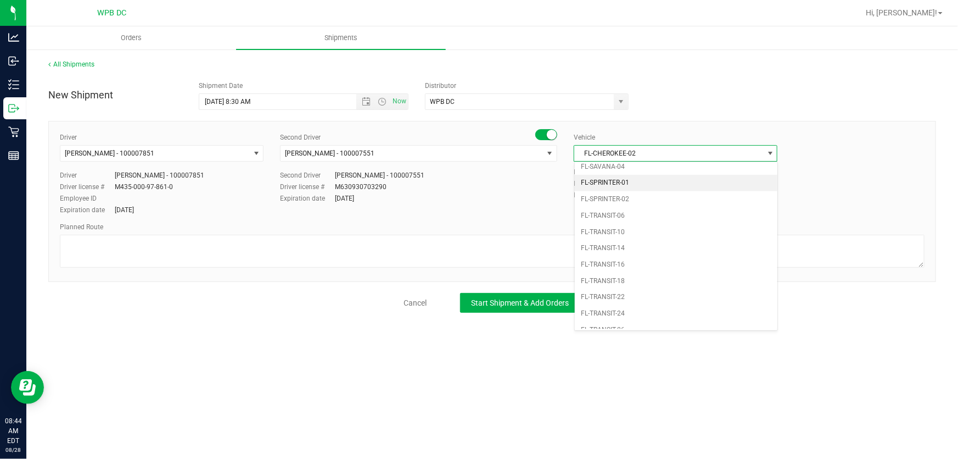
click at [651, 181] on li "FL-SPRINTER-01" at bounding box center [676, 183] width 203 height 16
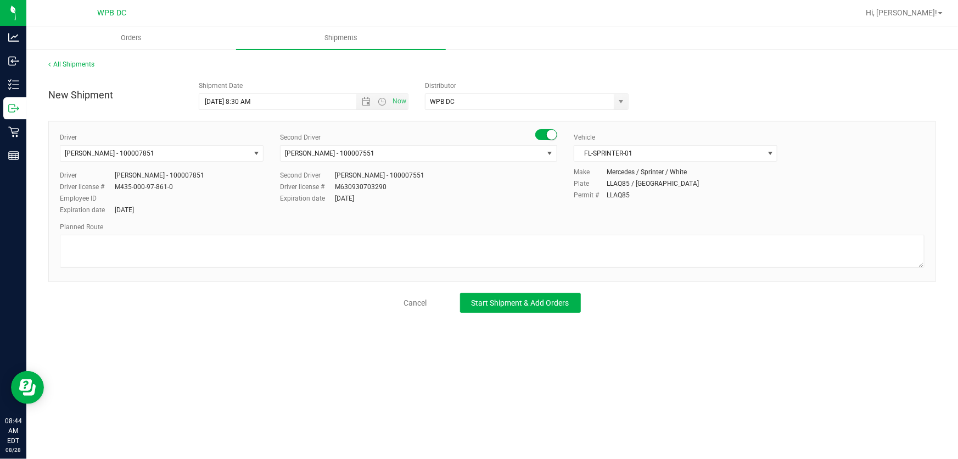
click at [441, 225] on div "Planned Route" at bounding box center [492, 227] width 865 height 10
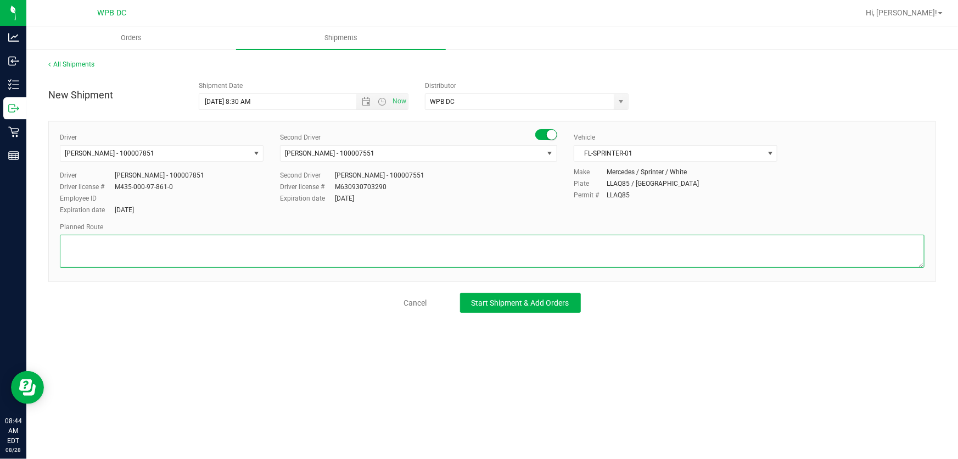
click at [393, 258] on textarea at bounding box center [492, 251] width 865 height 33
paste textarea "MIK WC--MIA WC--MIB WC--FTL WC--DFB WC--DRB WC--BYB WC"
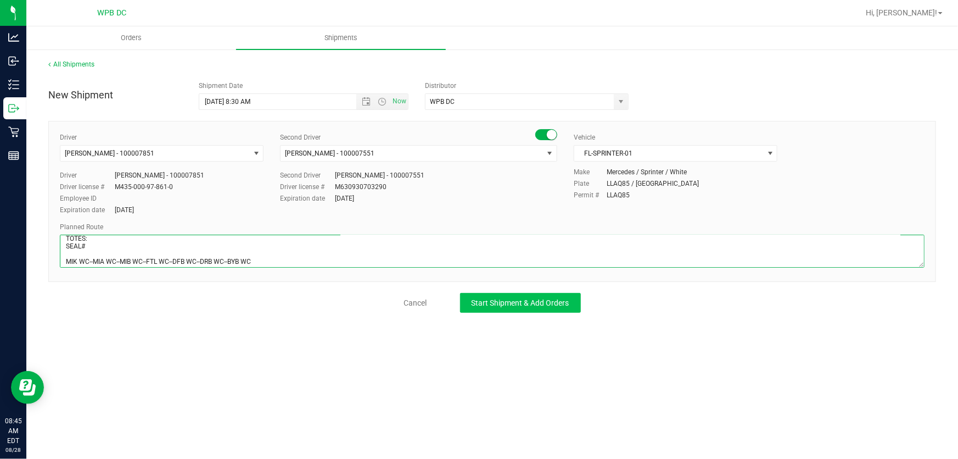
type textarea "MIK WC TOTES: SEAL# MIK WC--MIA WC--MIB WC--FTL WC--DFB WC--DRB WC--BYB WC"
click at [493, 302] on span "Start Shipment & Add Orders" at bounding box center [521, 302] width 98 height 9
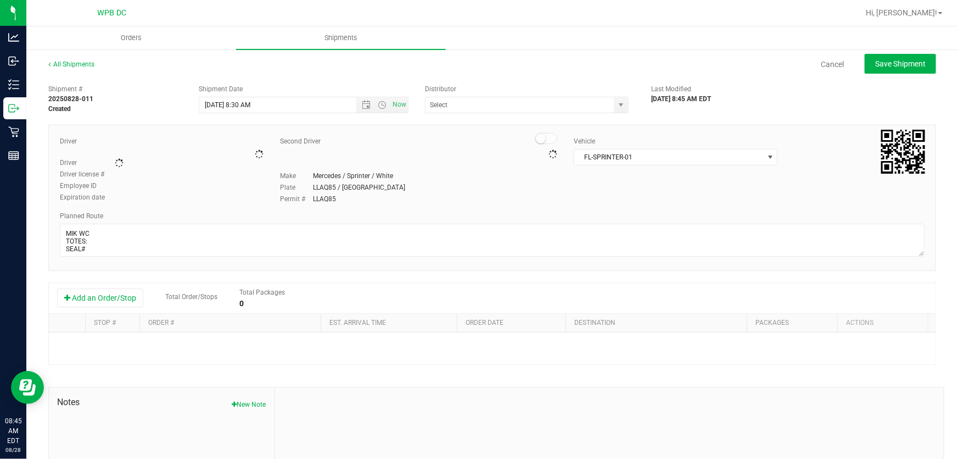
type input "WPB DC"
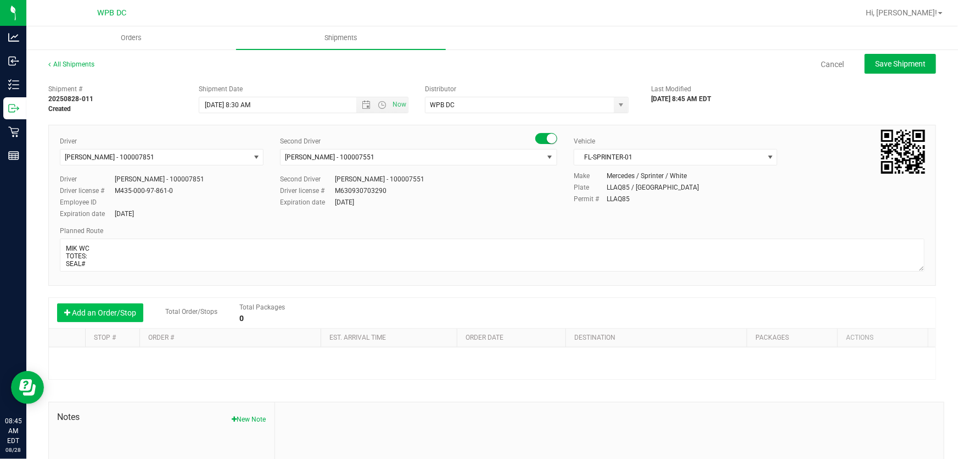
click at [111, 310] on button "Add an Order/Stop" at bounding box center [100, 312] width 86 height 19
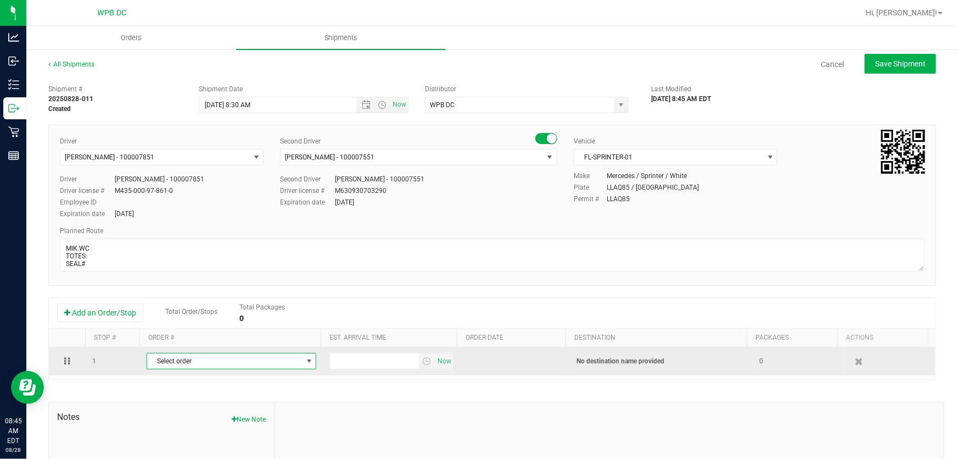
click at [272, 356] on span "Select order" at bounding box center [224, 360] width 155 height 15
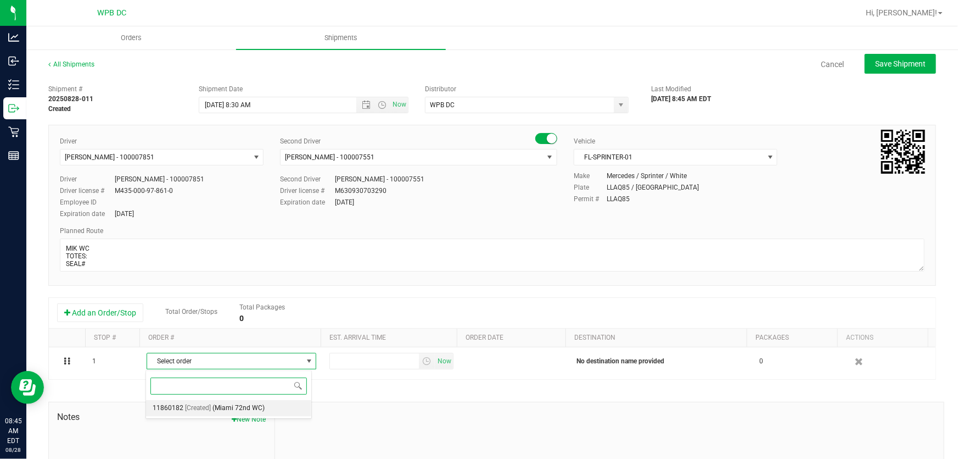
click at [294, 410] on li "11860182 [Created] (Miami 72nd WC)" at bounding box center [229, 408] width 166 height 16
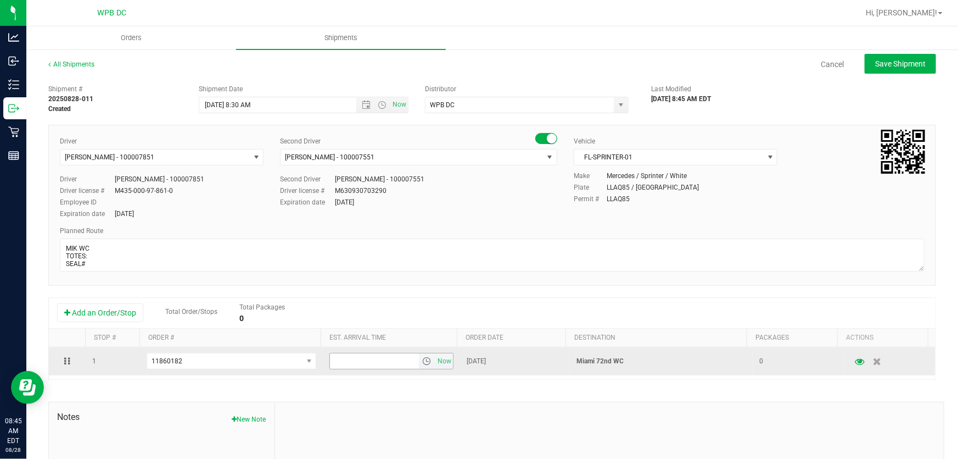
click at [422, 361] on span "select" at bounding box center [426, 360] width 9 height 9
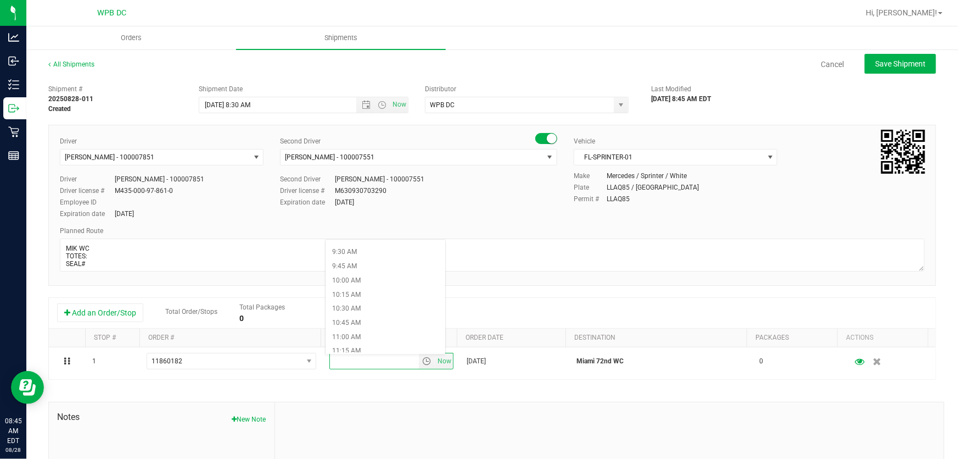
scroll to position [549, 0]
click at [373, 267] on li "10:00 AM" at bounding box center [386, 264] width 120 height 14
click at [884, 65] on span "Save Shipment" at bounding box center [901, 63] width 51 height 9
type input "[DATE] 12:30 PM"
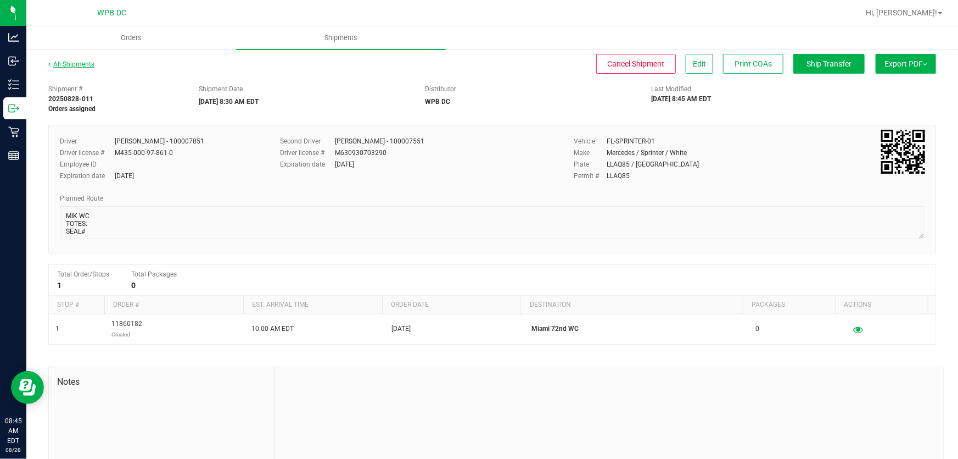
click at [71, 63] on link "All Shipments" at bounding box center [71, 64] width 46 height 8
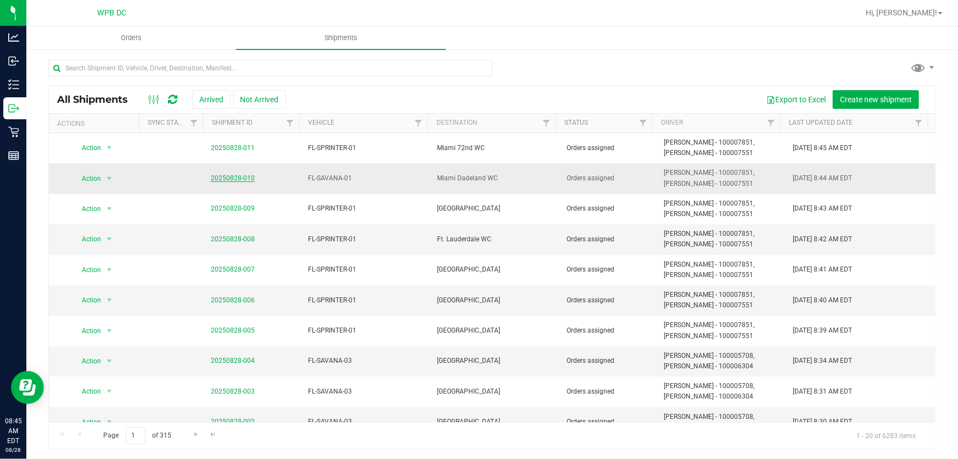
click at [221, 175] on link "20250828-010" at bounding box center [233, 178] width 44 height 8
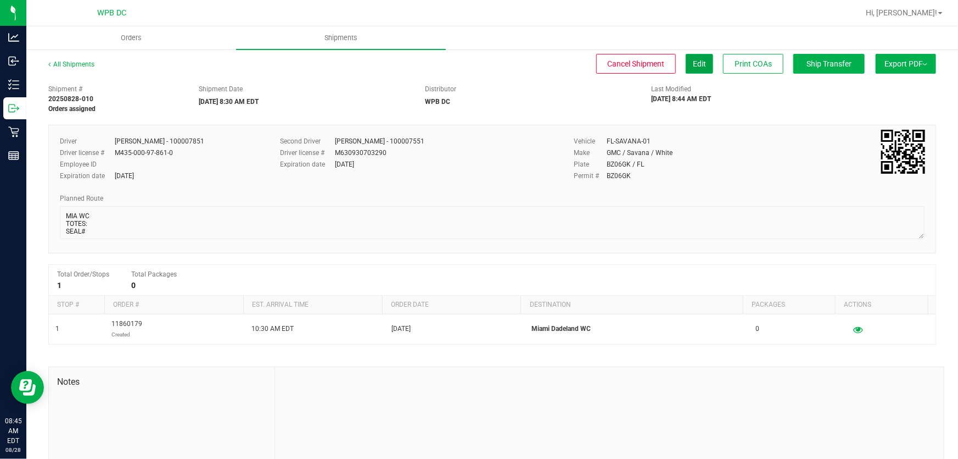
click at [702, 65] on button "Edit" at bounding box center [699, 64] width 27 height 20
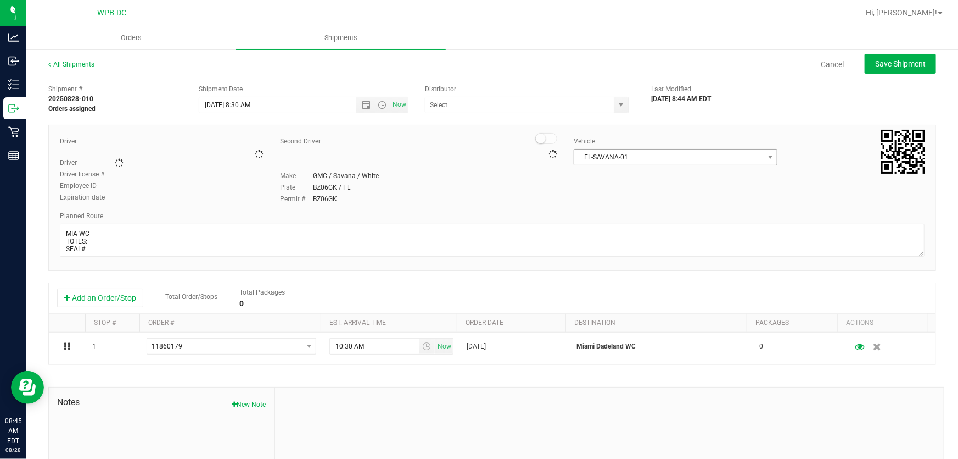
type input "WPB DC"
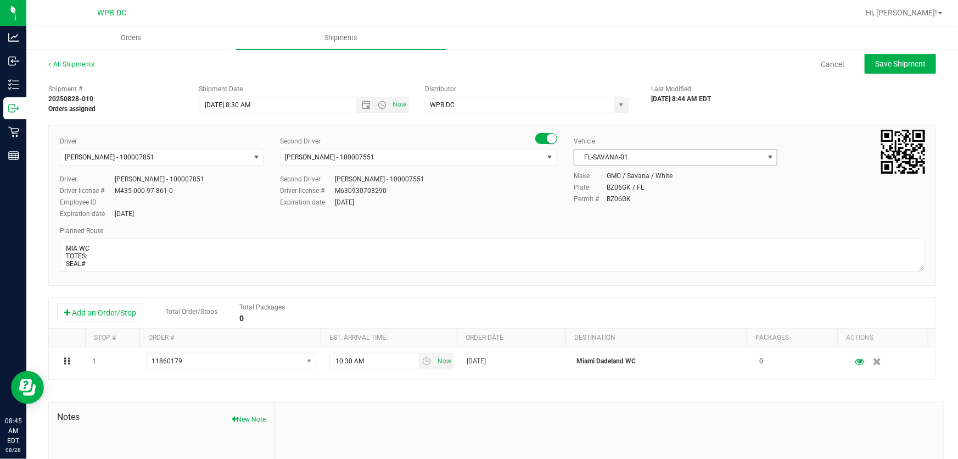
click at [718, 162] on span "FL-SAVANA-01" at bounding box center [669, 156] width 189 height 15
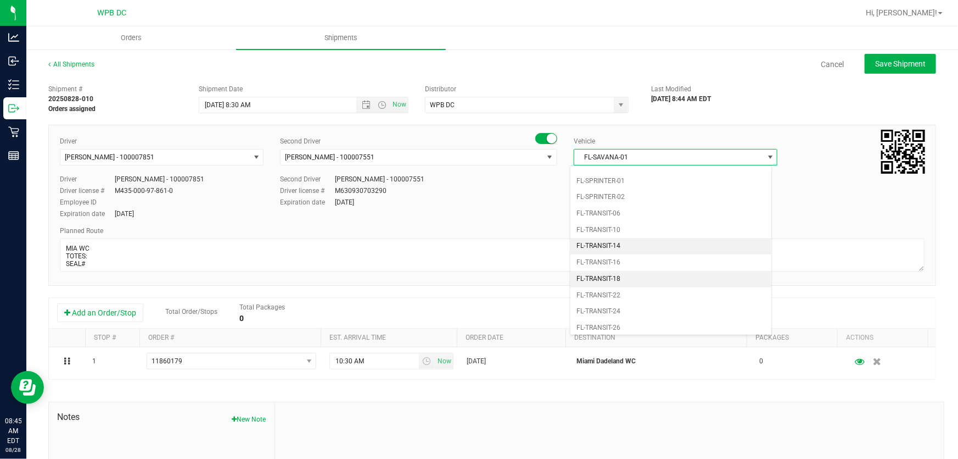
scroll to position [622, 0]
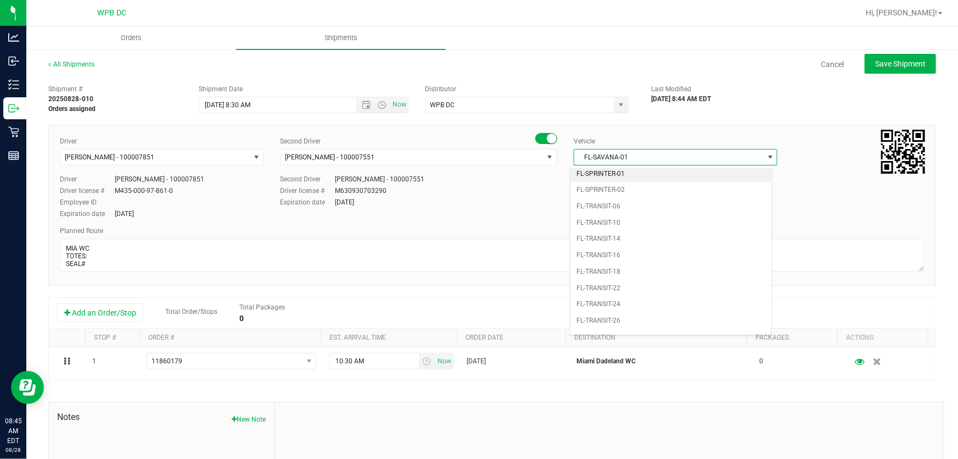
click at [650, 173] on li "FL-SPRINTER-01" at bounding box center [671, 174] width 201 height 16
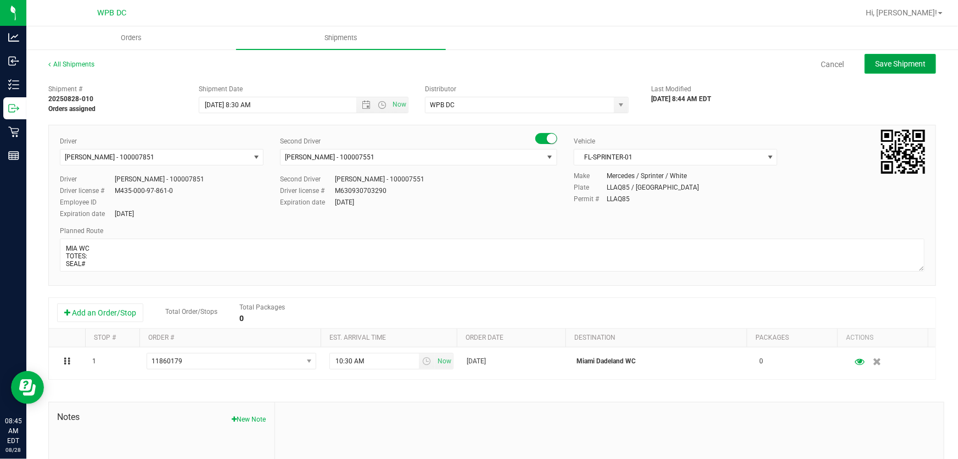
click at [922, 66] on button "Save Shipment" at bounding box center [900, 64] width 71 height 20
type input "[DATE] 12:30 PM"
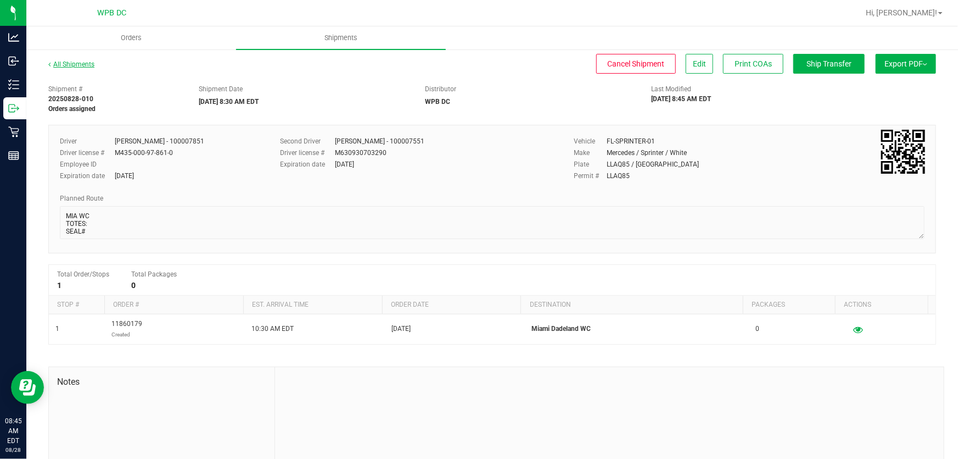
click at [76, 64] on link "All Shipments" at bounding box center [71, 64] width 46 height 8
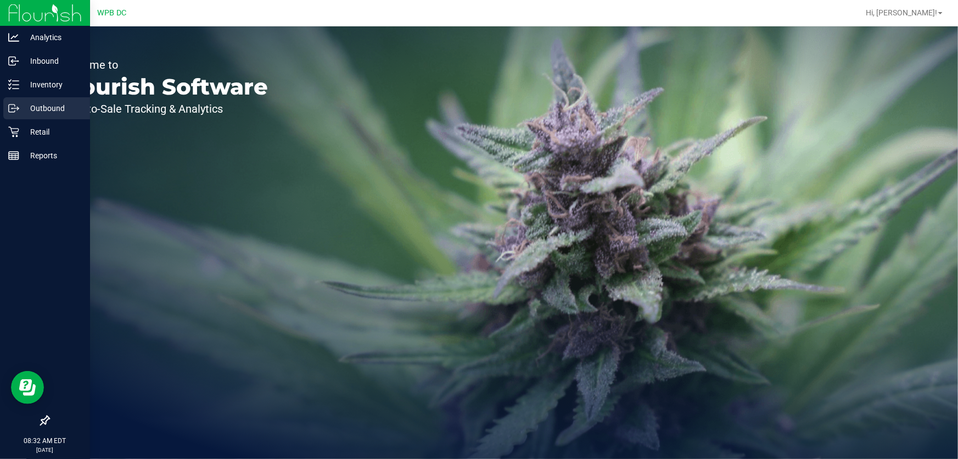
click at [58, 105] on p "Outbound" at bounding box center [52, 108] width 66 height 13
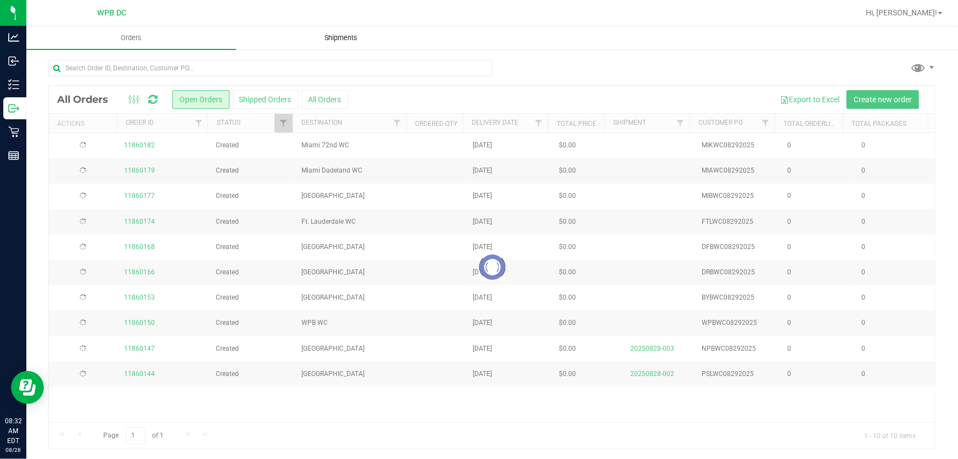
click at [329, 35] on span "Shipments" at bounding box center [341, 38] width 63 height 10
